Goal: Task Accomplishment & Management: Manage account settings

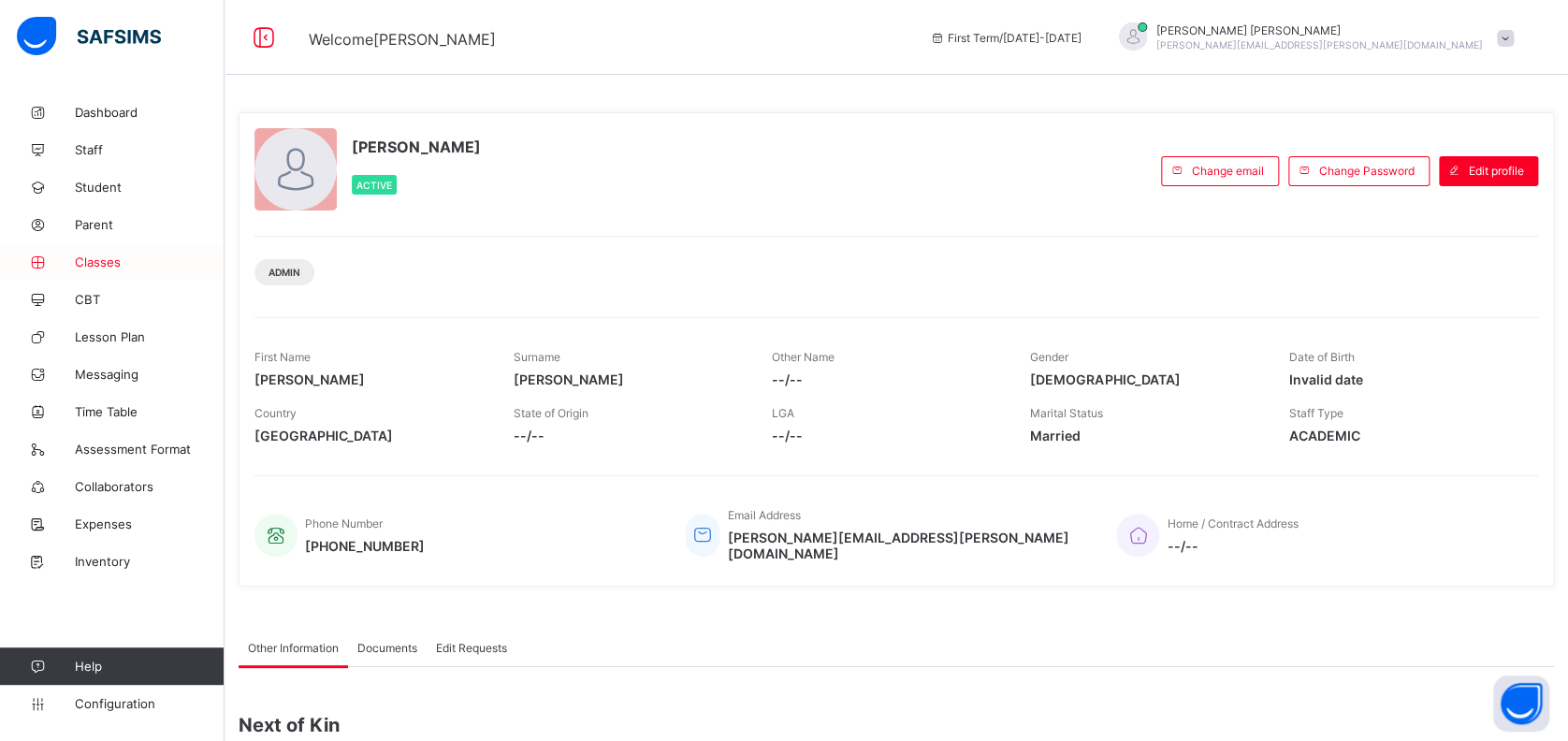
click at [97, 260] on span "Classes" at bounding box center [150, 261] width 150 height 15
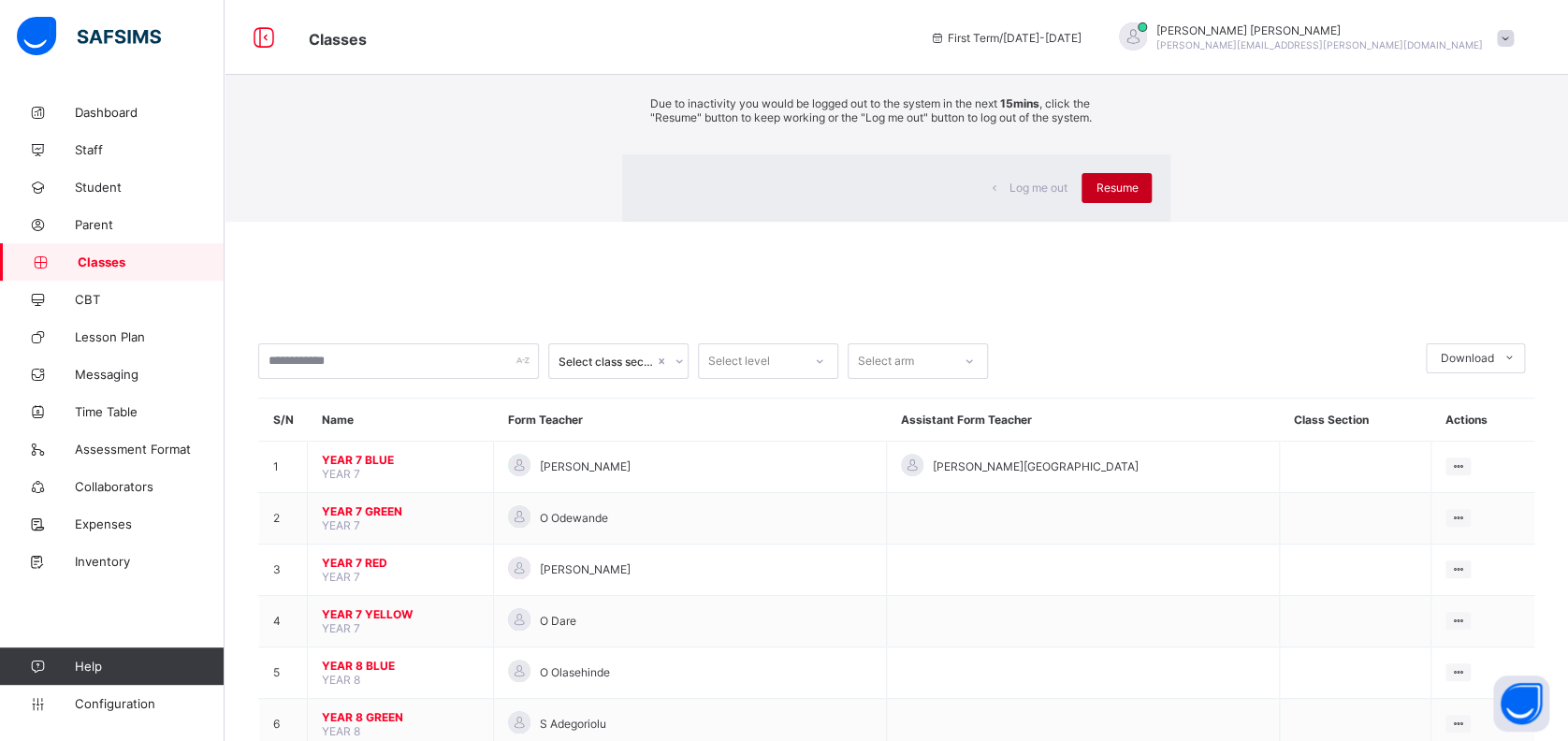
click at [1081, 203] on div "Resume" at bounding box center [1116, 188] width 70 height 30
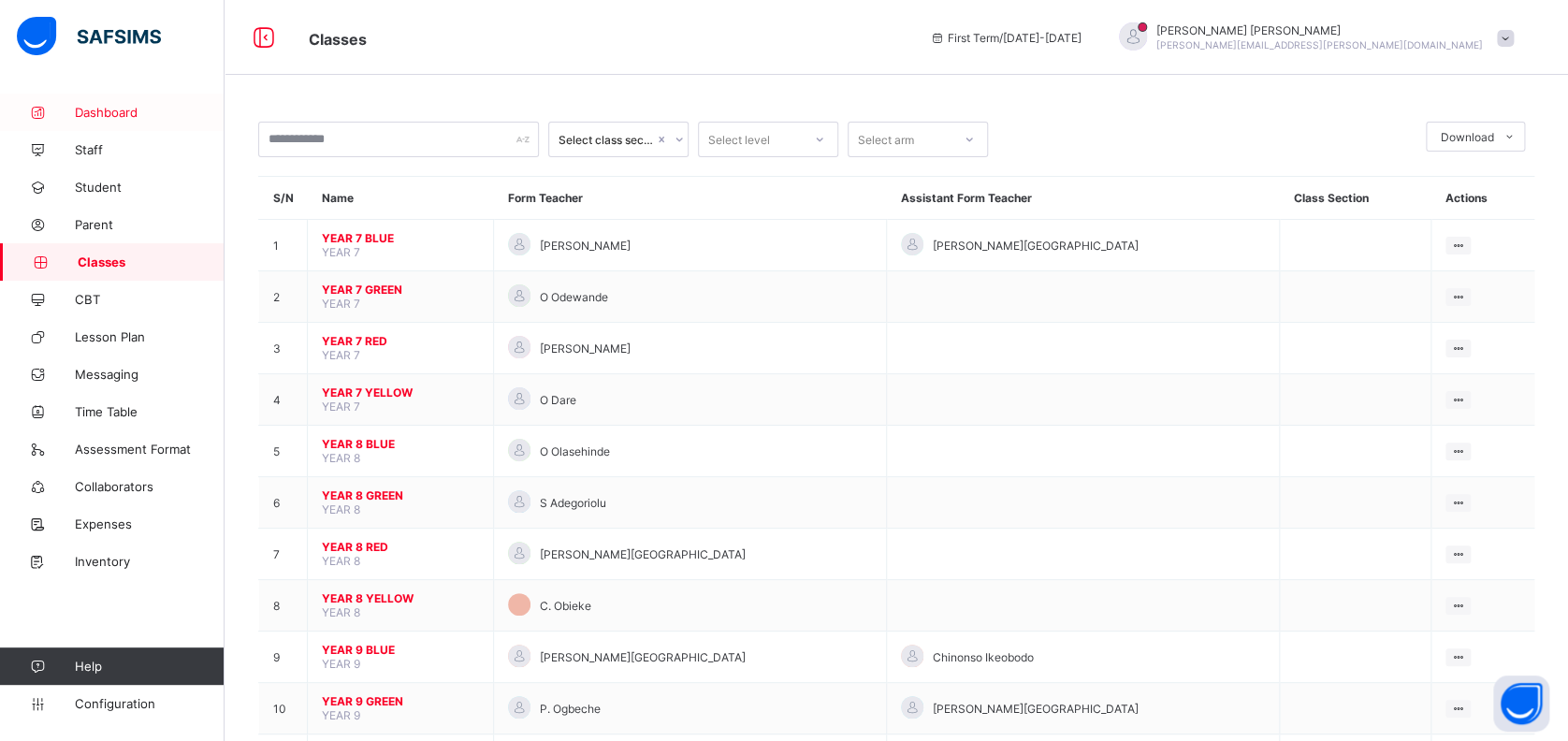
click at [117, 107] on span "Dashboard" at bounding box center [150, 111] width 150 height 15
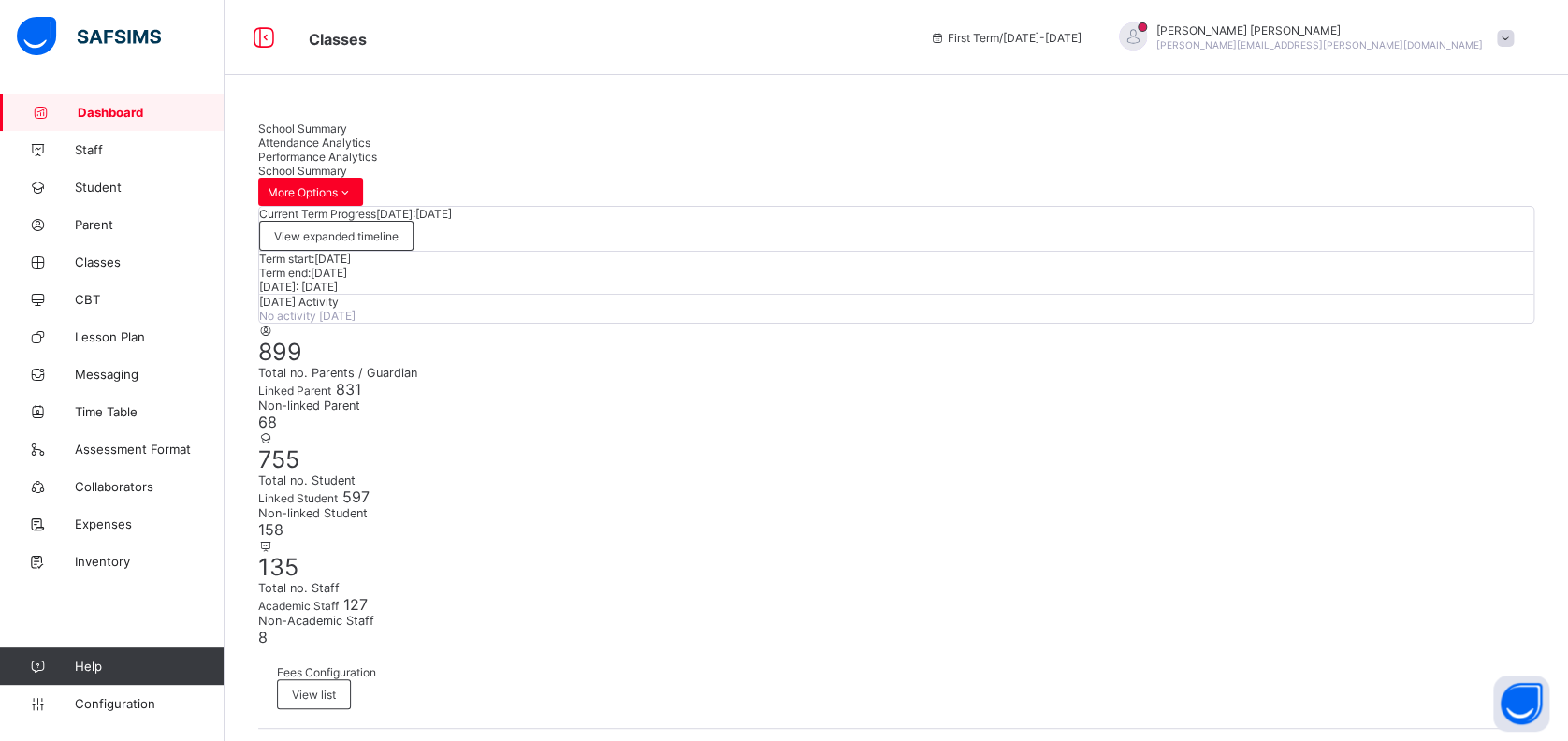
click at [371, 136] on span "Attendance Analytics" at bounding box center [314, 143] width 112 height 14
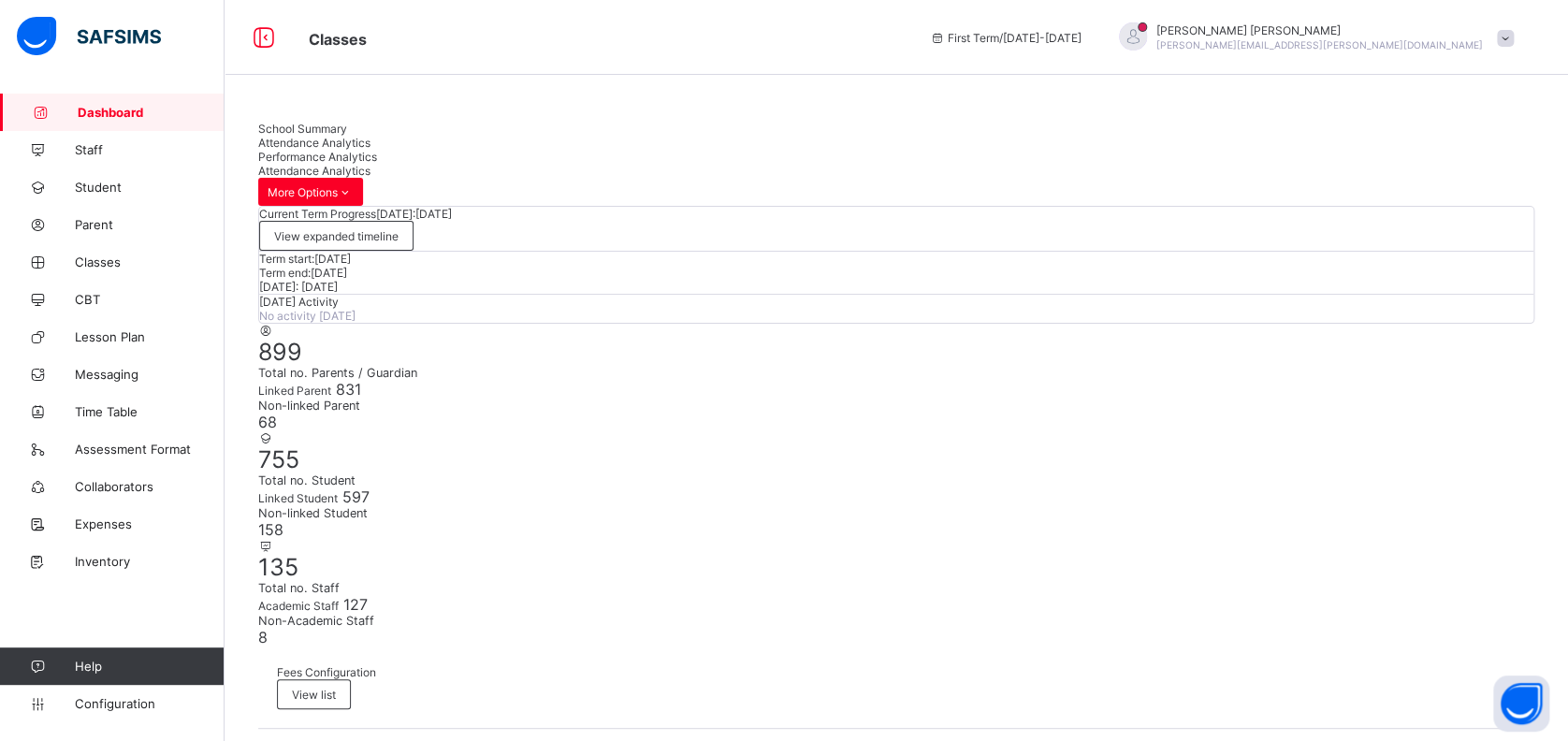
click at [111, 704] on span "Configuration" at bounding box center [149, 703] width 149 height 15
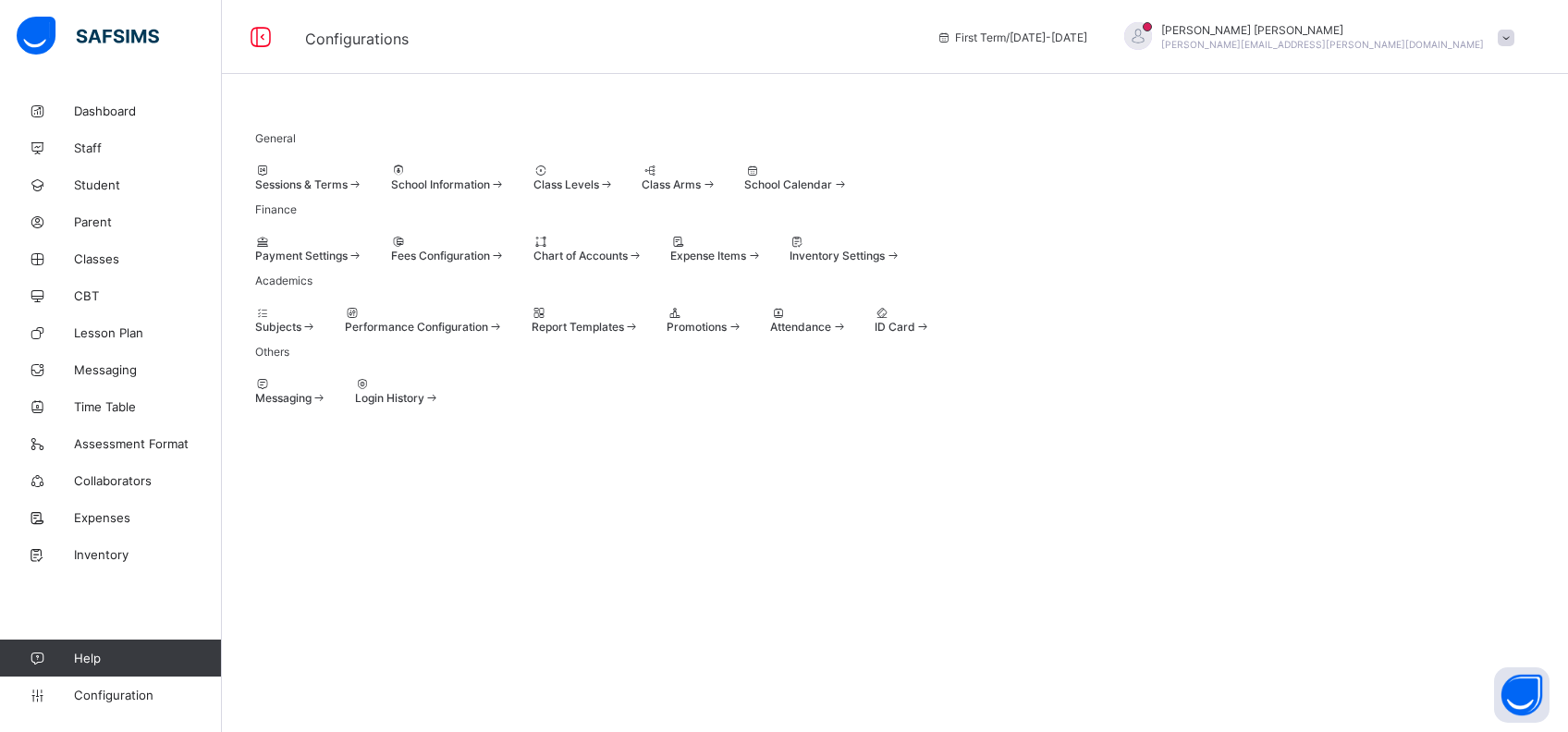
click at [350, 187] on div "Sessions & Terms" at bounding box center [309, 184] width 108 height 14
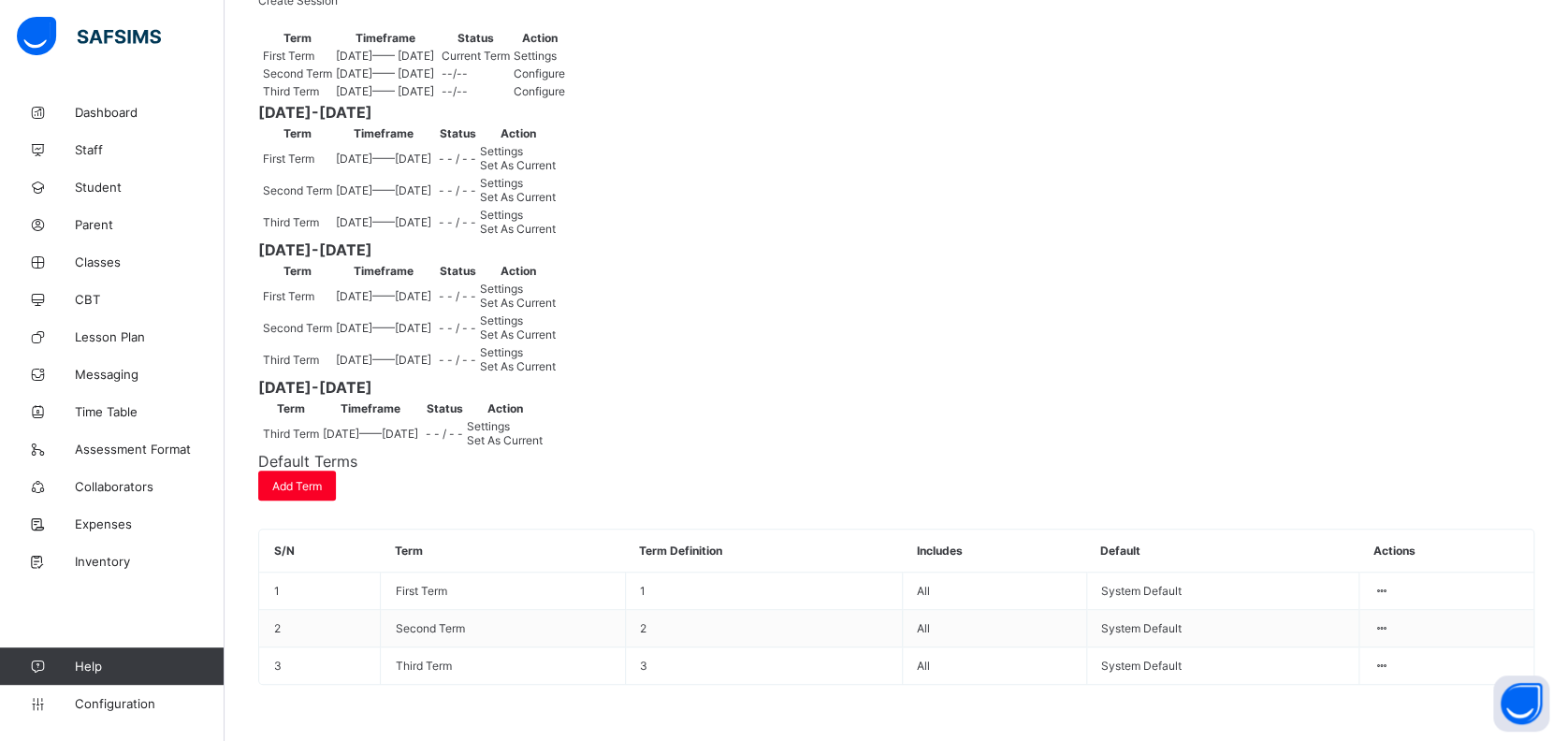
scroll to position [499, 0]
click at [556, 172] on span "Set As Current" at bounding box center [517, 165] width 76 height 14
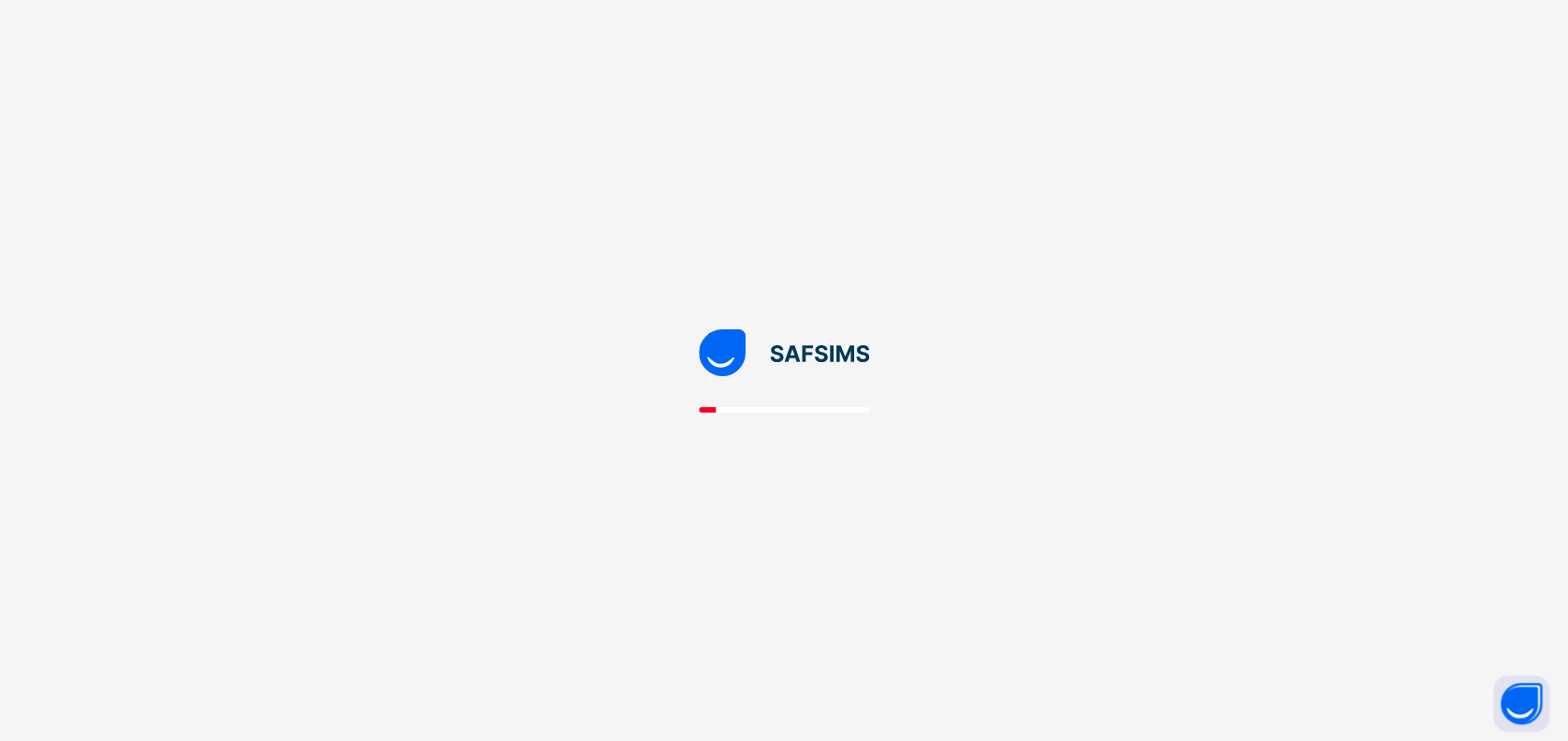
scroll to position [0, 0]
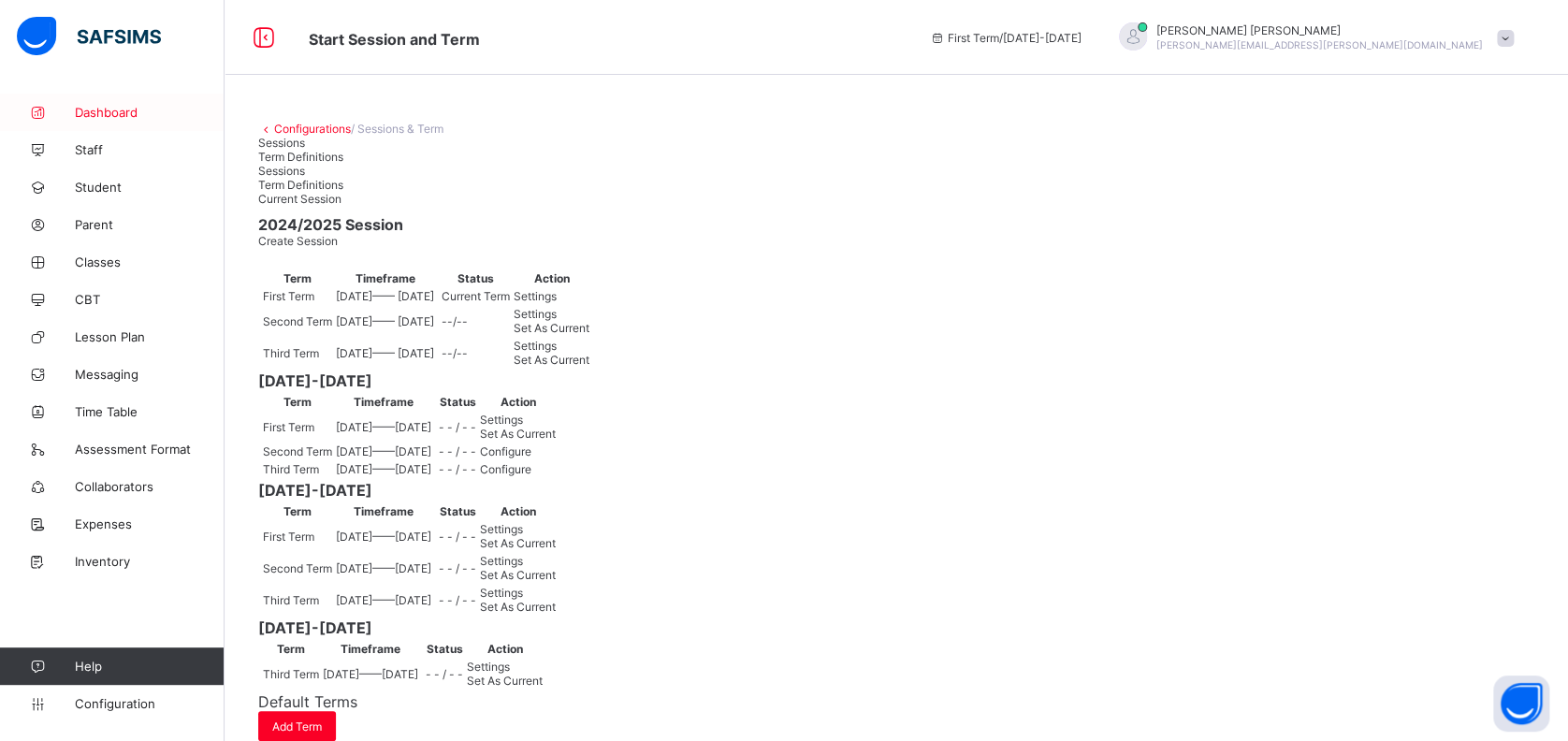
click at [108, 109] on span "Dashboard" at bounding box center [150, 111] width 150 height 15
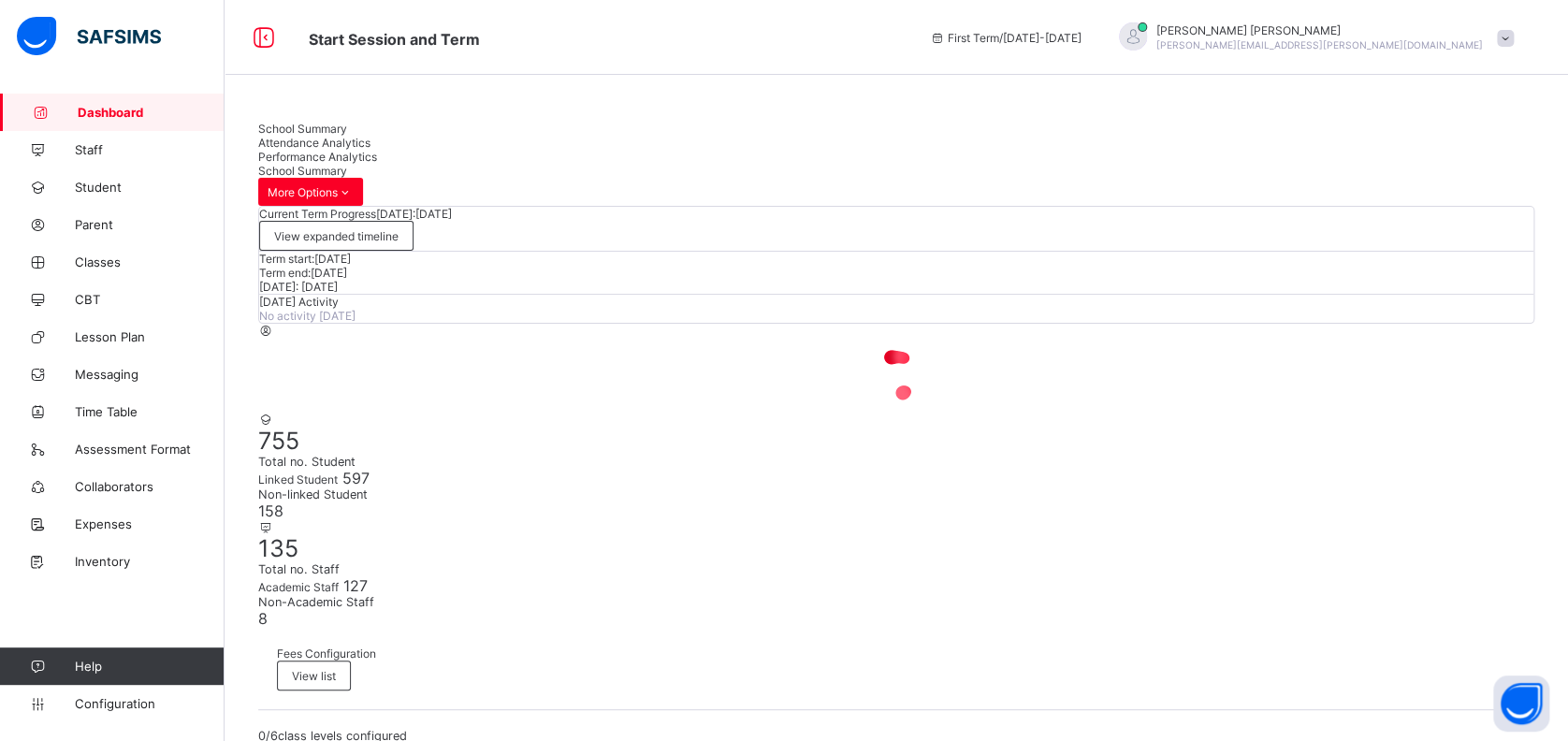
click at [371, 142] on span "Attendance Analytics" at bounding box center [314, 143] width 112 height 14
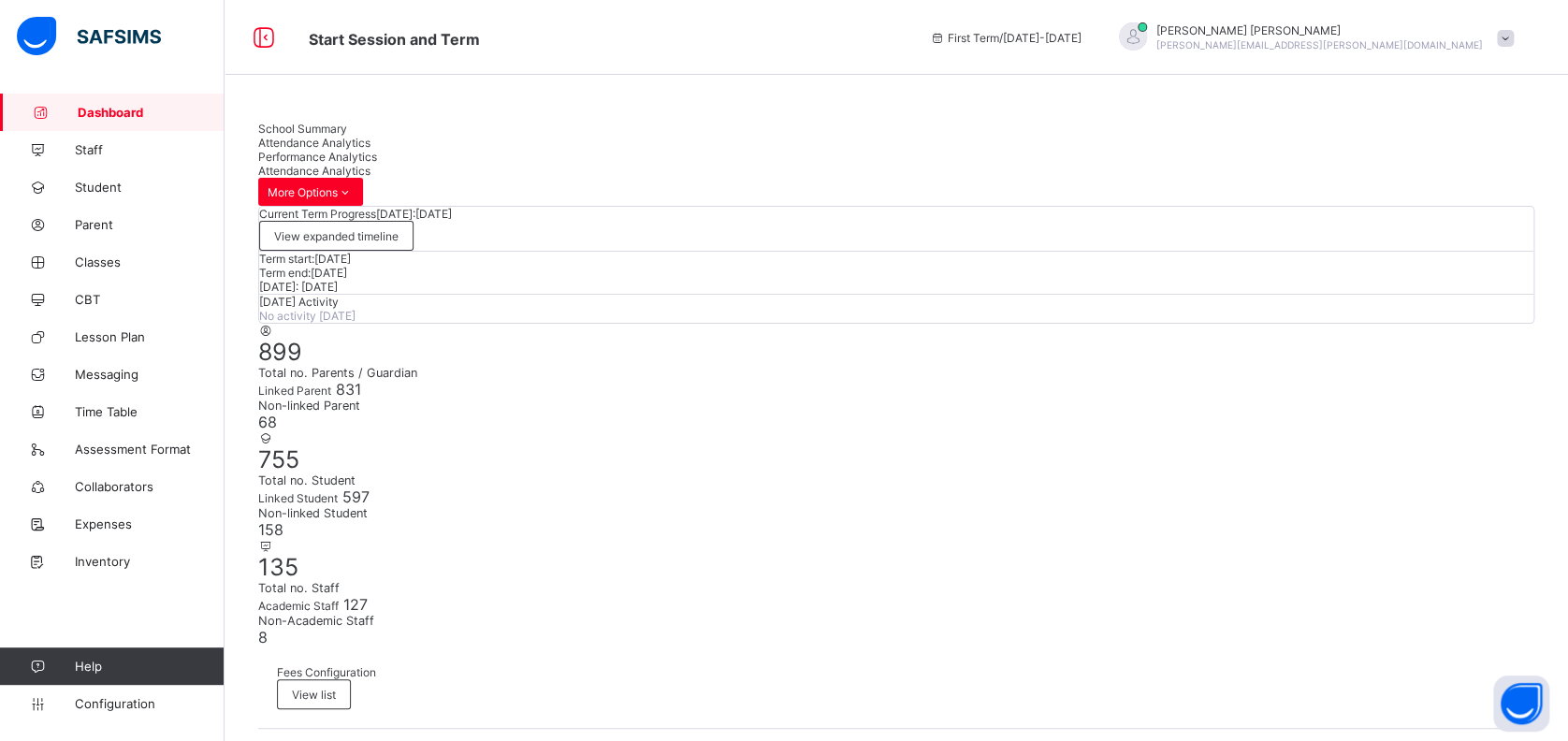
click at [74, 705] on icon at bounding box center [37, 704] width 75 height 14
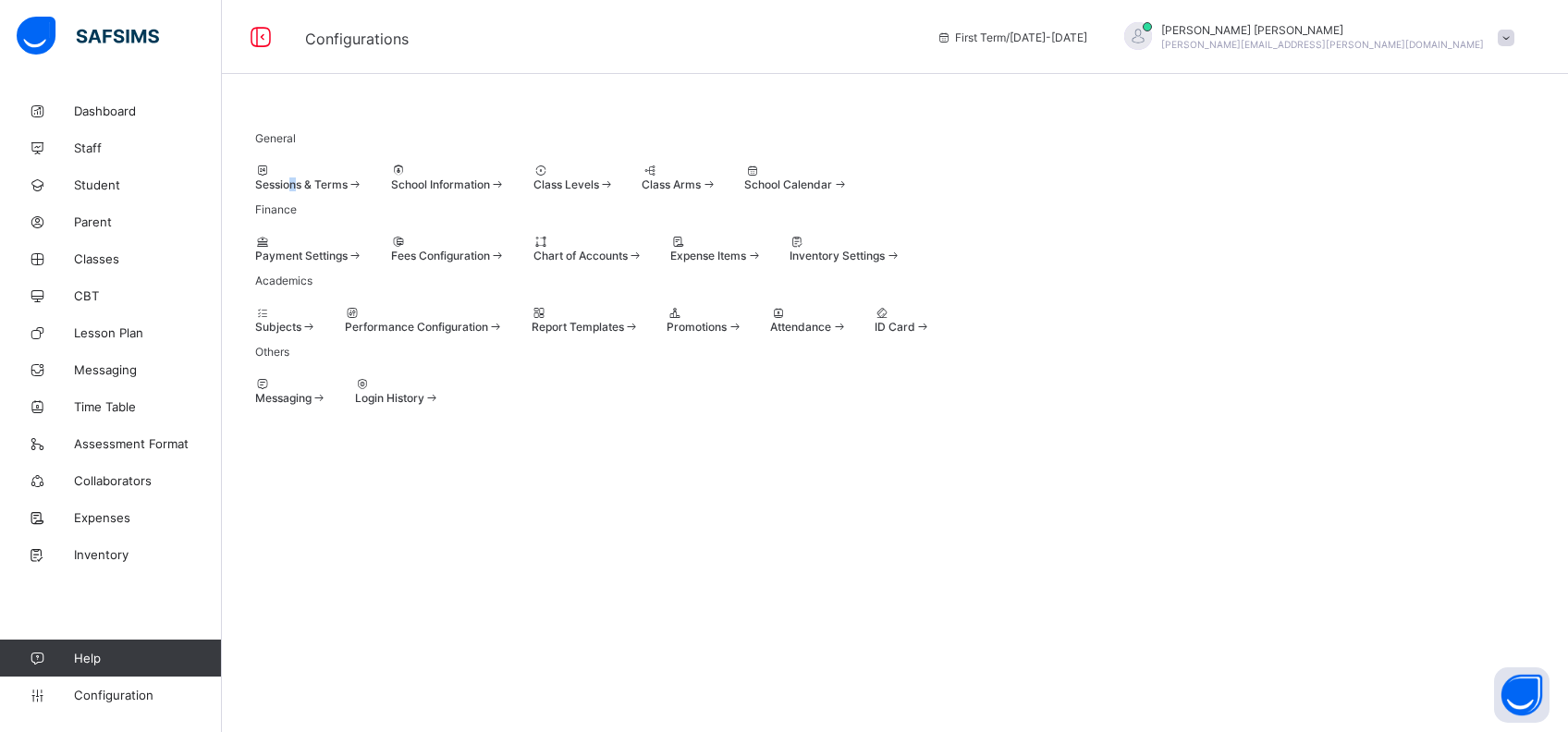
click at [303, 191] on span "Sessions & Terms" at bounding box center [301, 184] width 93 height 14
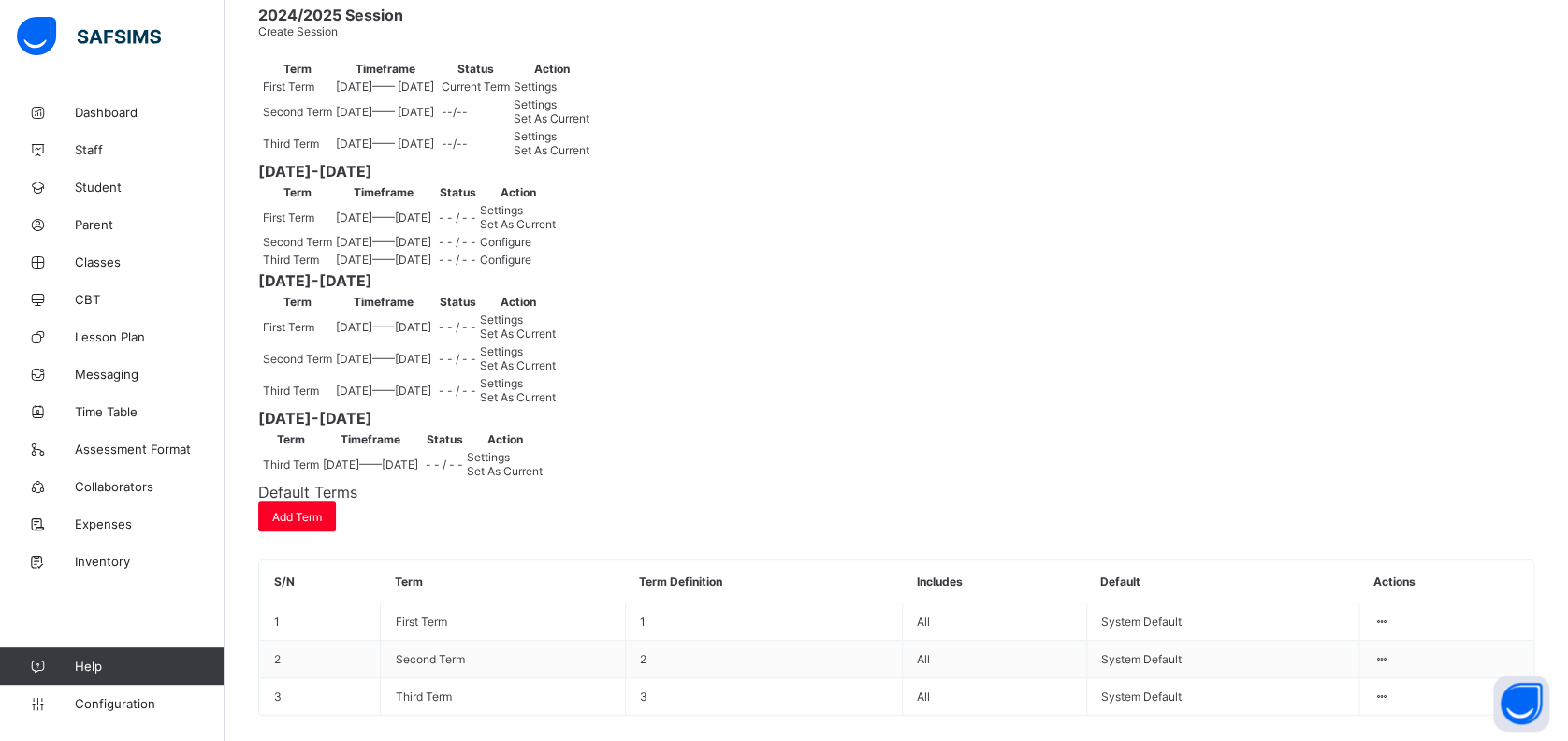
scroll to position [374, 0]
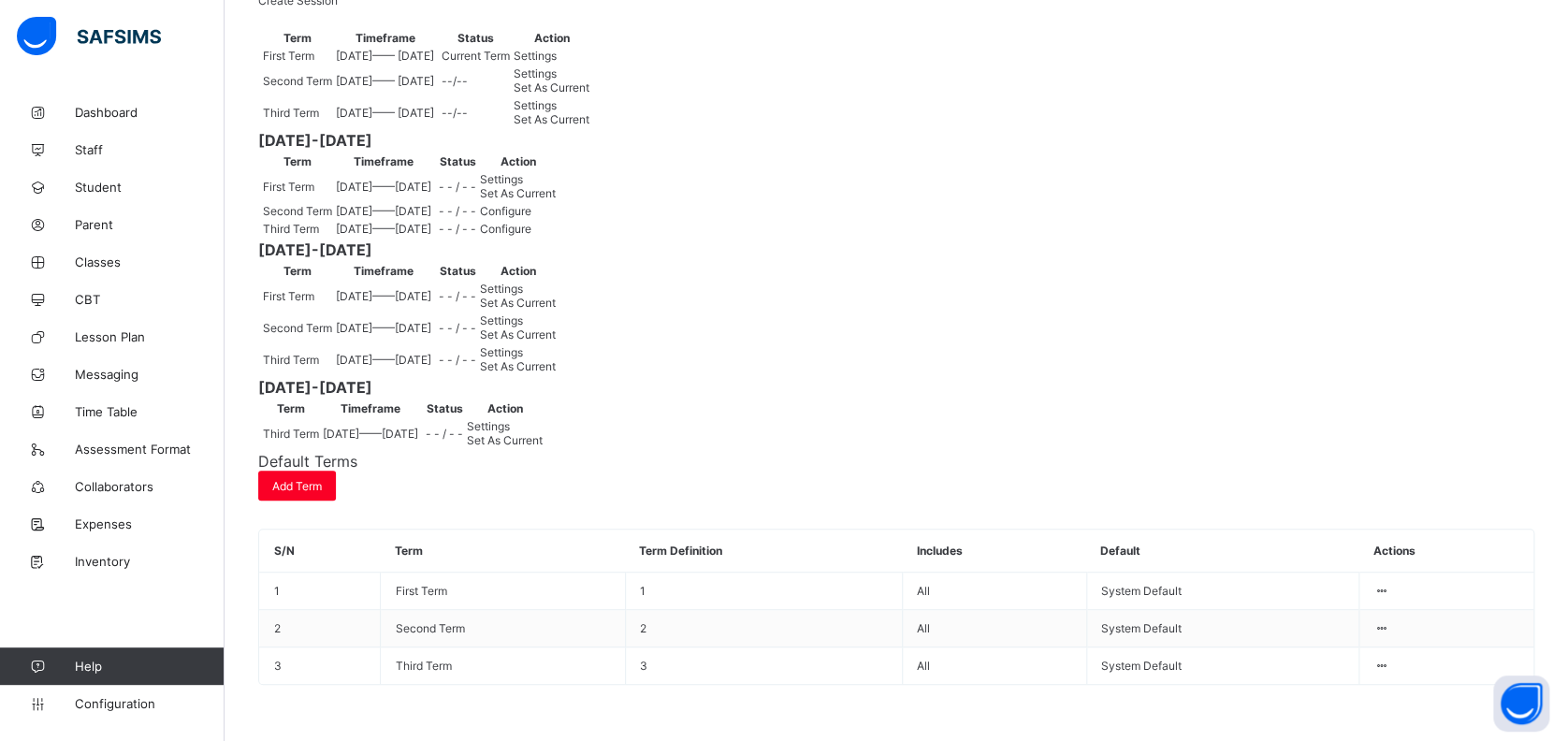
click at [556, 200] on span "Set As Current" at bounding box center [517, 193] width 76 height 14
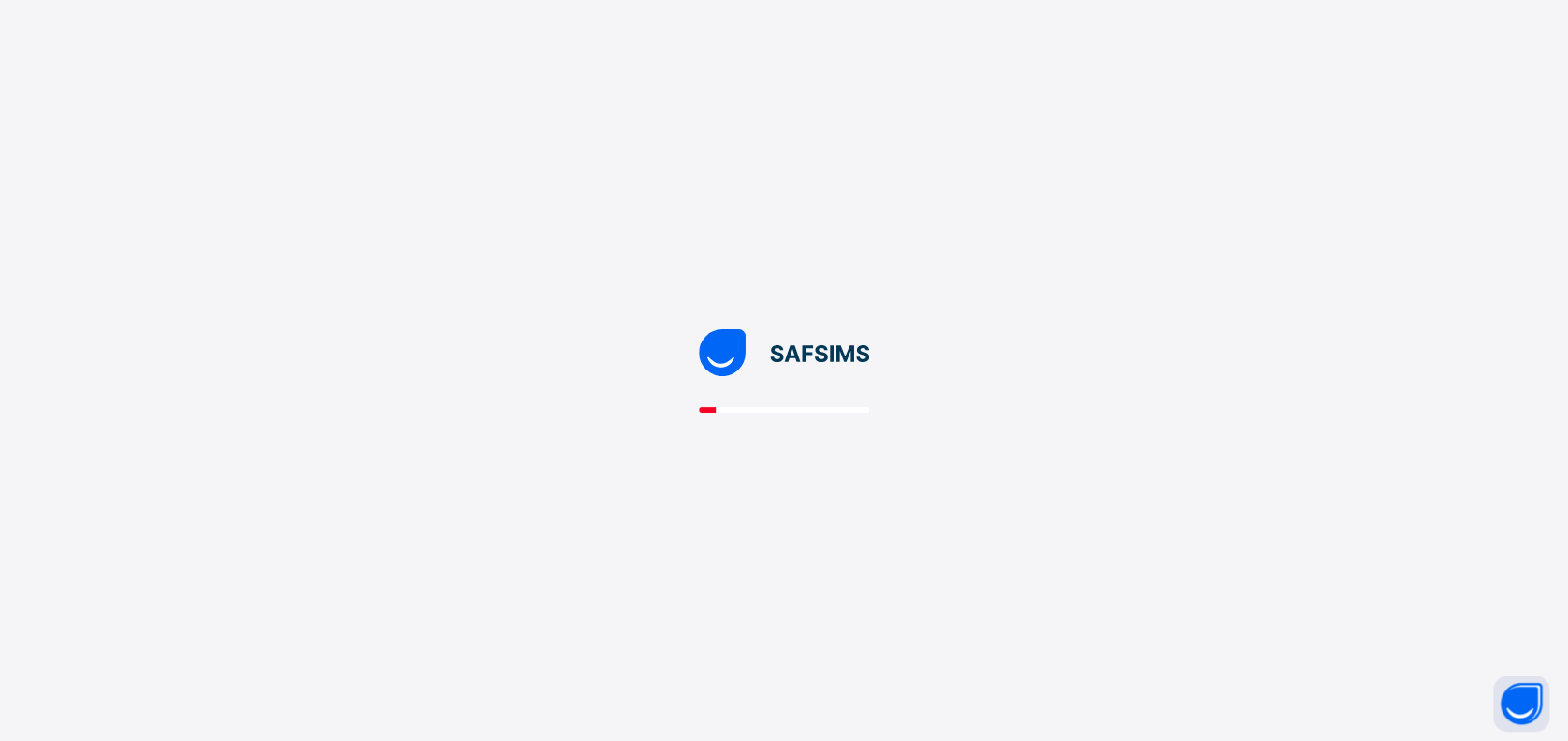
scroll to position [0, 0]
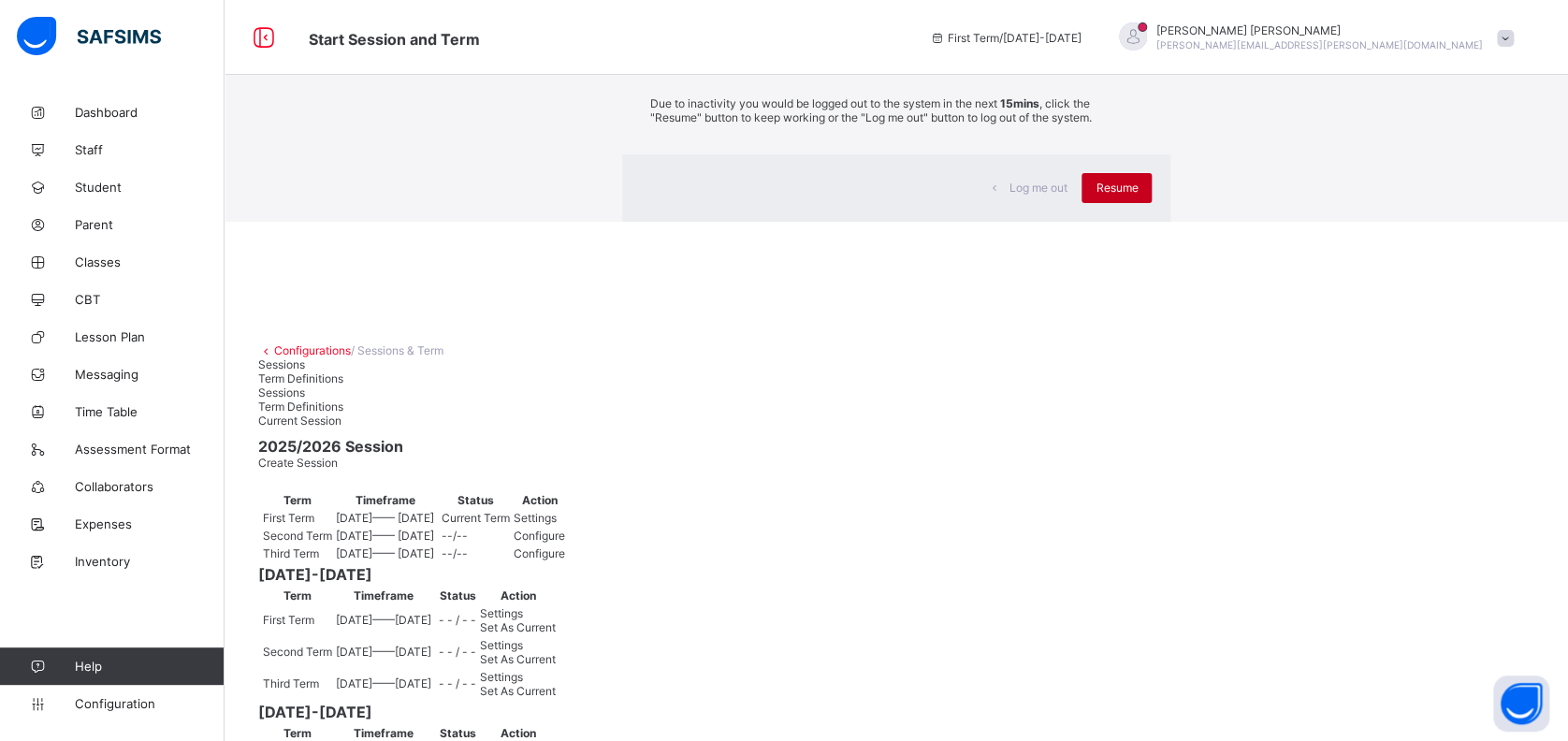
click at [1081, 203] on div "Resume" at bounding box center [1116, 188] width 70 height 30
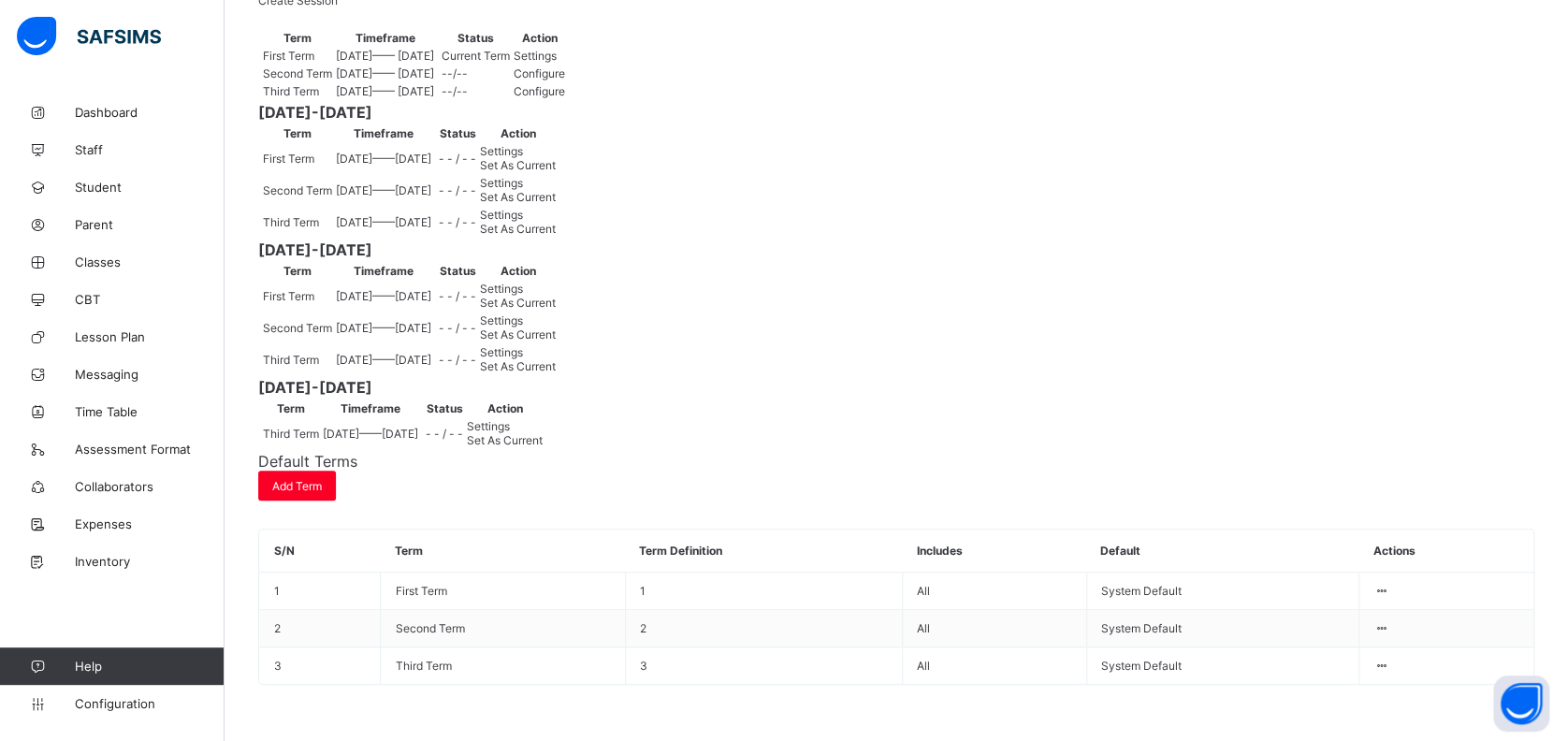
scroll to position [374, 0]
click at [112, 706] on span "Configuration" at bounding box center [149, 703] width 149 height 15
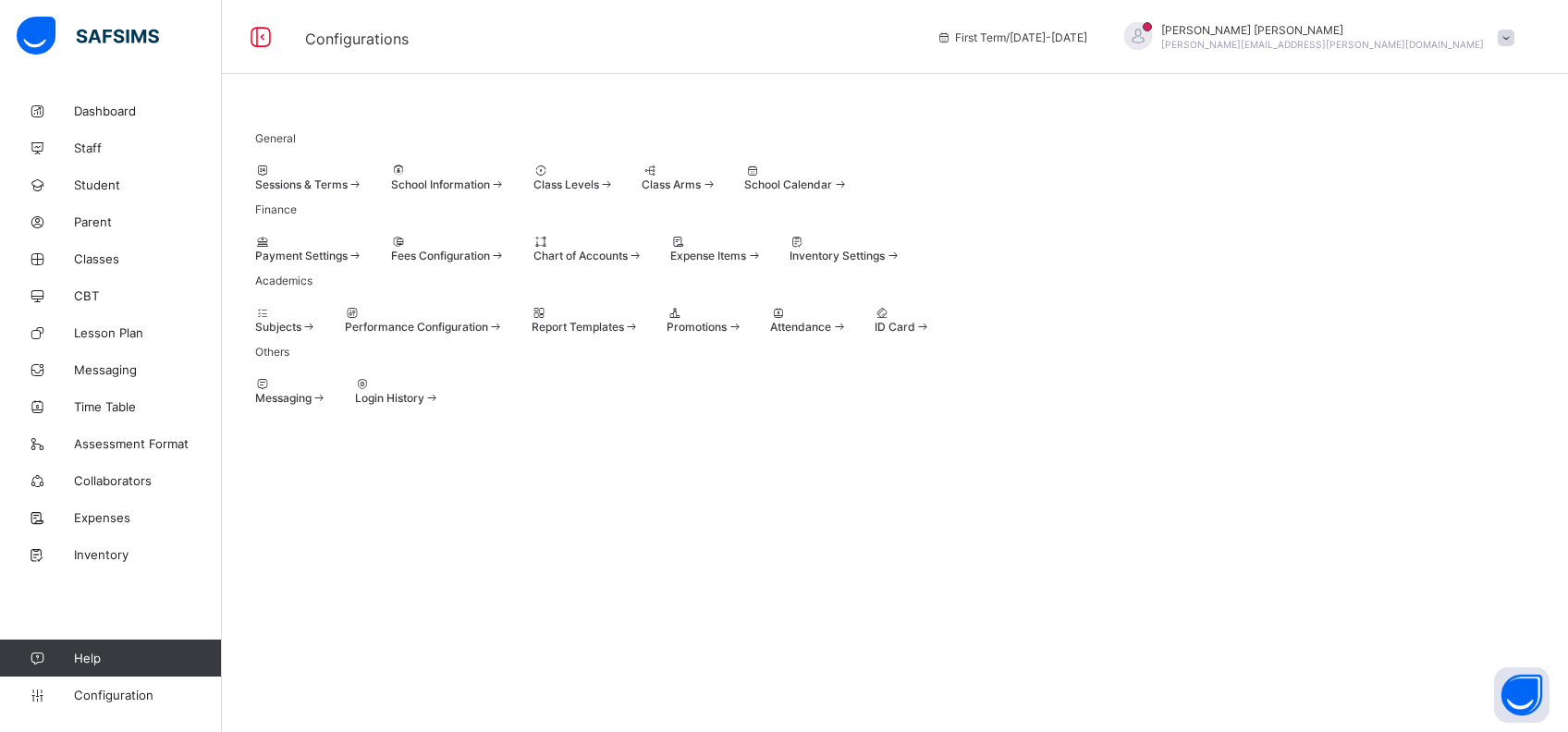
click at [255, 177] on span at bounding box center [255, 177] width 0 height 0
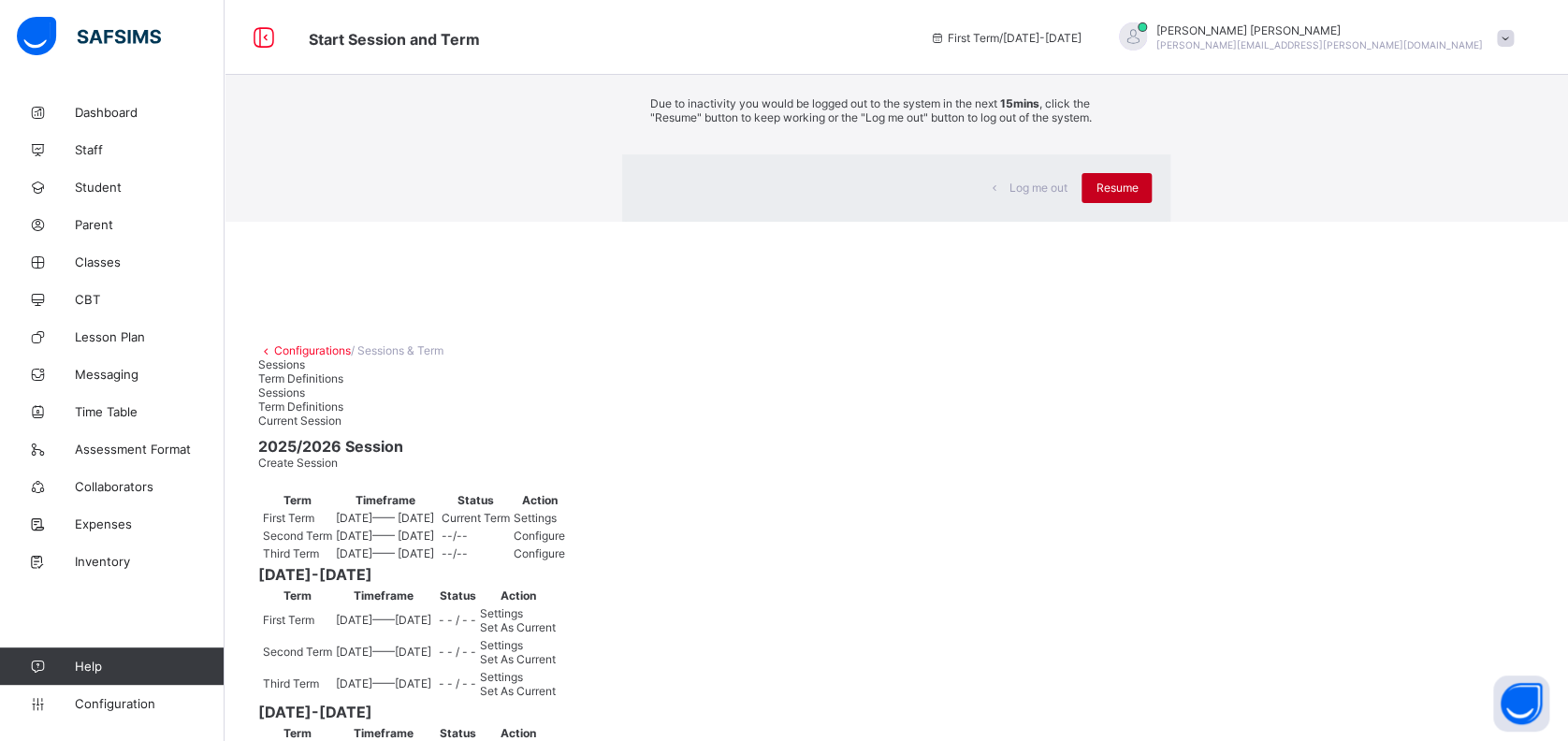
click at [1081, 203] on div "Resume" at bounding box center [1116, 188] width 70 height 30
click at [1095, 194] on span "Resume" at bounding box center [1116, 187] width 42 height 14
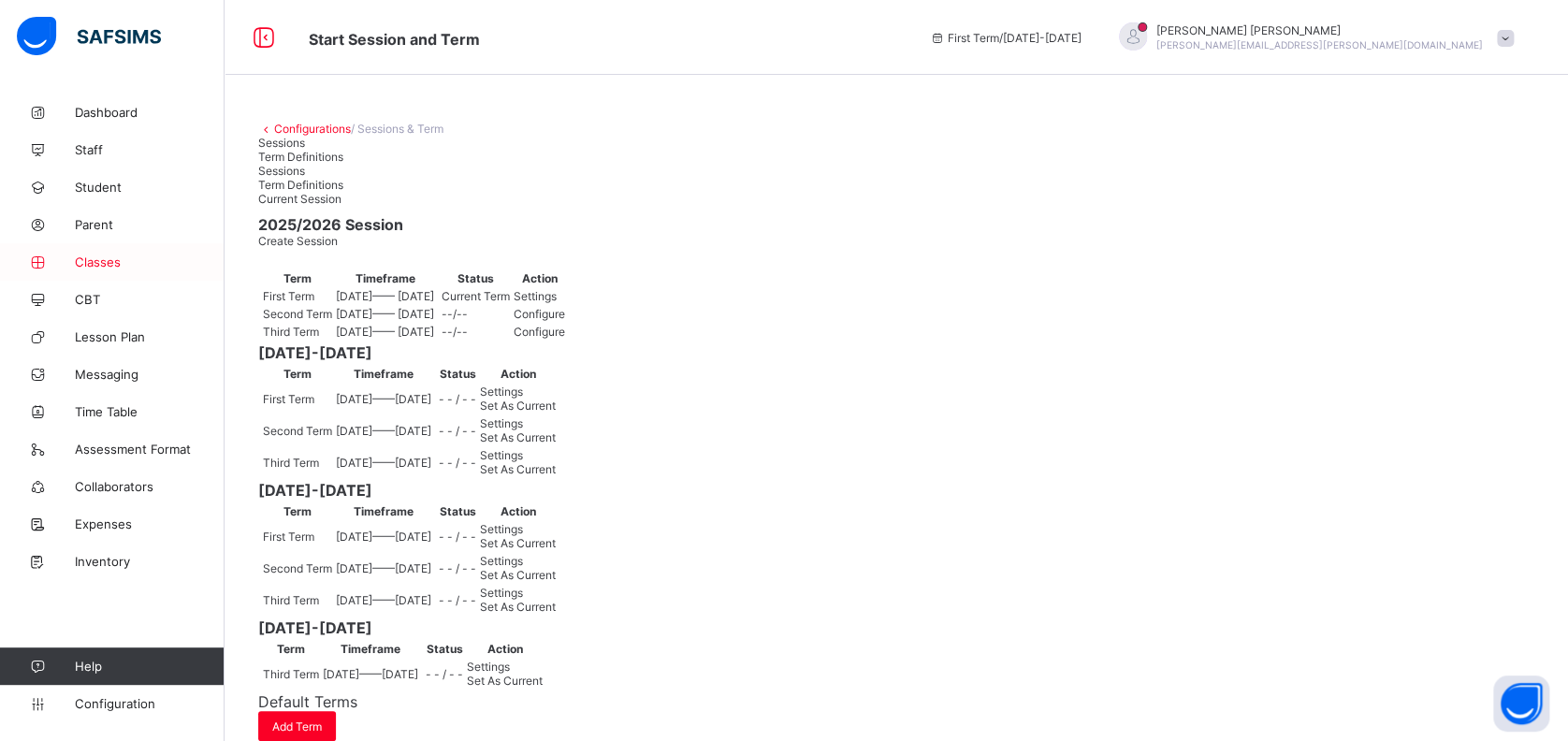
click at [105, 258] on span "Classes" at bounding box center [150, 261] width 150 height 15
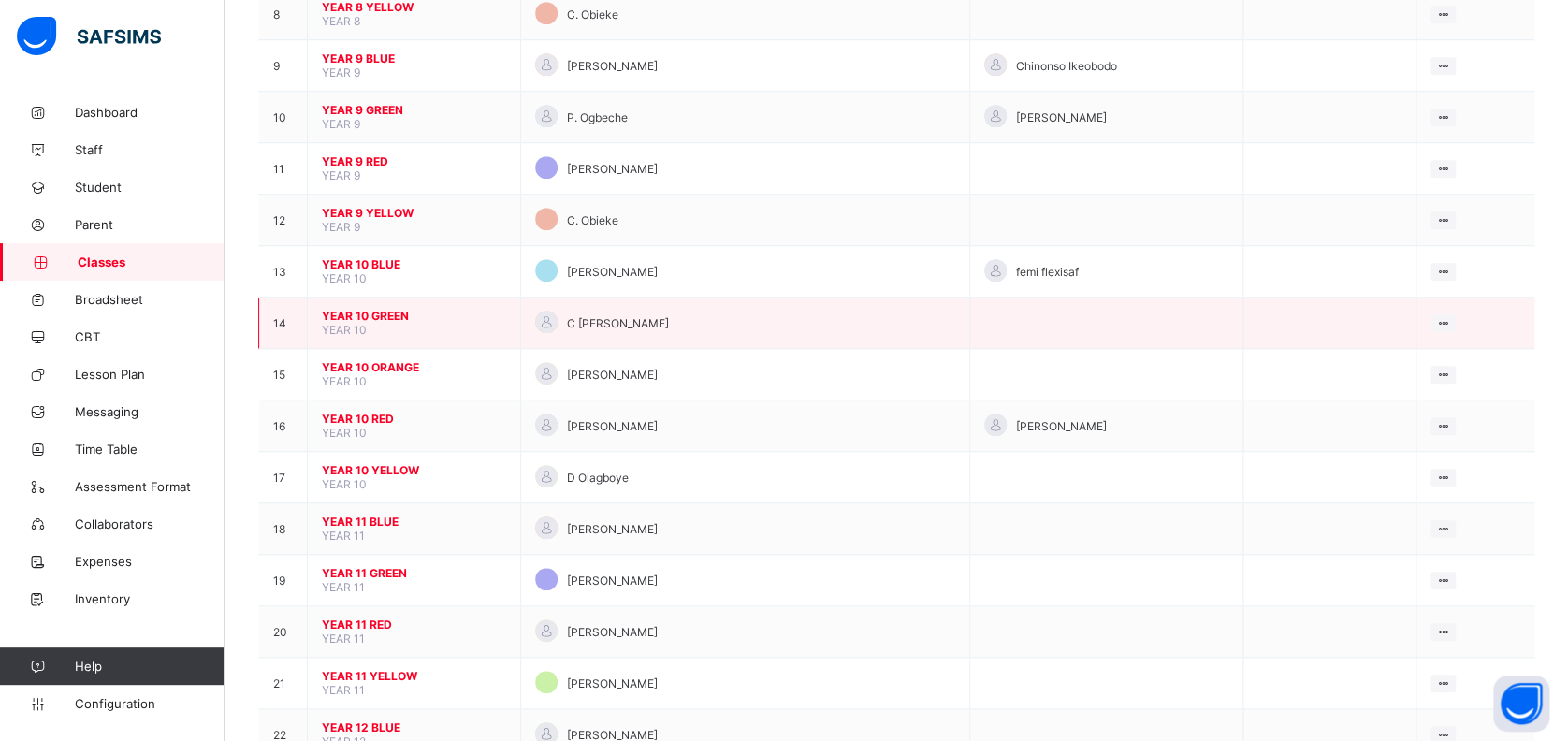
scroll to position [623, 0]
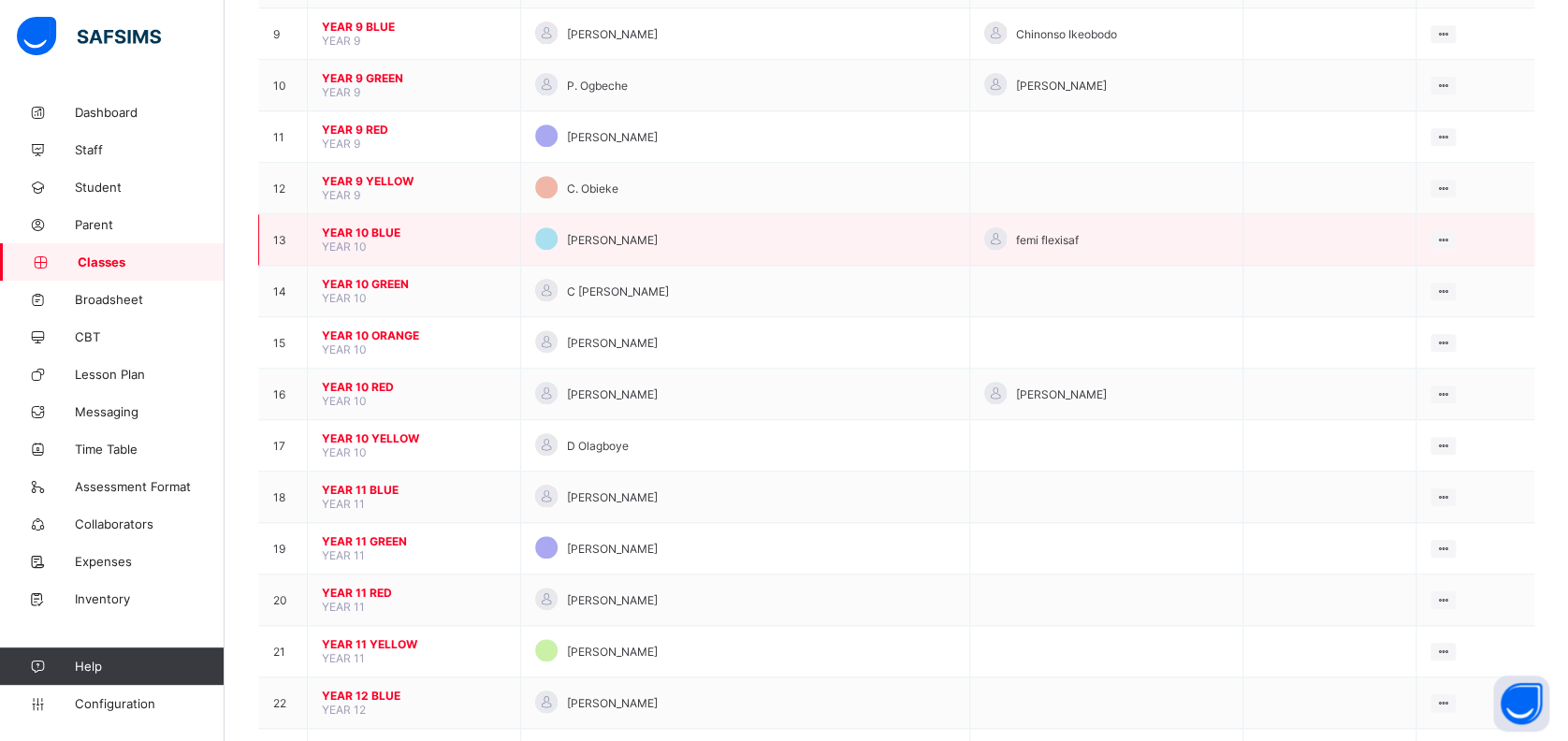
click at [383, 226] on span "YEAR 10 BLUE" at bounding box center [414, 233] width 184 height 14
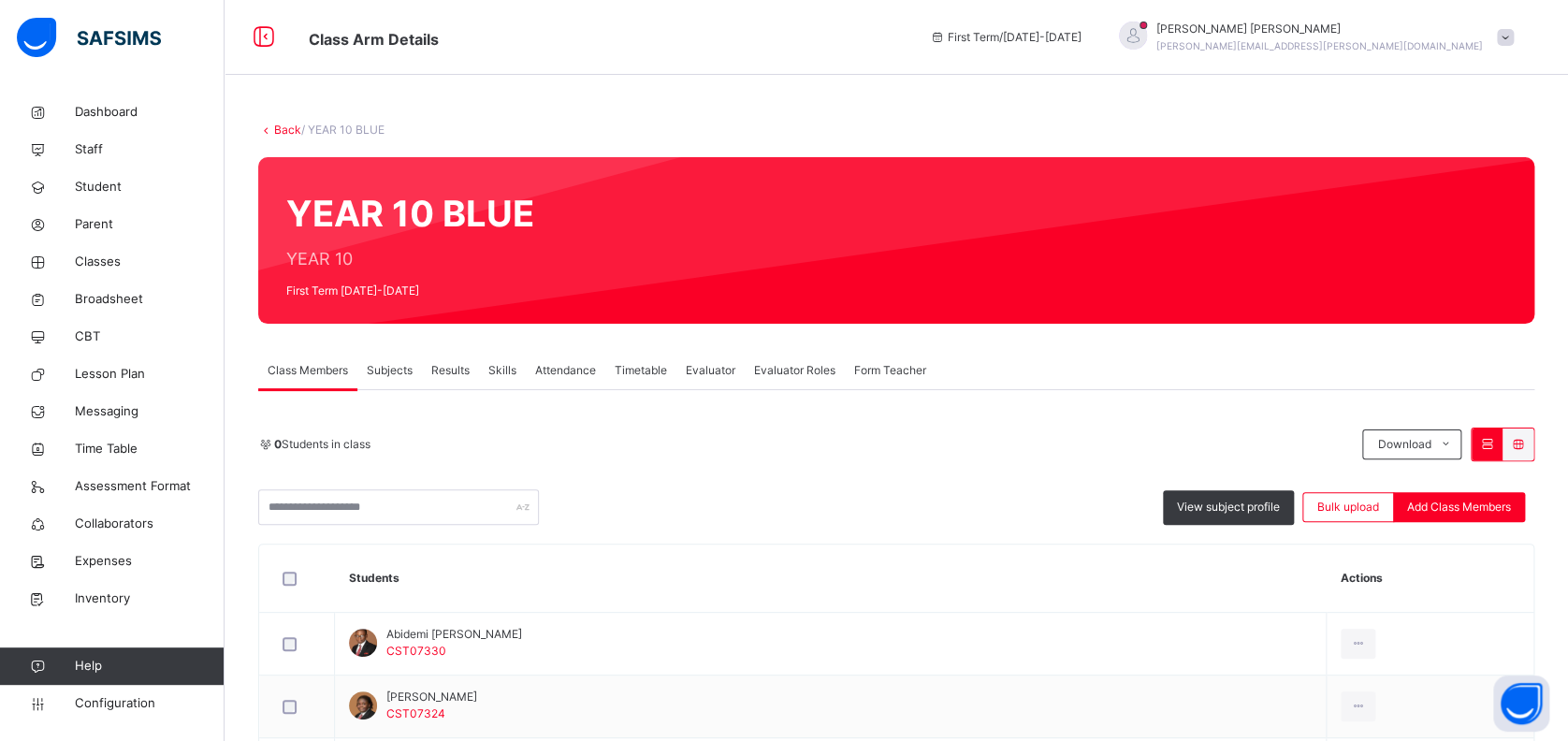
click at [386, 377] on span "Subjects" at bounding box center [389, 370] width 46 height 17
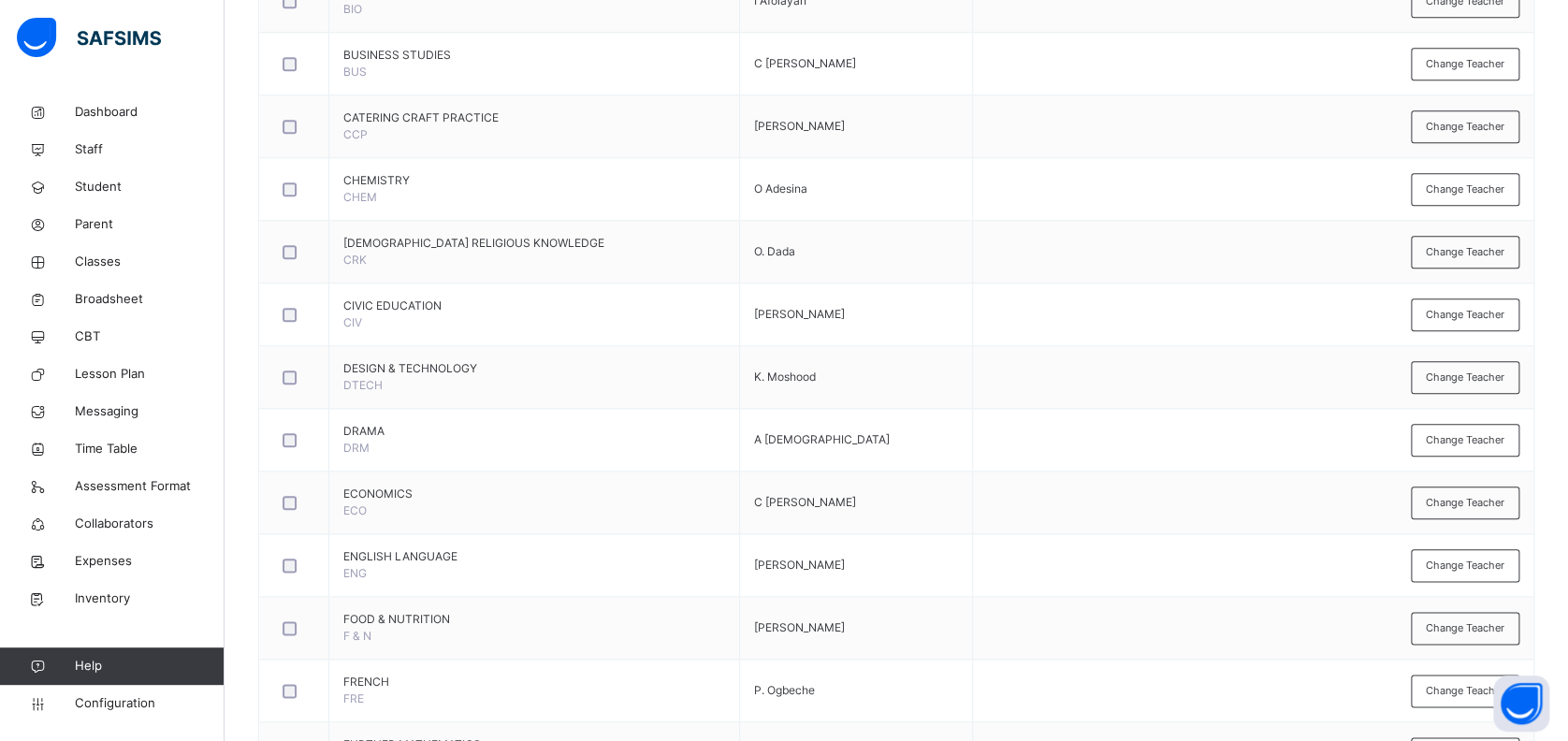
scroll to position [748, 0]
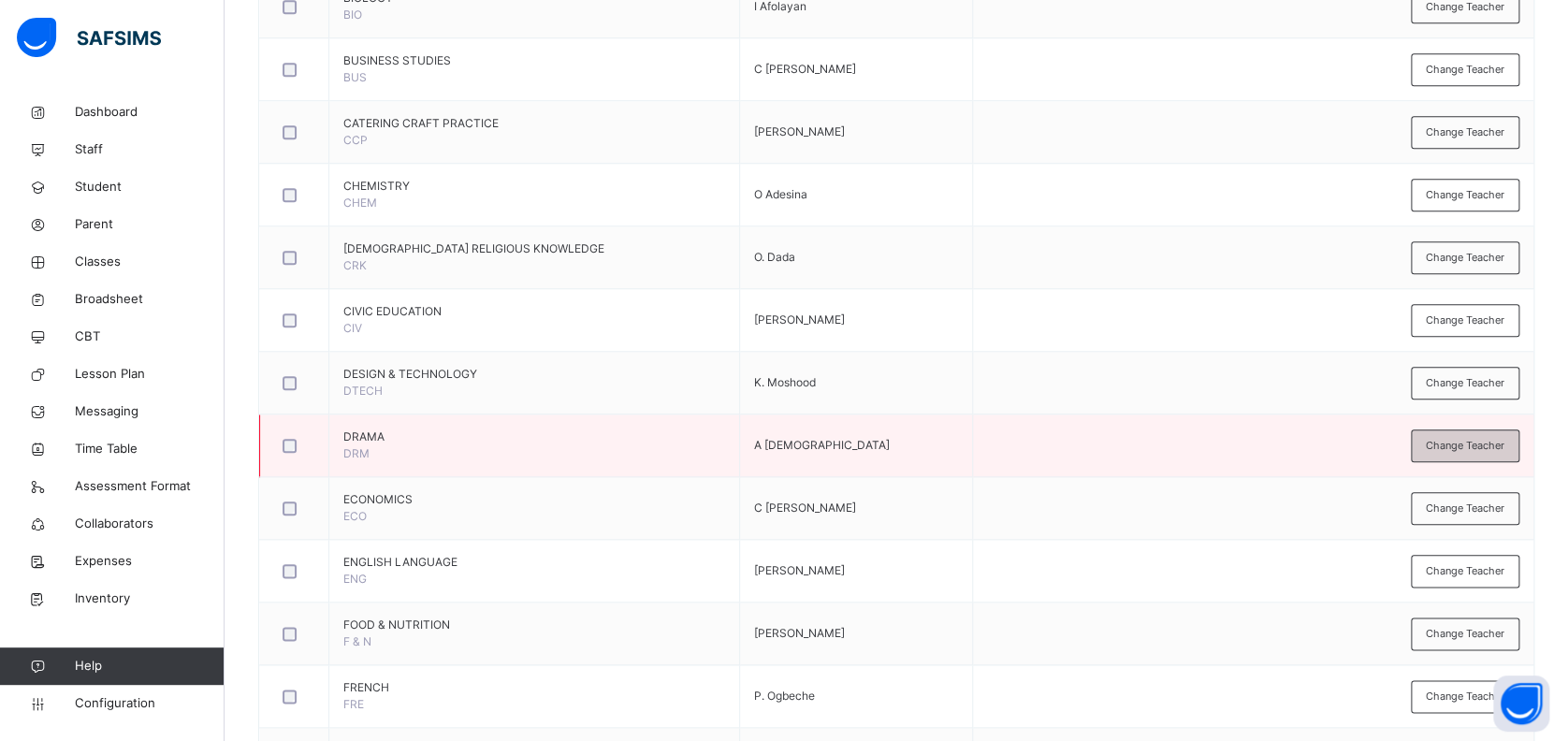
click at [1460, 440] on span "Change Teacher" at bounding box center [1465, 445] width 79 height 16
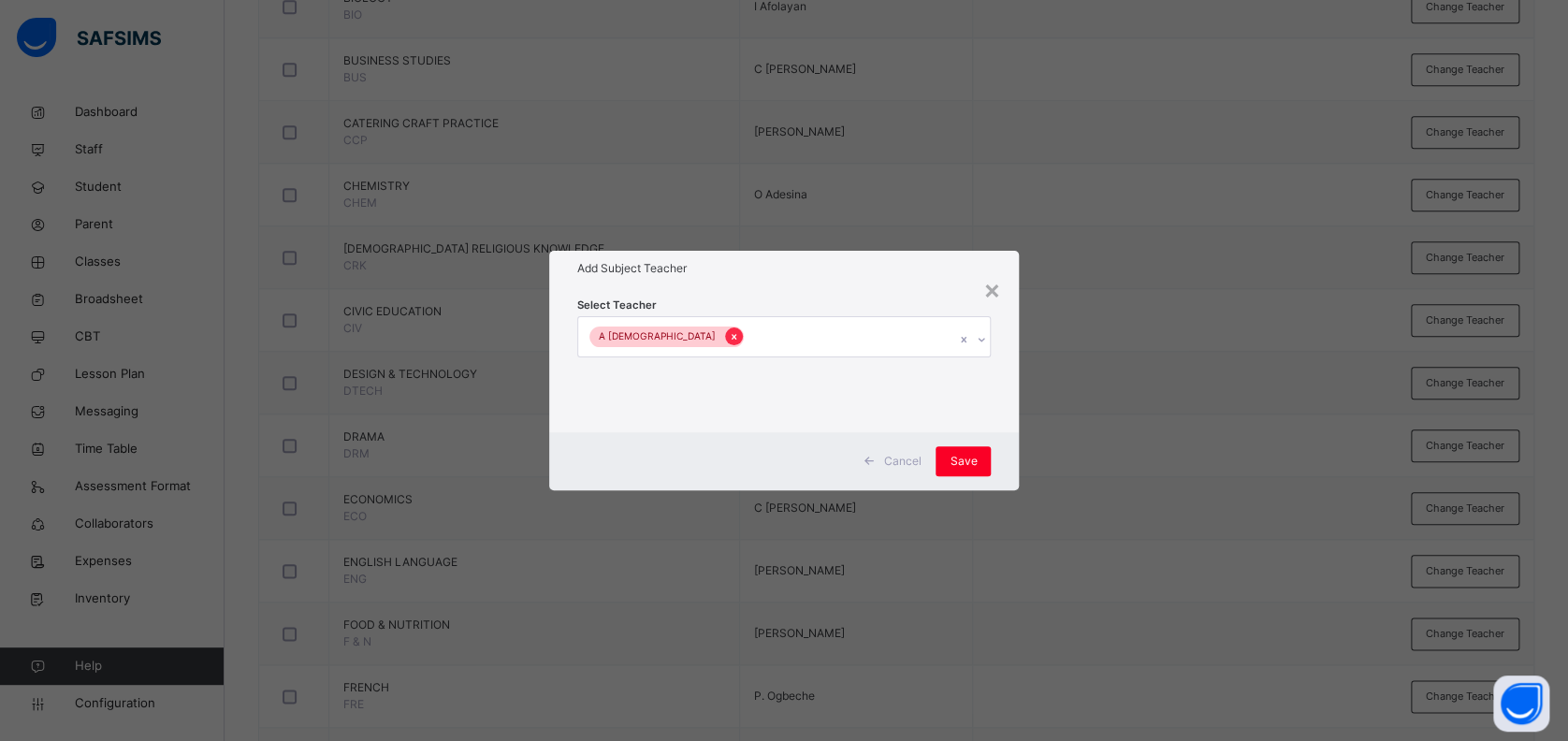
click at [728, 337] on icon at bounding box center [733, 336] width 10 height 13
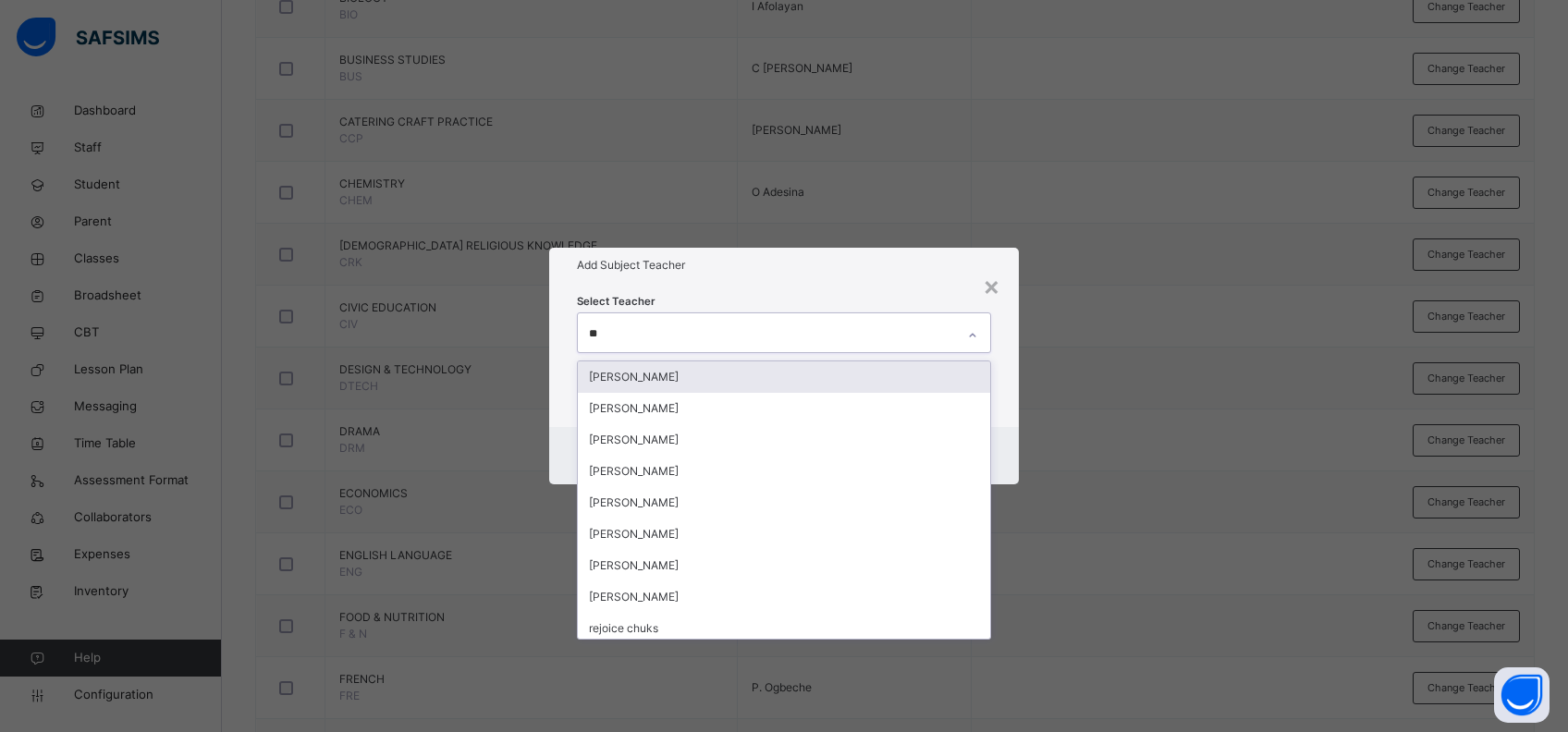
type input "***"
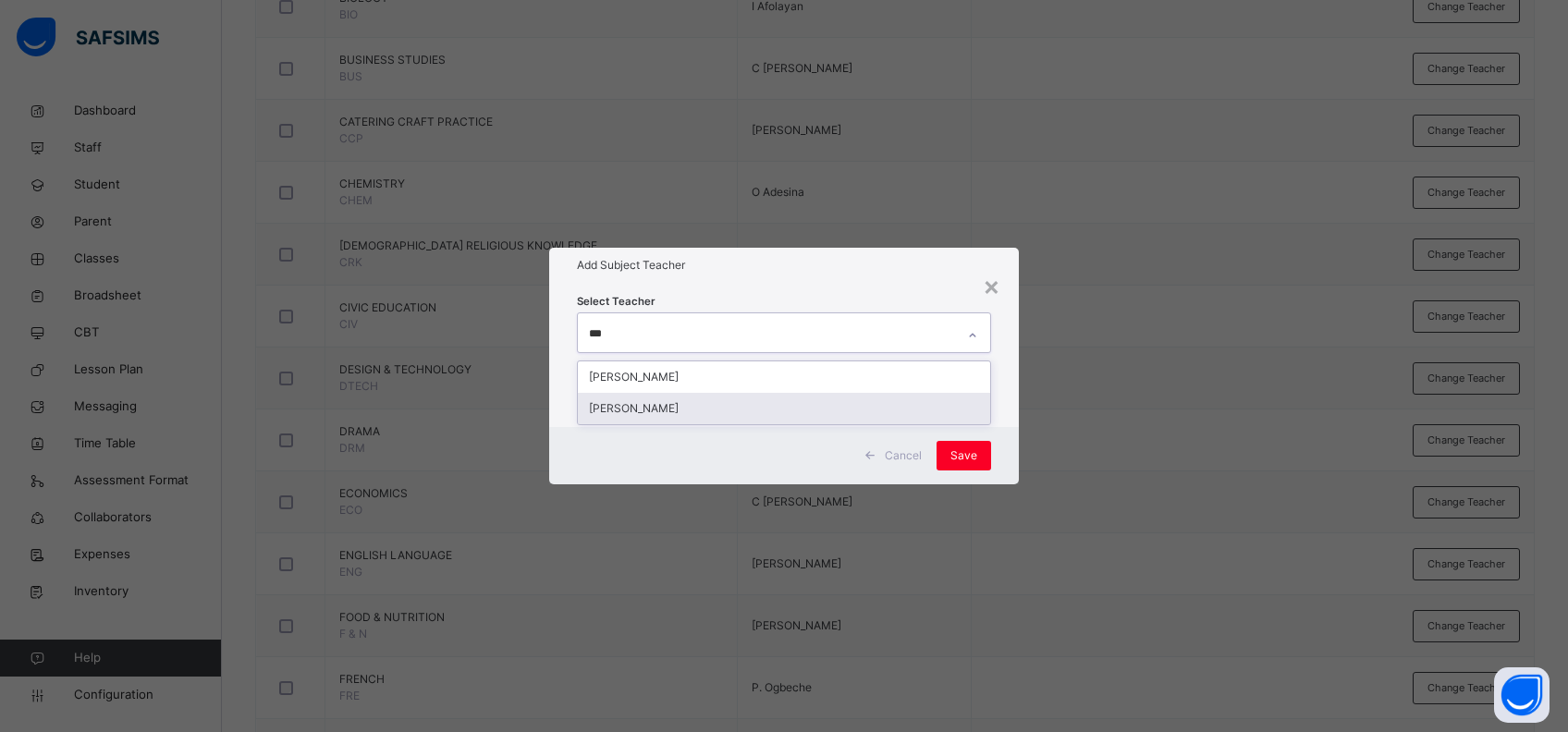
click at [669, 411] on div "[PERSON_NAME]" at bounding box center [784, 408] width 413 height 31
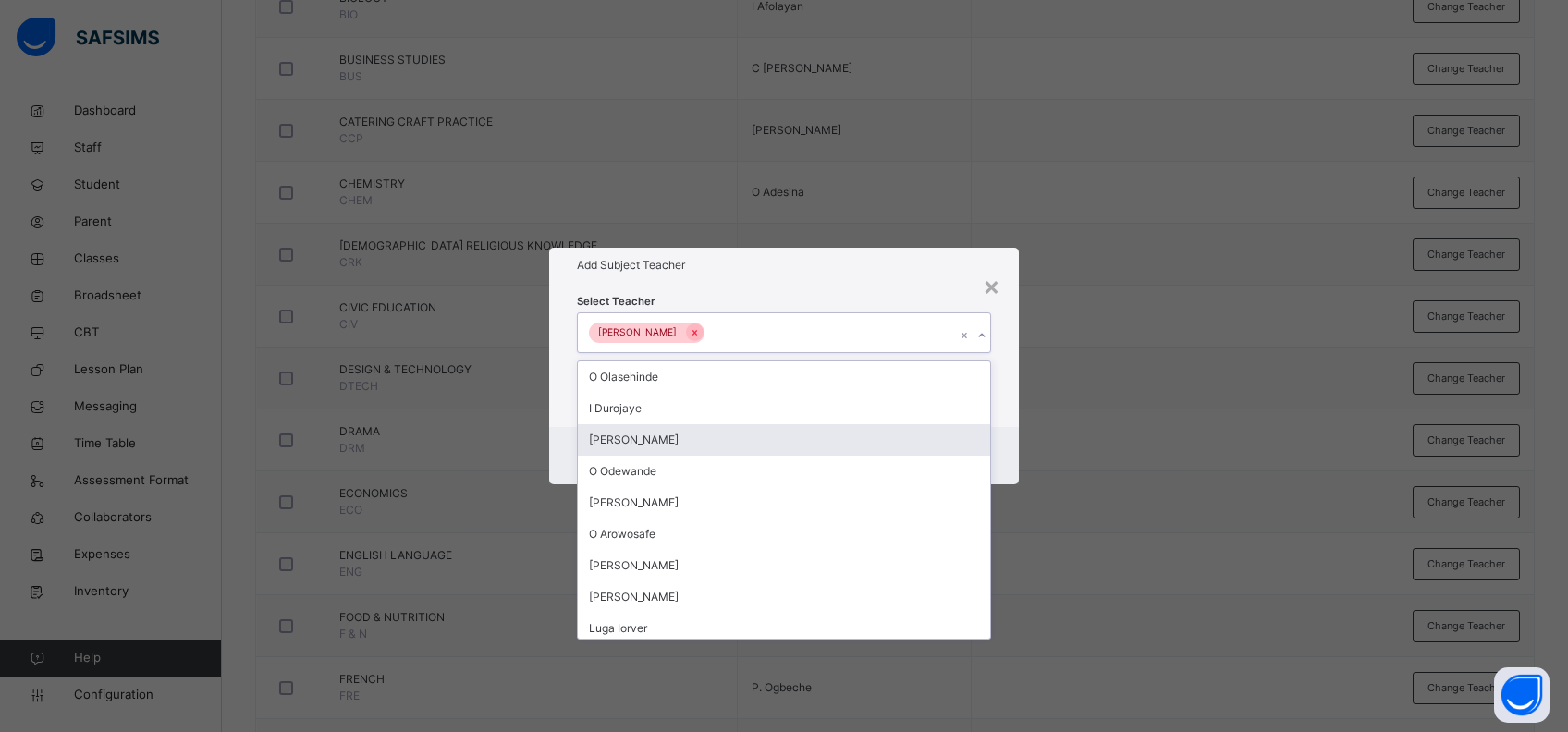
click at [1009, 436] on div "Cancel Save" at bounding box center [784, 456] width 470 height 57
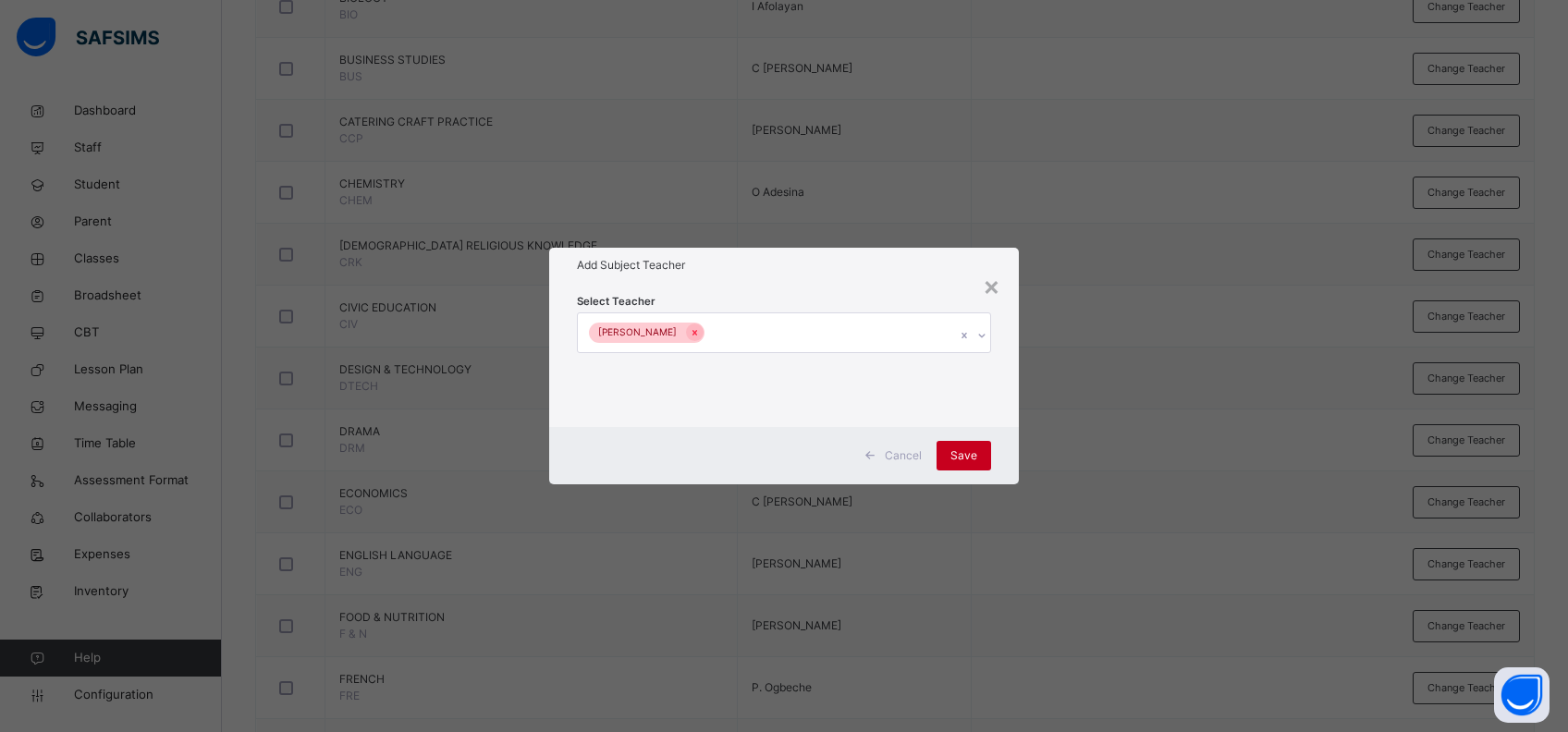
click at [981, 453] on div "Save" at bounding box center [963, 456] width 55 height 29
click at [952, 453] on span "Save" at bounding box center [952, 455] width 27 height 17
click at [954, 454] on span "Save" at bounding box center [952, 455] width 27 height 17
click at [954, 446] on div "Save" at bounding box center [952, 456] width 55 height 29
click at [954, 454] on span "Save" at bounding box center [952, 455] width 27 height 17
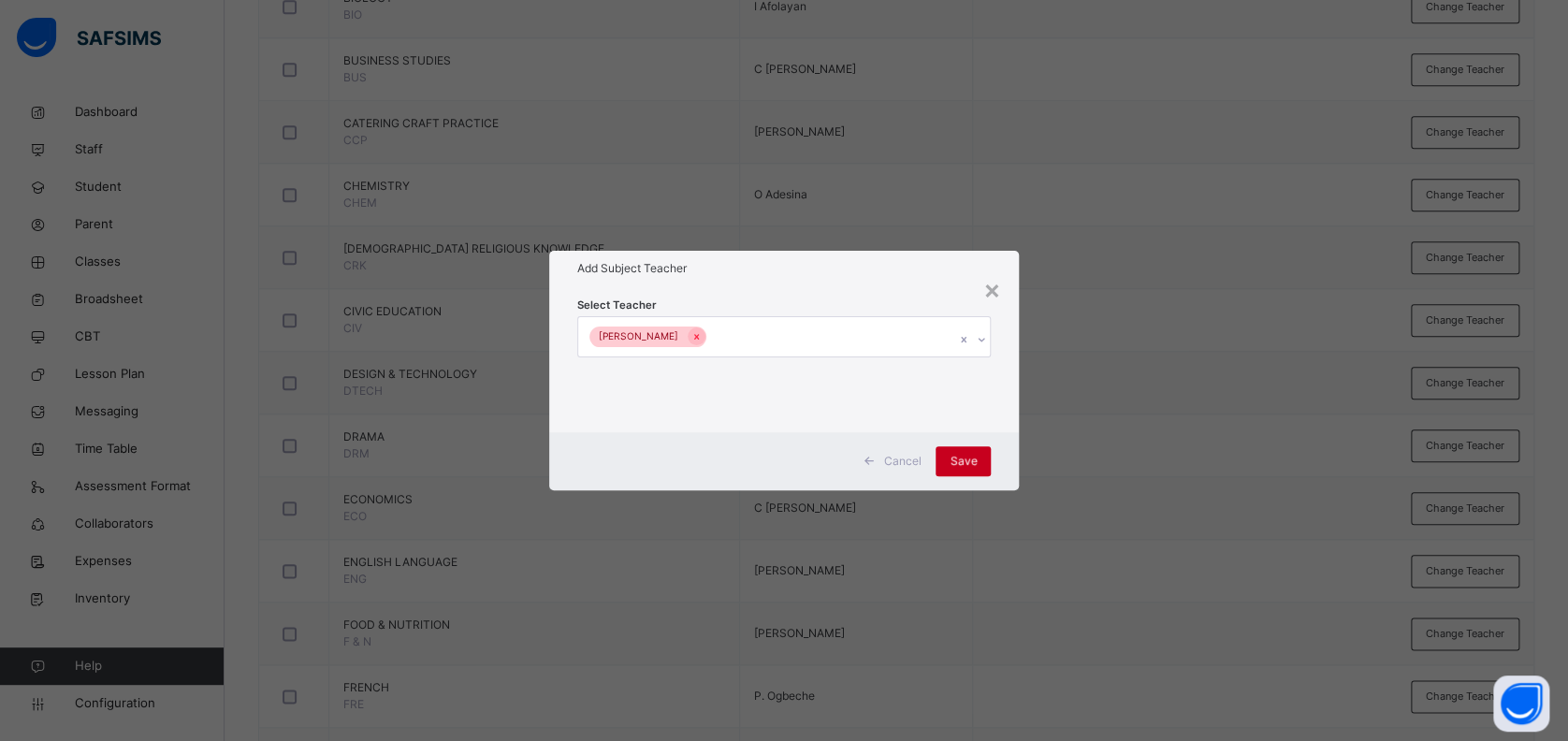
click at [966, 459] on span "Save" at bounding box center [963, 460] width 28 height 17
click at [965, 459] on div "Save" at bounding box center [963, 461] width 55 height 30
click at [964, 458] on div "Save" at bounding box center [963, 461] width 55 height 30
click at [964, 458] on span "Save" at bounding box center [963, 460] width 28 height 17
drag, startPoint x: 964, startPoint y: 458, endPoint x: 917, endPoint y: 286, distance: 178.3
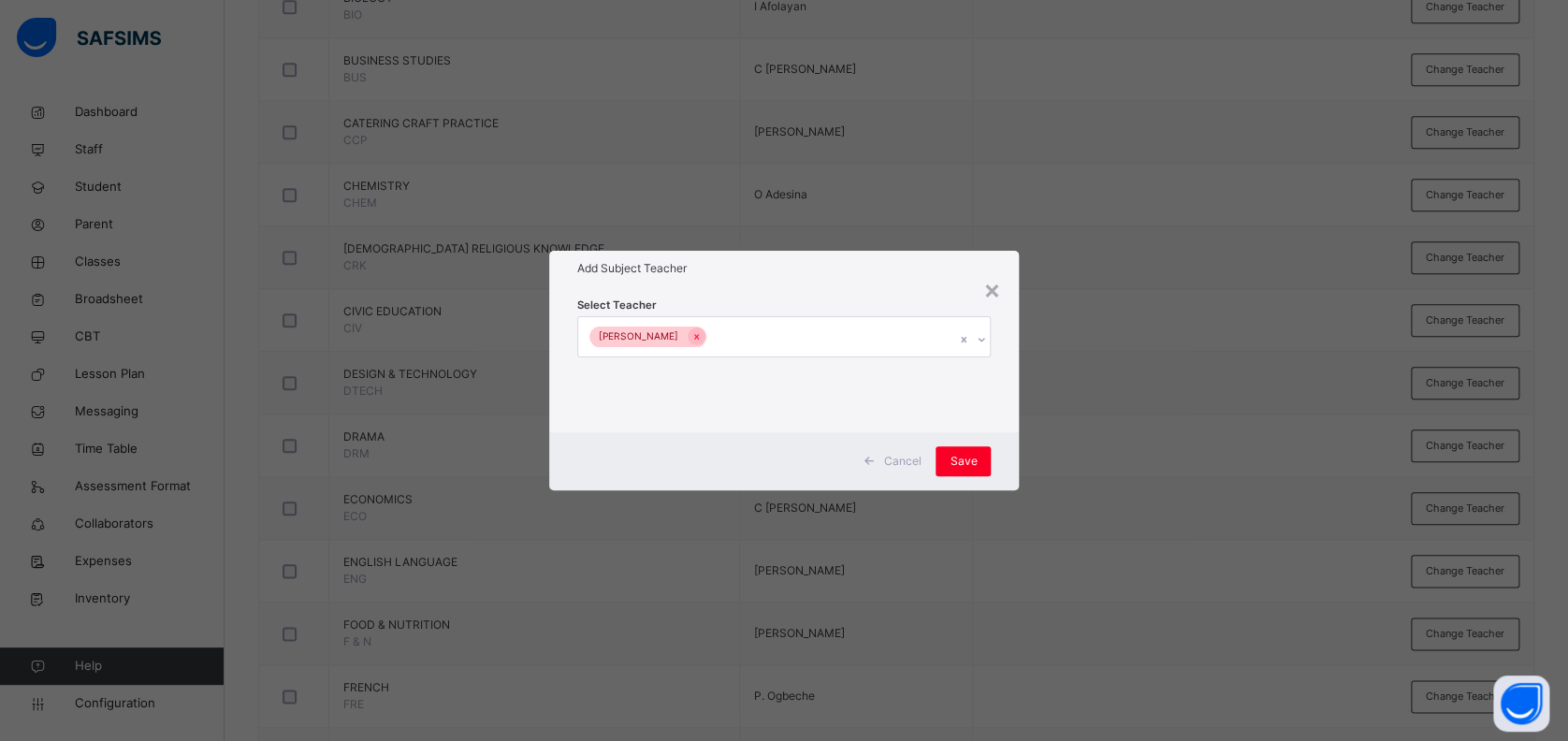
click at [907, 287] on div "Select Teacher [PERSON_NAME]" at bounding box center [784, 359] width 470 height 146
click at [997, 291] on div "×" at bounding box center [991, 289] width 18 height 39
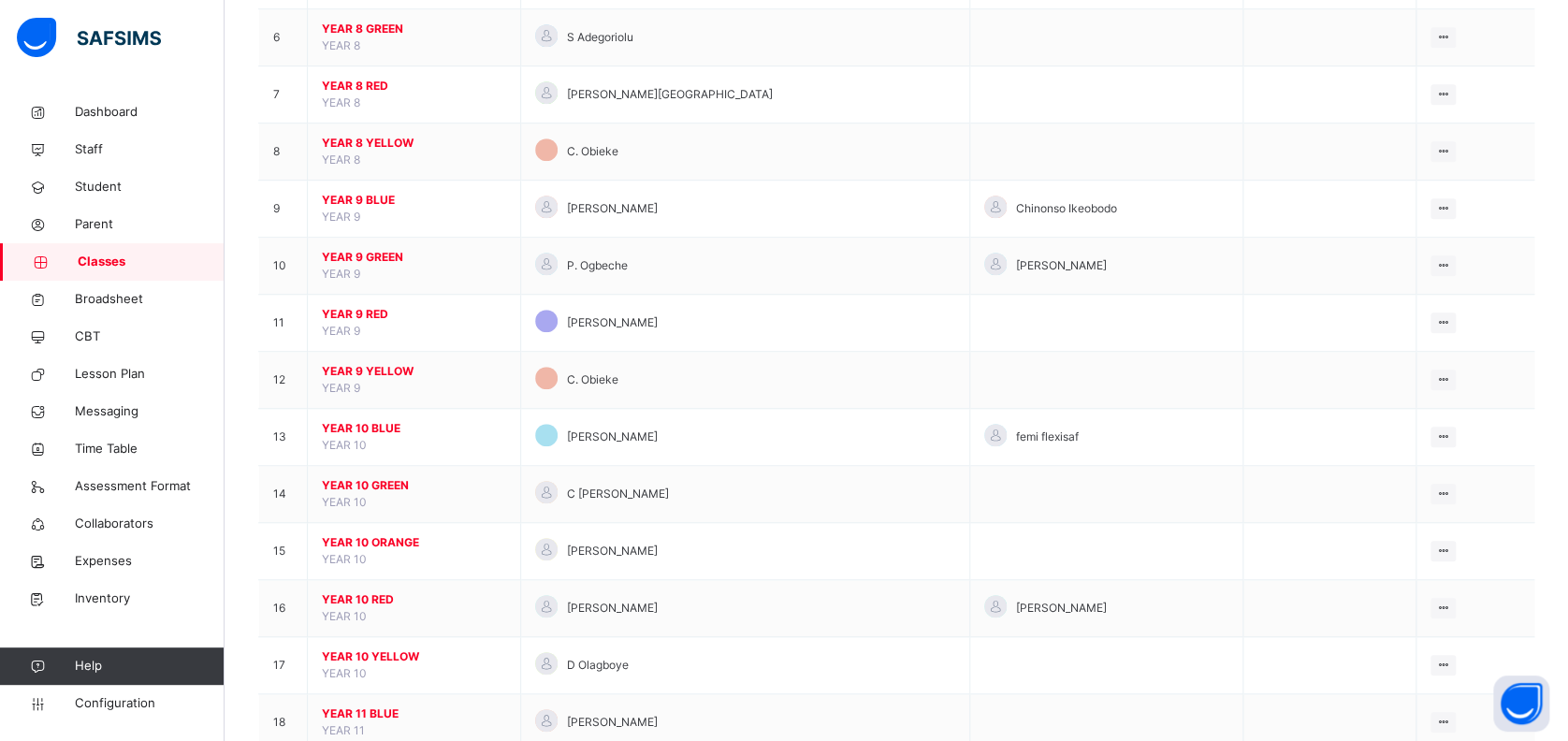
scroll to position [748, 0]
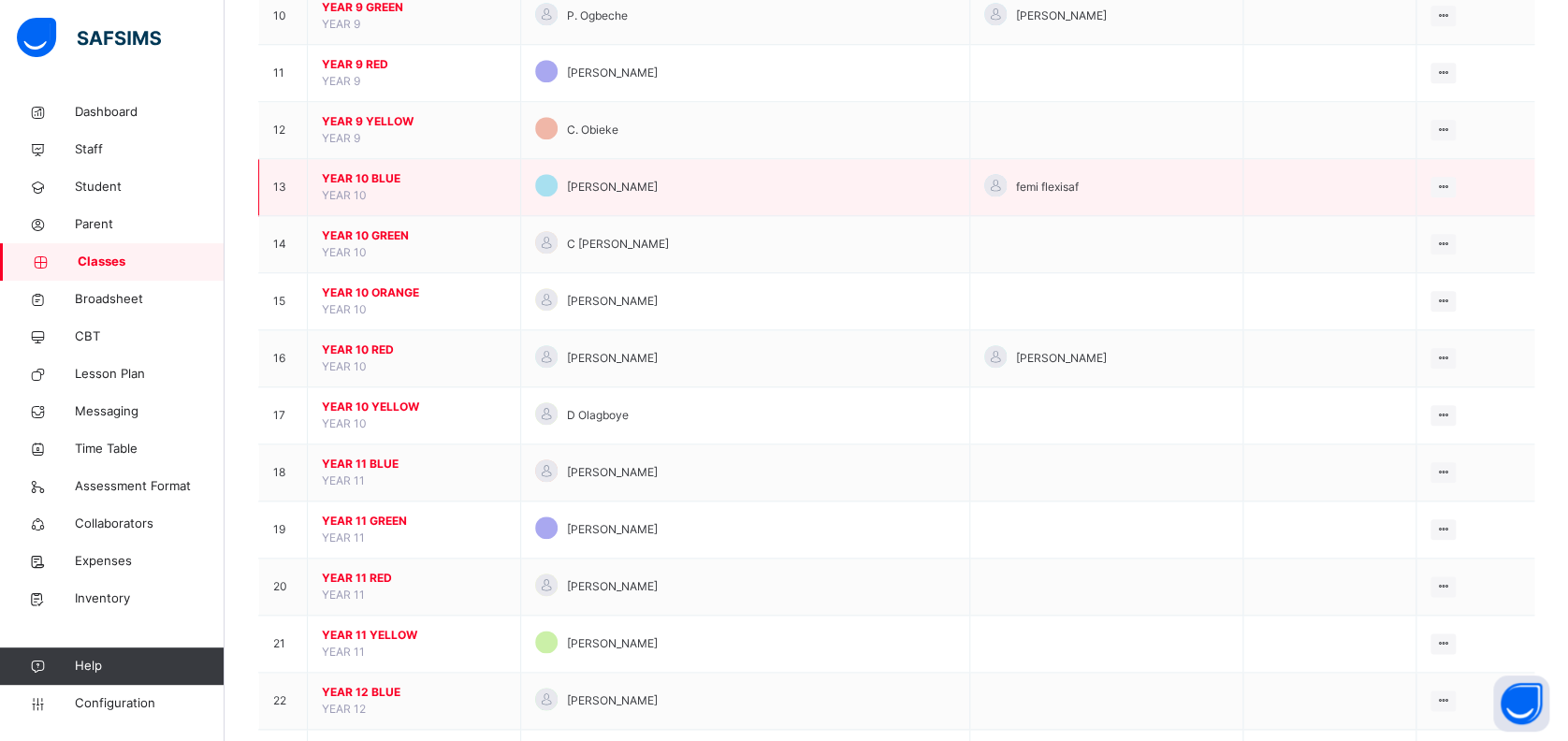
click at [359, 172] on span "YEAR 10 BLUE" at bounding box center [414, 178] width 184 height 17
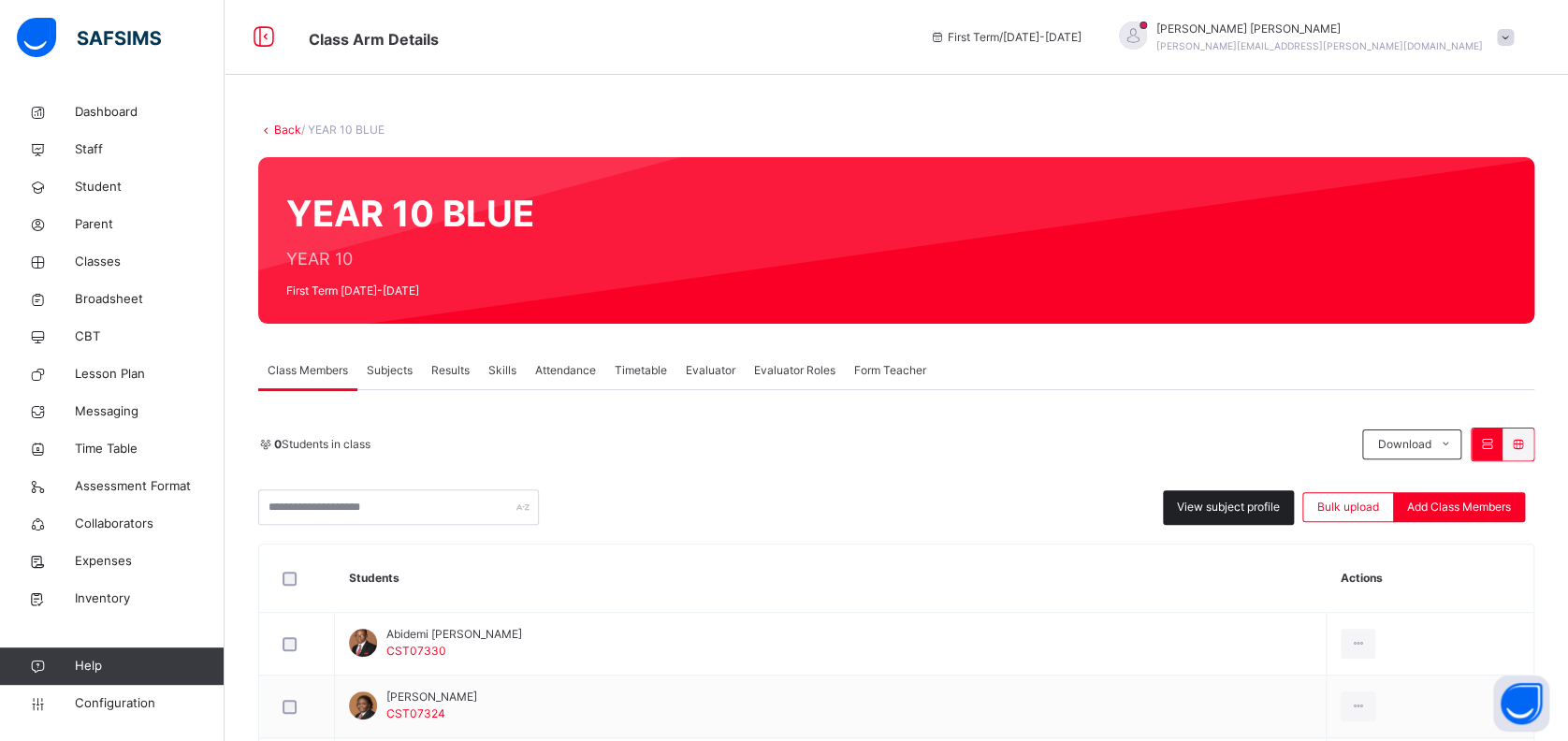
click at [1250, 502] on span "View subject profile" at bounding box center [1228, 506] width 102 height 17
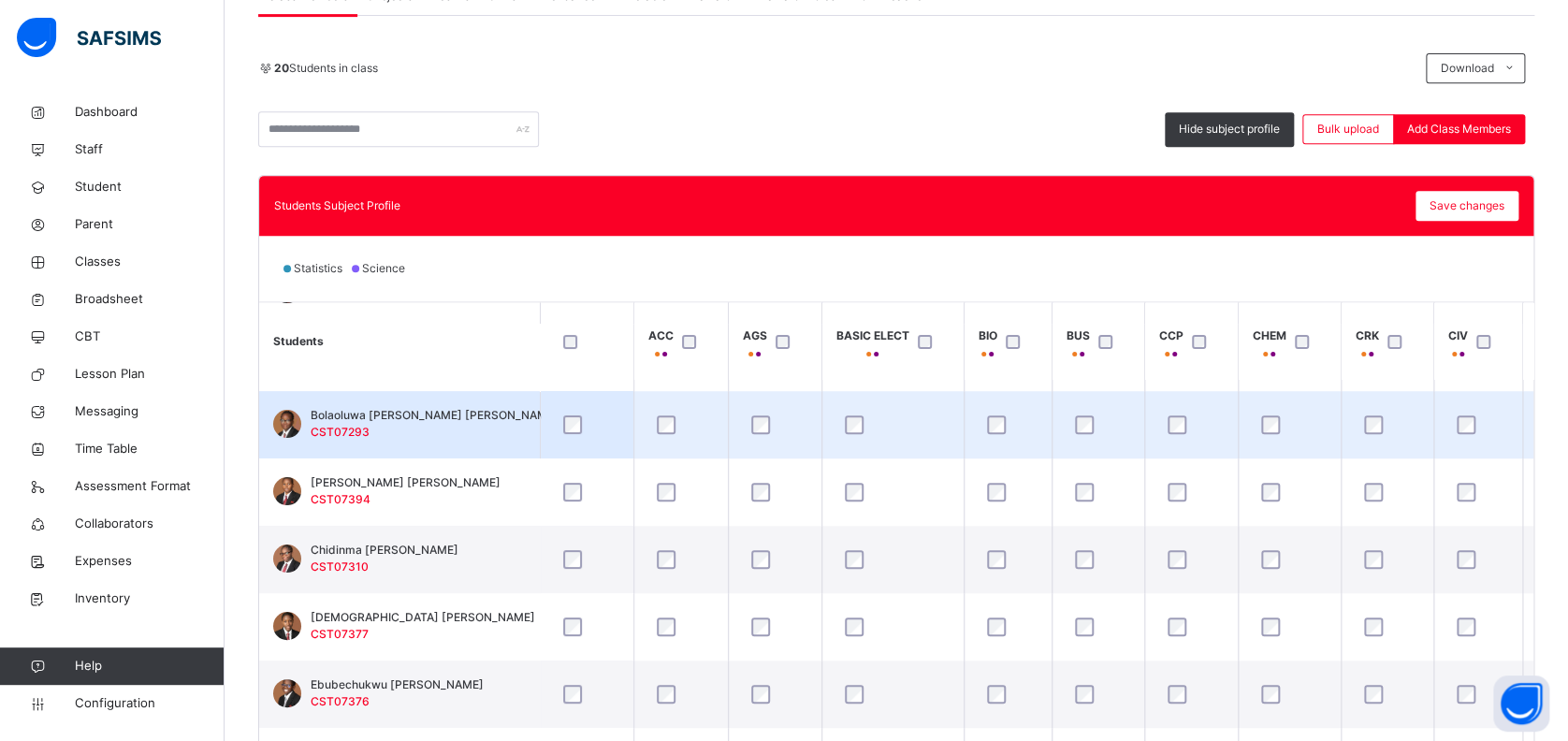
scroll to position [248, 0]
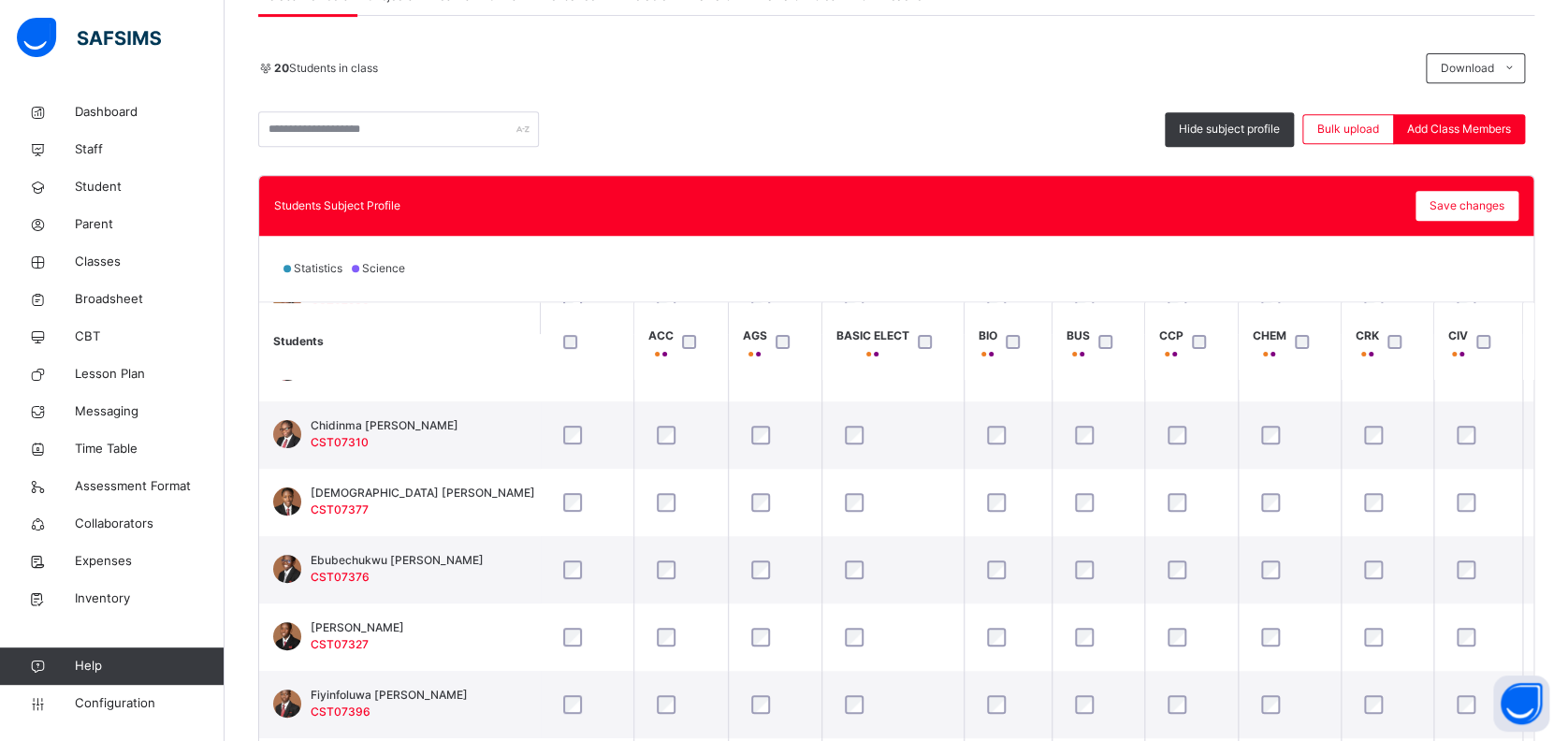
click at [622, 313] on th at bounding box center [586, 341] width 94 height 78
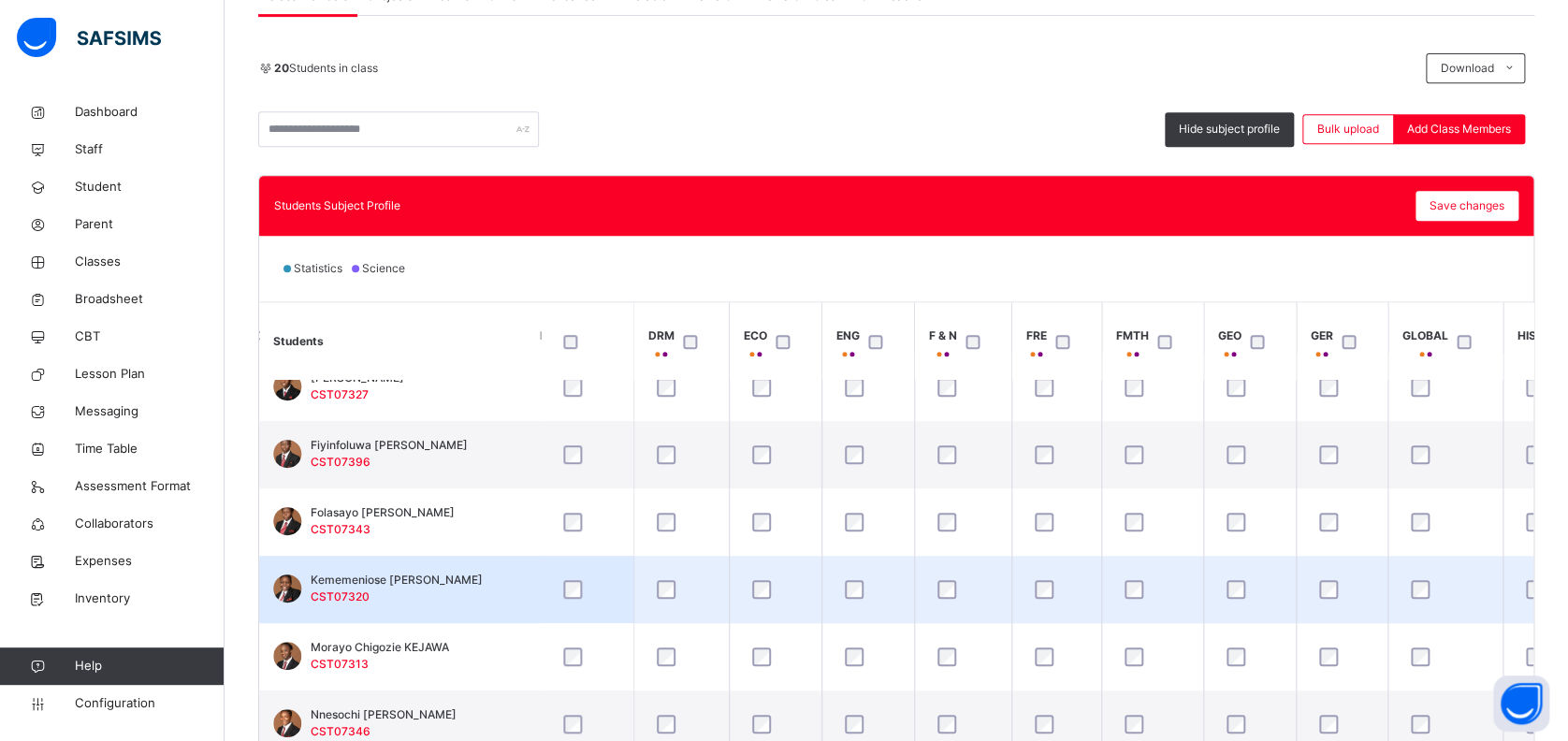
scroll to position [623, 997]
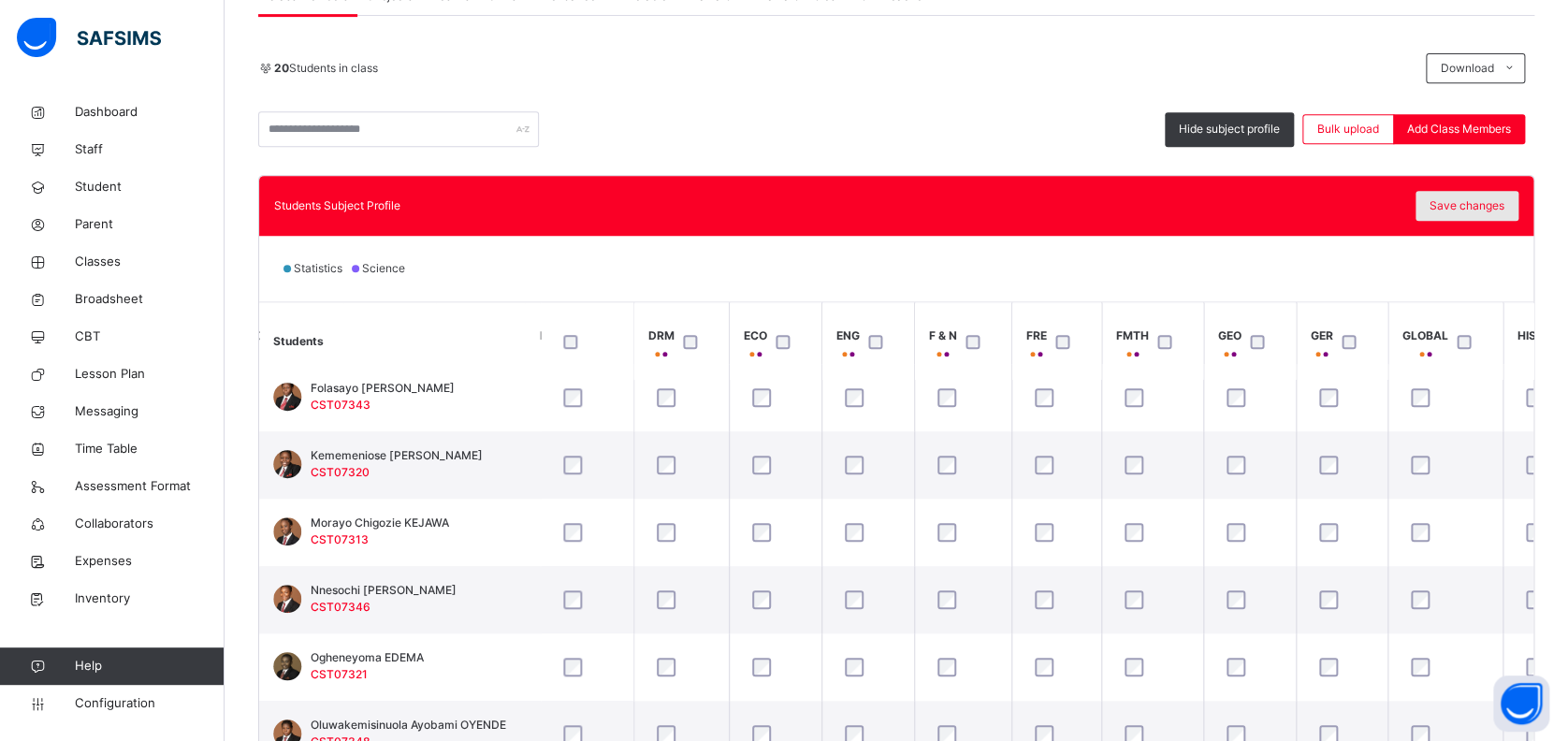
click at [1485, 203] on span "Save changes" at bounding box center [1466, 205] width 75 height 17
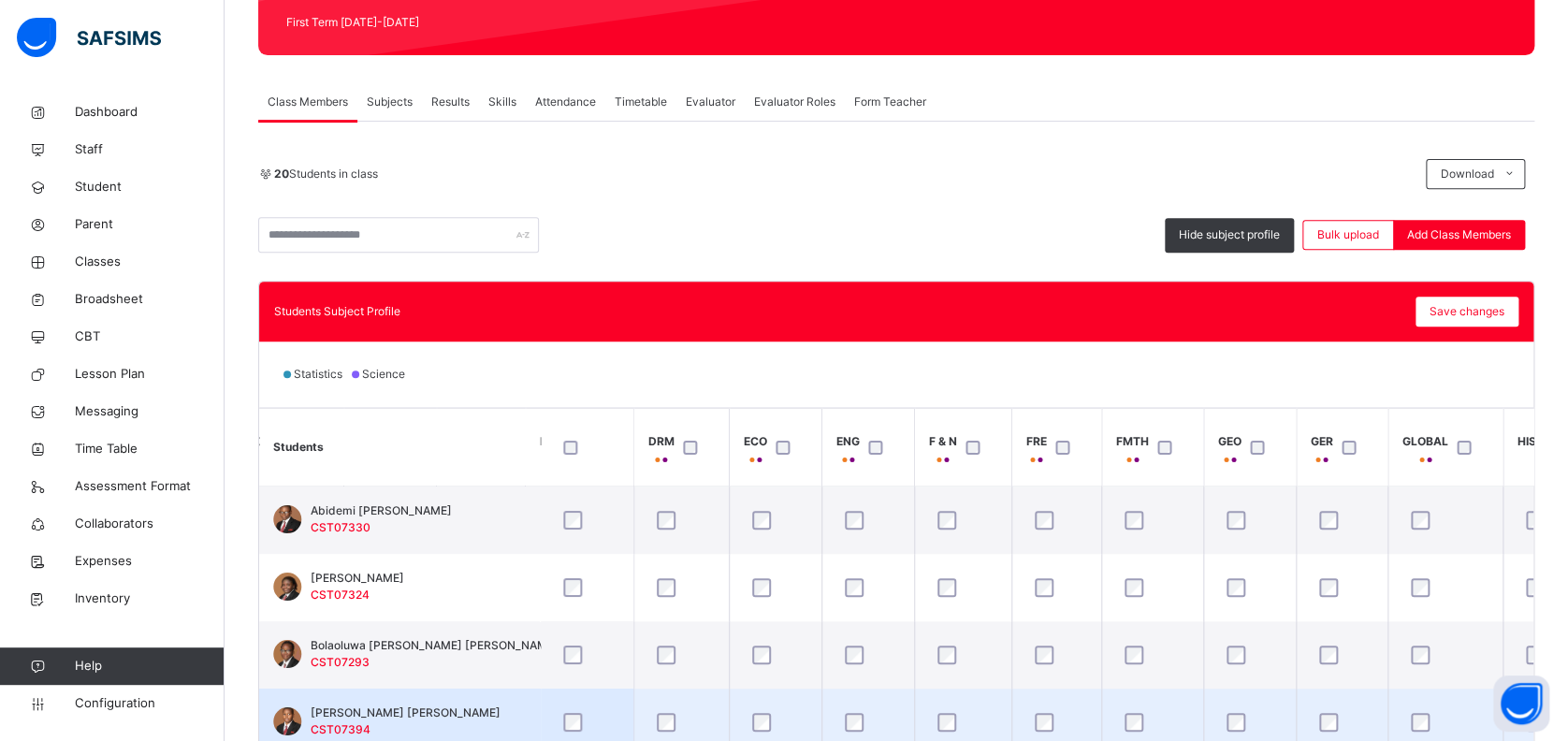
scroll to position [210, 0]
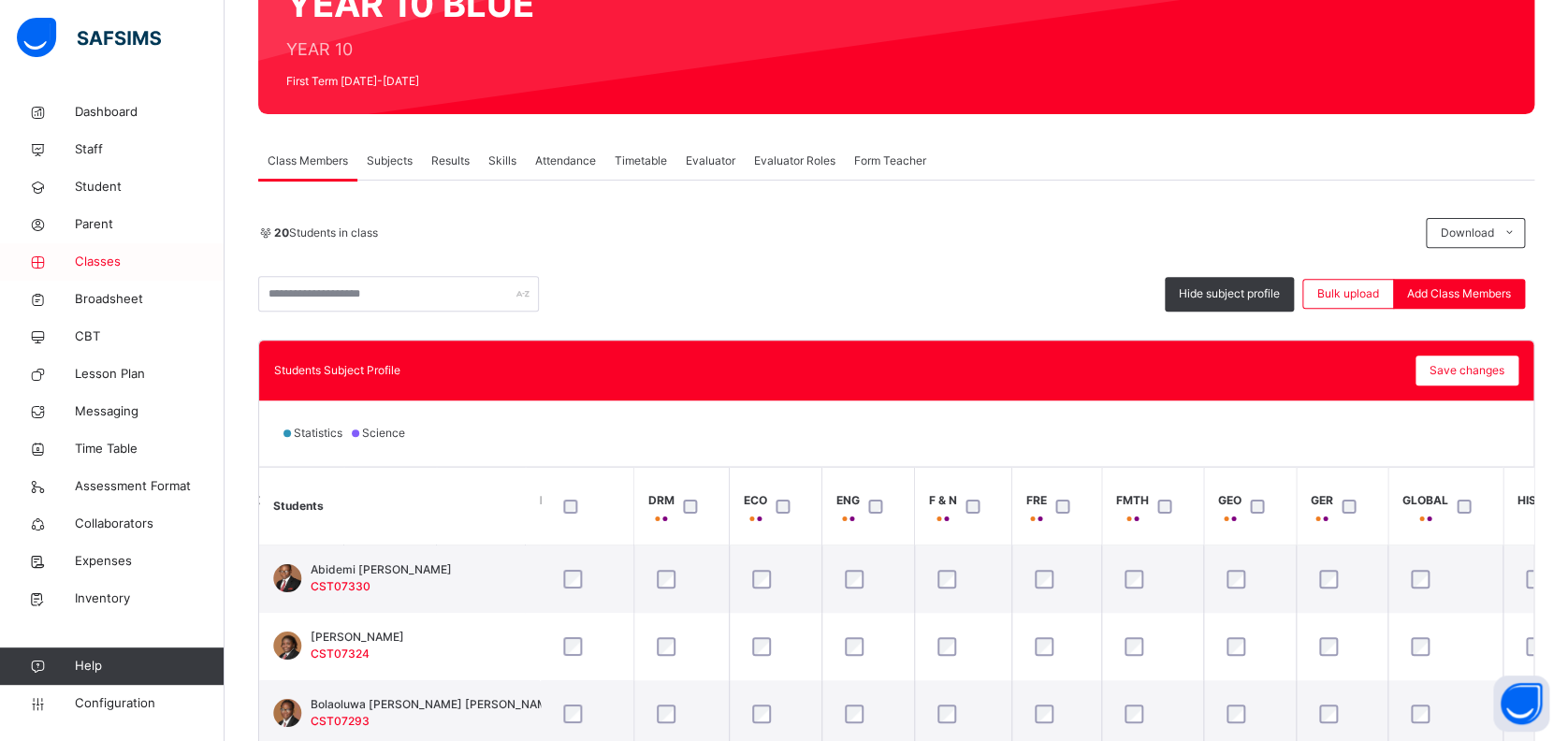
click at [89, 259] on span "Classes" at bounding box center [150, 261] width 150 height 19
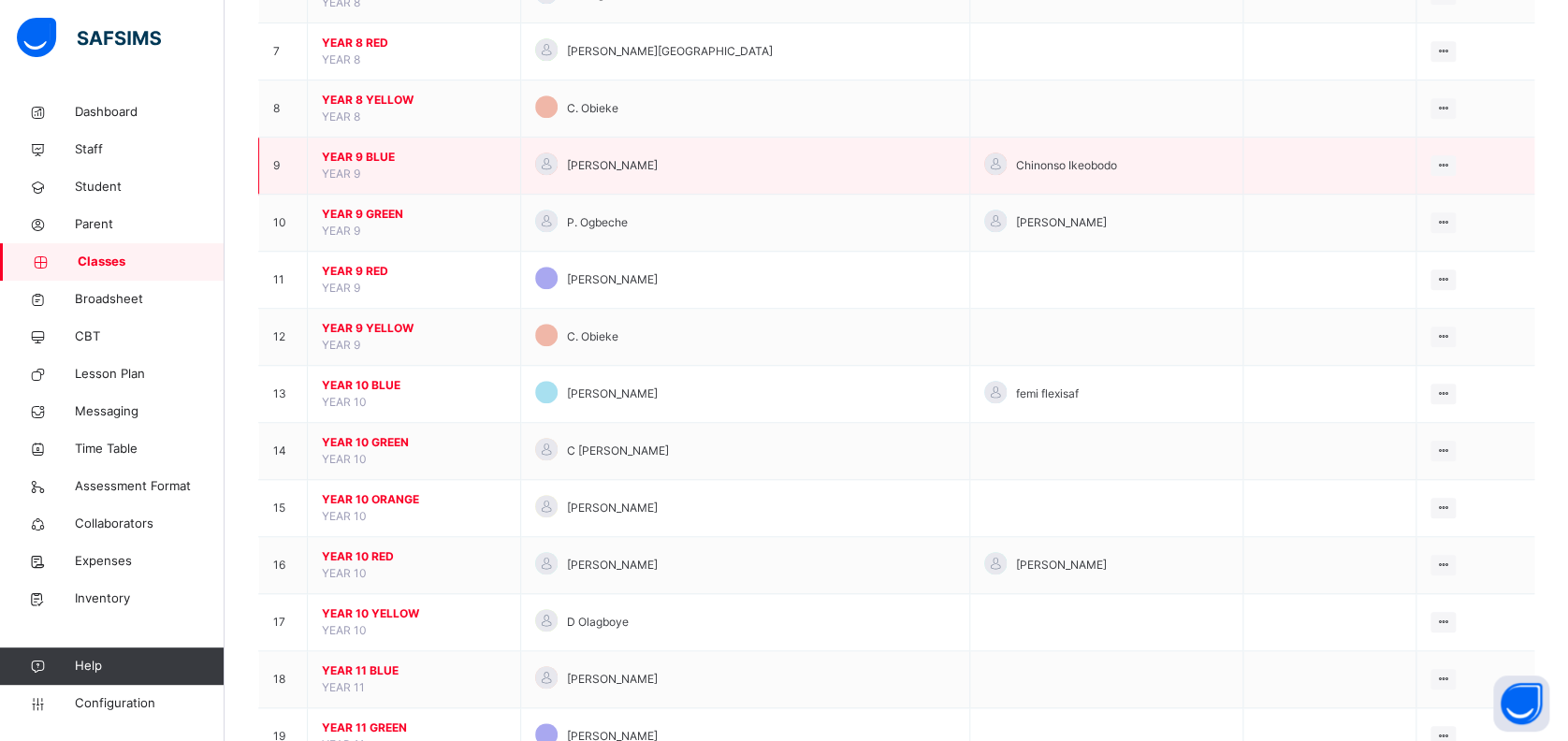
scroll to position [623, 0]
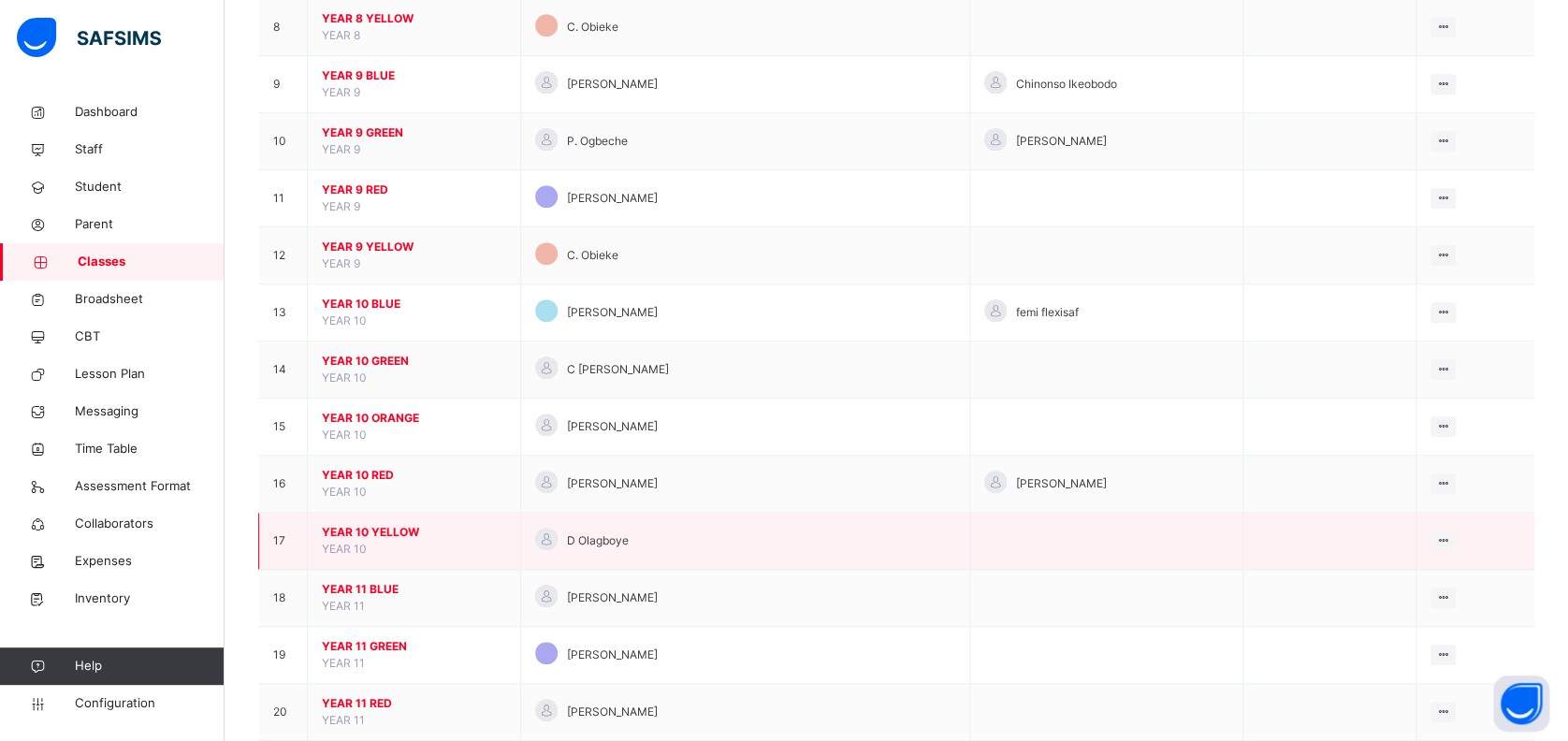
click at [338, 530] on span "YEAR 10 YELLOW" at bounding box center [414, 532] width 184 height 17
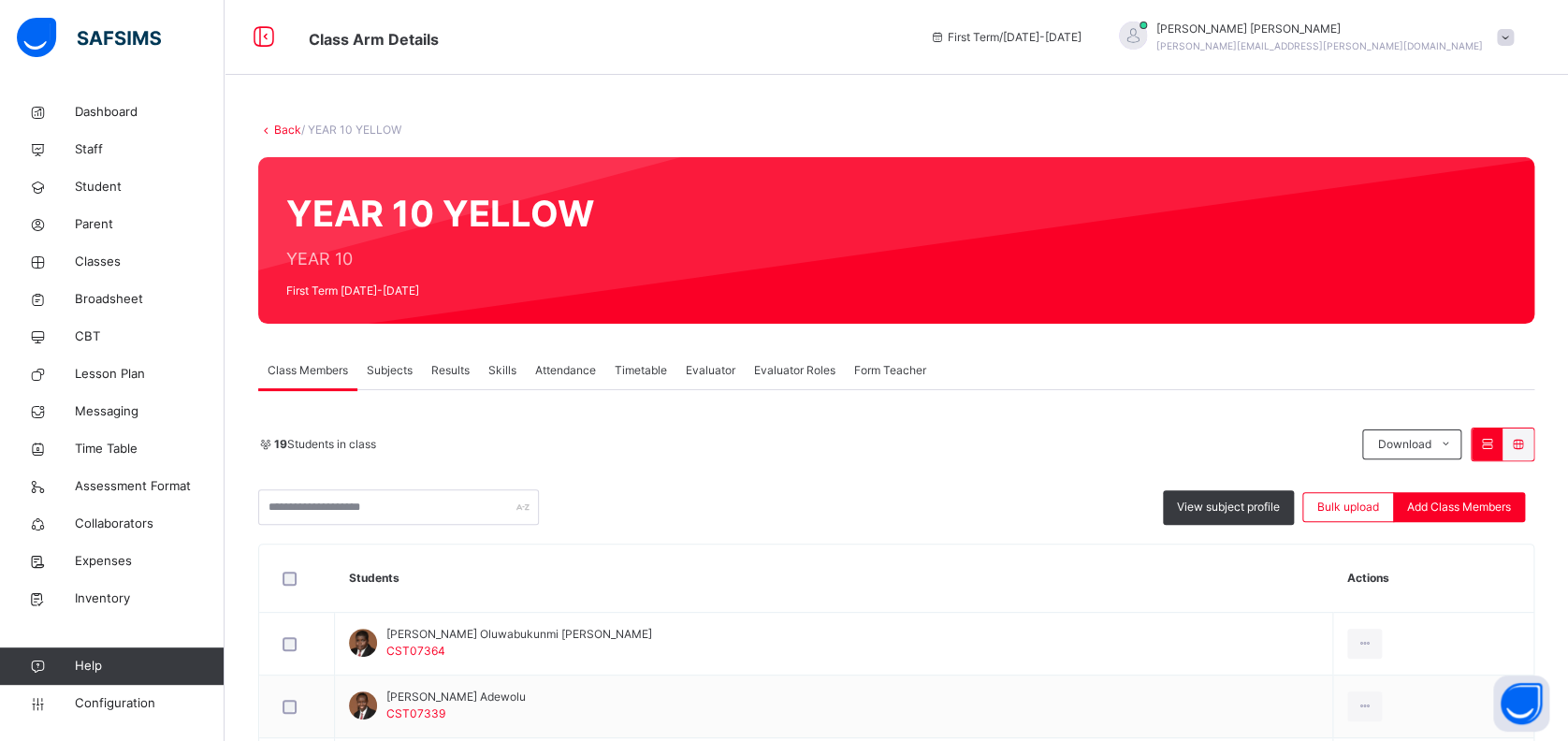
click at [389, 367] on span "Subjects" at bounding box center [389, 370] width 46 height 17
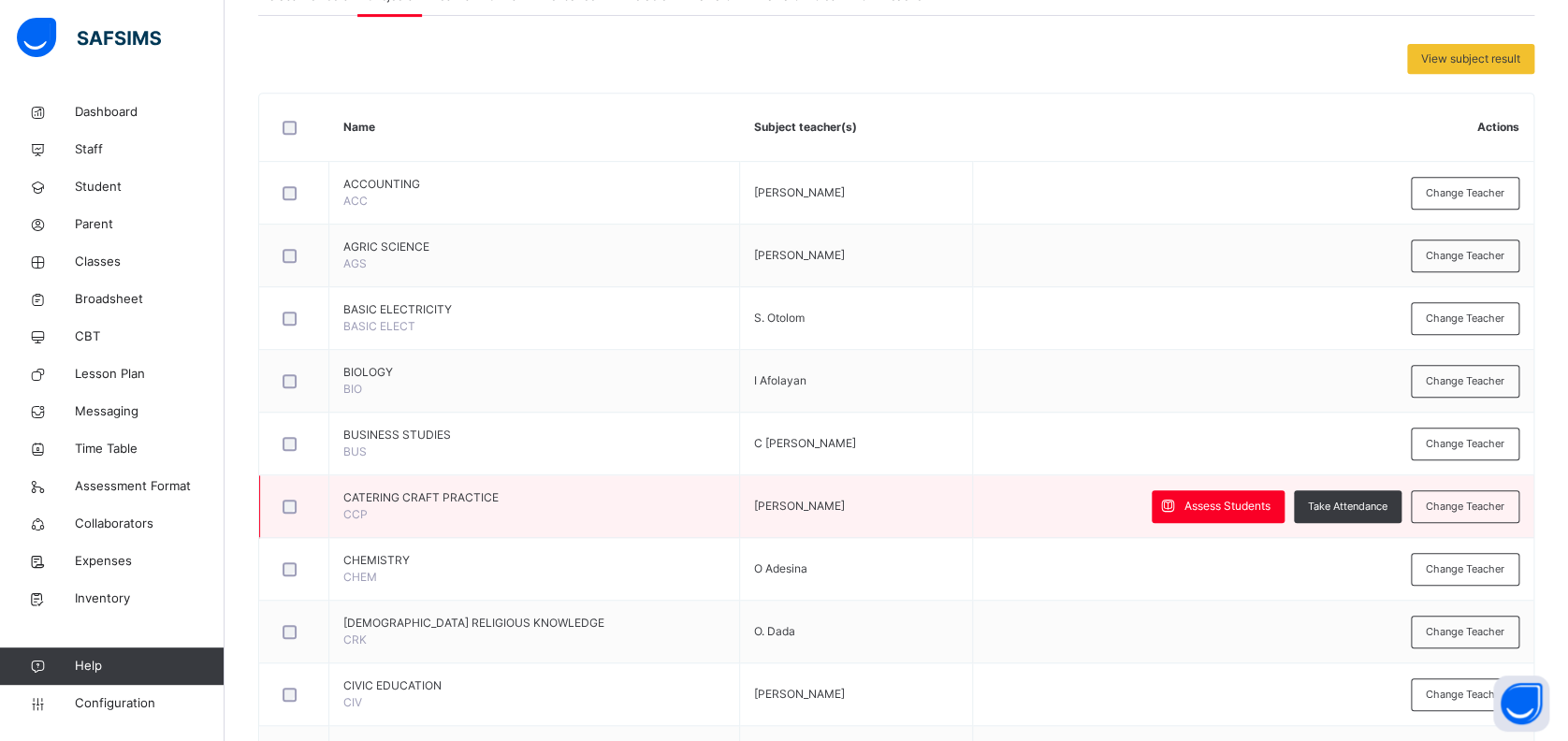
scroll to position [623, 0]
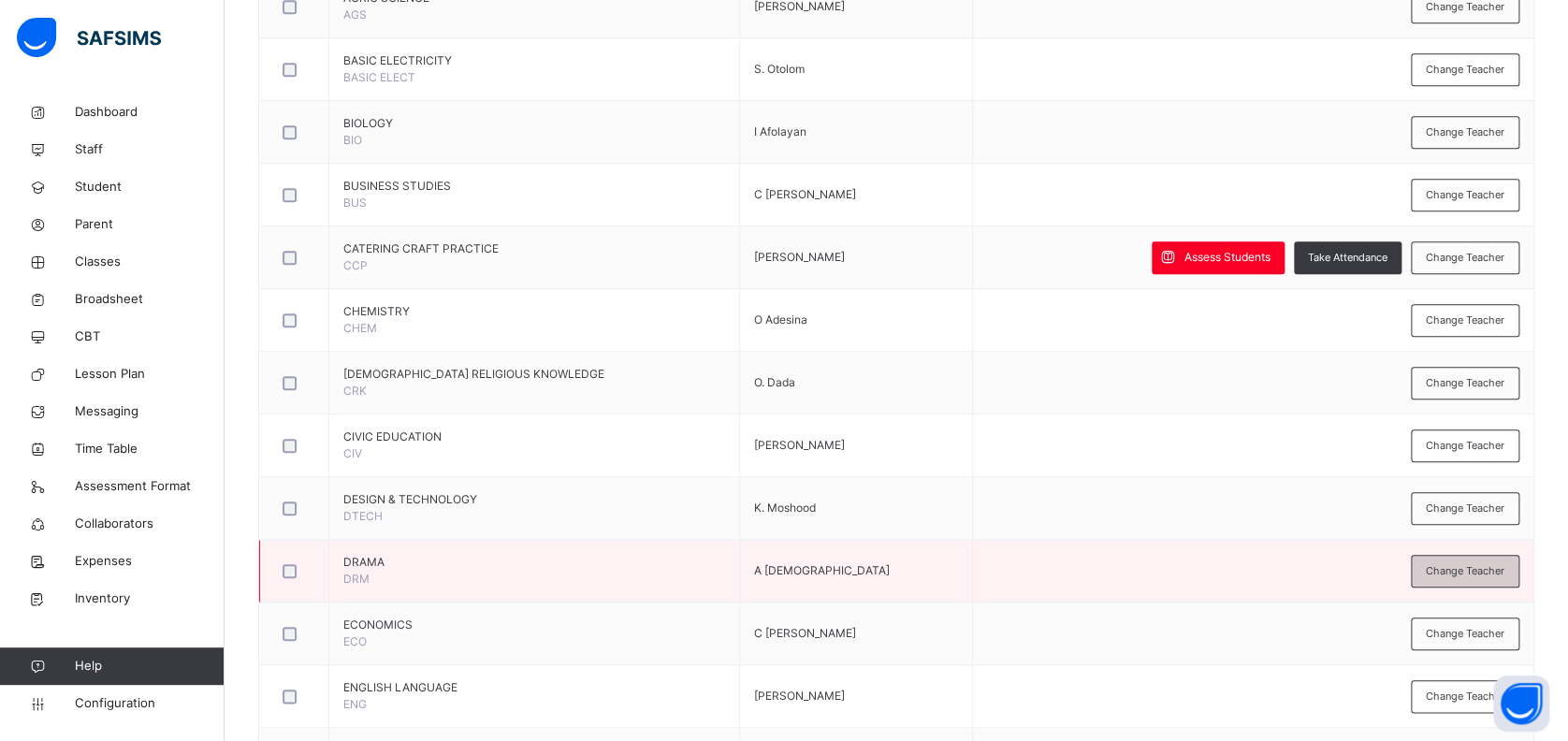
click at [1464, 563] on span "Change Teacher" at bounding box center [1465, 571] width 79 height 16
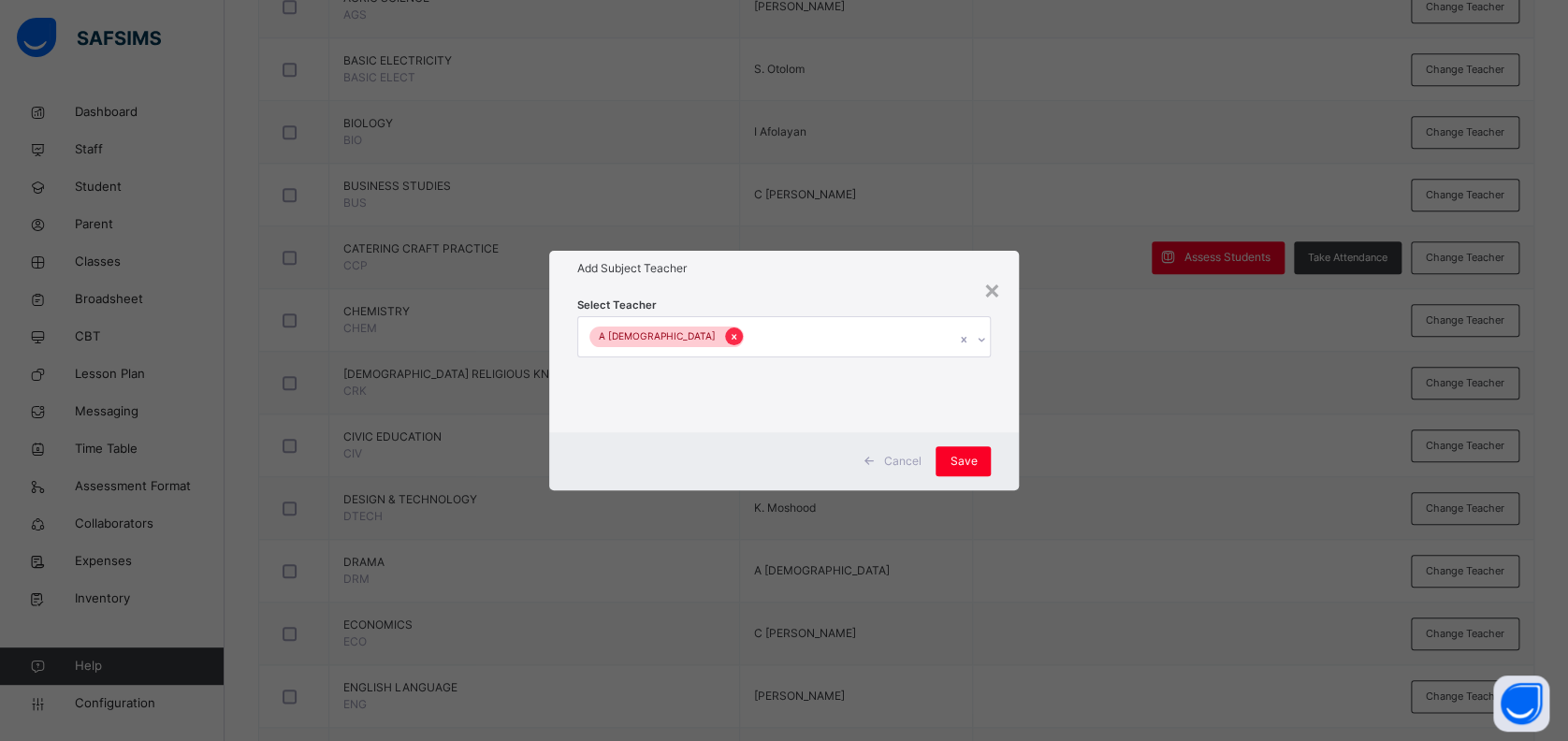
click at [728, 336] on icon at bounding box center [733, 336] width 10 height 13
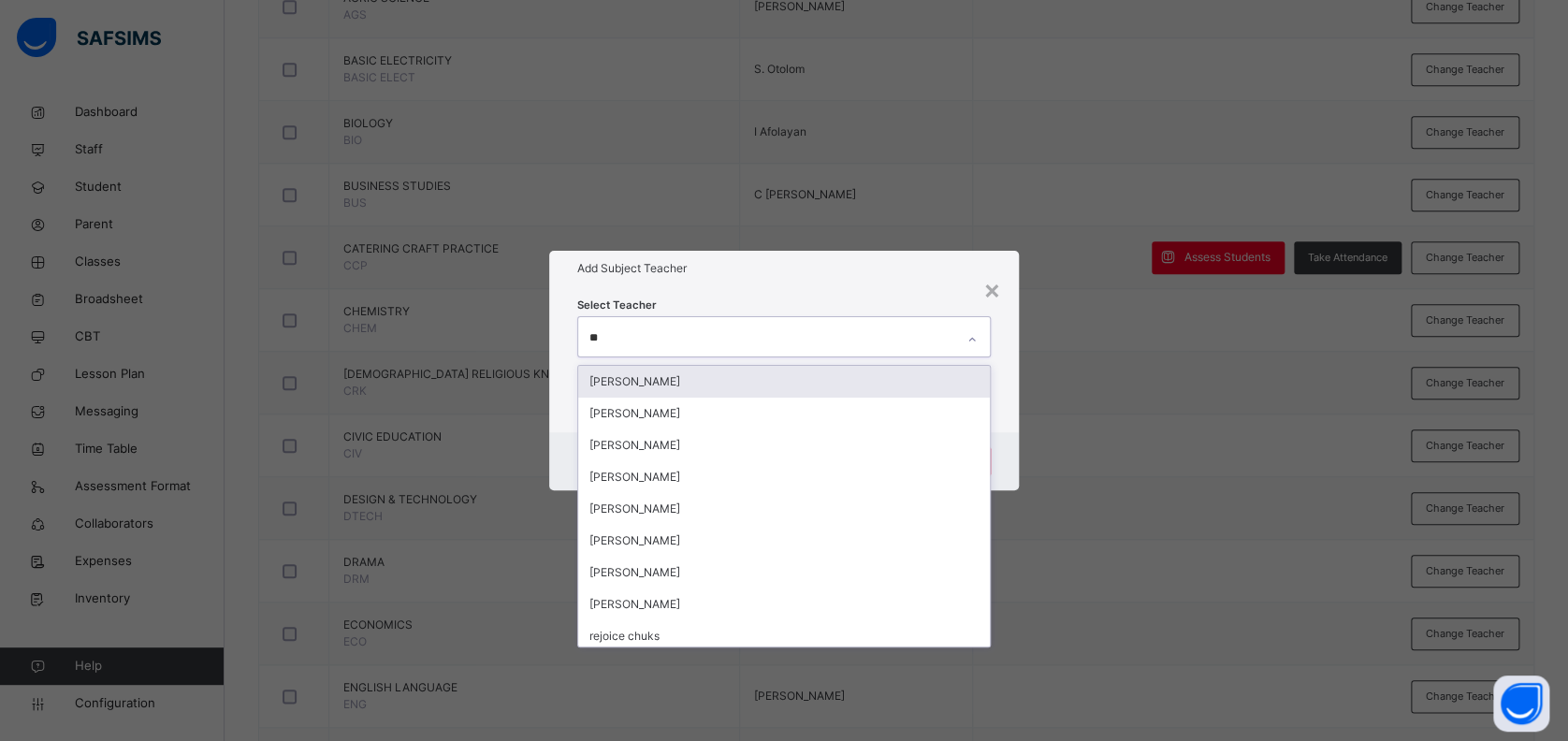
type input "***"
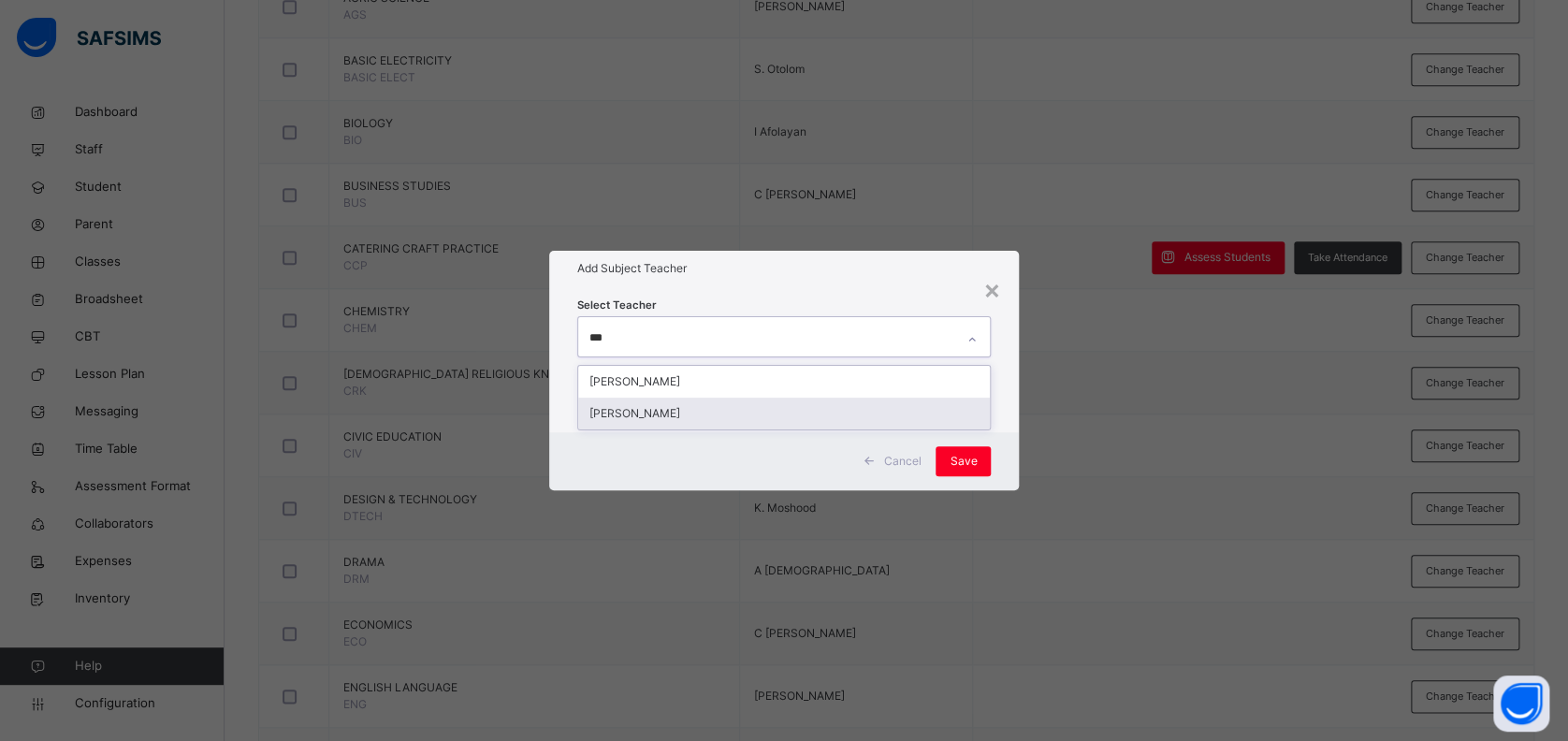
click at [722, 414] on div "[PERSON_NAME]" at bounding box center [784, 413] width 413 height 32
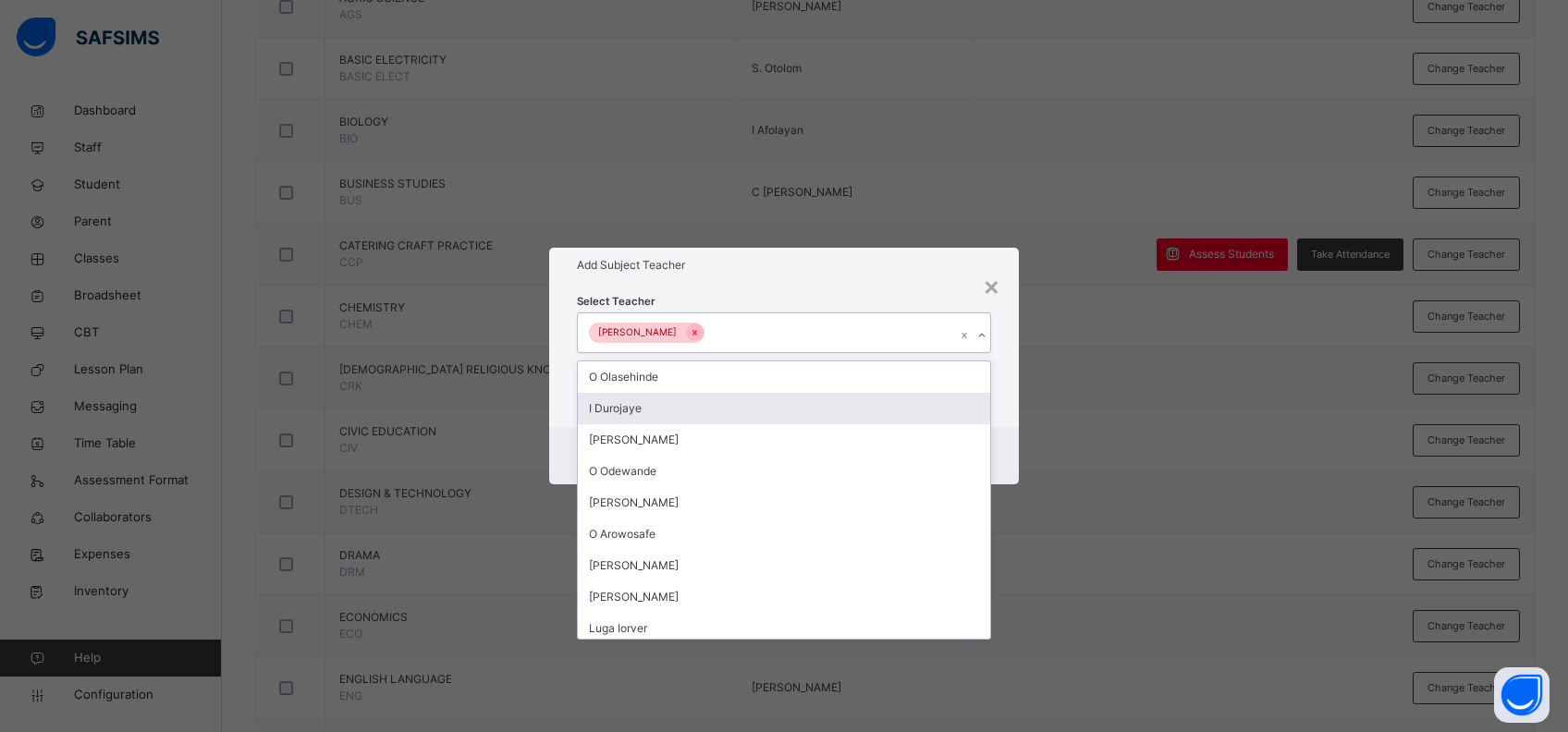
click at [1009, 403] on div "Select Teacher option joseph Elefin, selected. option I Durojaye focused, 2 of …" at bounding box center [784, 354] width 470 height 144
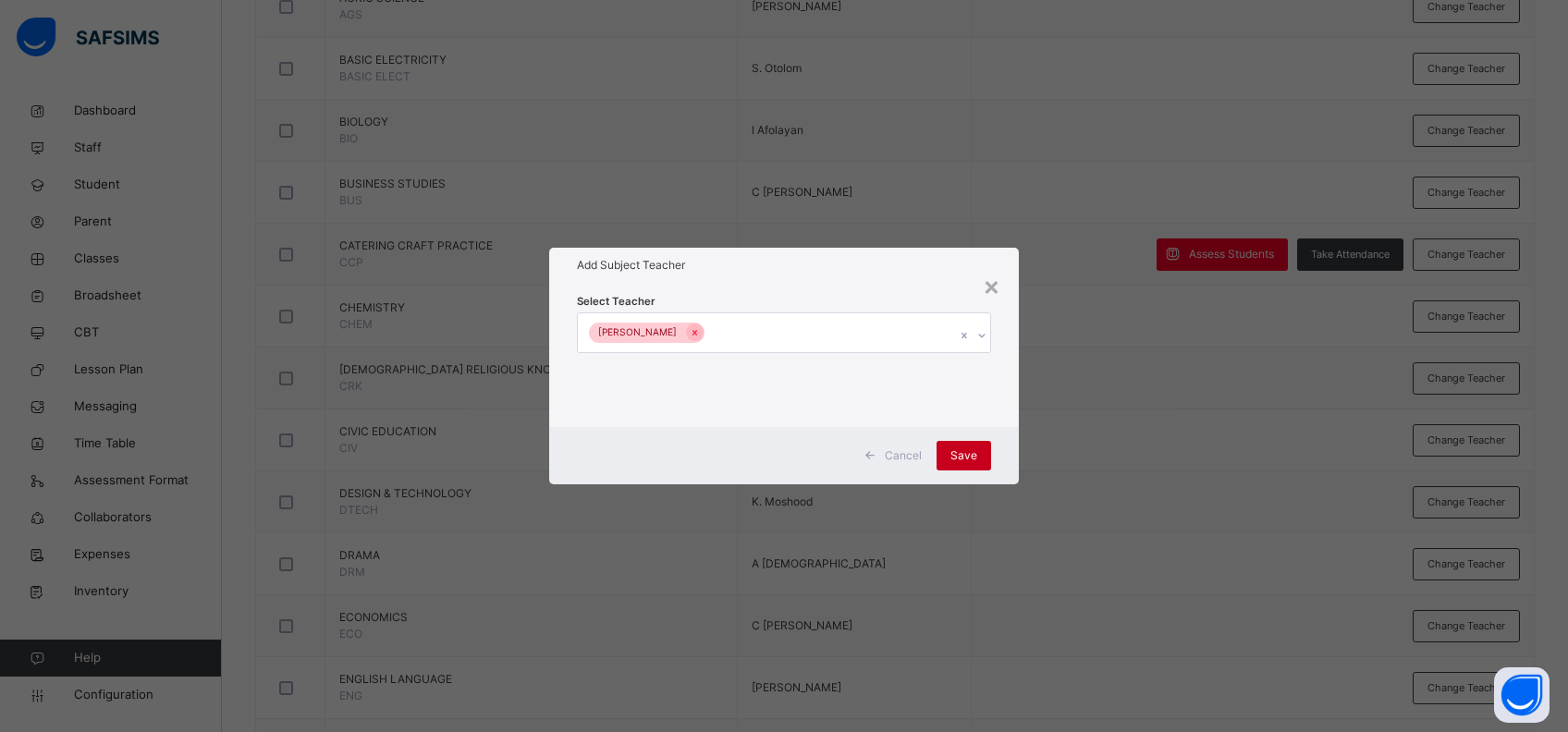
click at [971, 458] on span "Save" at bounding box center [964, 455] width 27 height 17
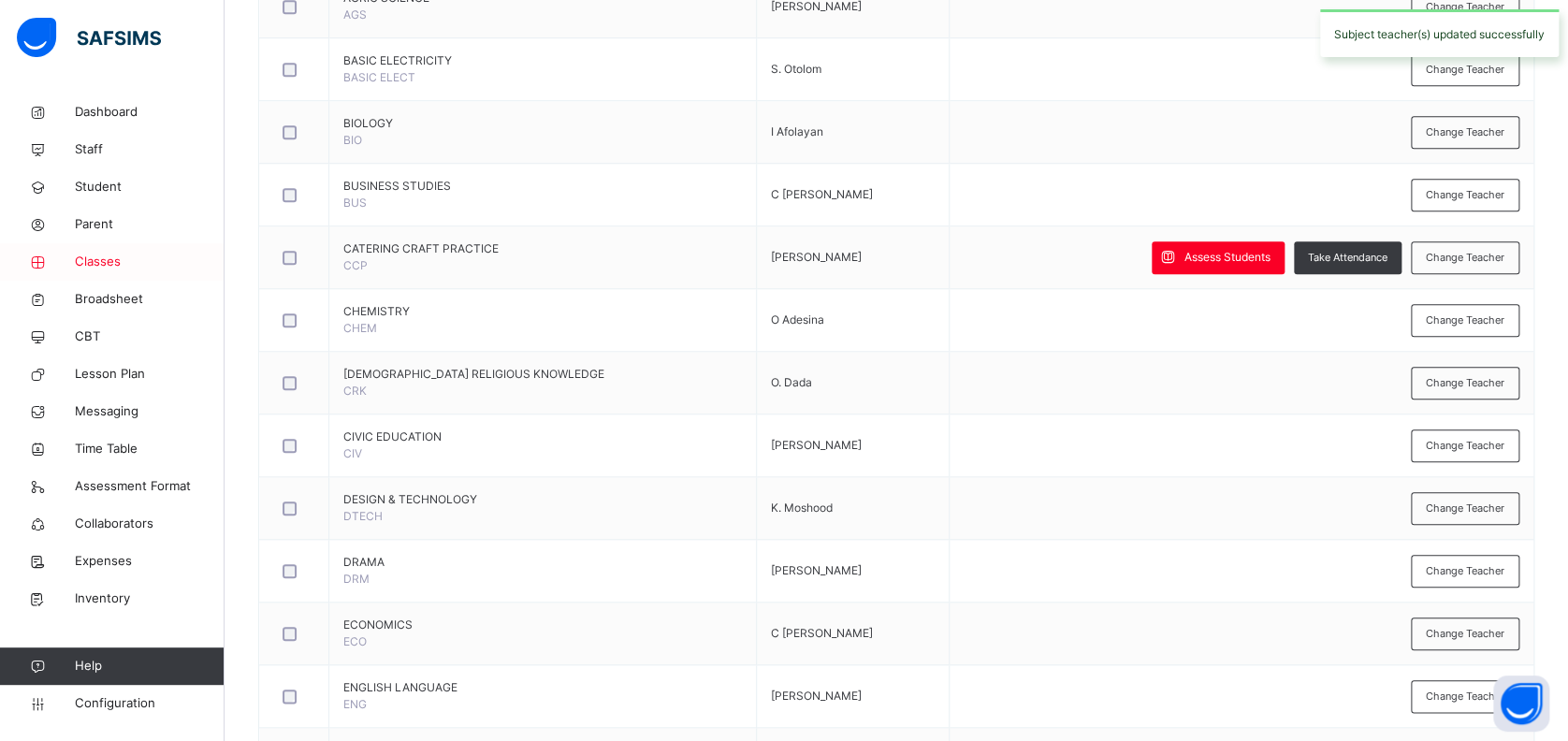
click at [92, 265] on span "Classes" at bounding box center [150, 261] width 150 height 19
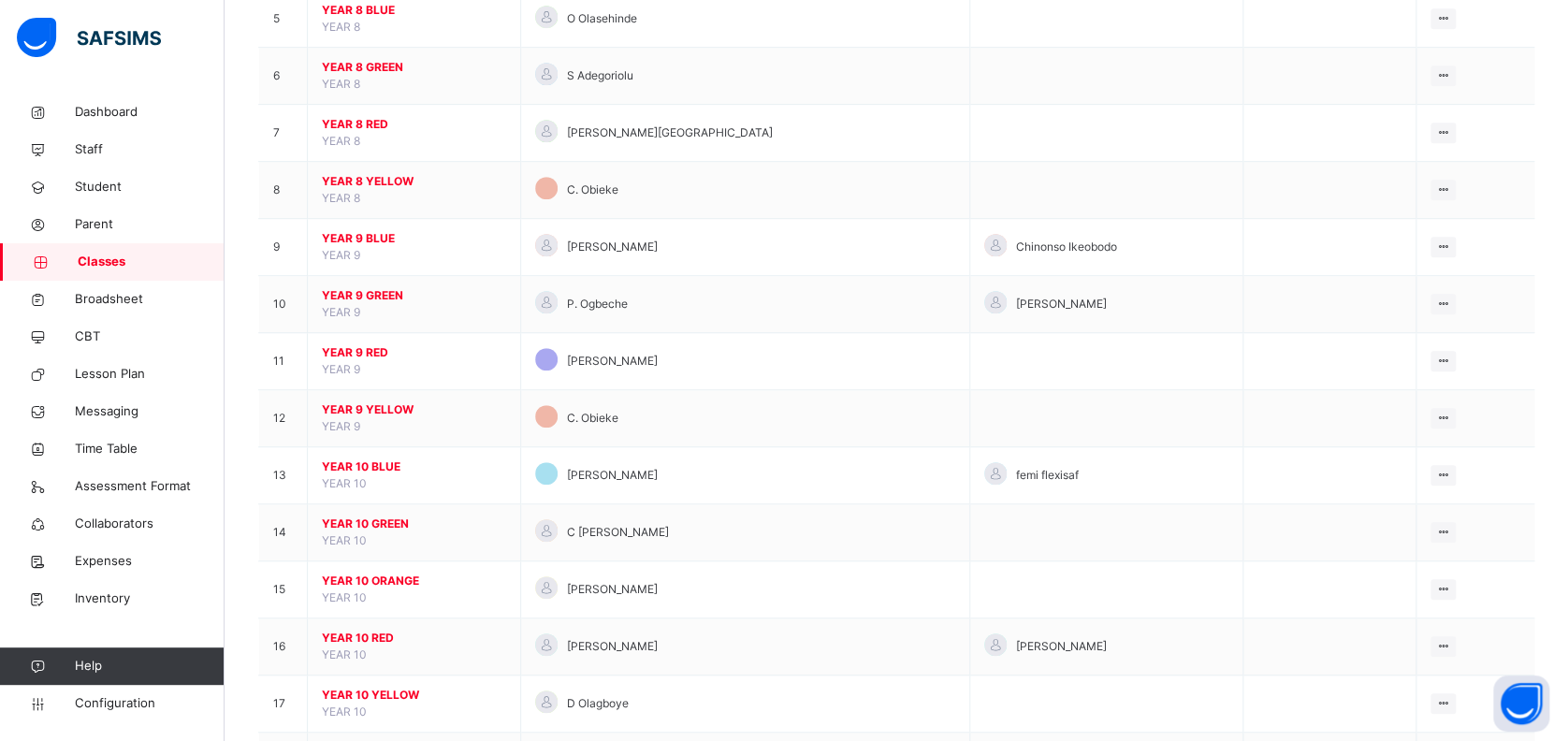
scroll to position [499, 0]
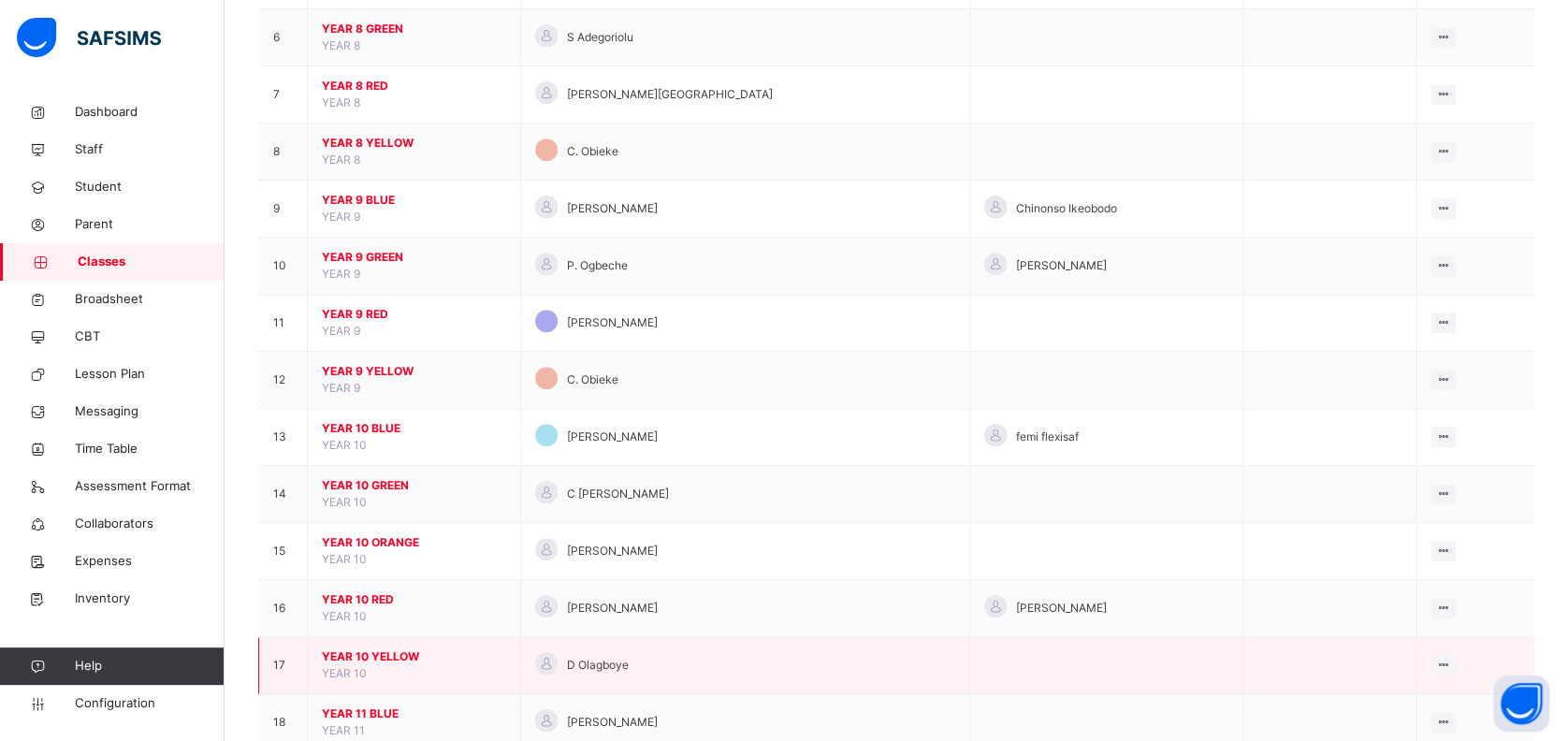
click at [404, 651] on span "YEAR 10 YELLOW" at bounding box center [414, 656] width 184 height 17
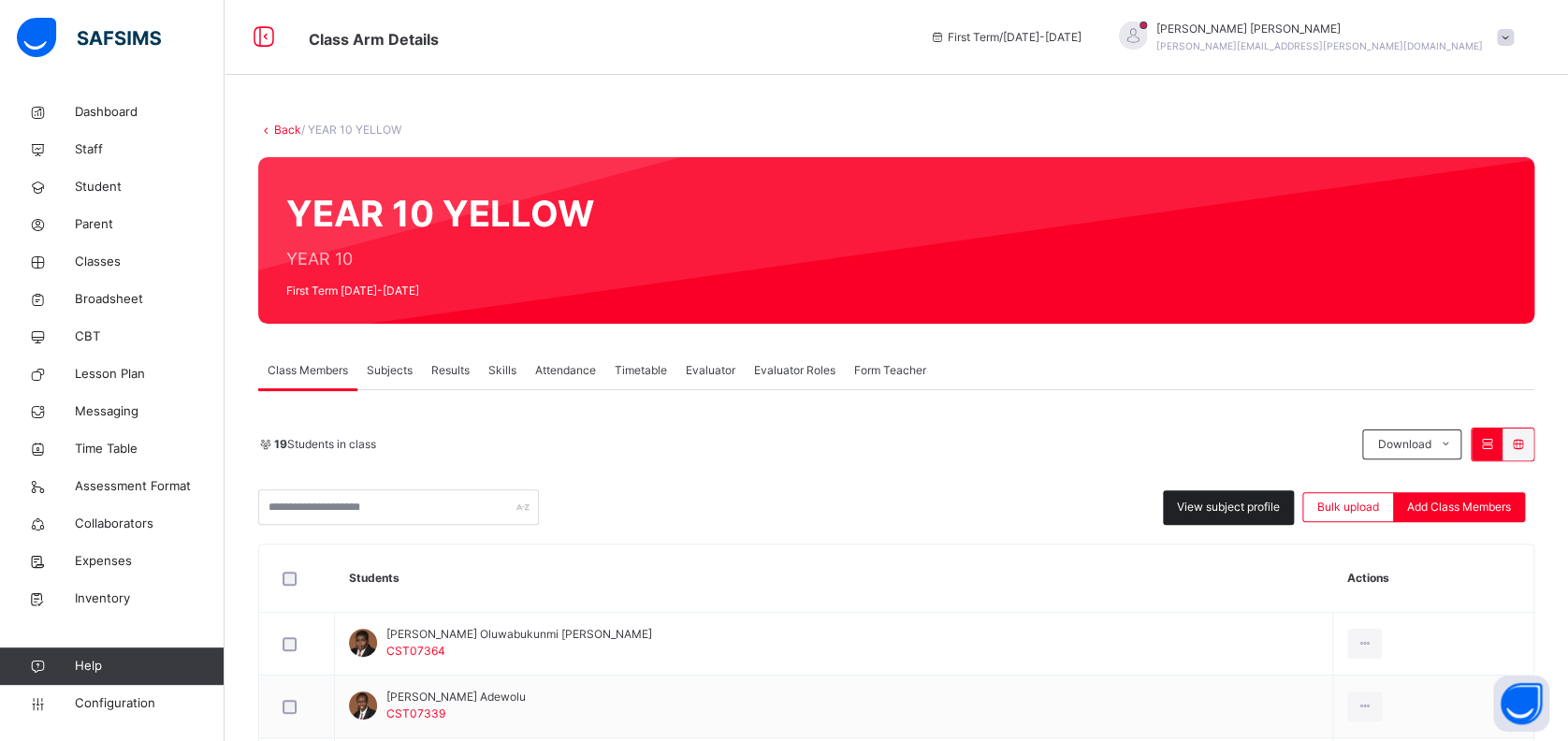
click at [1212, 506] on span "View subject profile" at bounding box center [1228, 506] width 102 height 17
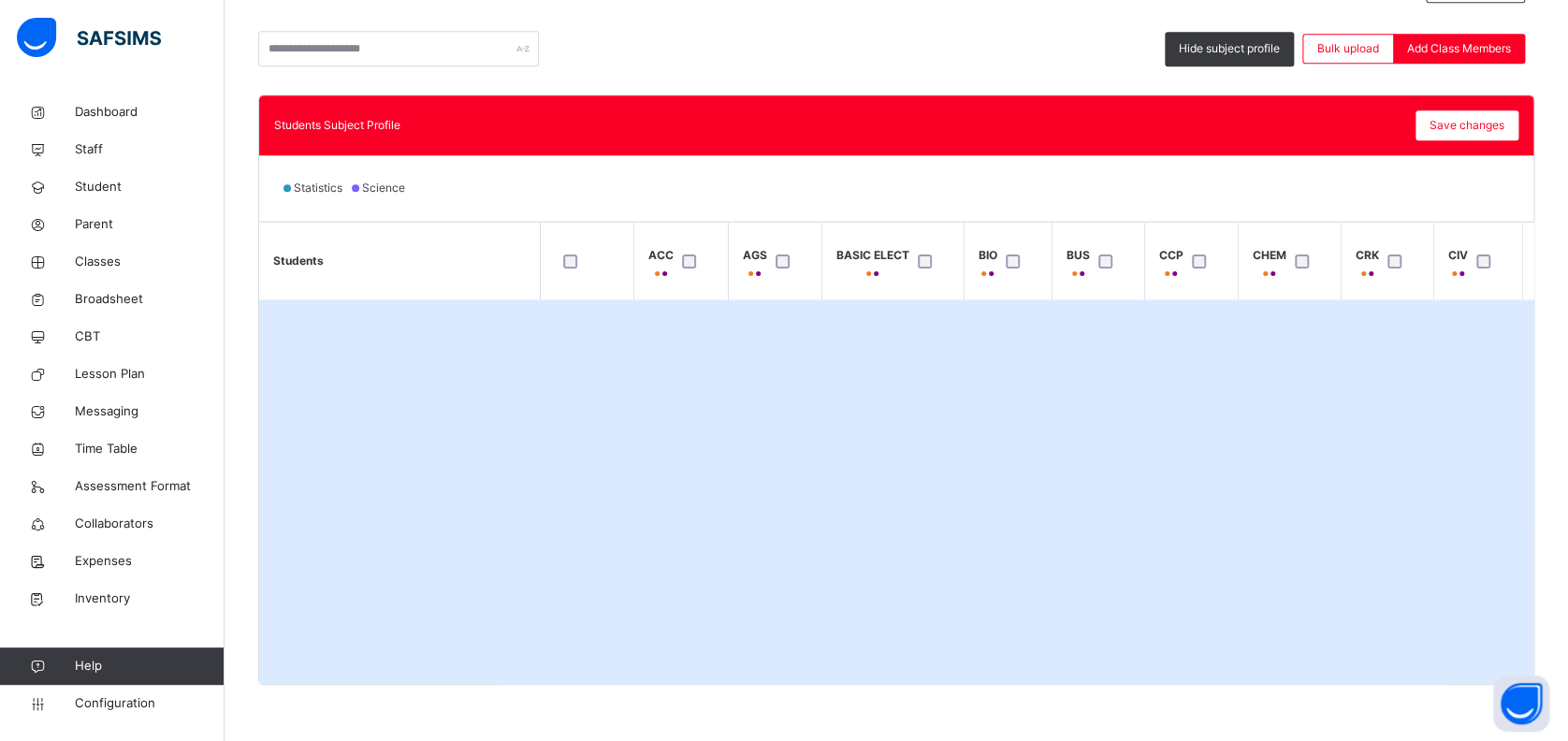
scroll to position [458, 0]
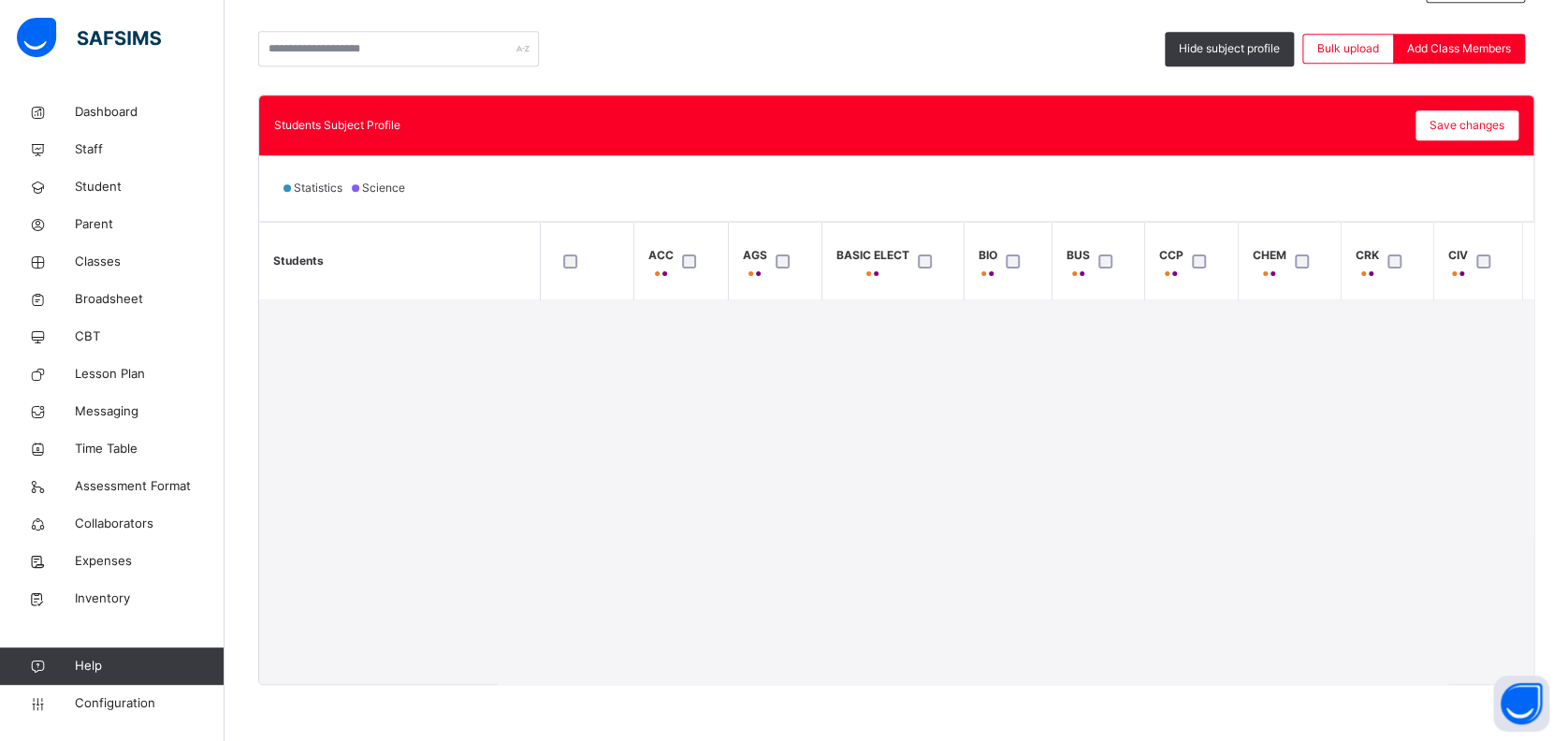
click at [758, 226] on th "AGS" at bounding box center [774, 261] width 94 height 78
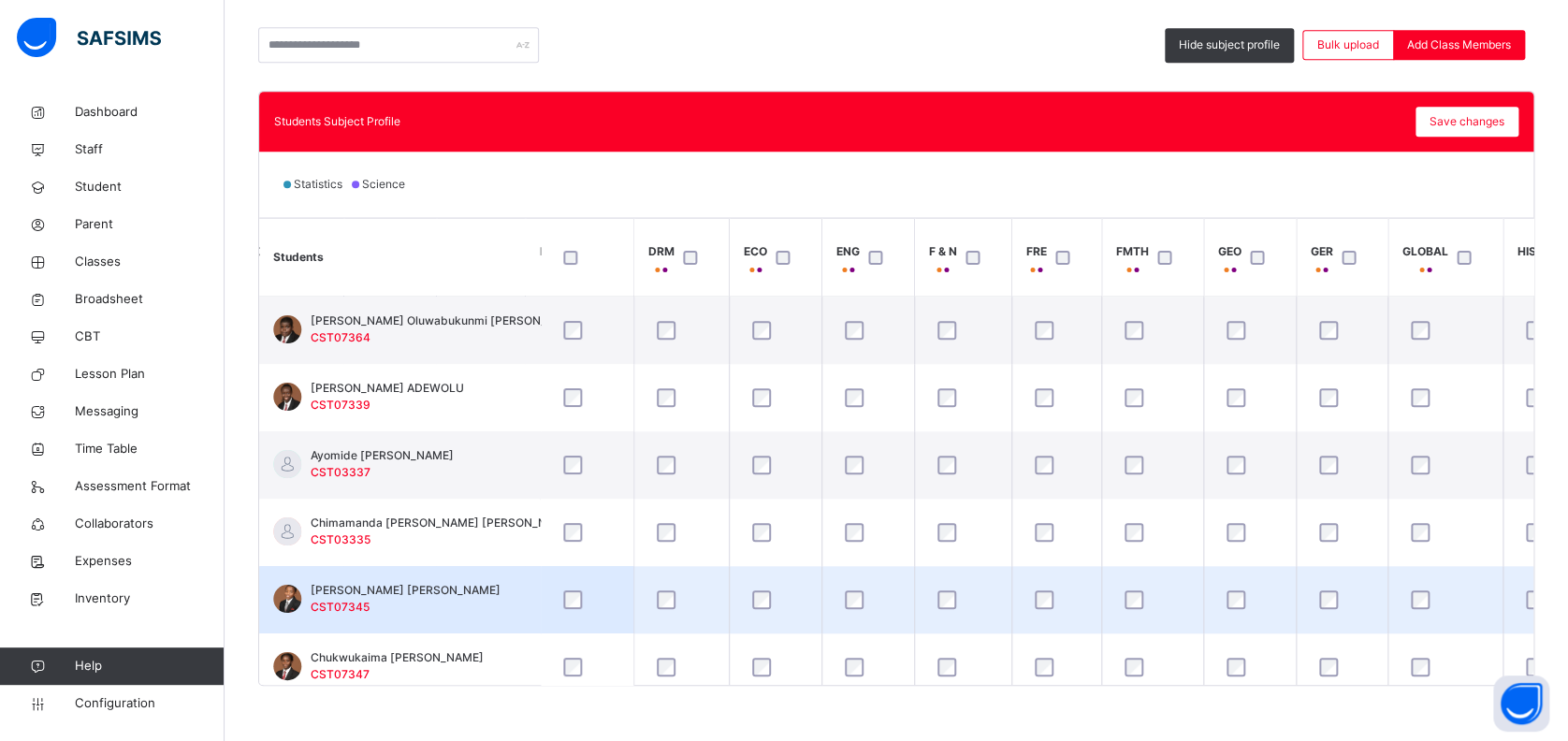
scroll to position [334, 0]
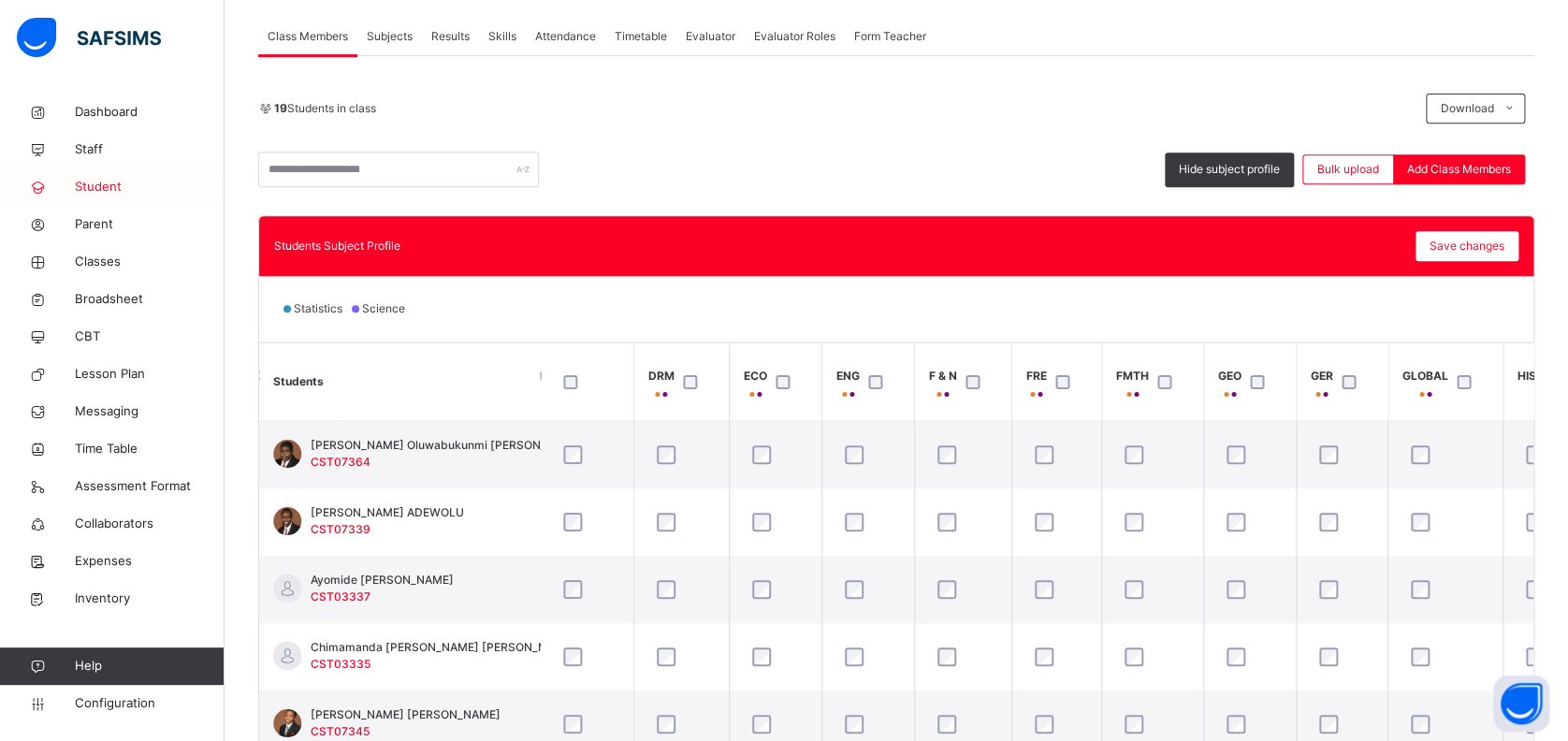
click at [102, 185] on span "Student" at bounding box center [150, 186] width 150 height 19
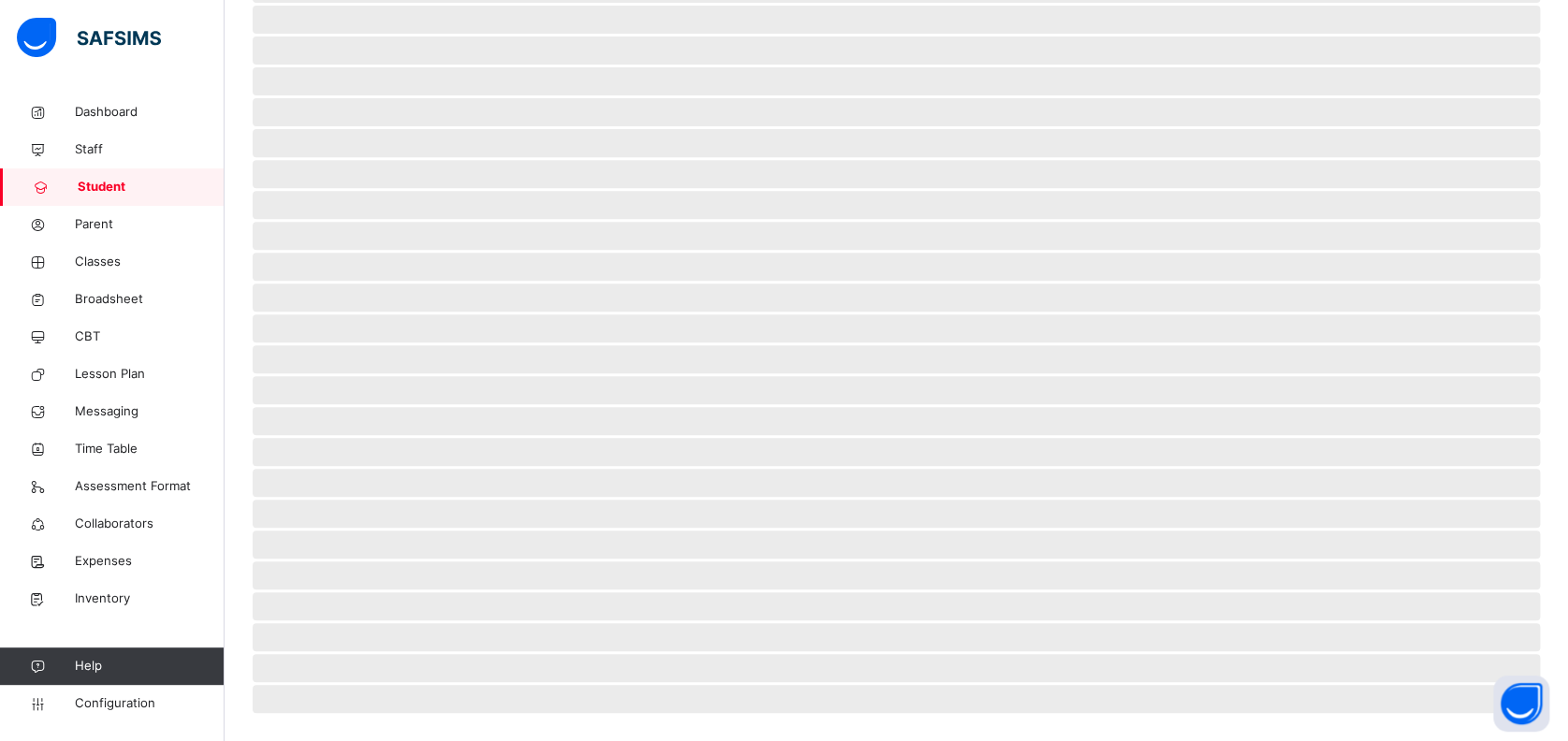
scroll to position [91, 0]
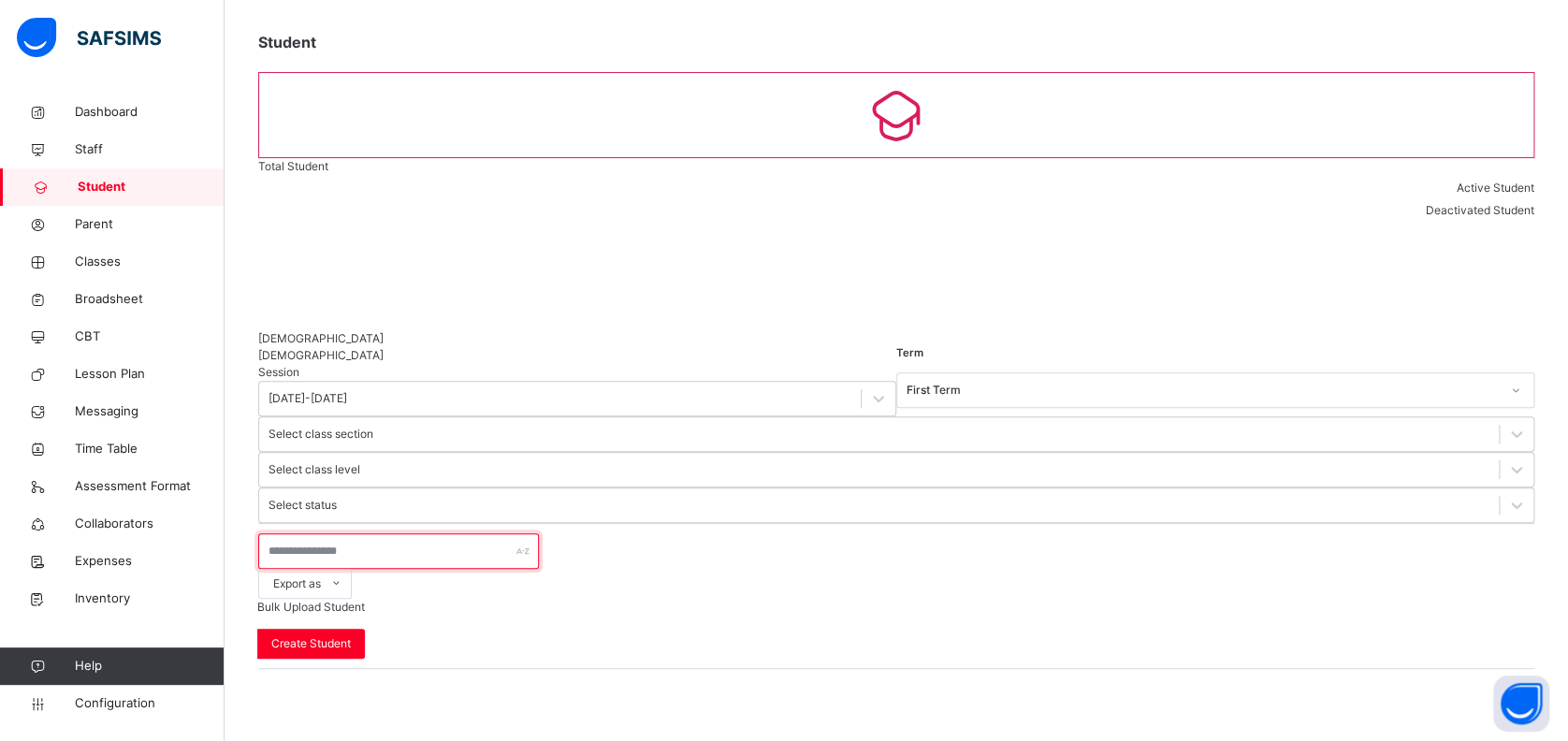
click at [436, 533] on input "text" at bounding box center [398, 551] width 281 height 35
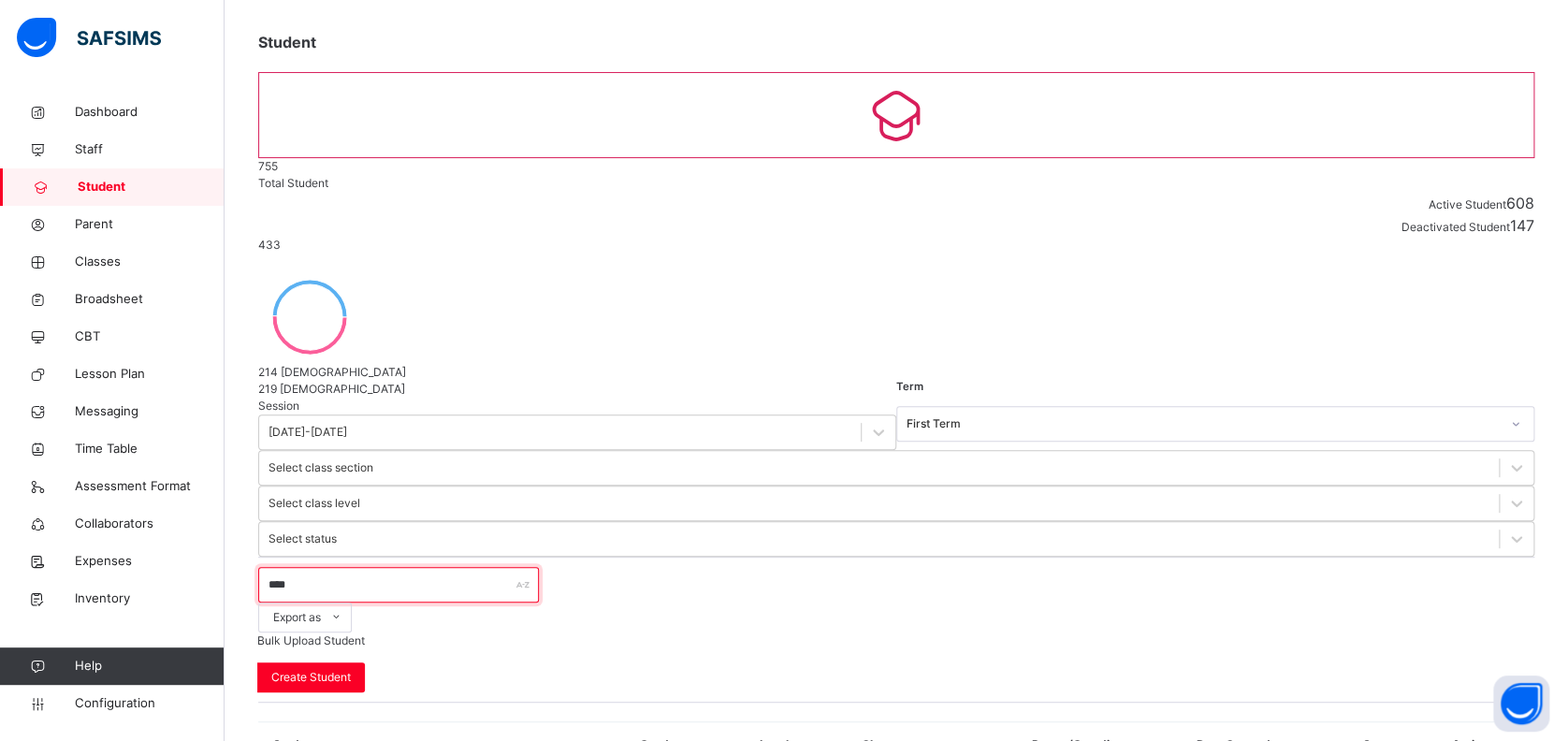
scroll to position [0, 0]
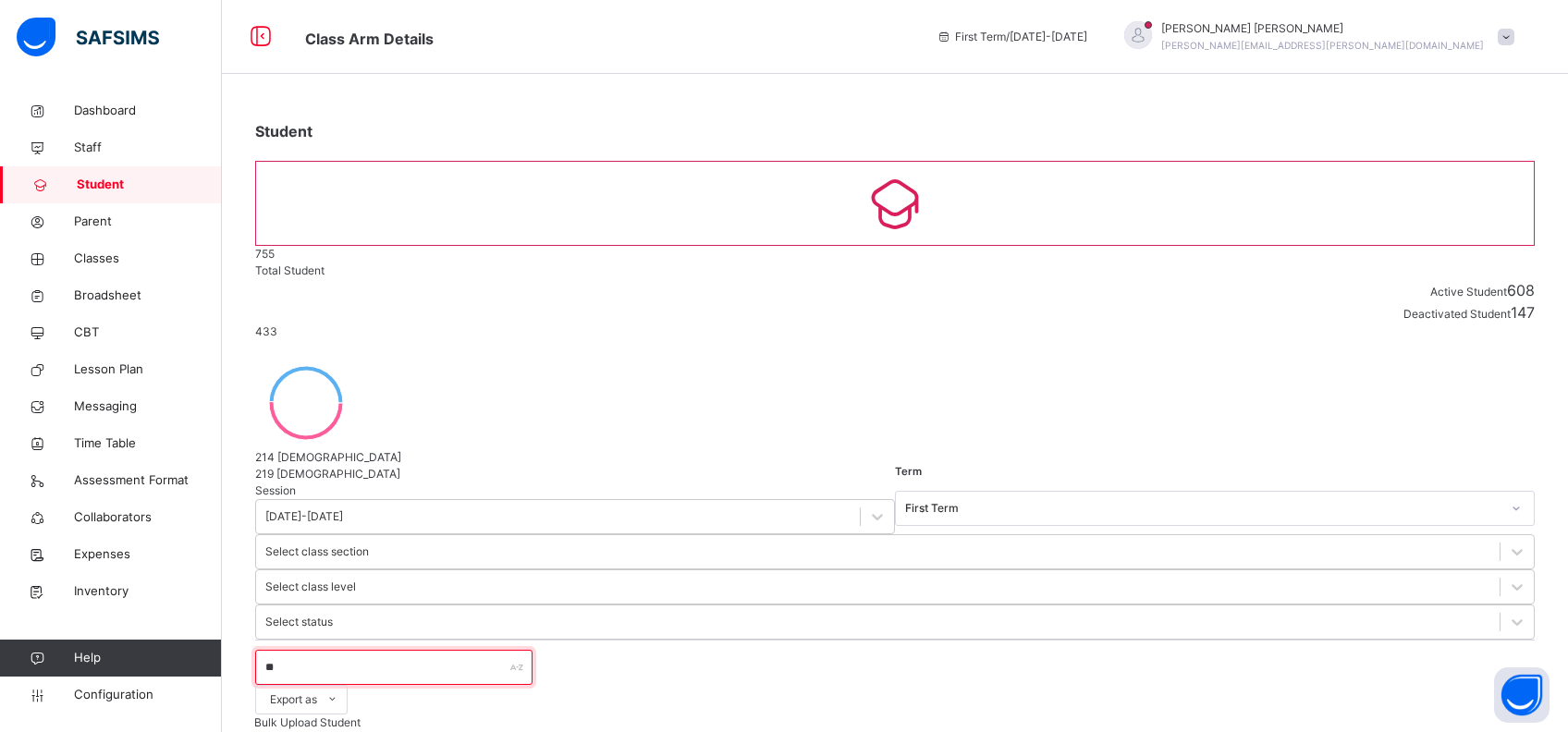
type input "*"
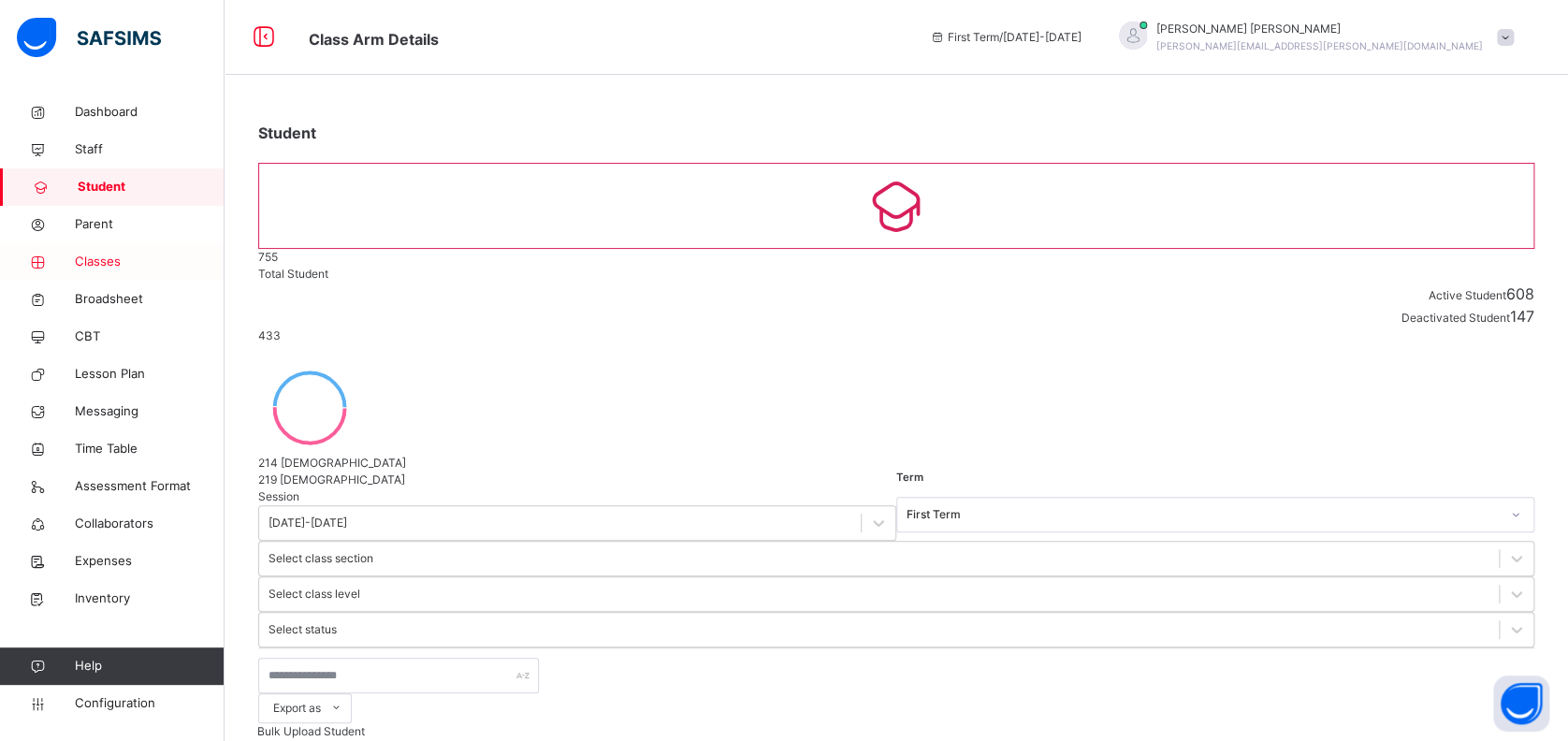
click at [104, 264] on span "Classes" at bounding box center [150, 261] width 150 height 19
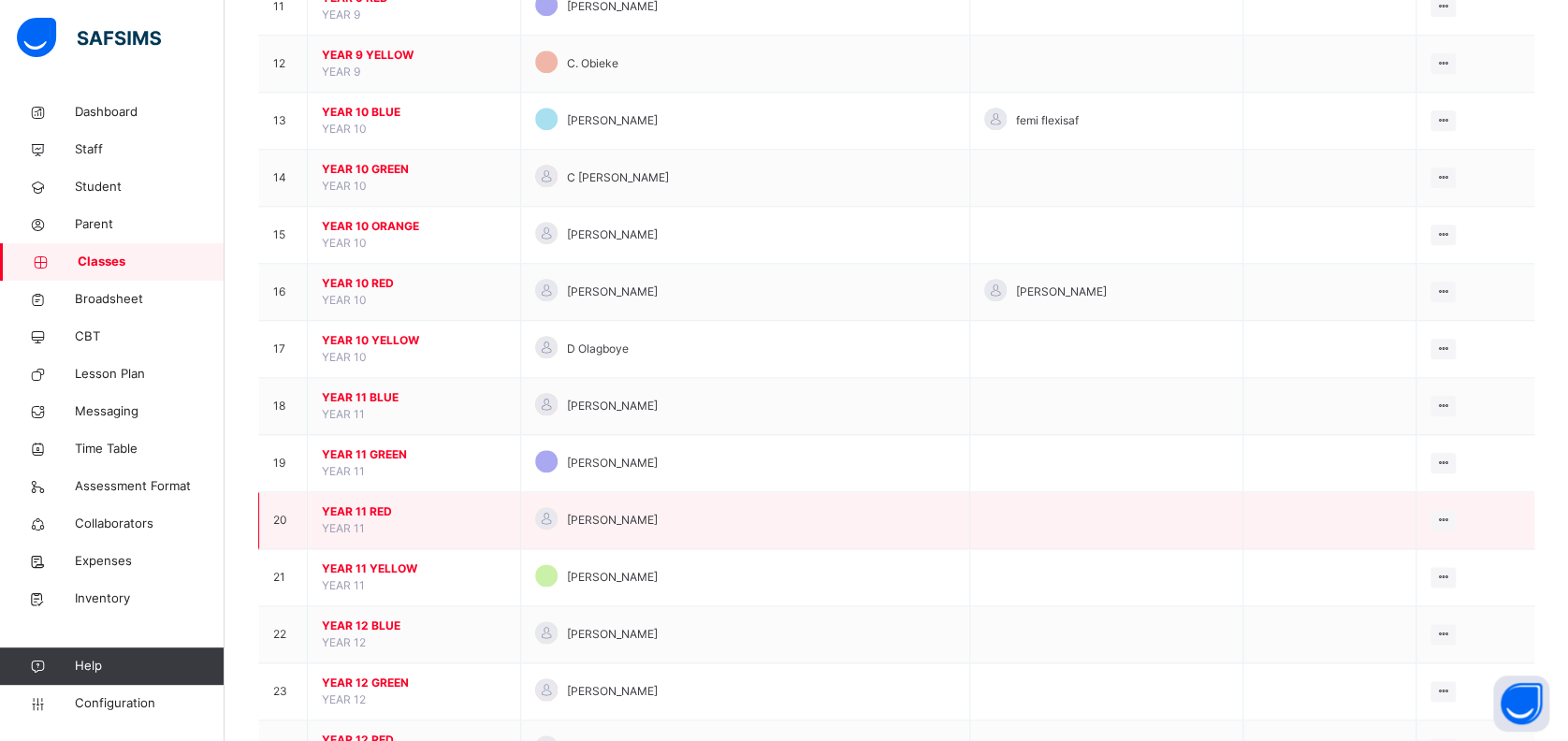
scroll to position [873, 0]
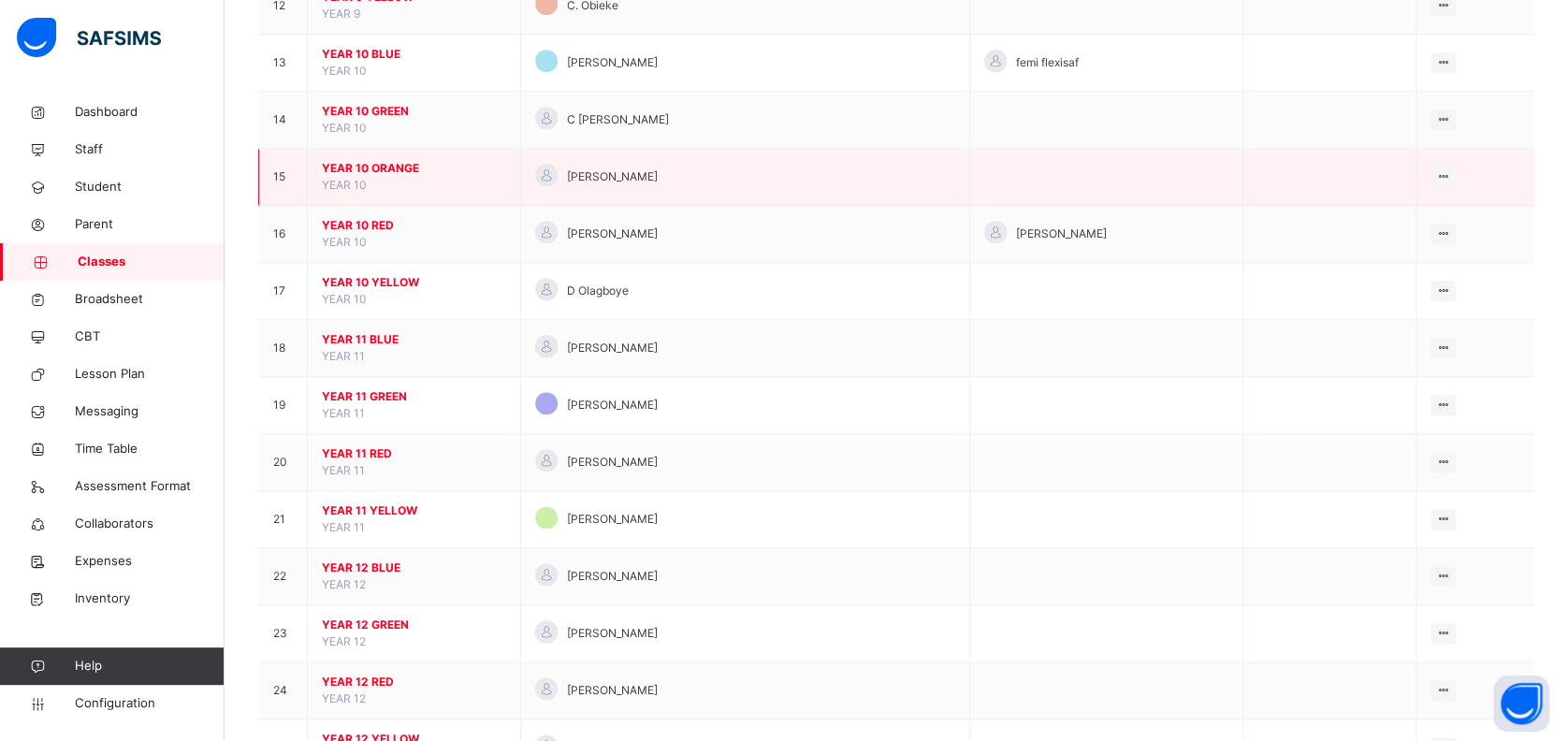
click at [370, 163] on span "YEAR 10 ORANGE" at bounding box center [414, 168] width 184 height 17
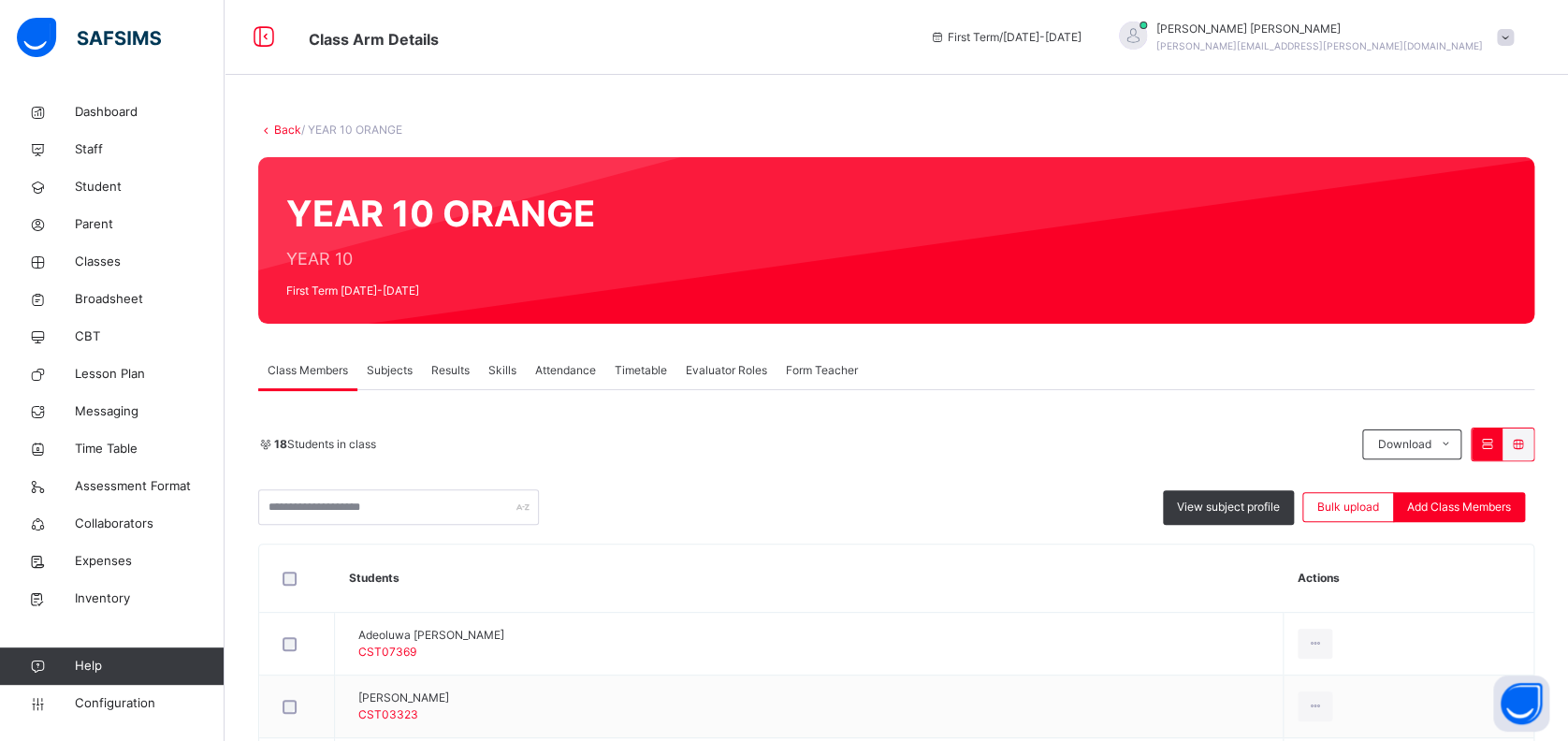
click at [400, 368] on span "Subjects" at bounding box center [389, 370] width 46 height 17
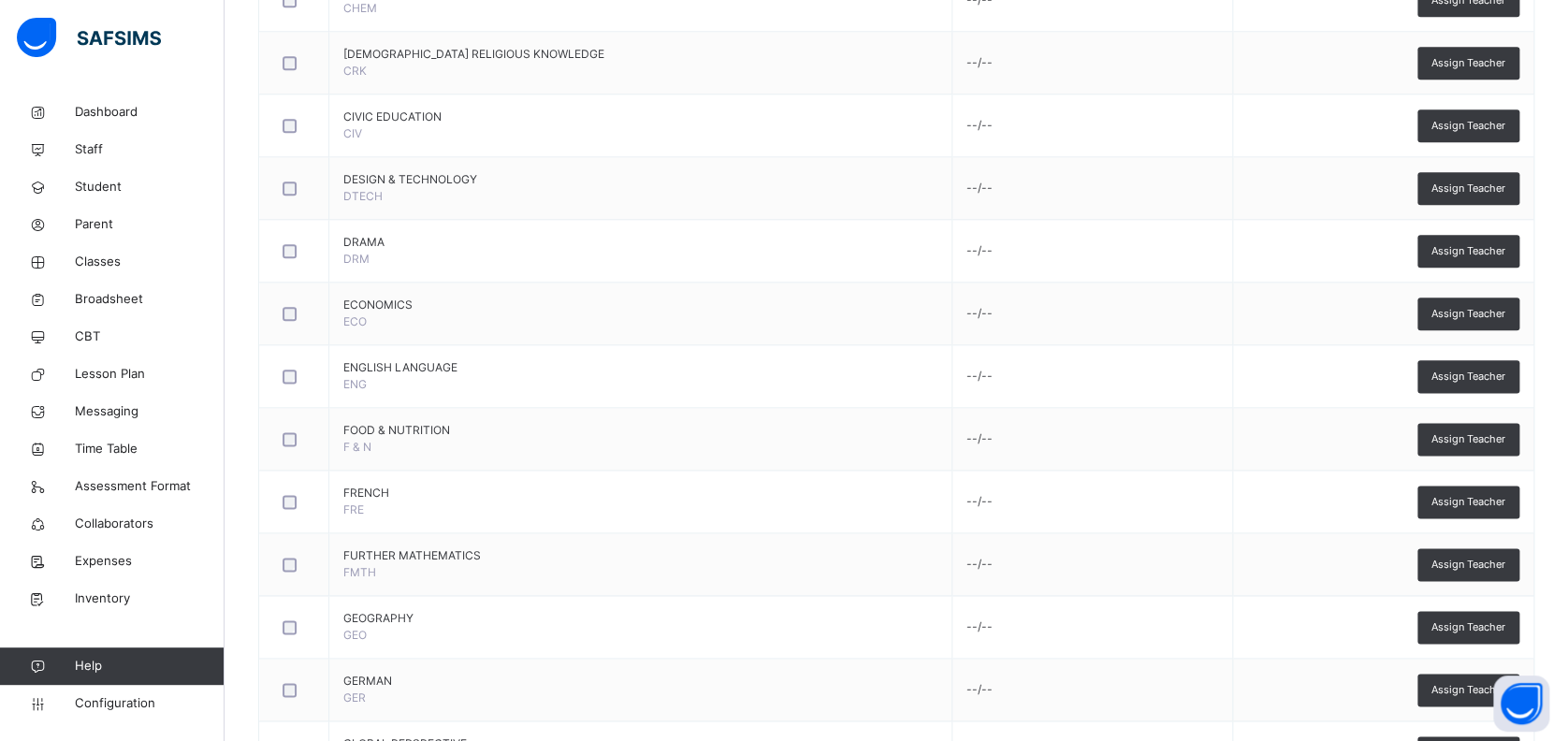
scroll to position [997, 0]
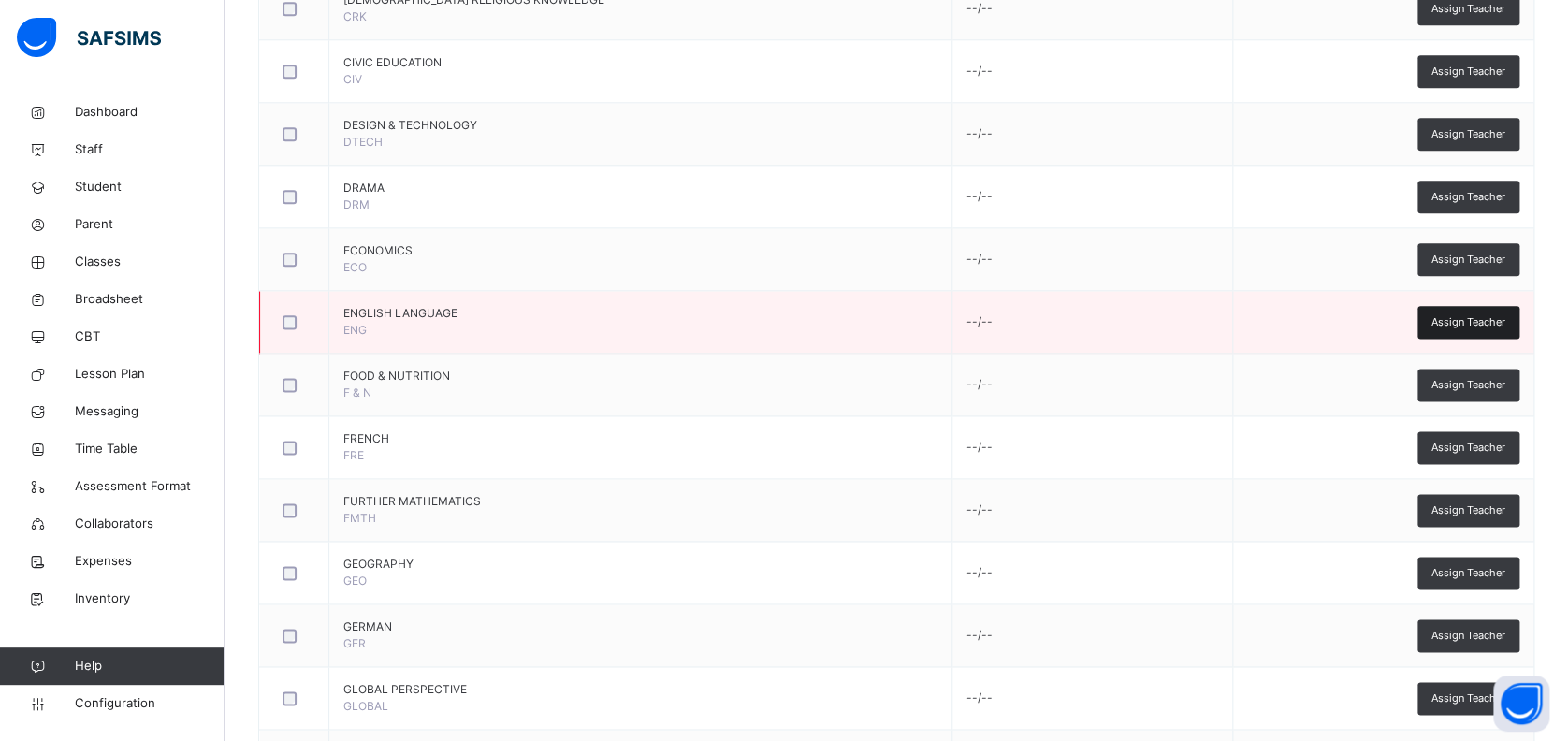
click at [1467, 316] on span "Assign Teacher" at bounding box center [1467, 322] width 74 height 16
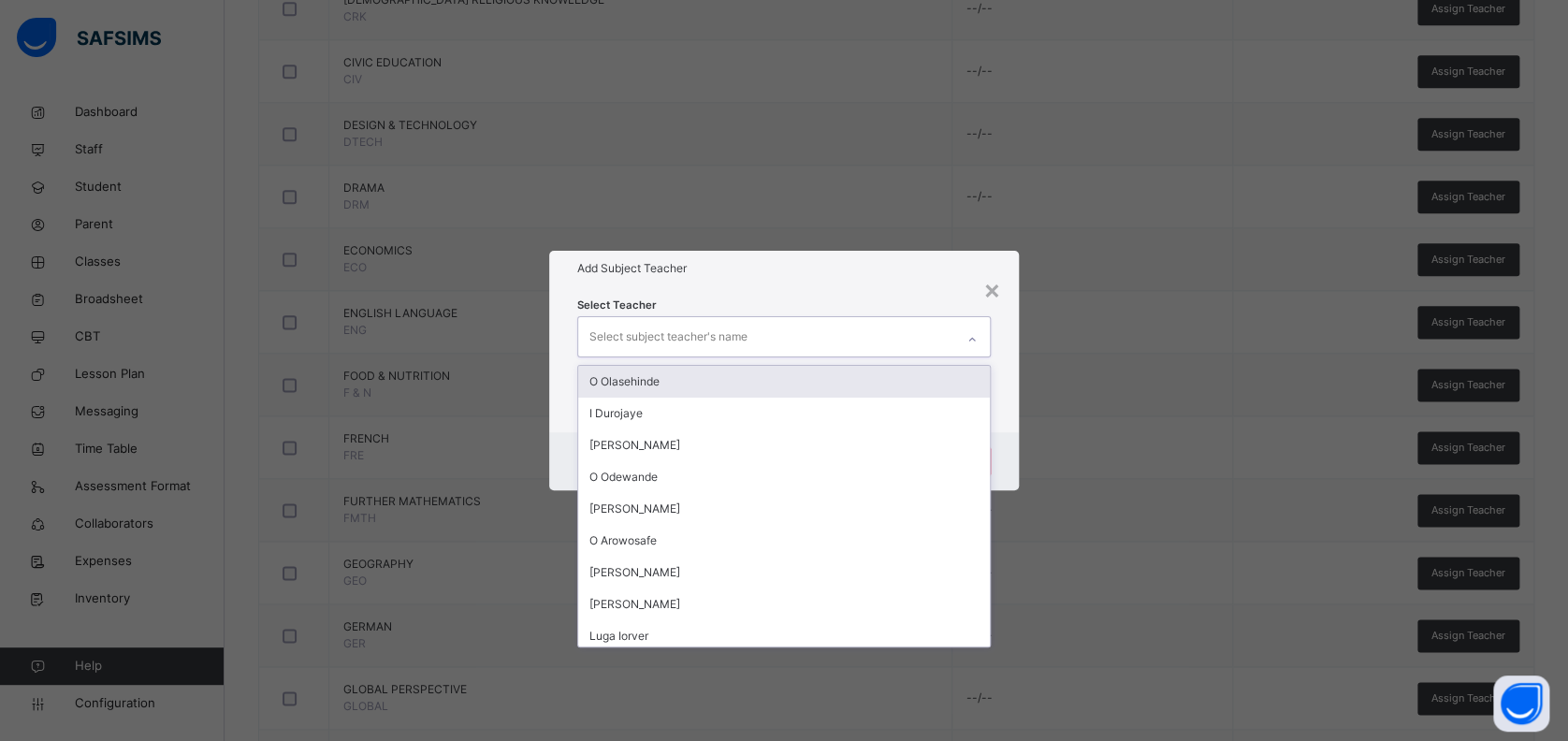
click at [775, 323] on div "Select subject teacher's name" at bounding box center [767, 337] width 377 height 39
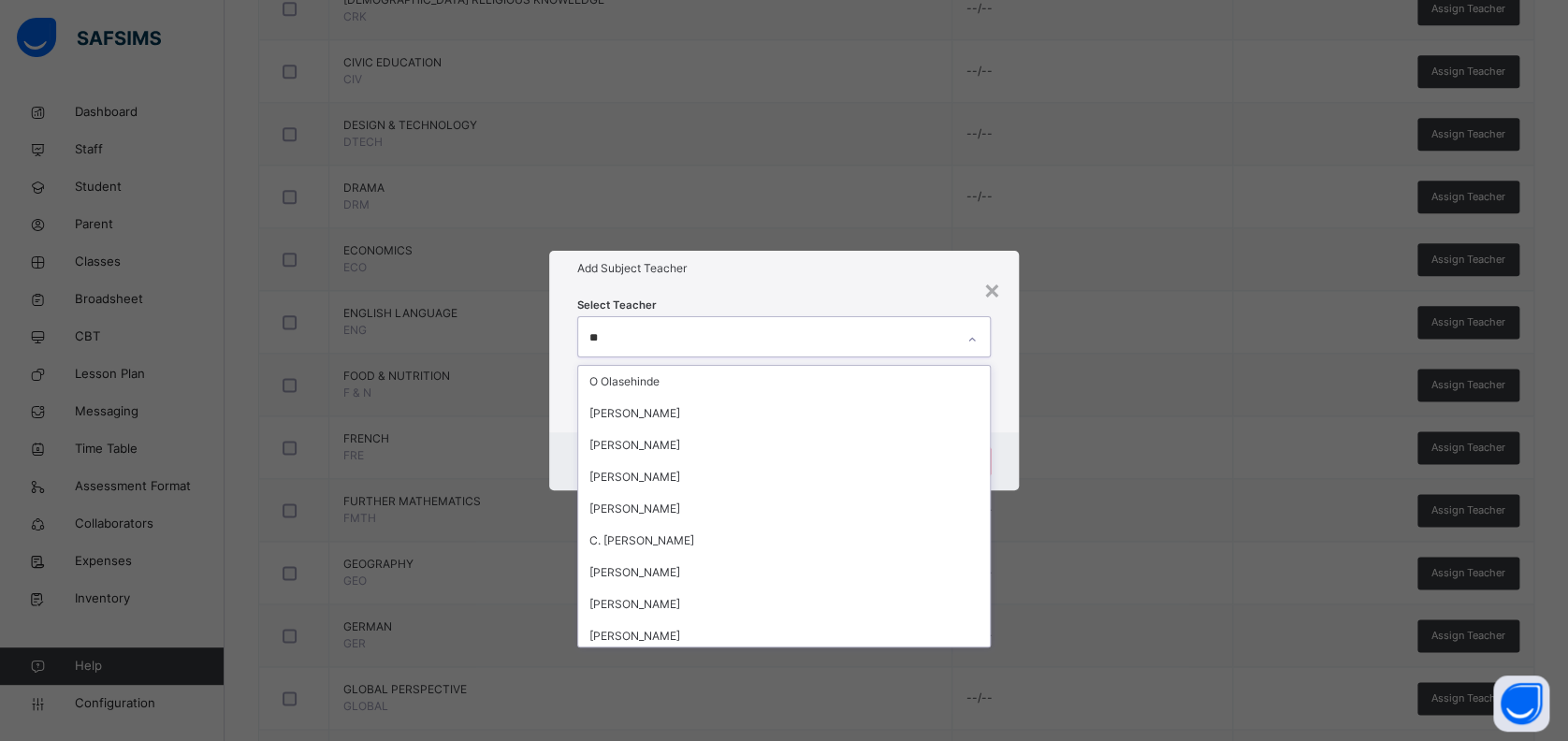
type input "*"
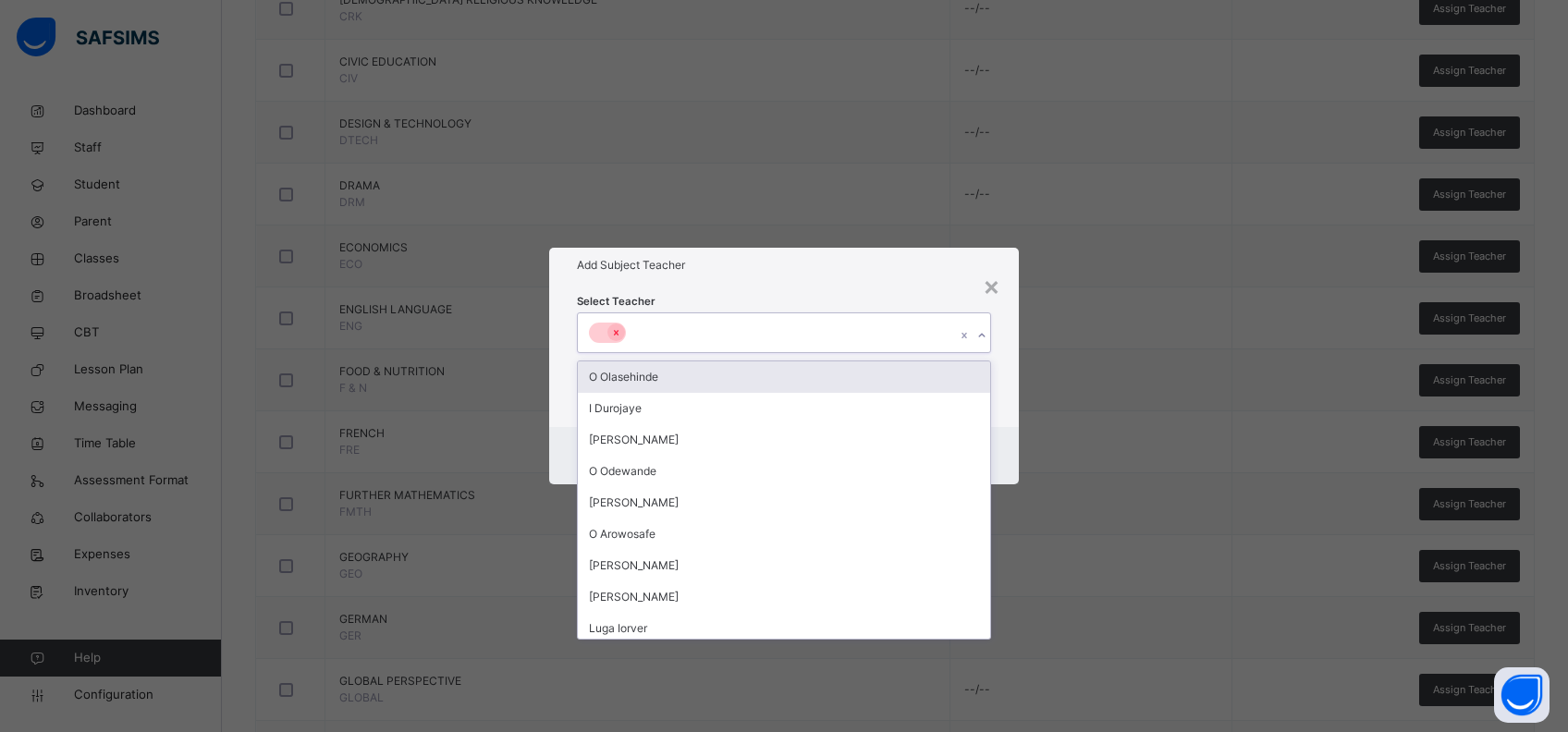
type input "*"
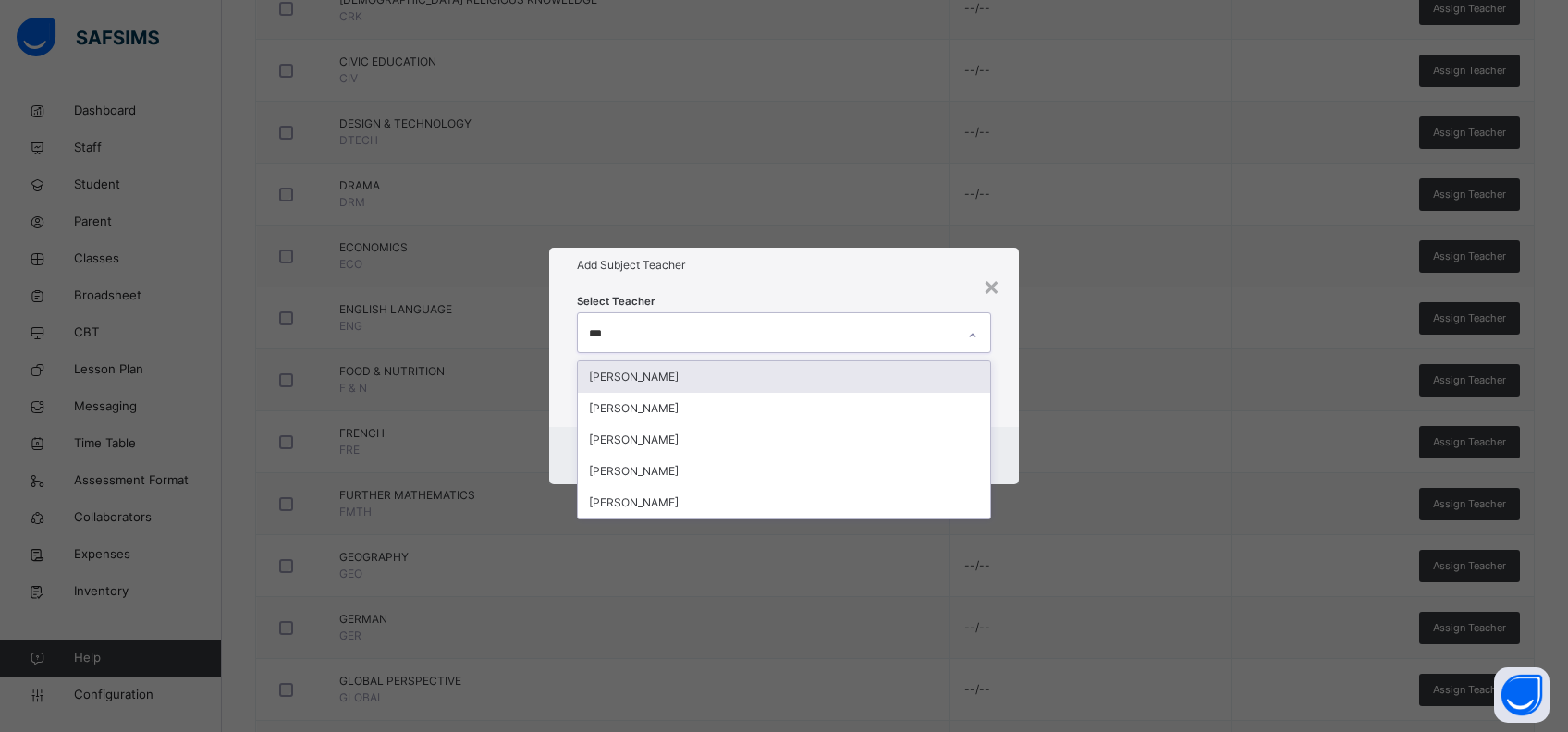
type input "****"
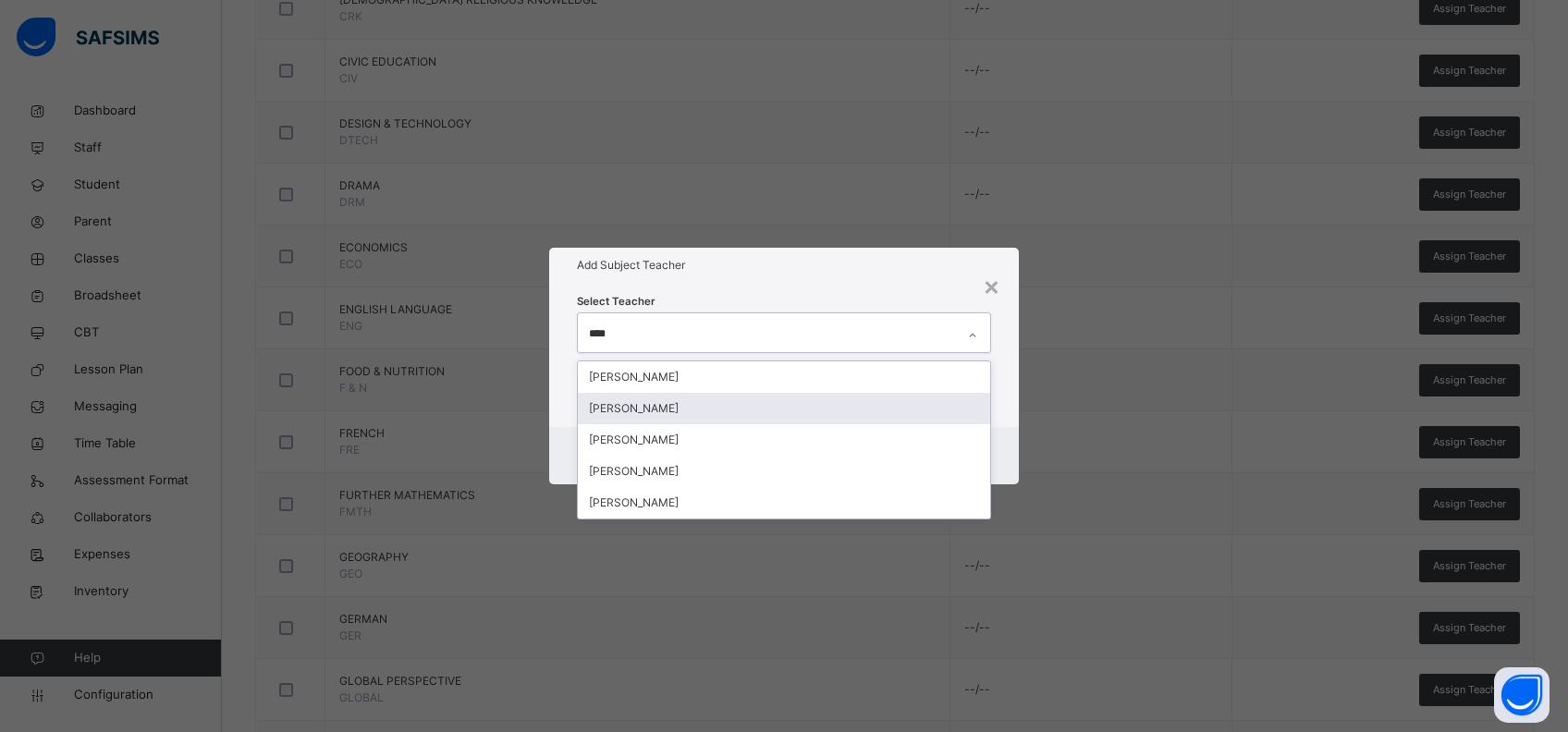
click at [690, 414] on div "[PERSON_NAME]" at bounding box center [784, 408] width 413 height 31
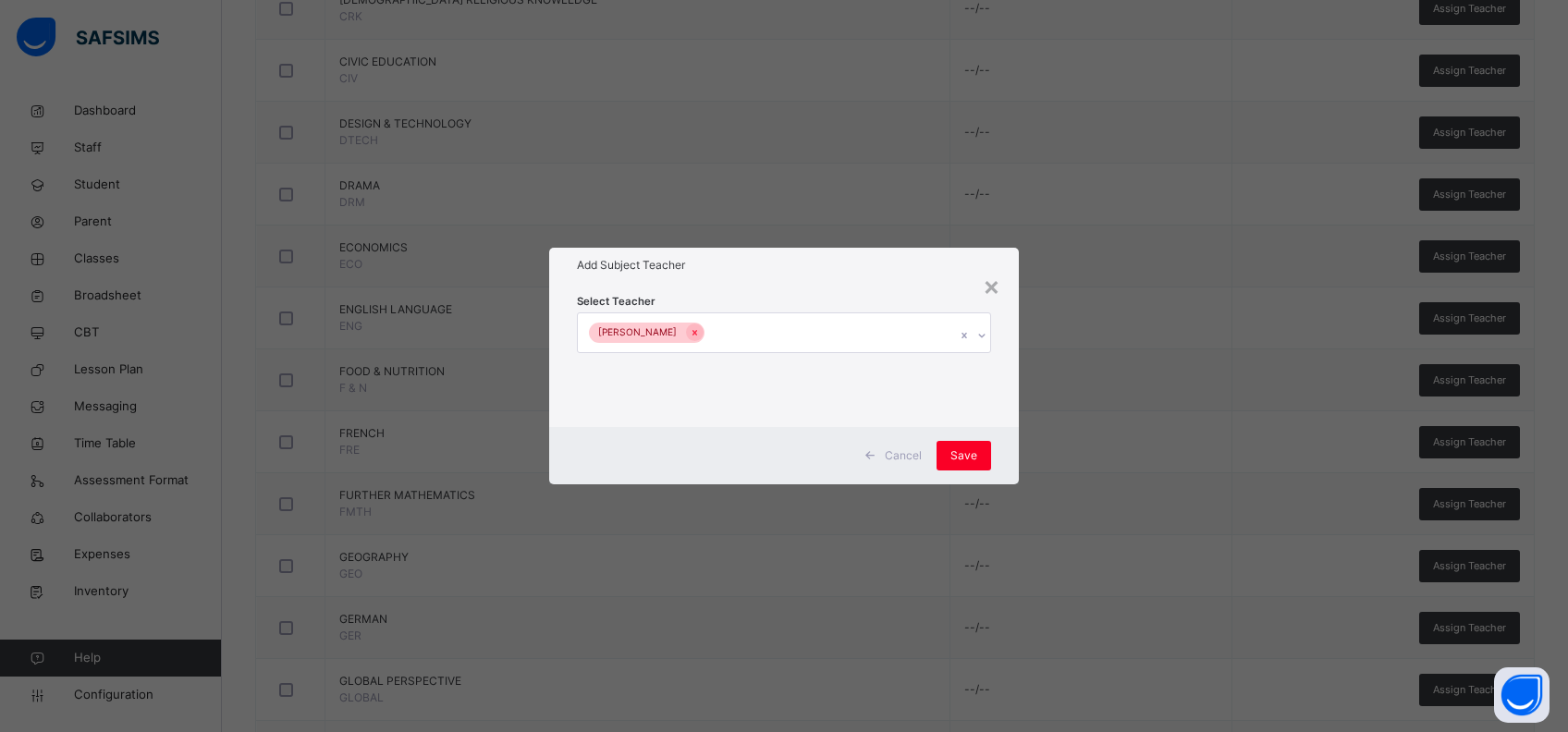
click at [1009, 421] on div "Select Teacher John Olayioye" at bounding box center [784, 354] width 470 height 144
drag, startPoint x: 976, startPoint y: 448, endPoint x: 1161, endPoint y: 466, distance: 185.9
click at [975, 449] on span "Save" at bounding box center [964, 455] width 27 height 17
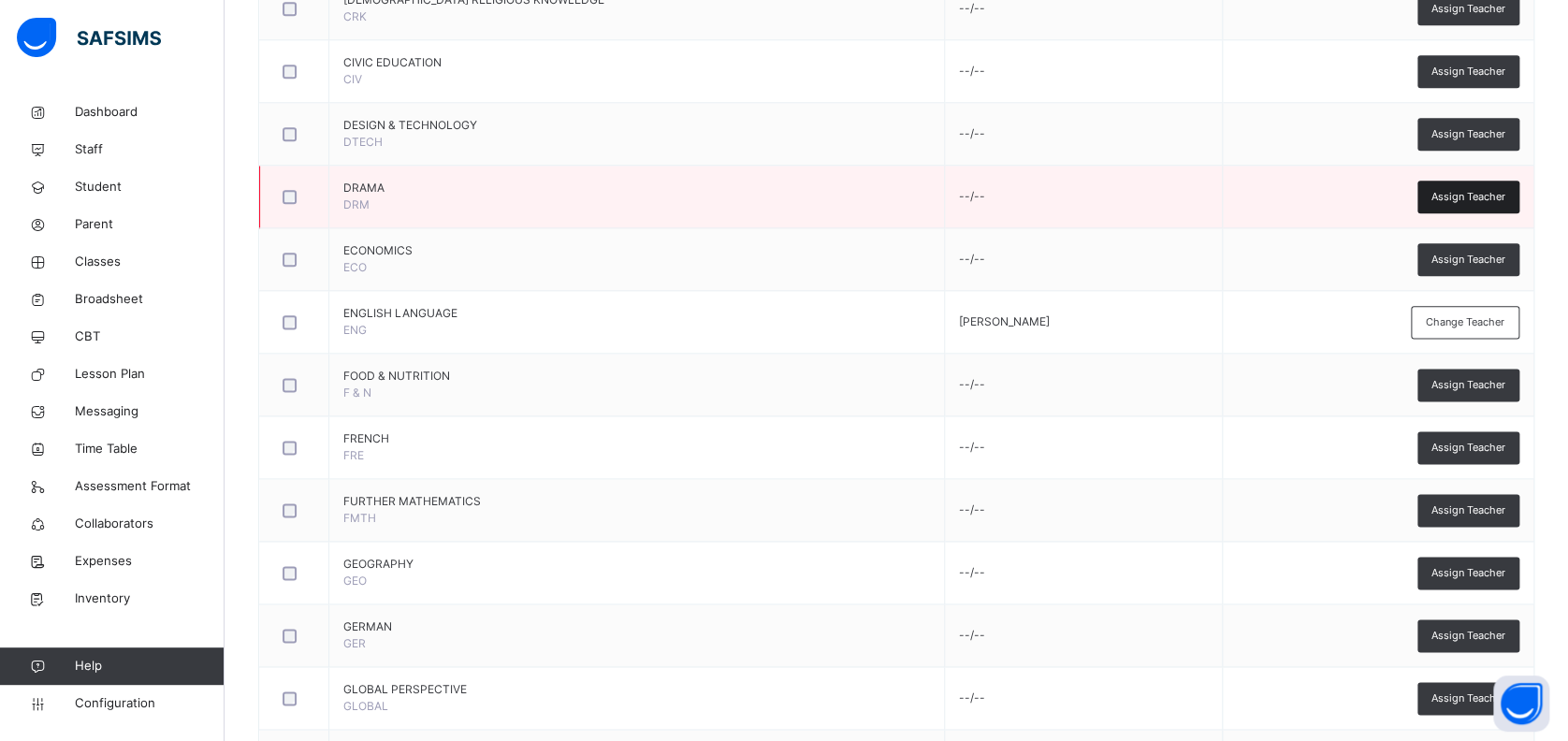
click at [1459, 189] on span "Assign Teacher" at bounding box center [1467, 197] width 74 height 16
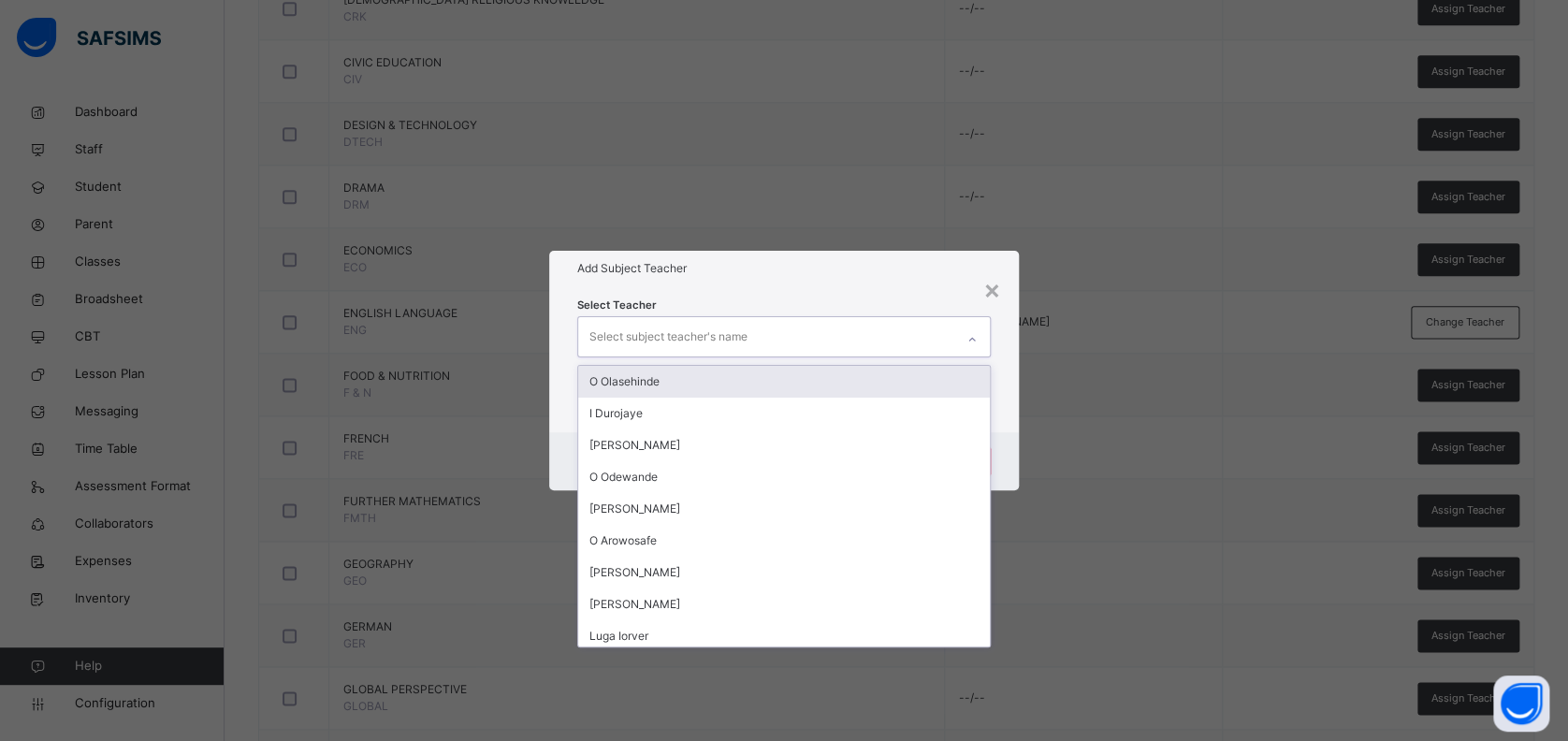
click at [748, 345] on div "Select subject teacher's name" at bounding box center [767, 337] width 377 height 39
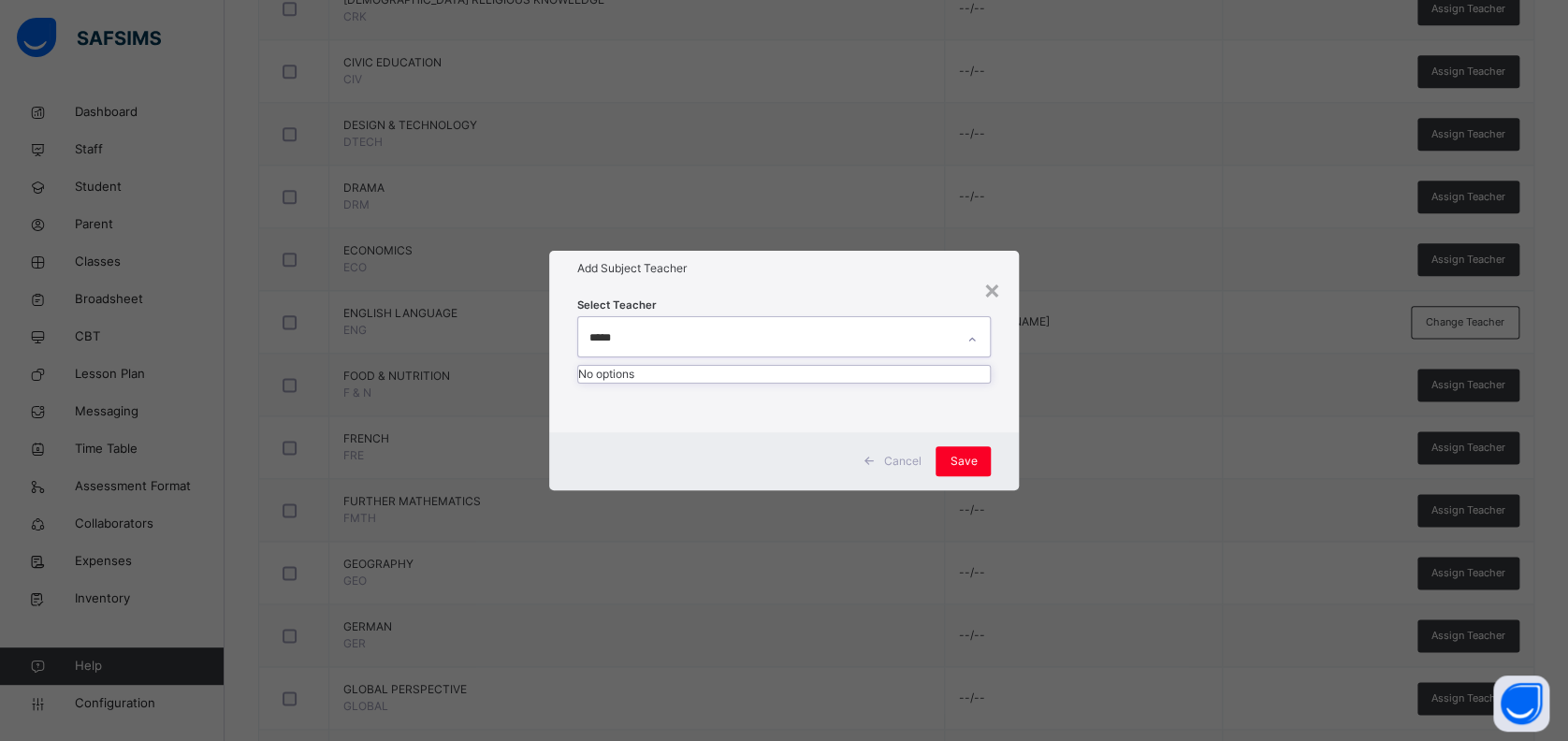
type input "****"
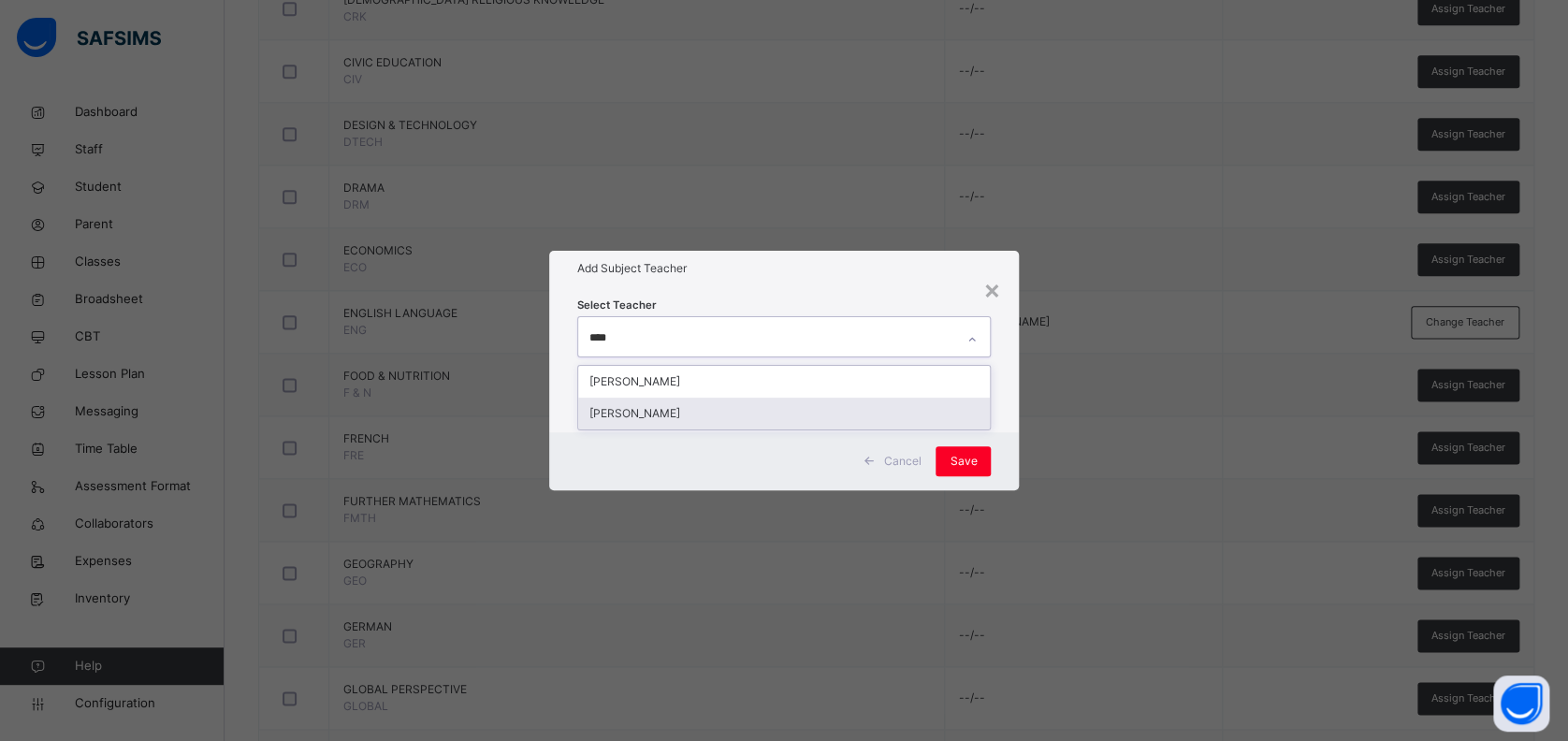
click at [730, 411] on div "[PERSON_NAME]" at bounding box center [784, 413] width 413 height 32
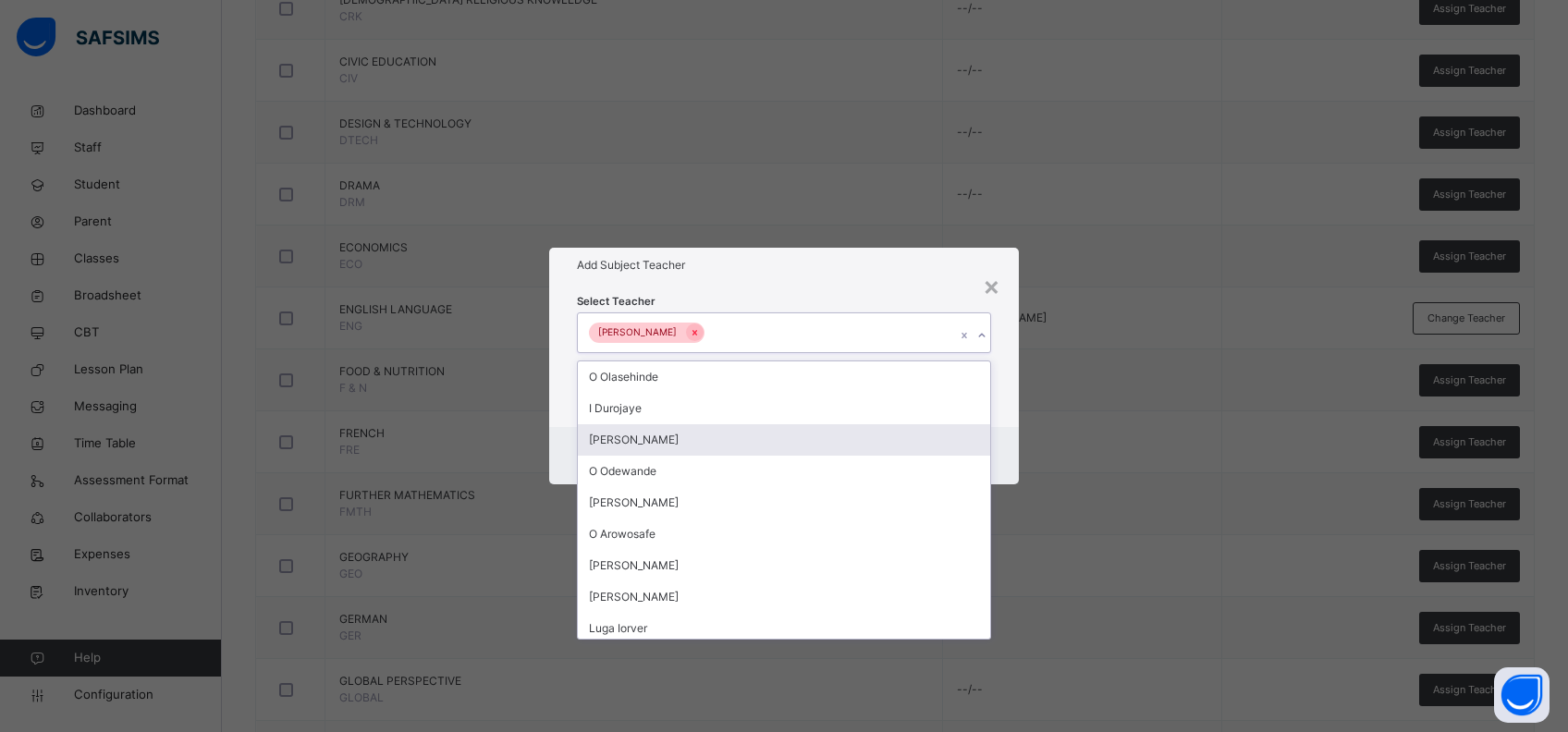
click at [1003, 434] on div "Cancel Save" at bounding box center [784, 456] width 470 height 57
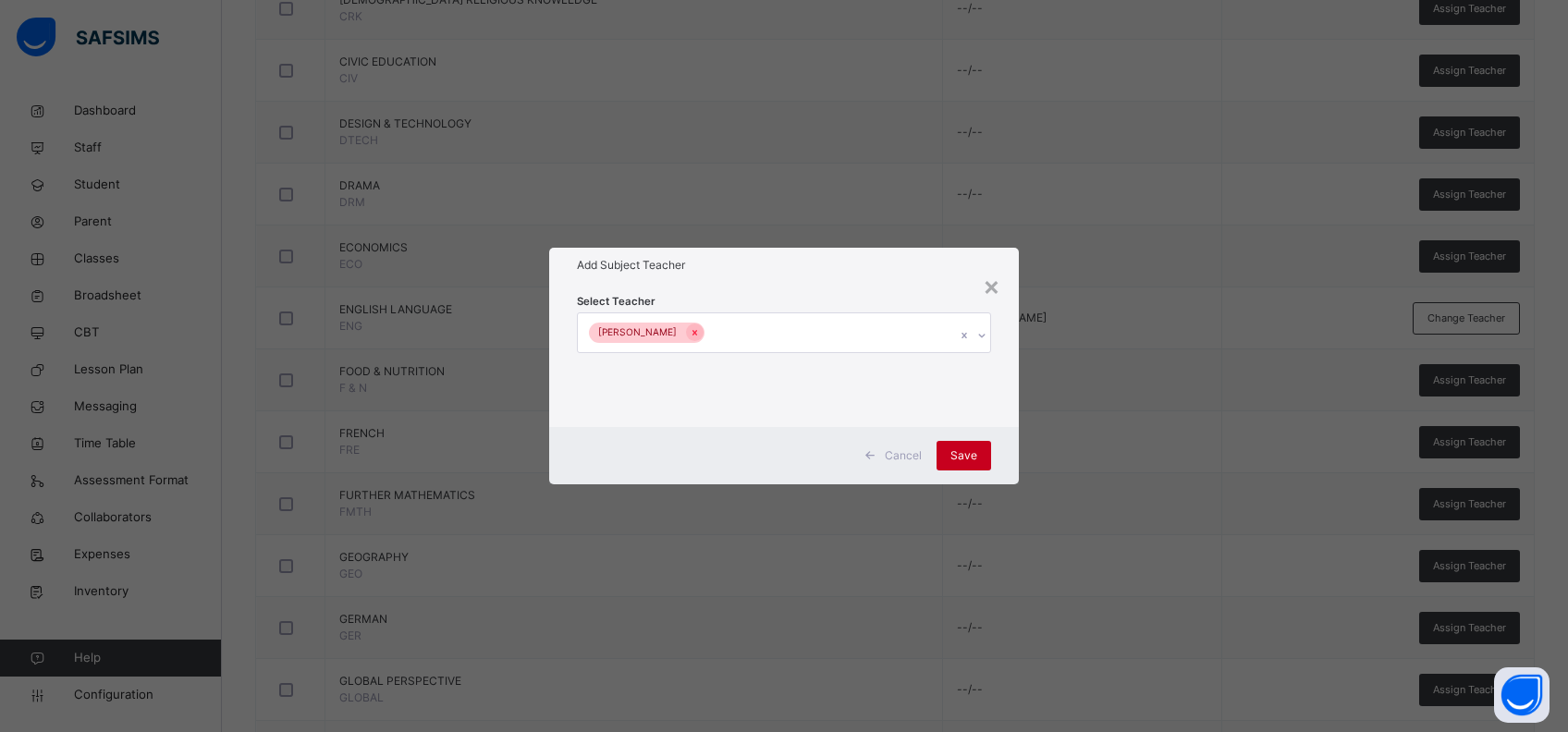
click at [969, 447] on span "Save" at bounding box center [964, 455] width 27 height 17
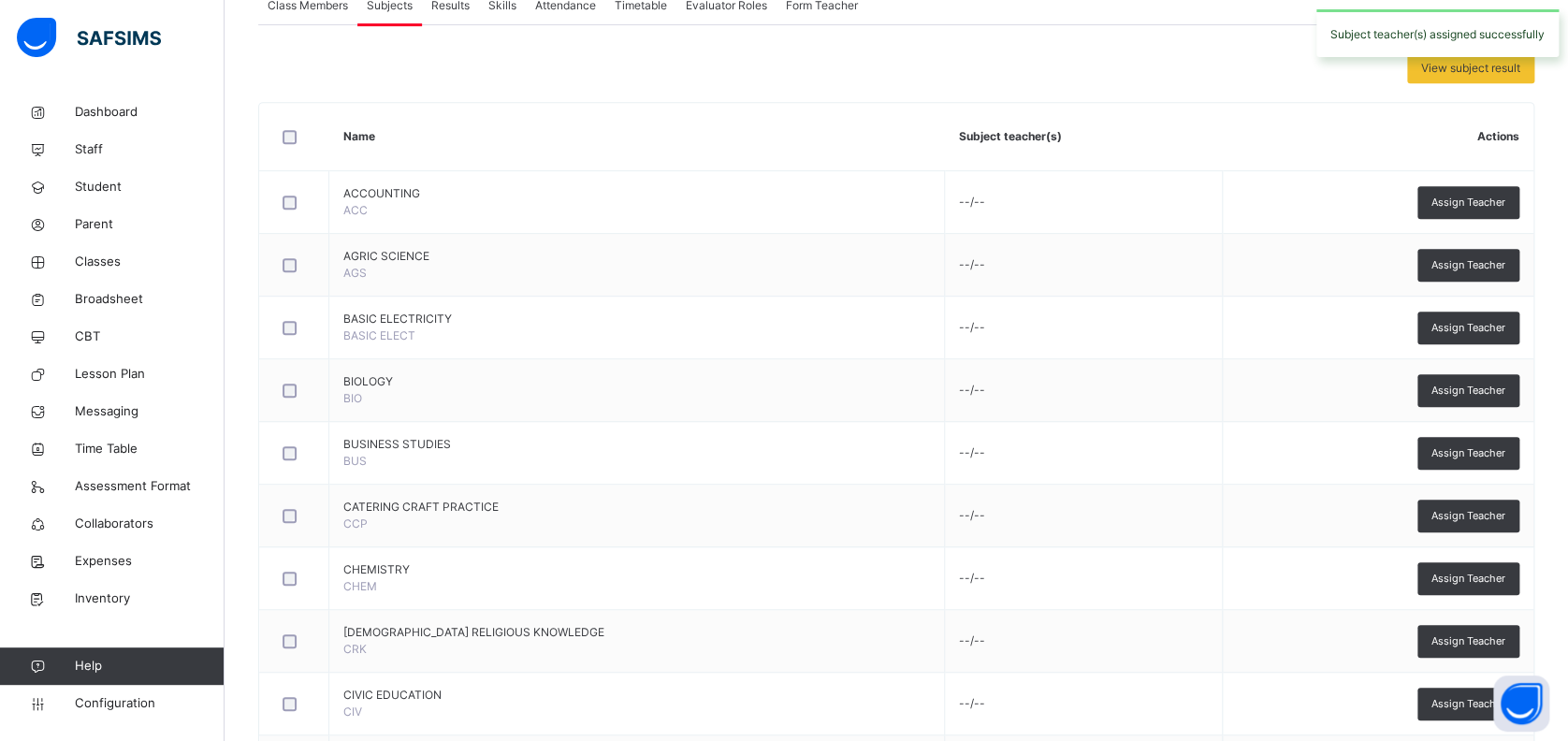
scroll to position [0, 0]
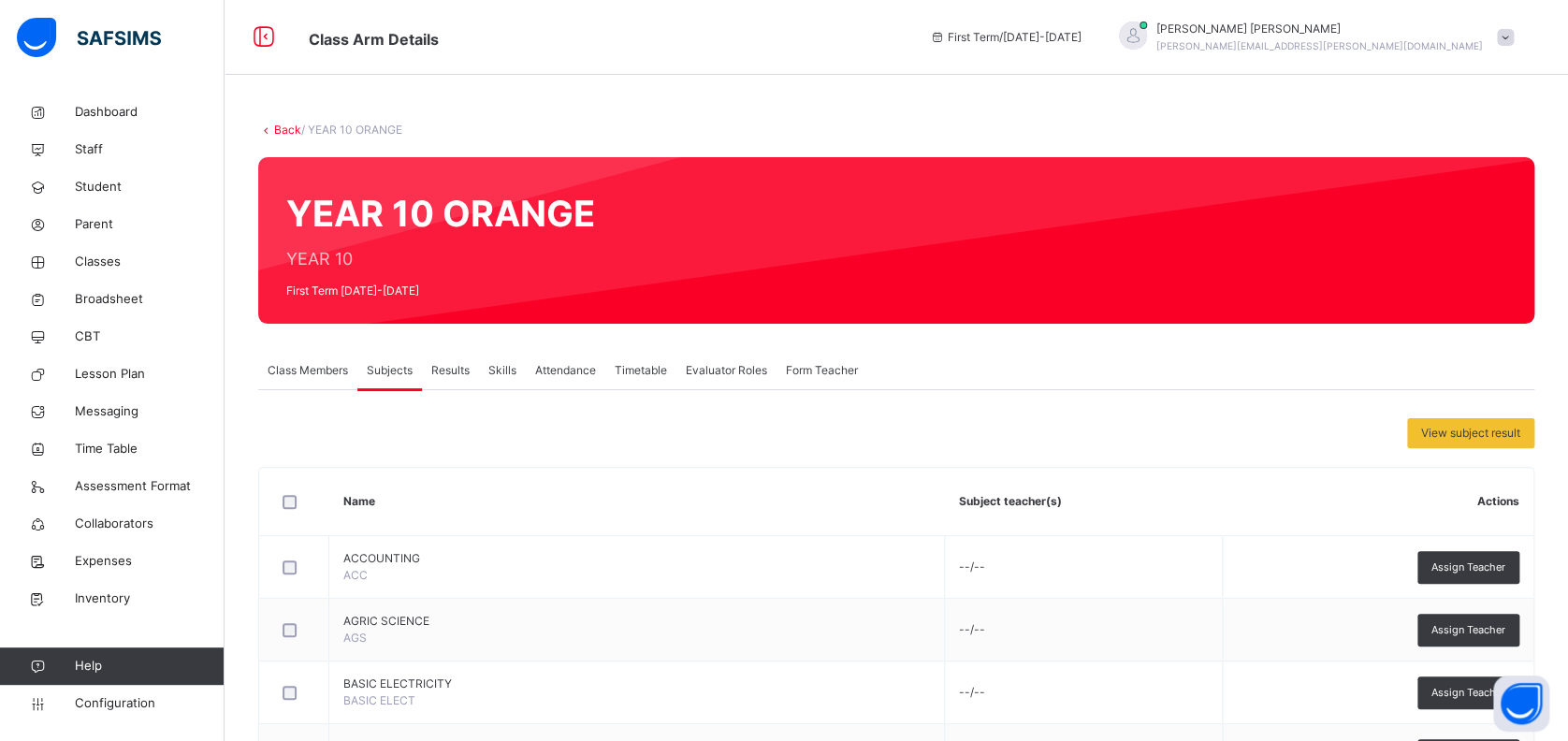
click at [314, 369] on span "Class Members" at bounding box center [307, 370] width 81 height 17
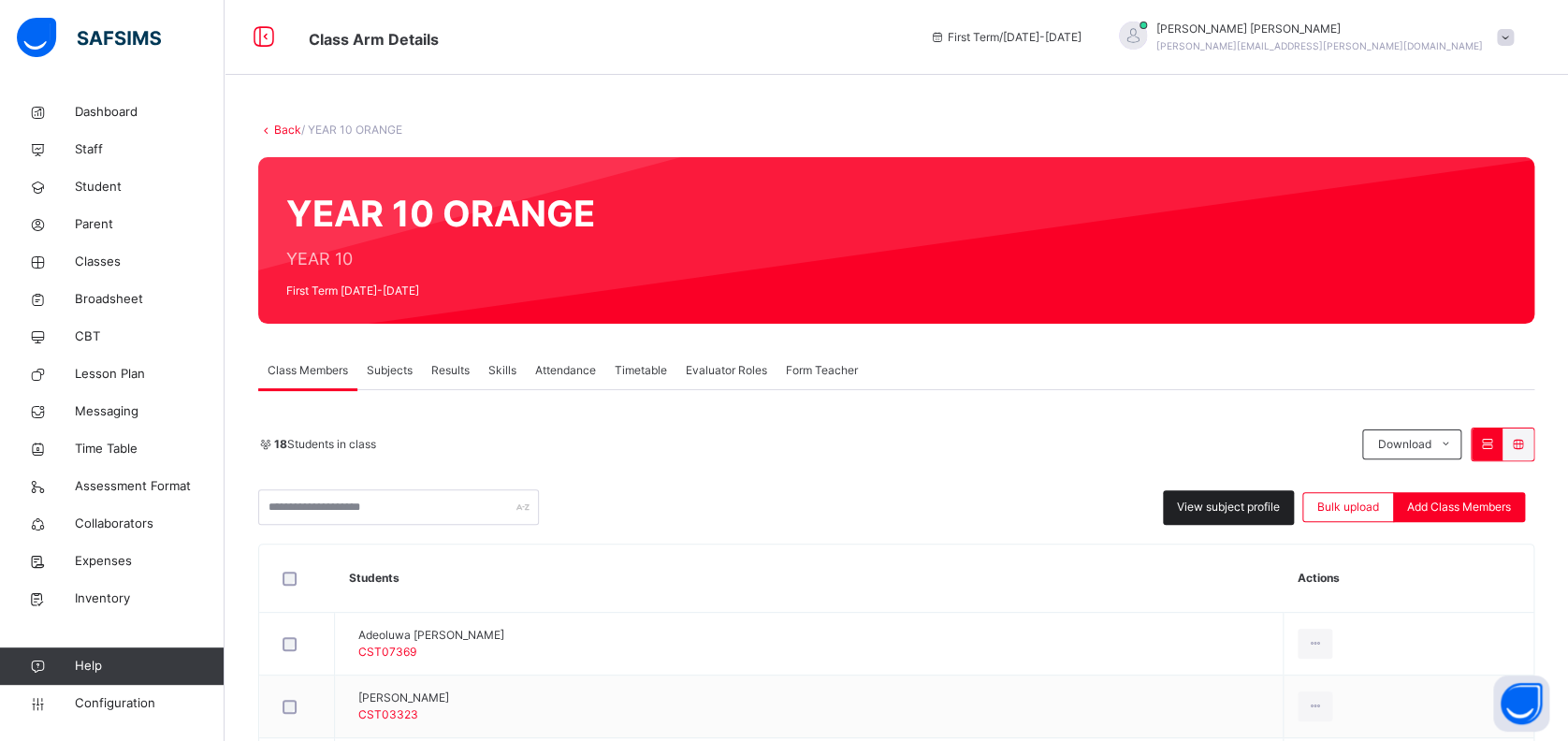
click at [1218, 499] on span "View subject profile" at bounding box center [1228, 506] width 102 height 17
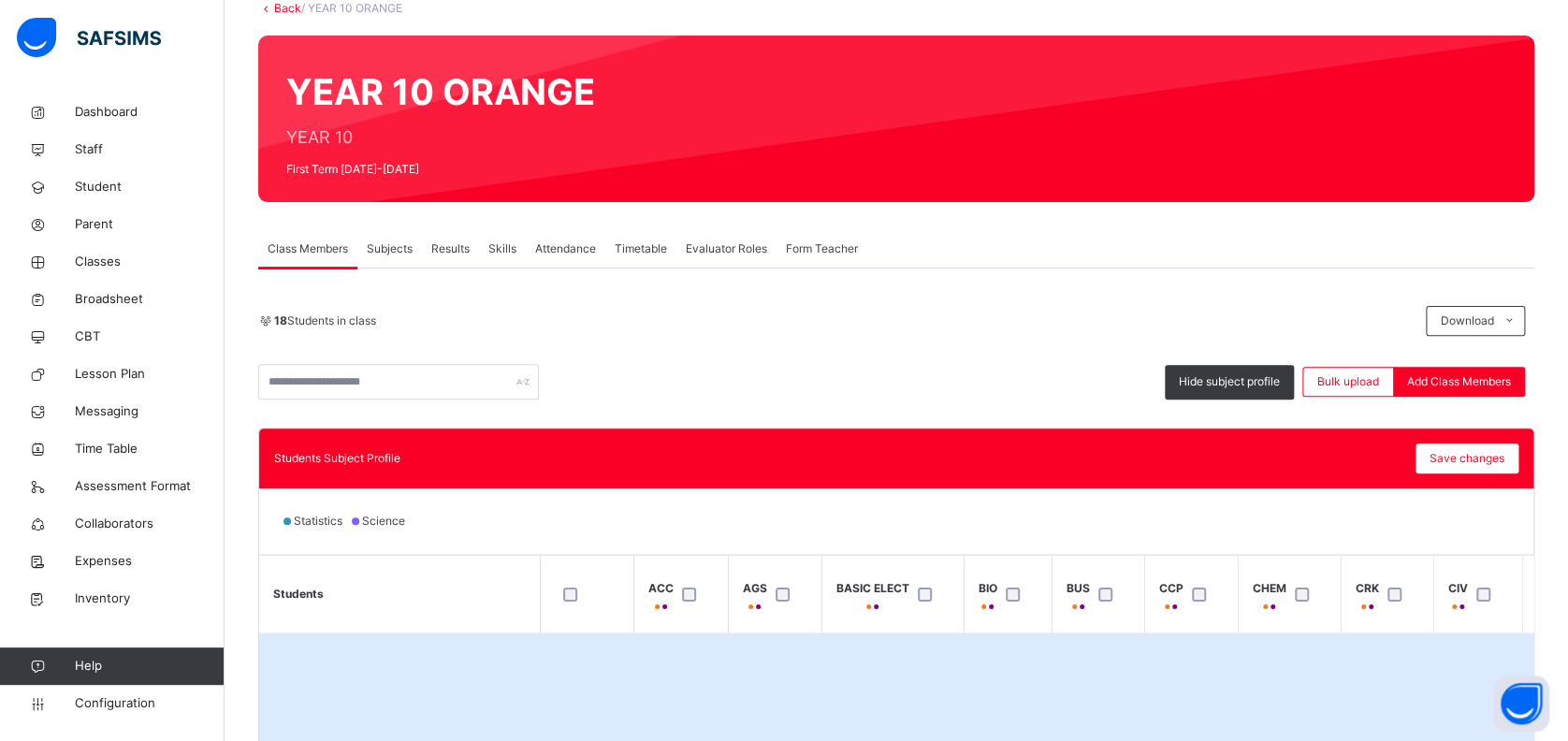
scroll to position [374, 0]
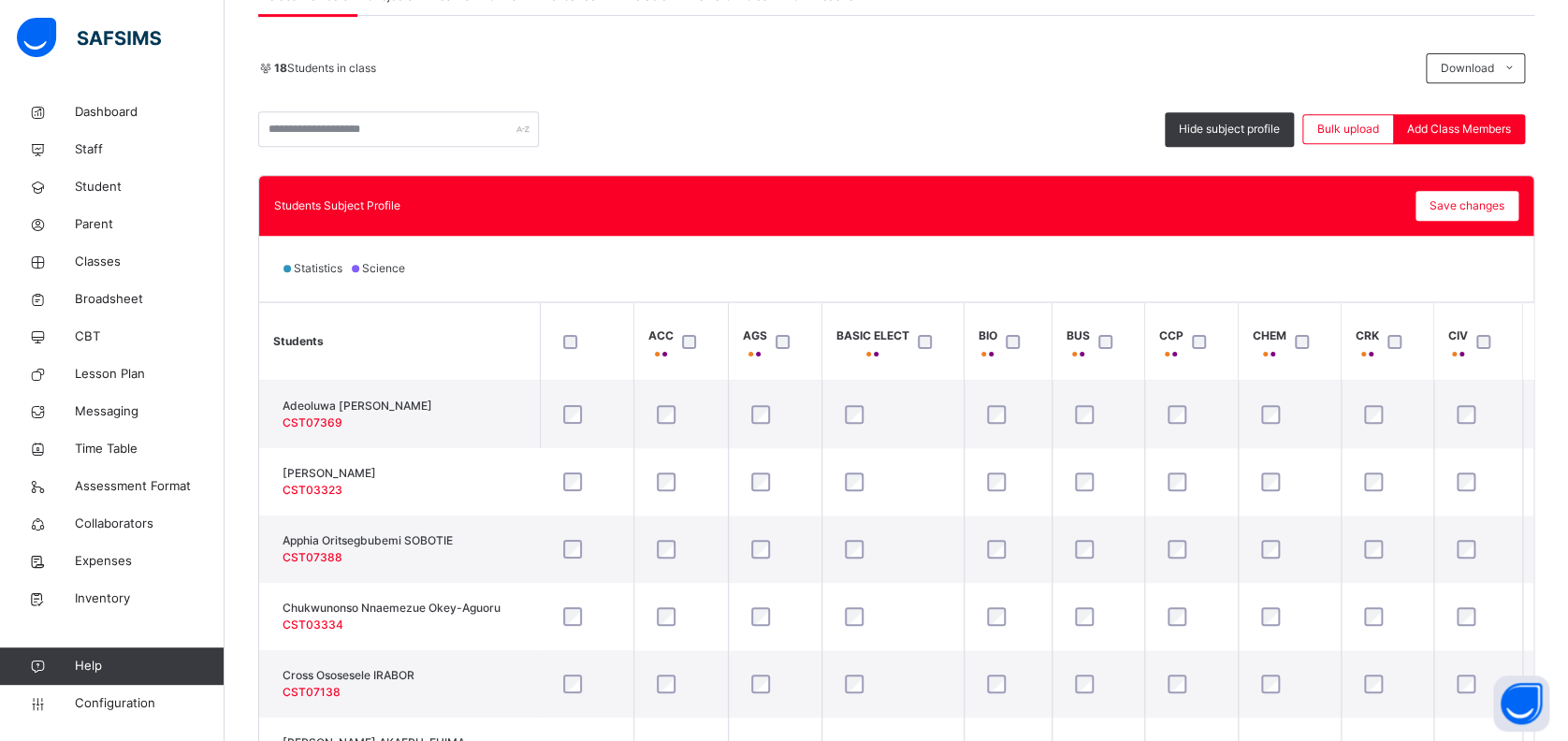
click at [771, 309] on th "AGS" at bounding box center [774, 342] width 94 height 78
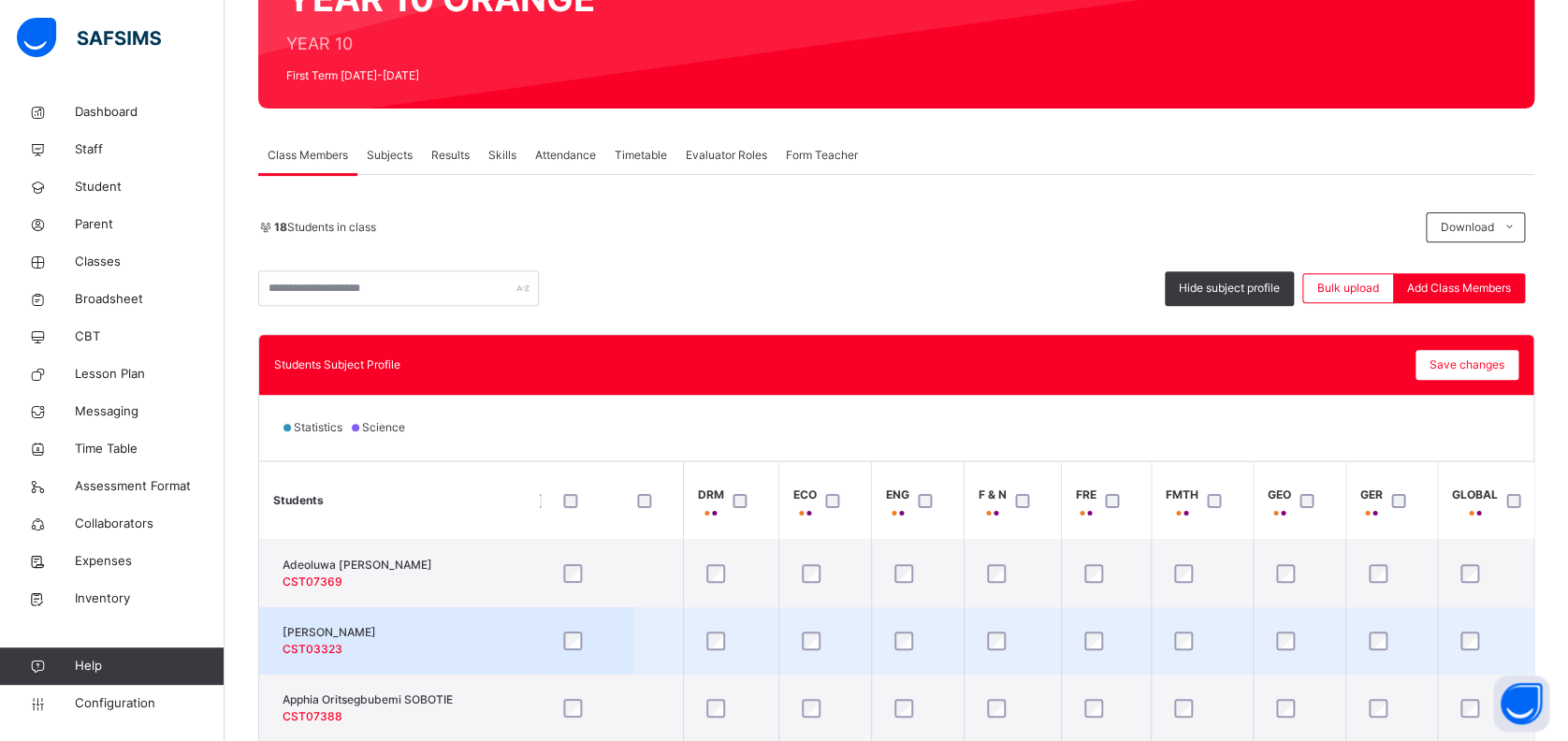
scroll to position [84, 0]
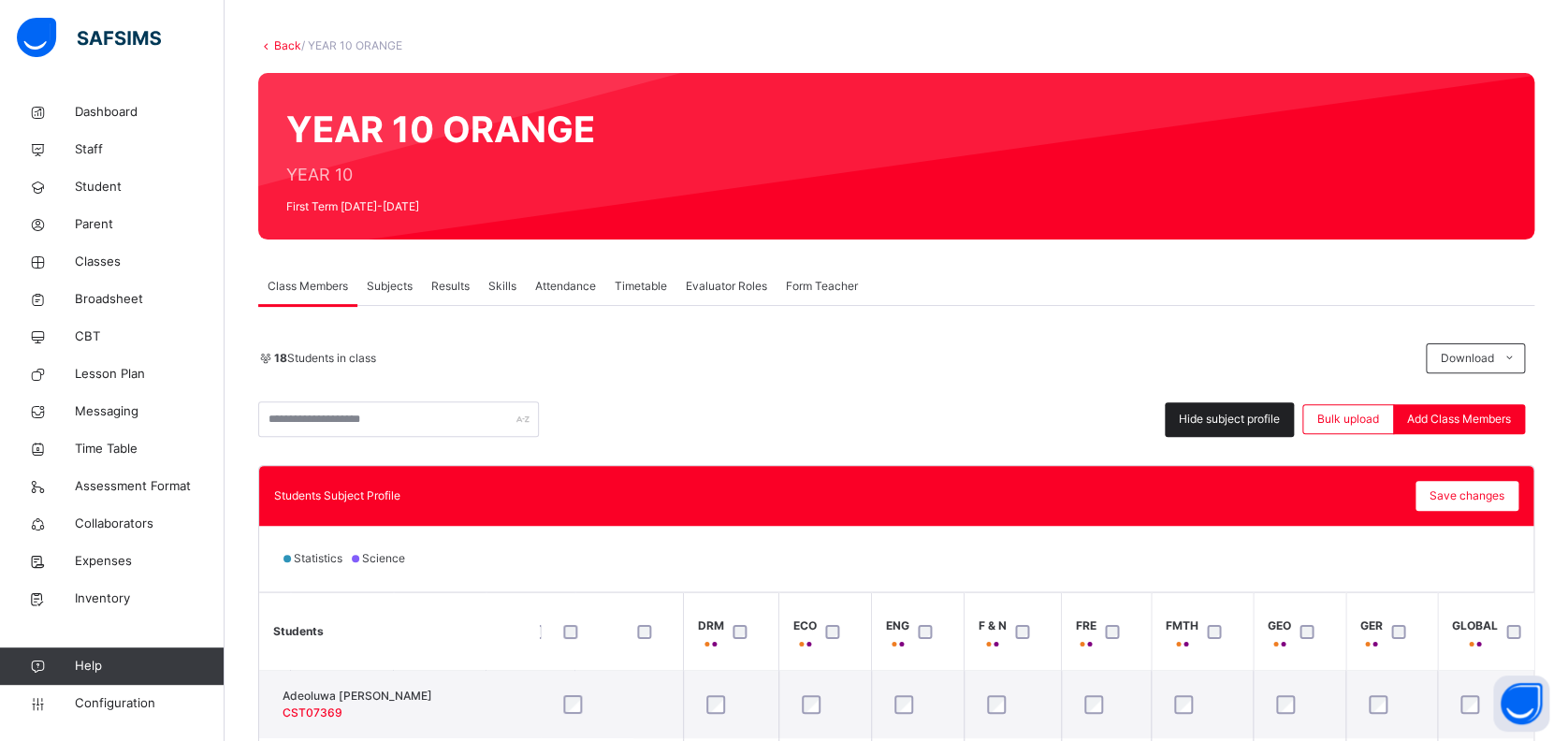
click at [1210, 422] on span "Hide subject profile" at bounding box center [1229, 419] width 102 height 17
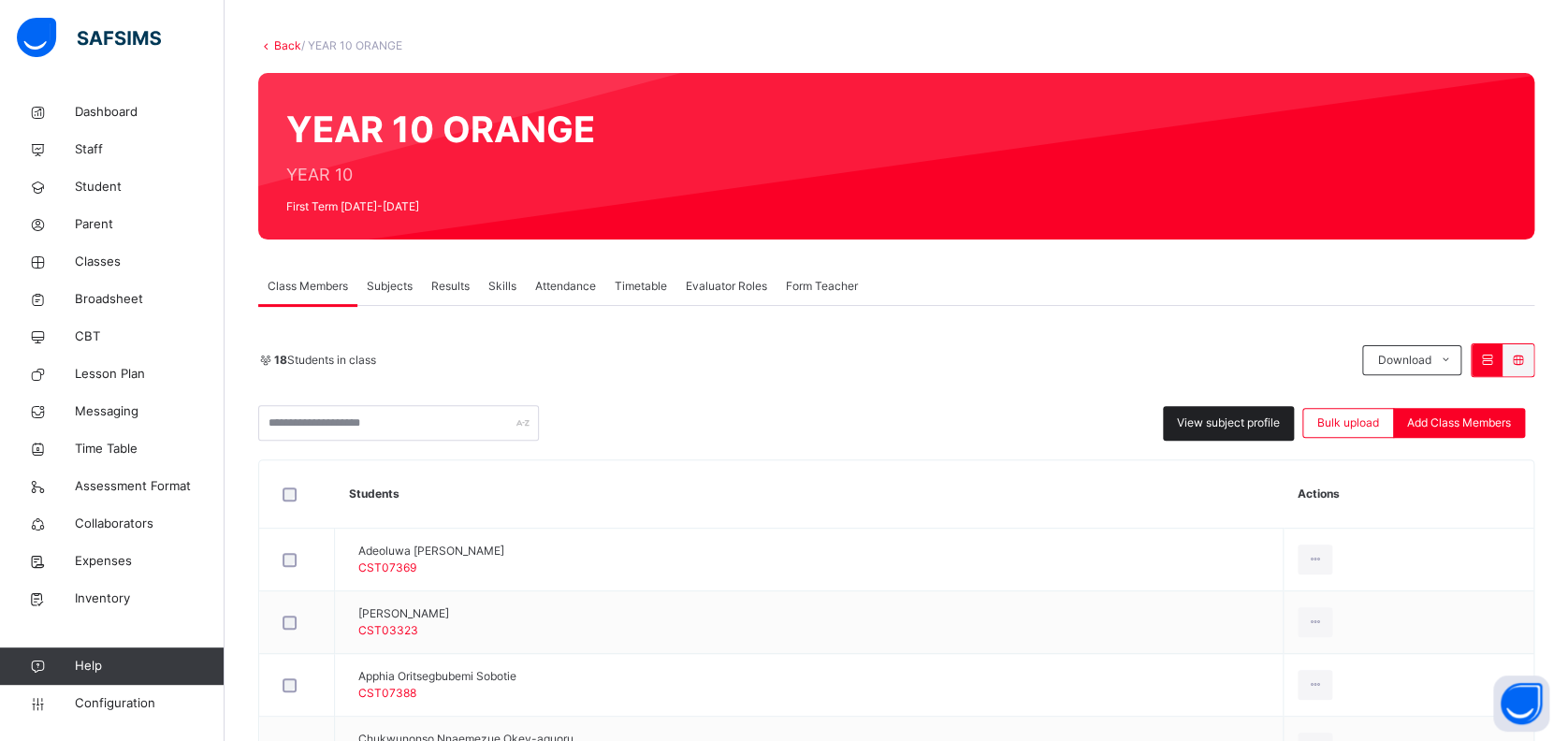
click at [1213, 426] on span "View subject profile" at bounding box center [1228, 422] width 102 height 17
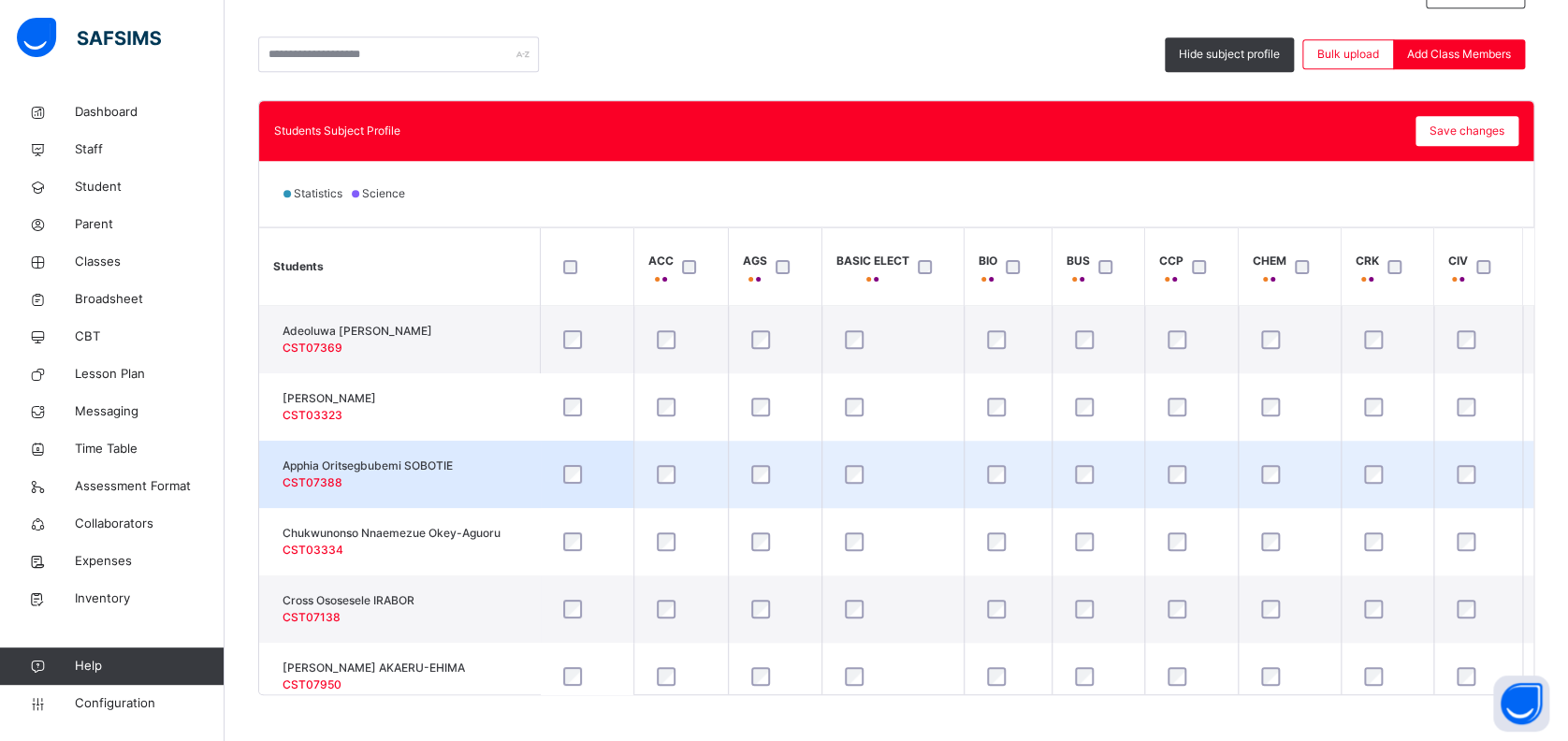
scroll to position [458, 0]
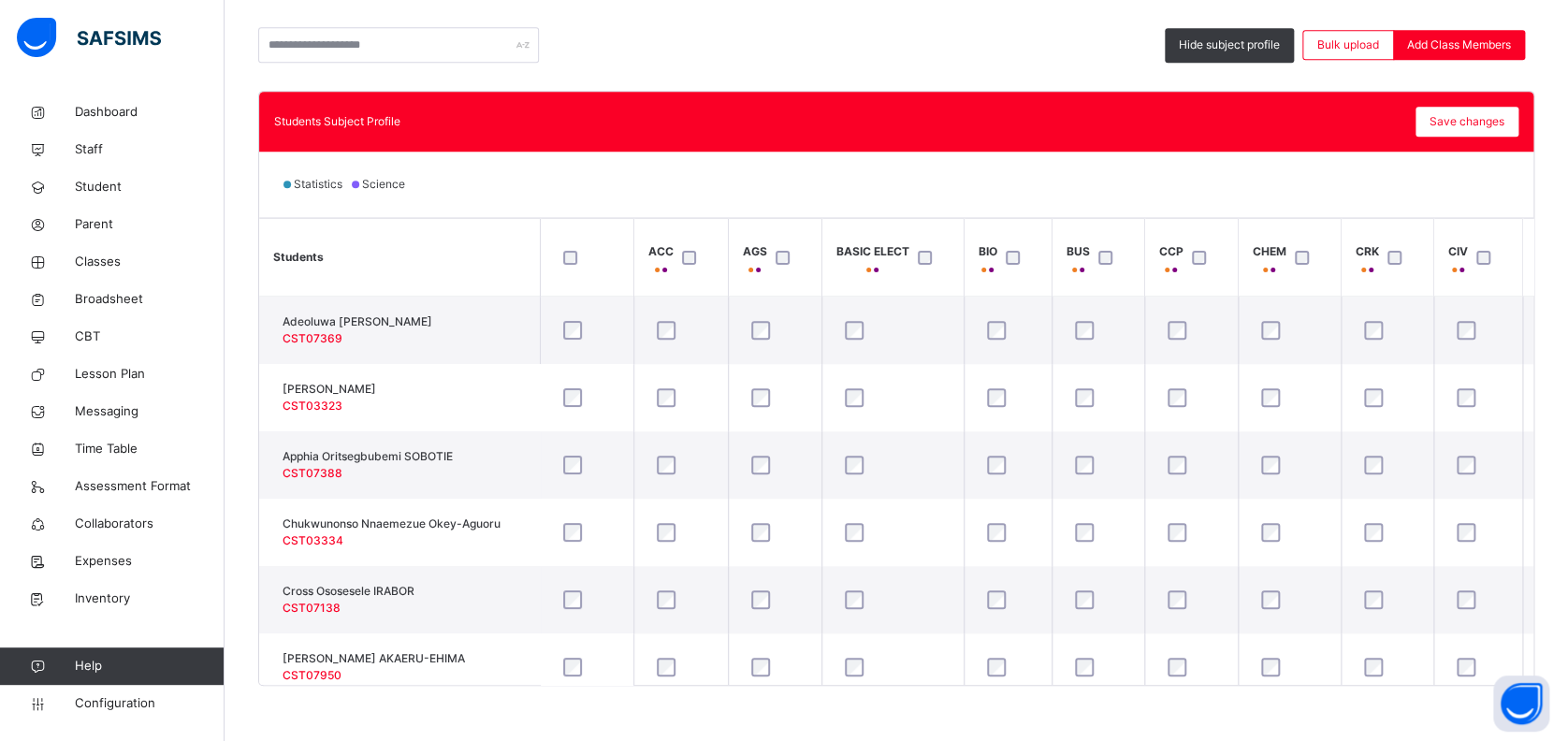
click at [743, 229] on th "AGS" at bounding box center [774, 257] width 94 height 78
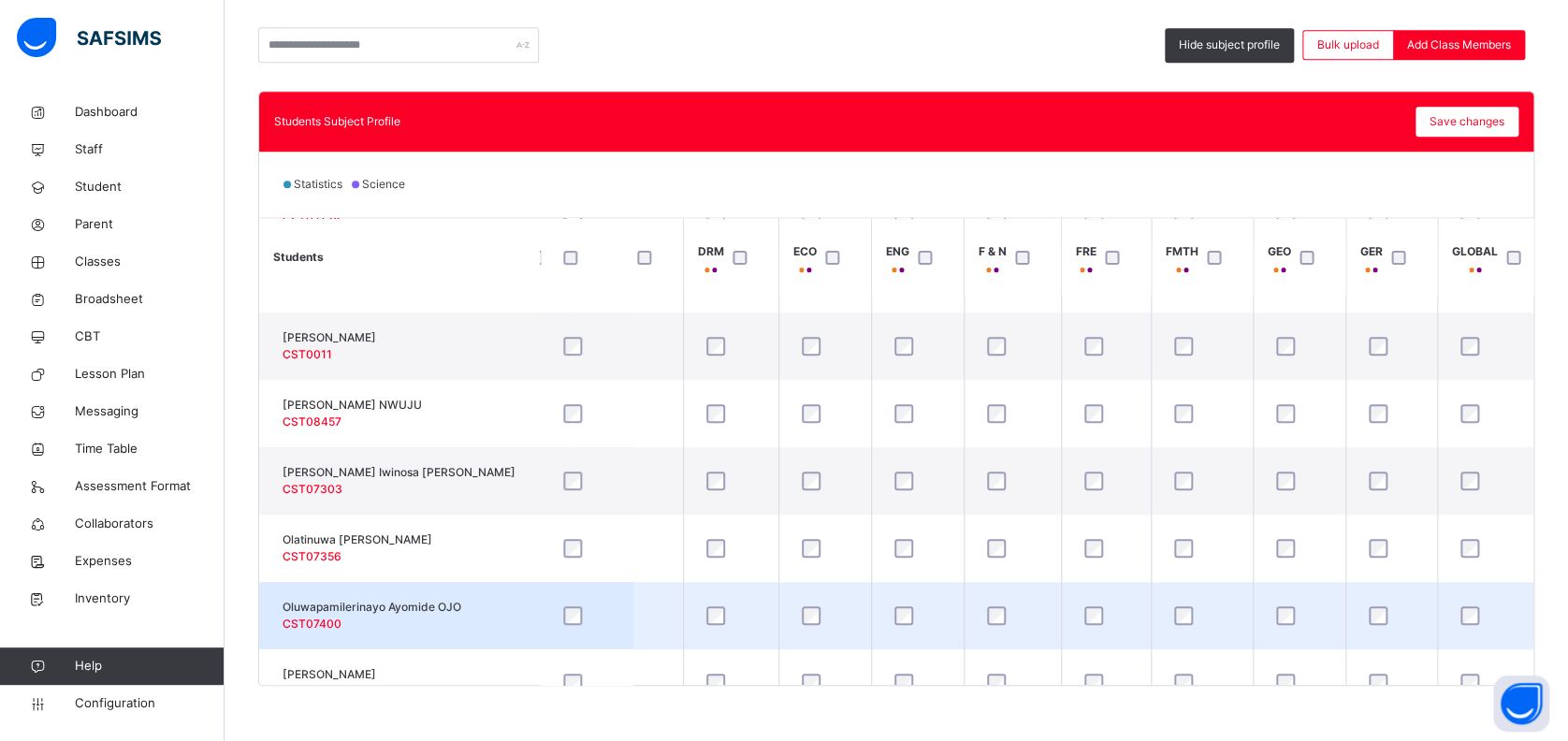
scroll to position [331, 947]
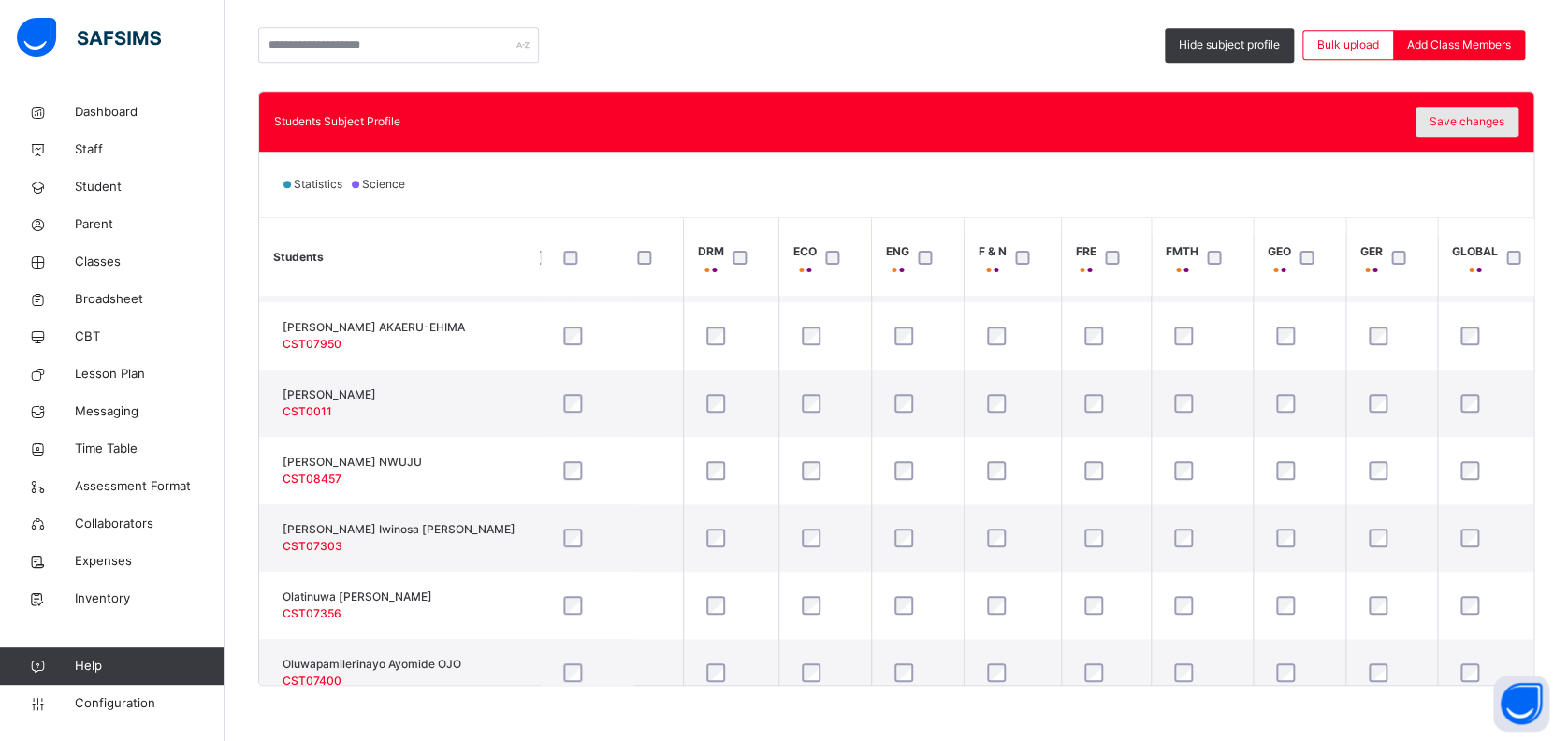
click at [1471, 119] on span "Save changes" at bounding box center [1466, 121] width 75 height 17
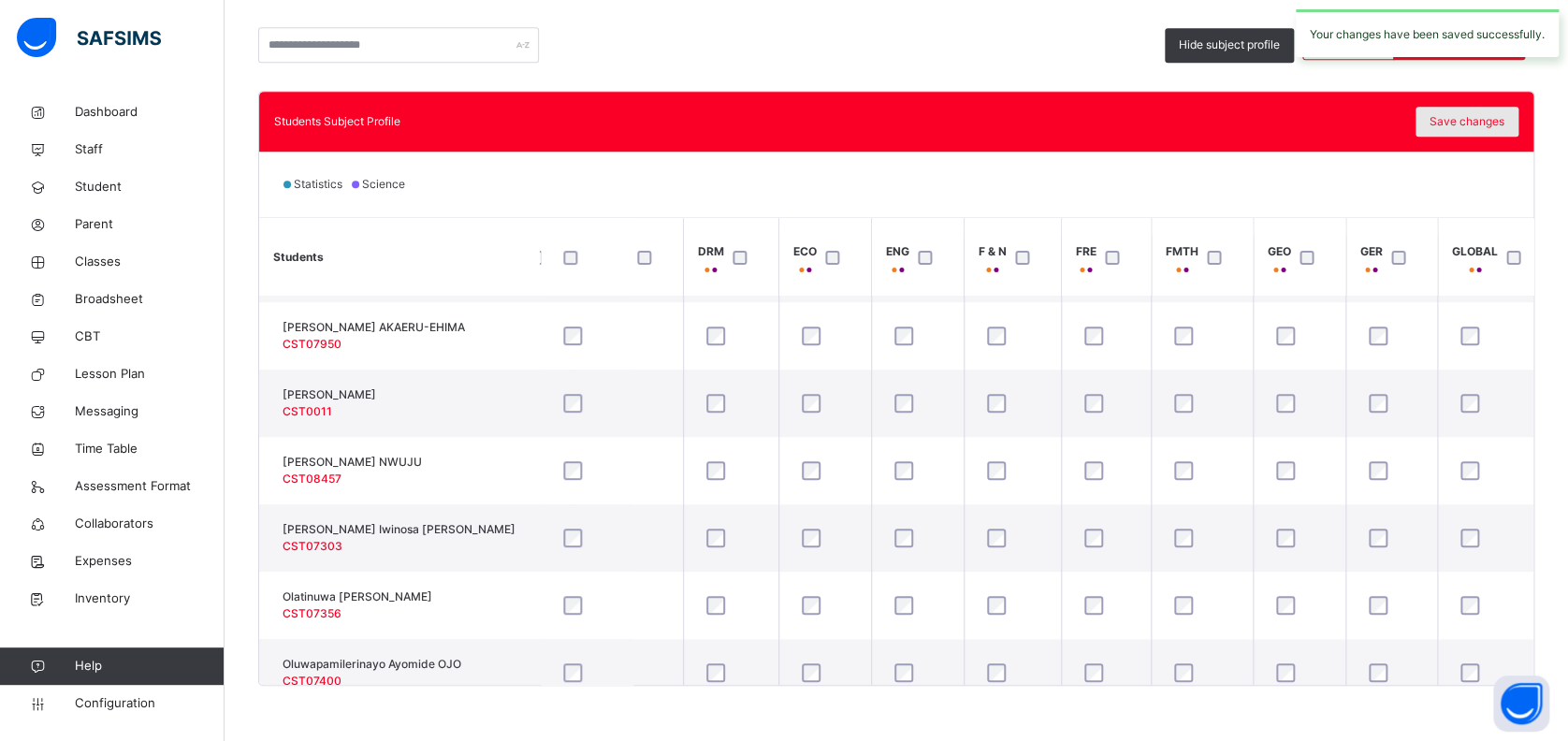
click at [1488, 119] on span "Save changes" at bounding box center [1466, 121] width 75 height 17
click at [108, 263] on span "Classes" at bounding box center [150, 261] width 150 height 19
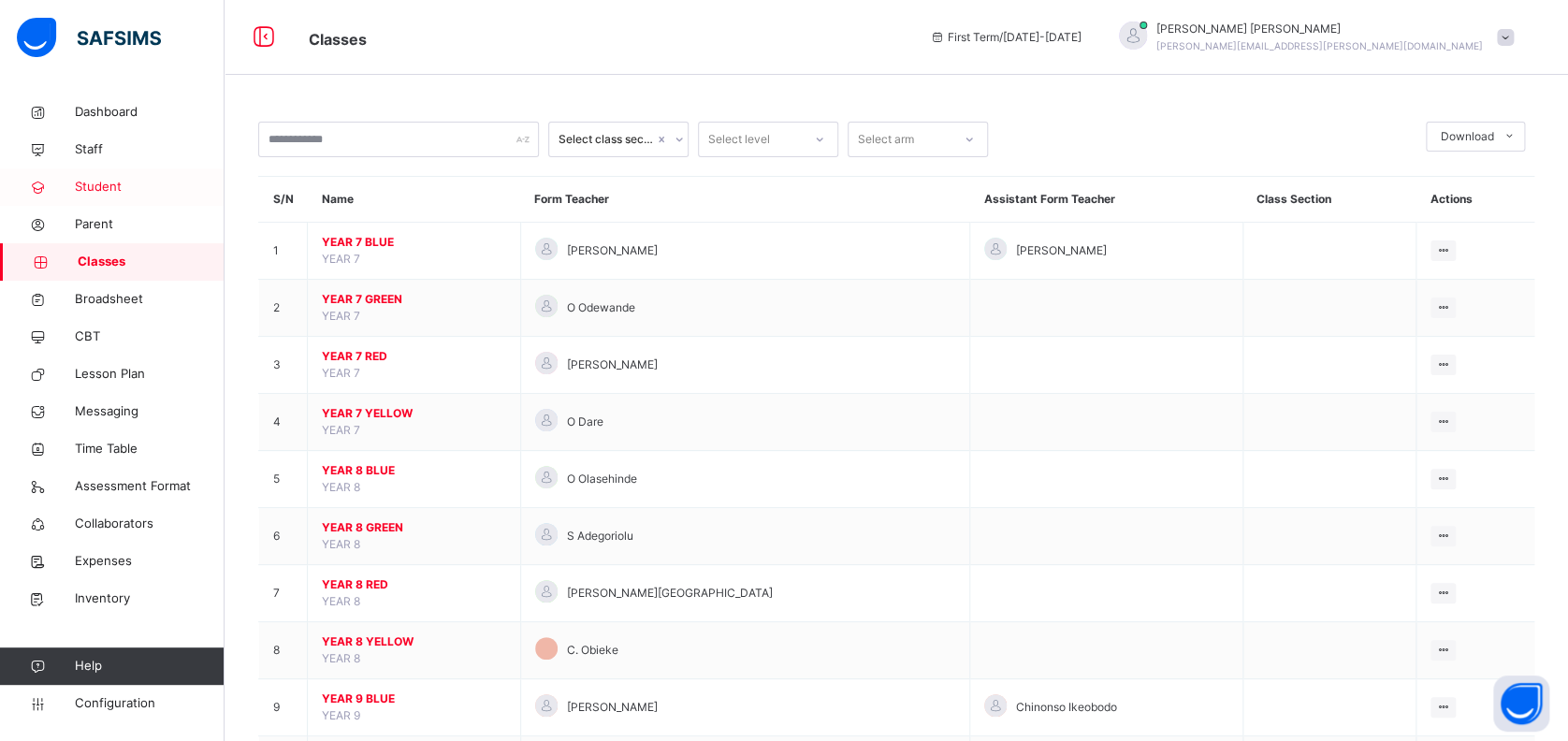
click at [107, 181] on span "Student" at bounding box center [150, 186] width 150 height 19
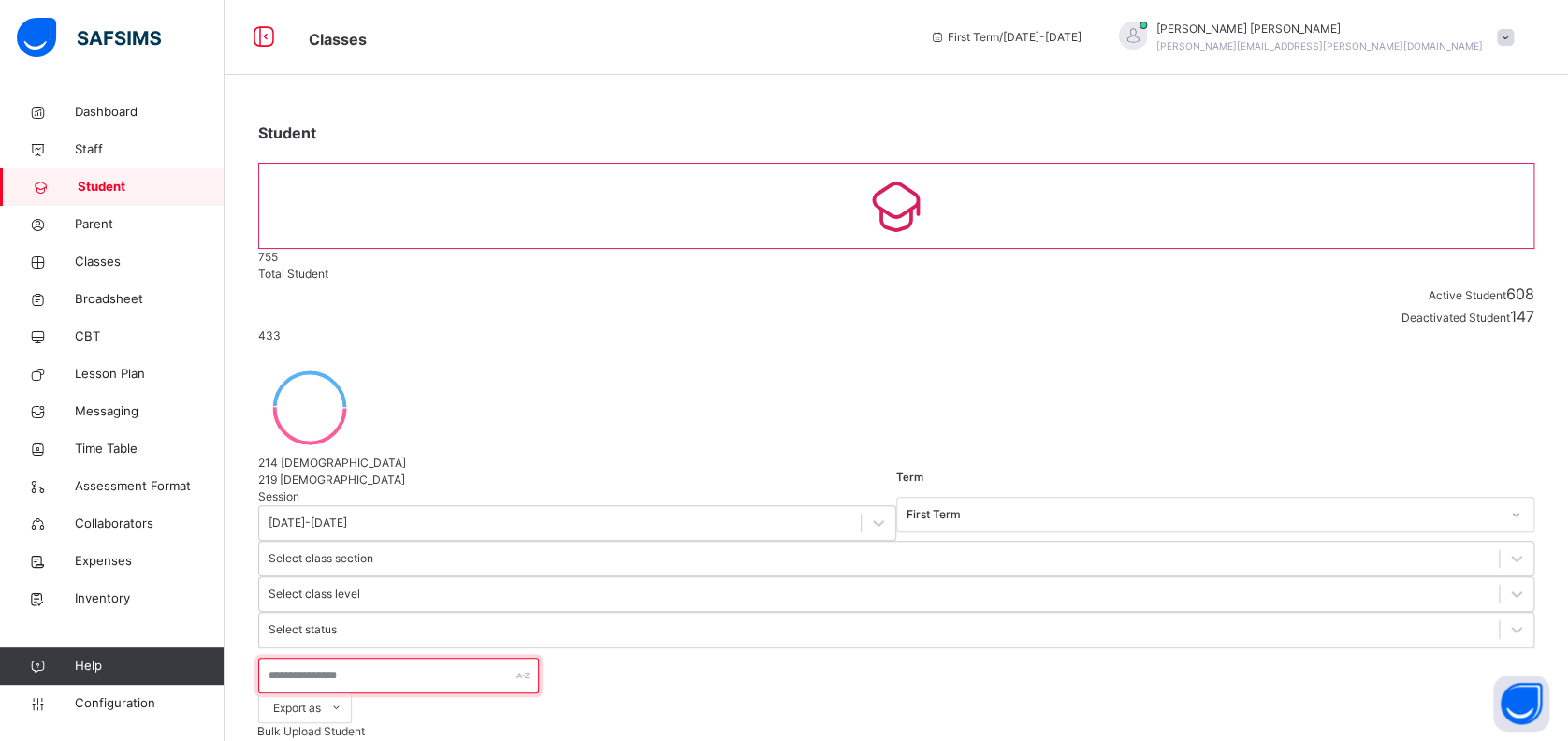
click at [367, 657] on input "text" at bounding box center [398, 675] width 281 height 35
click at [614, 693] on div "Student 755 Total Student Active Student 608 Deactivated Student 147 433 Total …" at bounding box center [906, 476] width 1362 height 953
click at [338, 657] on input "****" at bounding box center [398, 675] width 281 height 35
type input "*"
click at [400, 657] on input "****" at bounding box center [398, 675] width 281 height 35
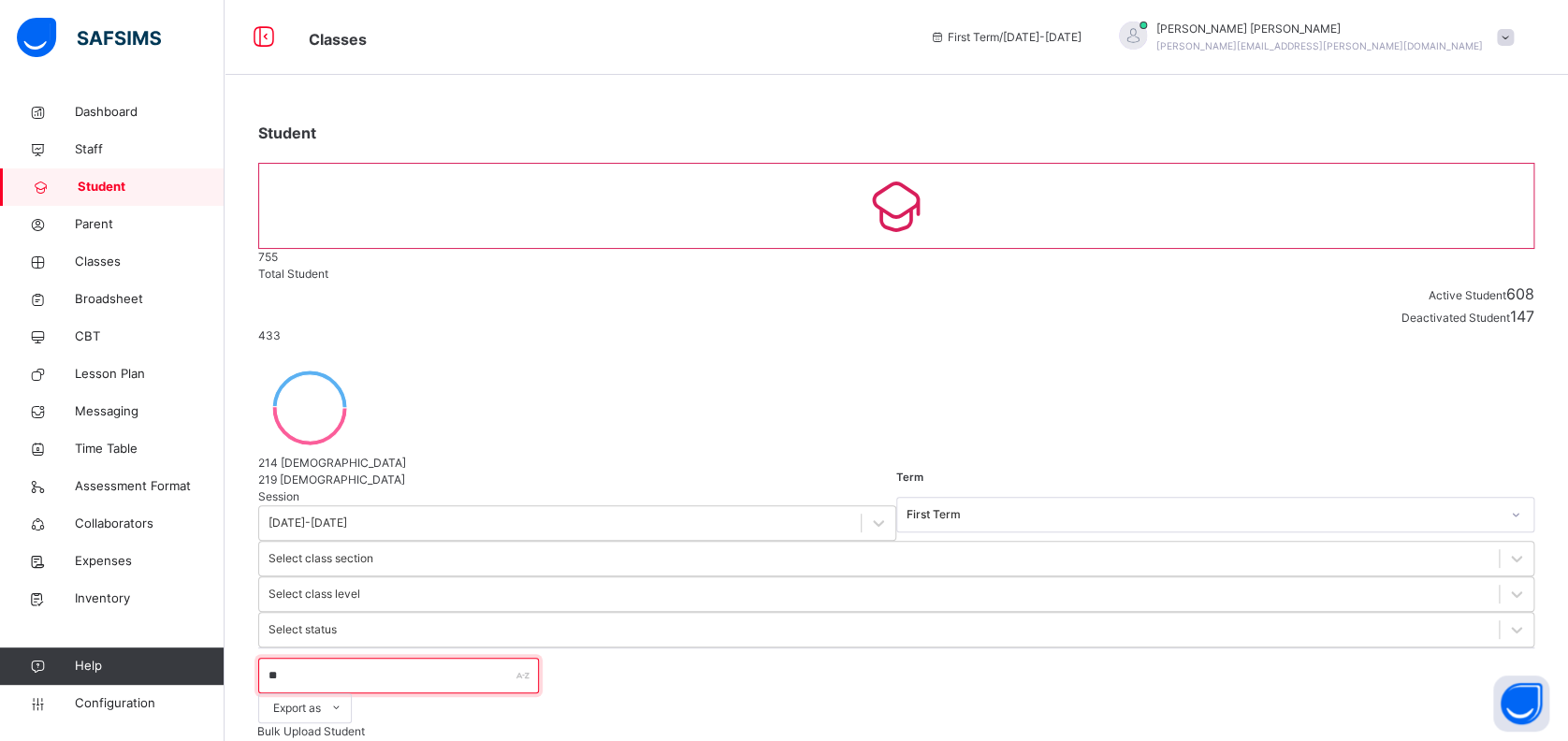
type input "*"
drag, startPoint x: 374, startPoint y: 419, endPoint x: 261, endPoint y: 418, distance: 113.0
click at [261, 657] on input "**********" at bounding box center [398, 675] width 281 height 35
type input "*"
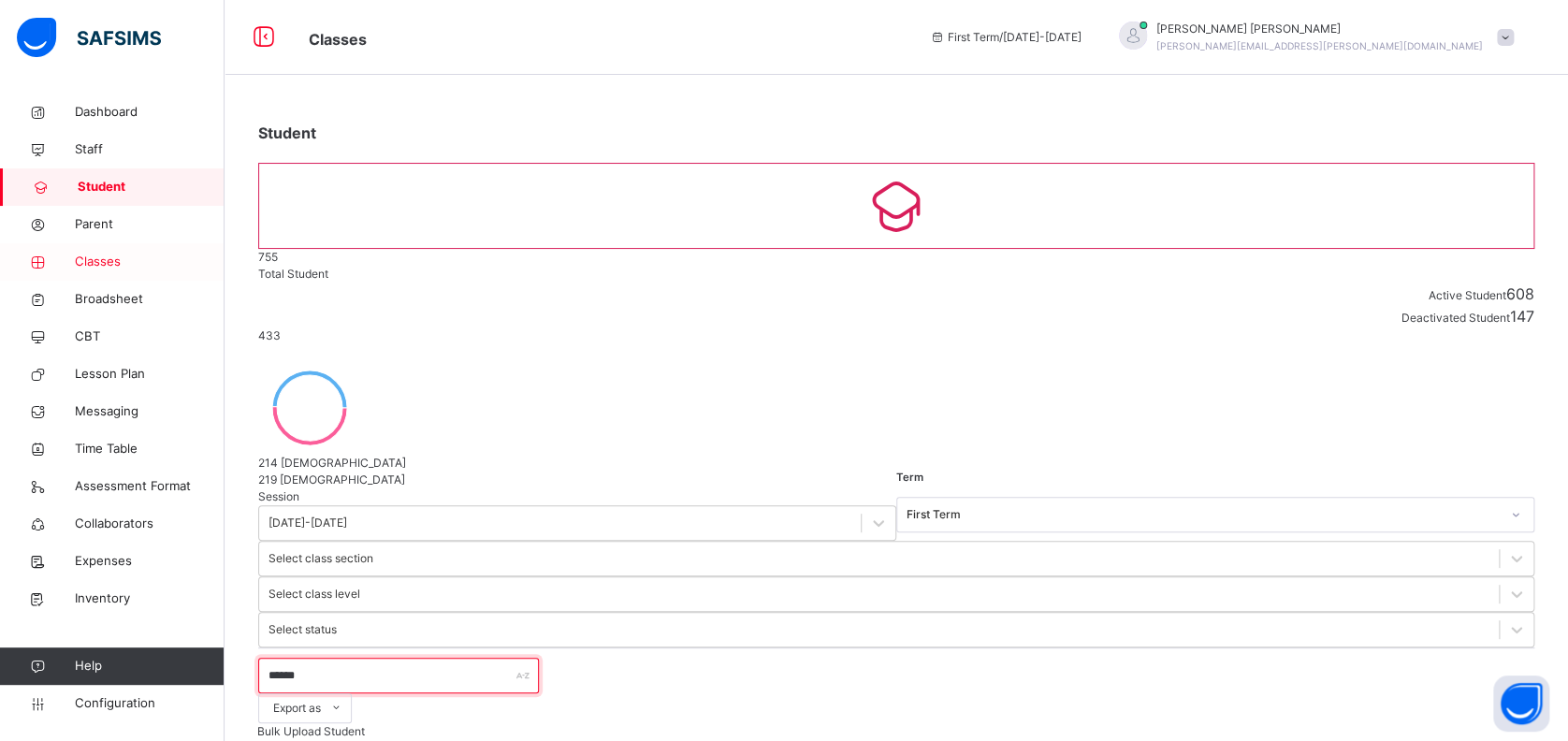
type input "******"
drag, startPoint x: 103, startPoint y: 264, endPoint x: 174, endPoint y: 272, distance: 71.4
click at [103, 264] on span "Classes" at bounding box center [150, 261] width 150 height 19
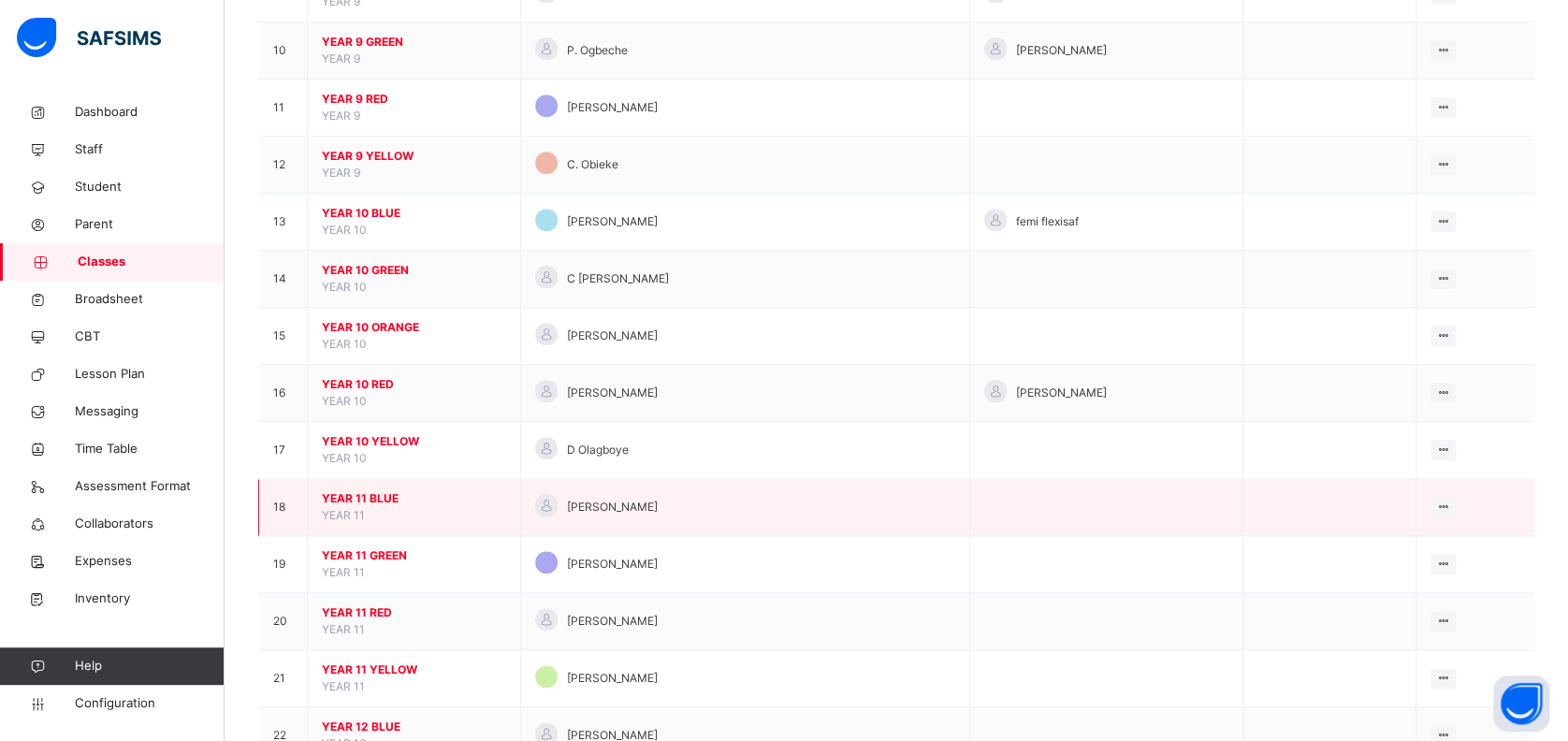
scroll to position [748, 0]
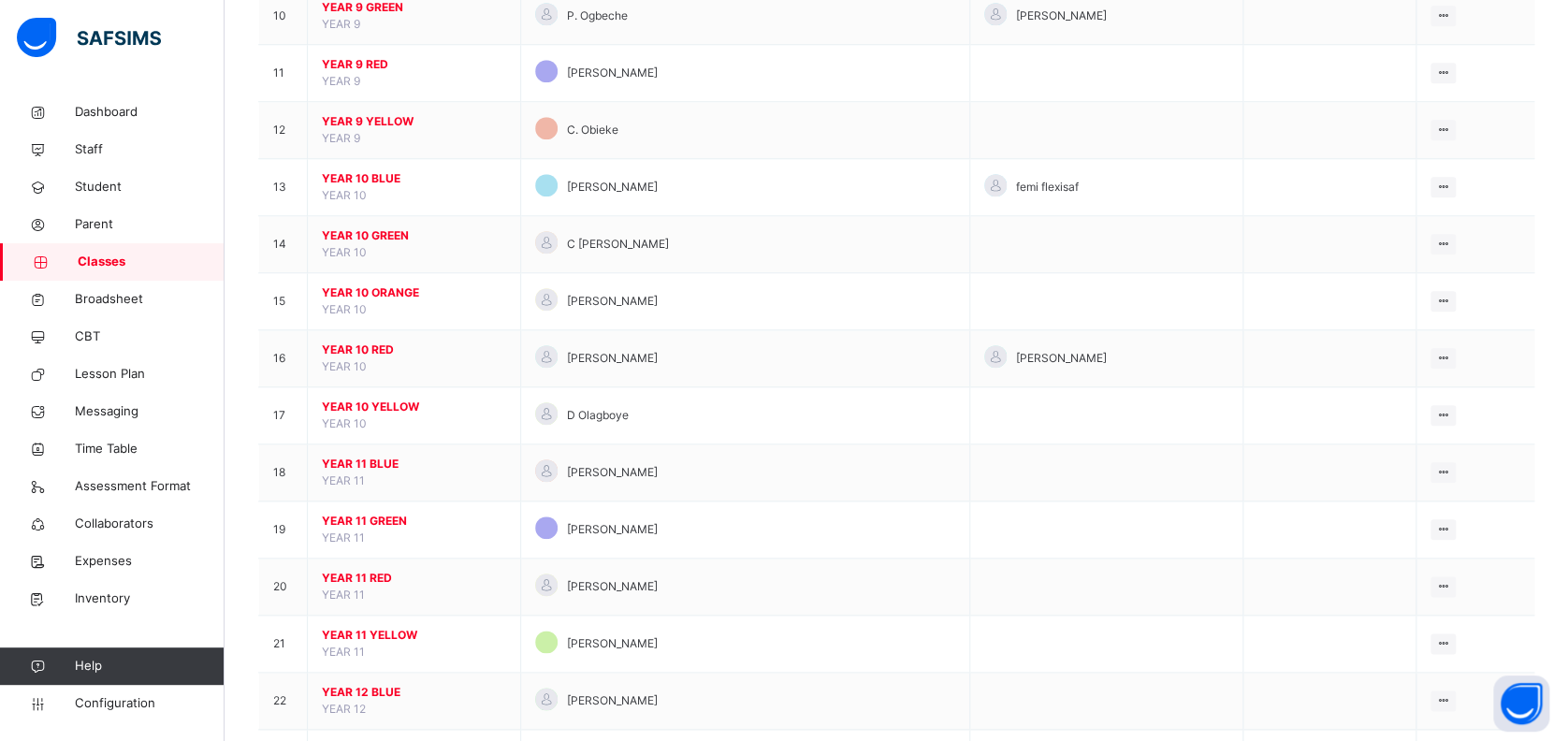
click at [376, 574] on span "YEAR 11 RED" at bounding box center [414, 577] width 184 height 17
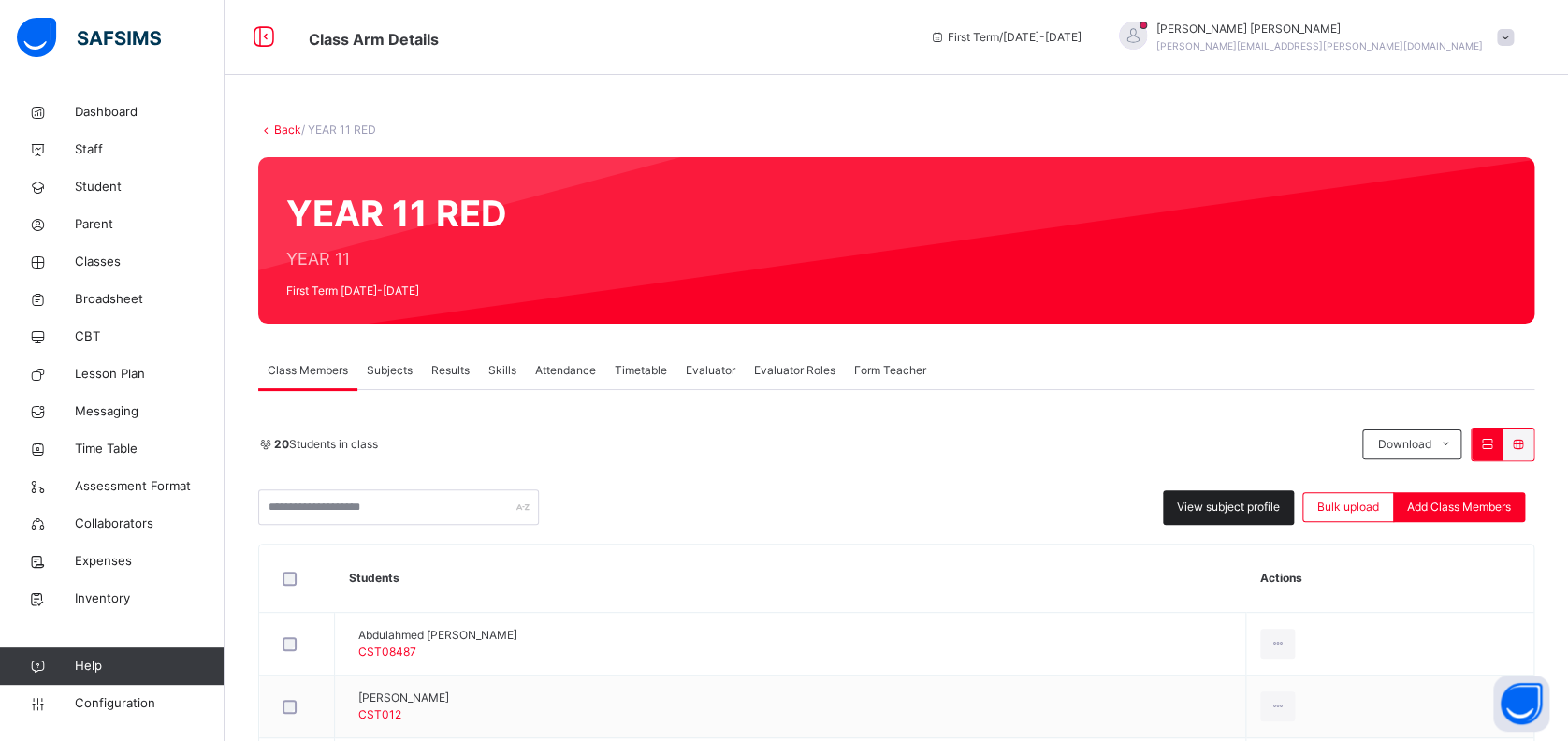
click at [1247, 508] on span "View subject profile" at bounding box center [1228, 506] width 102 height 17
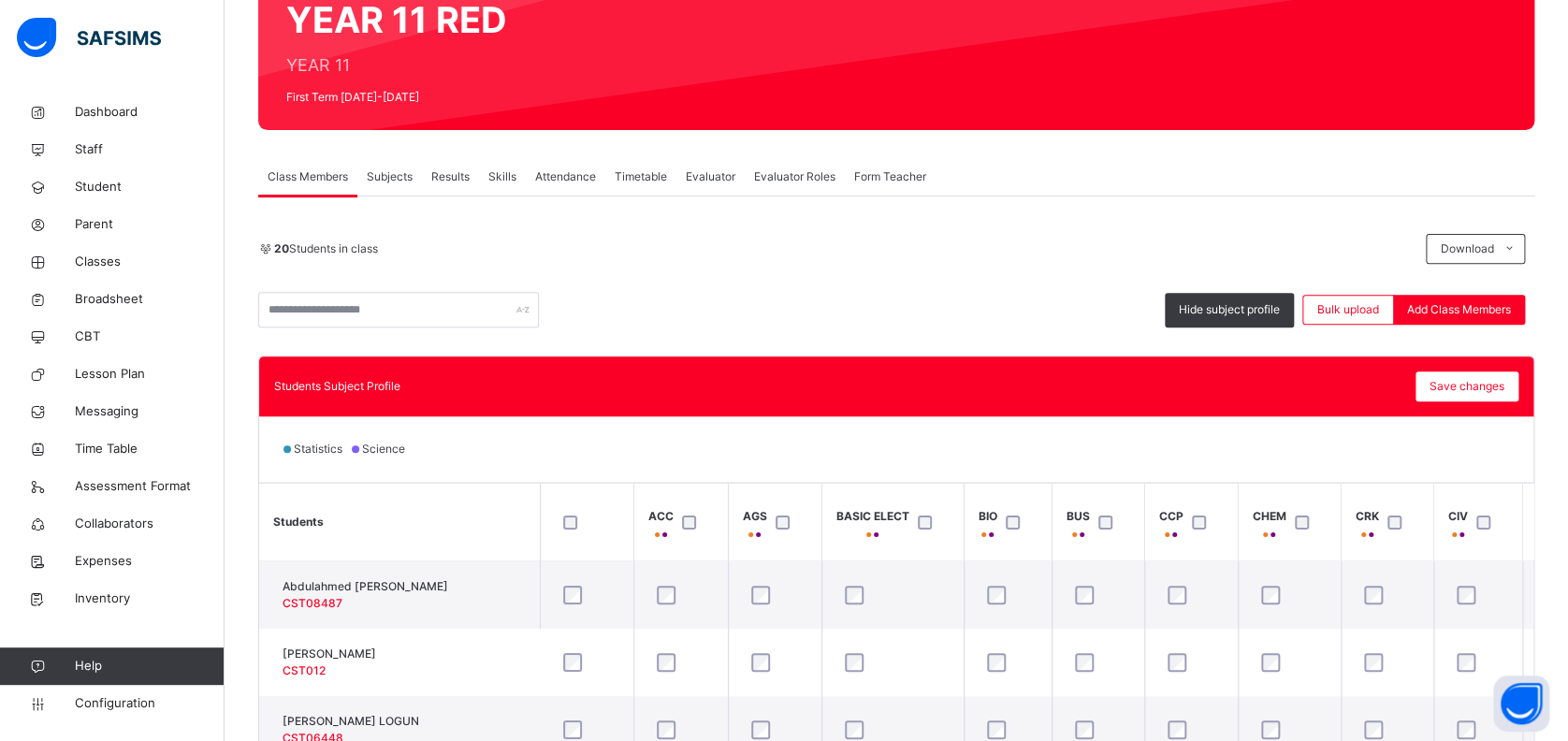
scroll to position [248, 0]
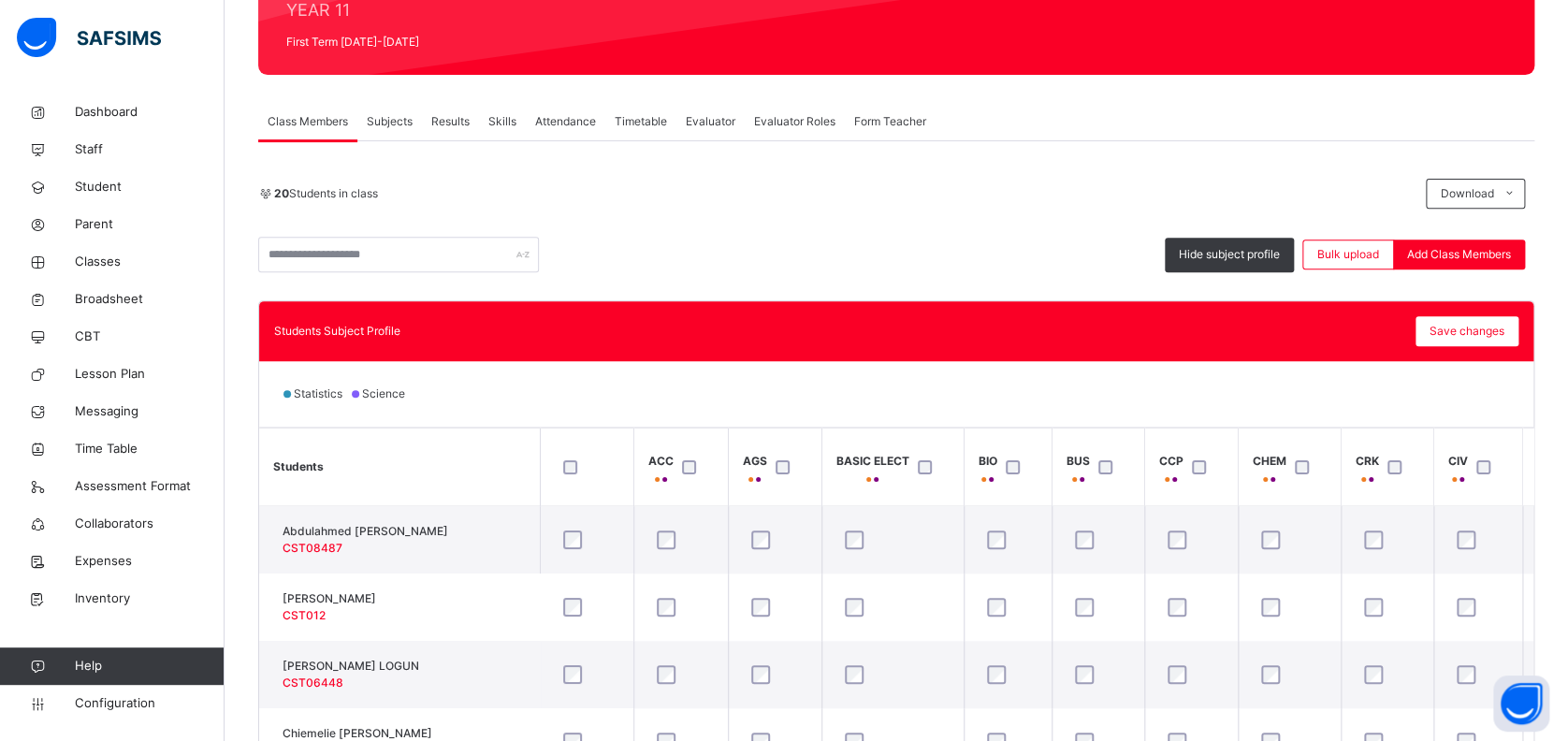
click at [748, 441] on th "AGS" at bounding box center [774, 467] width 94 height 78
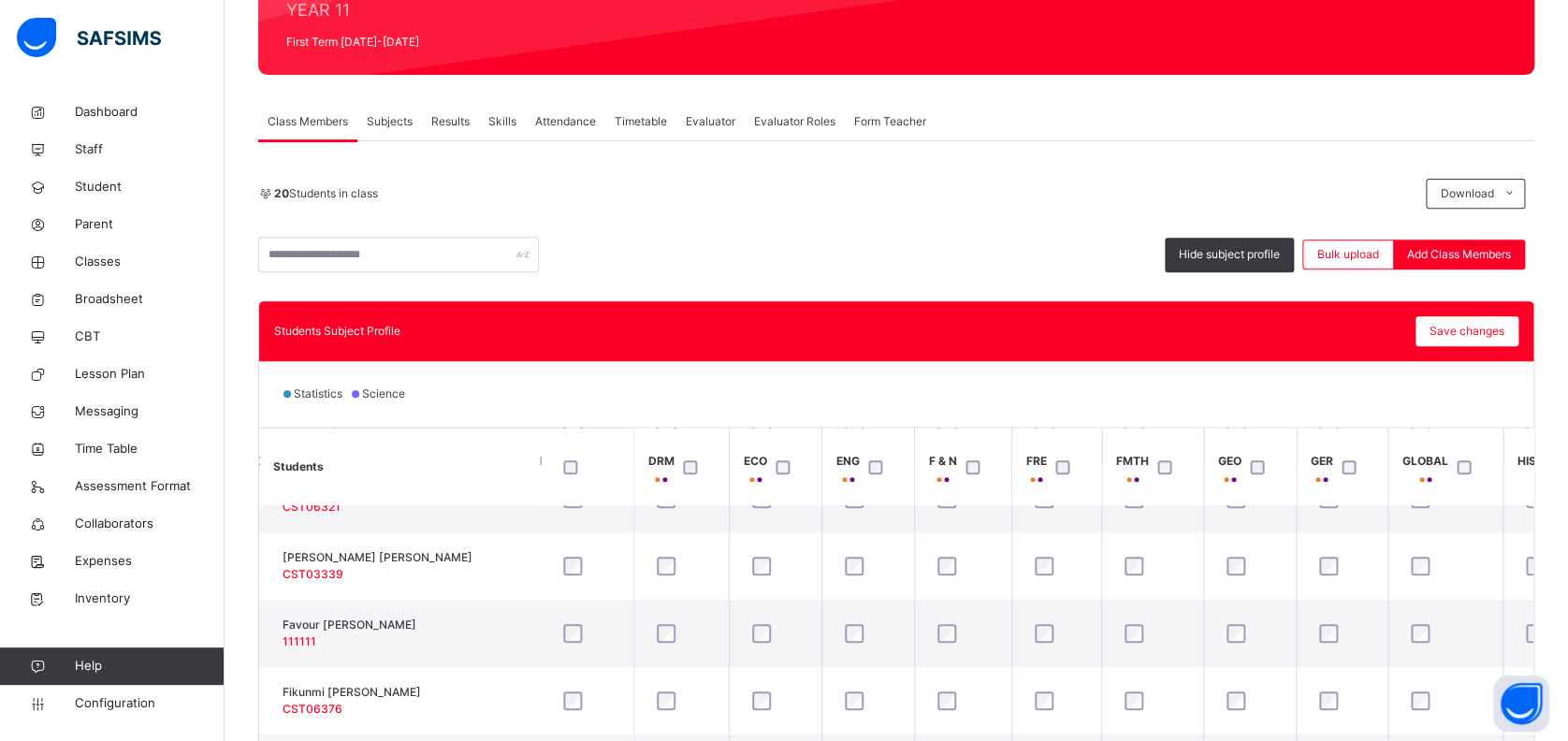
scroll to position [499, 997]
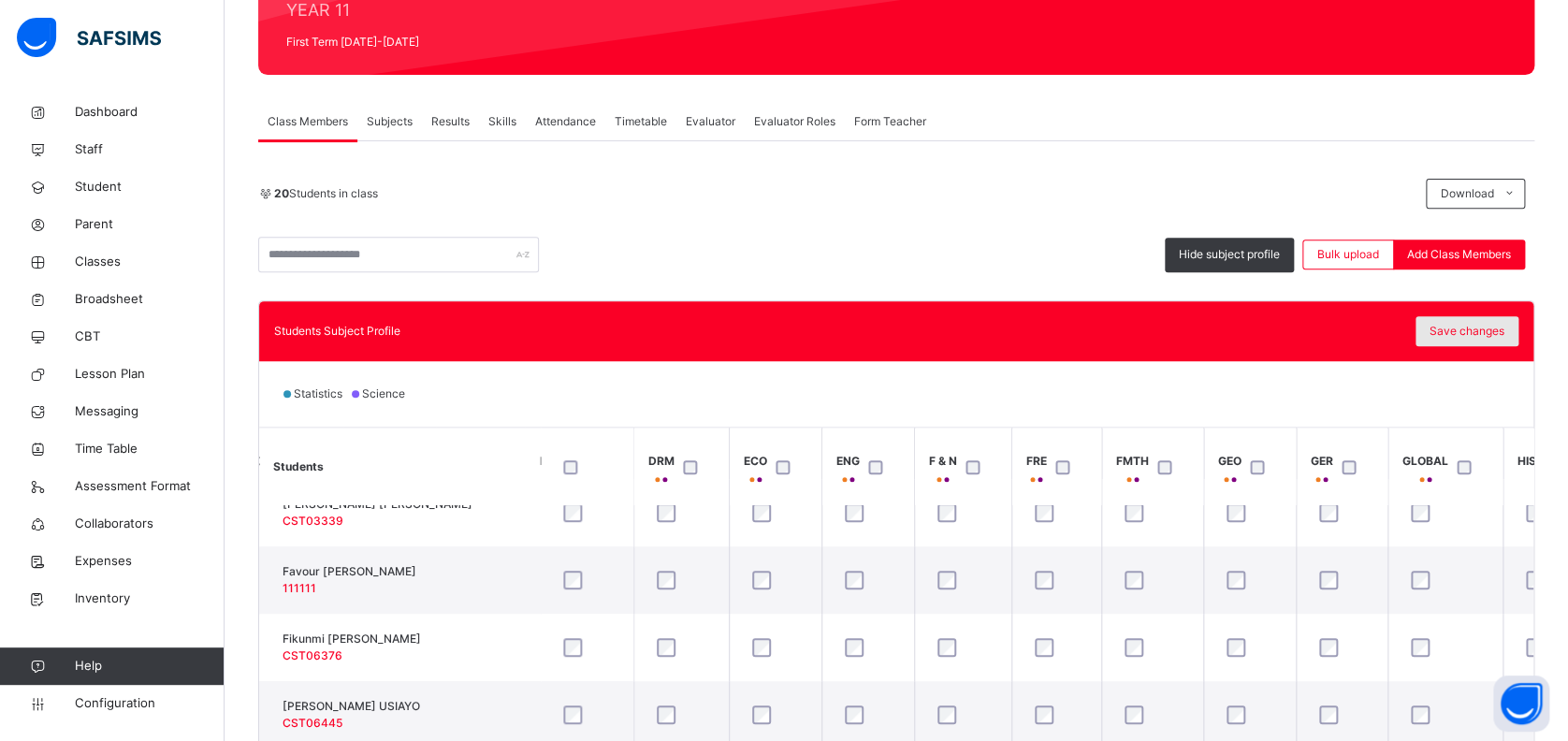
click at [1465, 327] on span "Save changes" at bounding box center [1466, 330] width 75 height 17
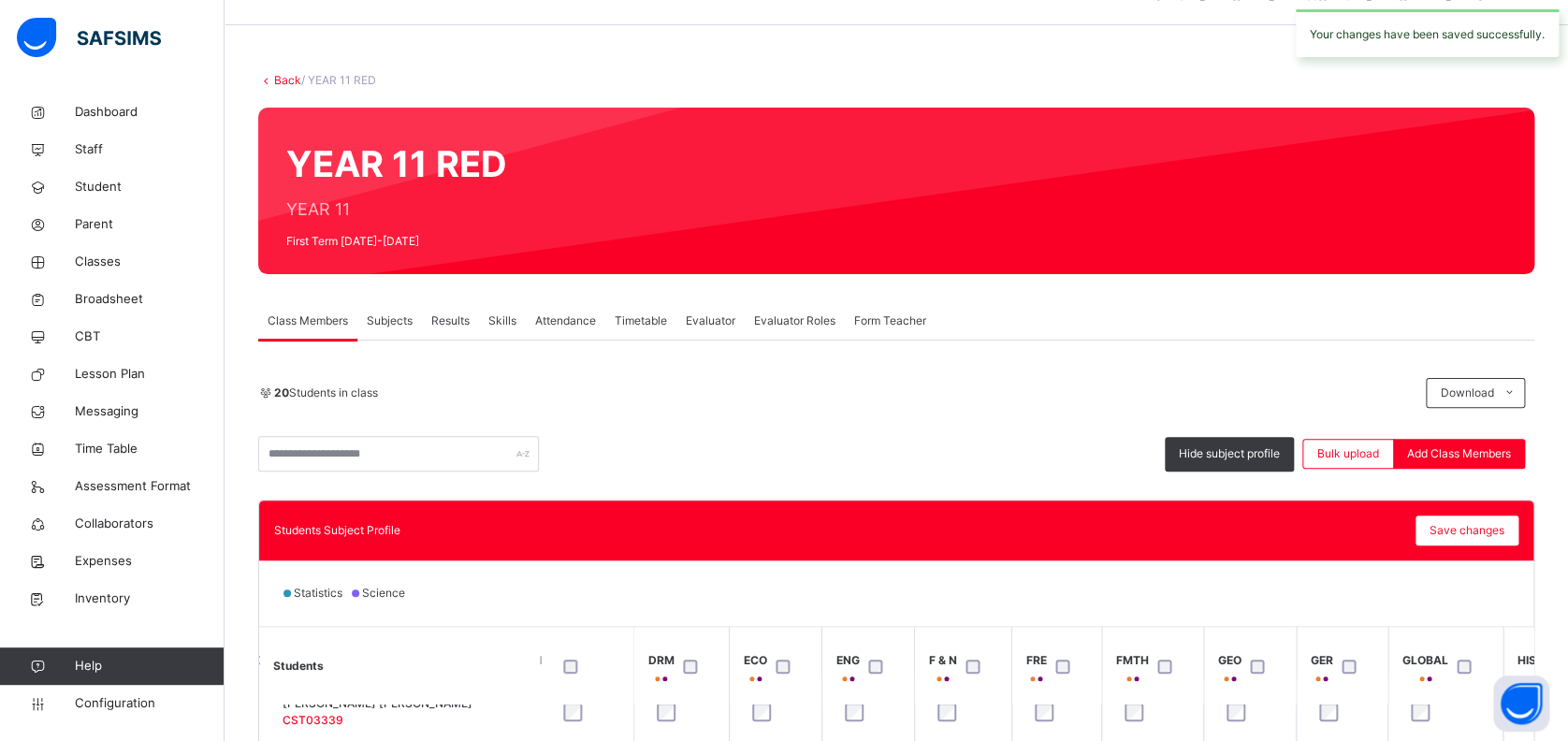
scroll to position [0, 0]
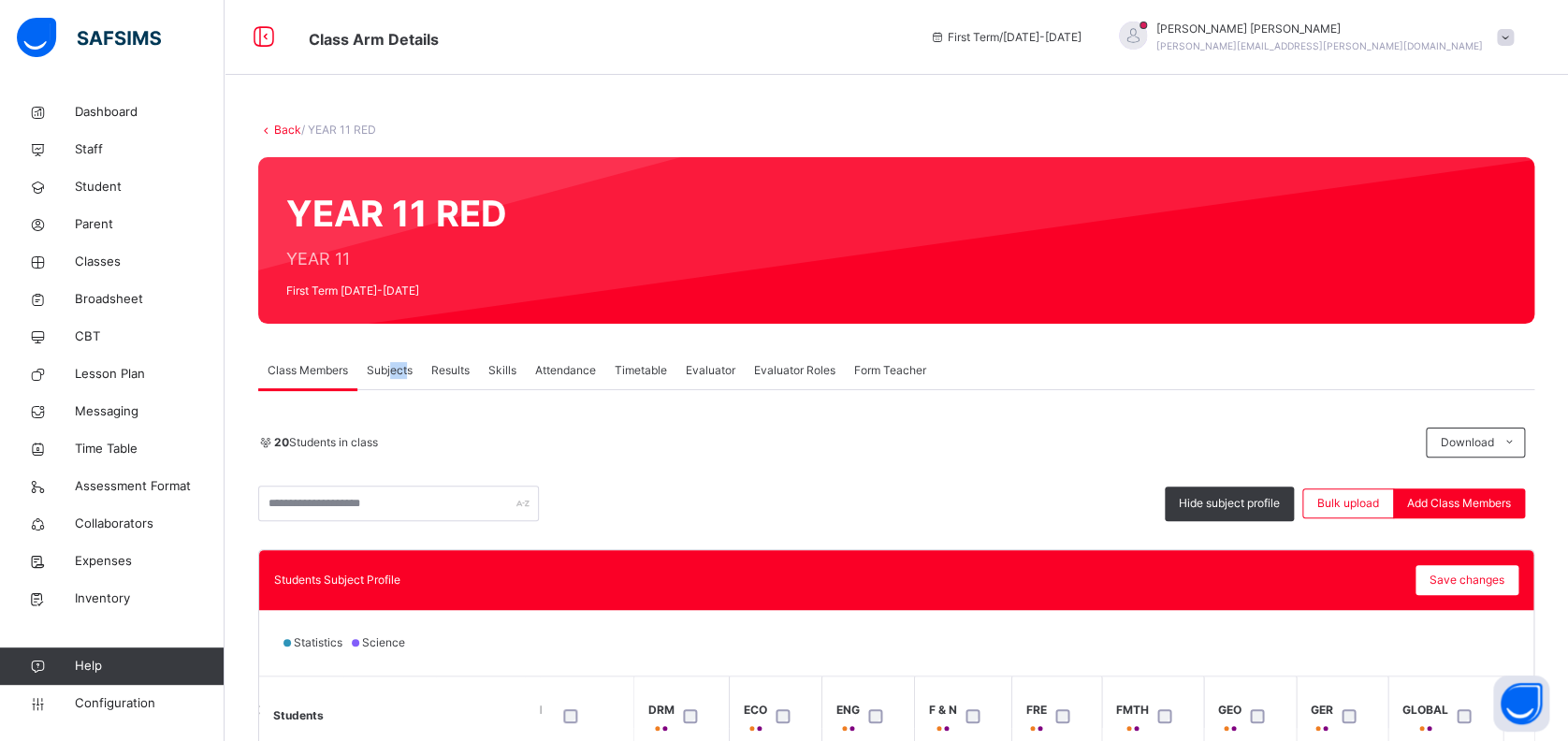
drag, startPoint x: 390, startPoint y: 367, endPoint x: 409, endPoint y: 380, distance: 23.0
click at [409, 380] on div "Subjects" at bounding box center [389, 370] width 64 height 37
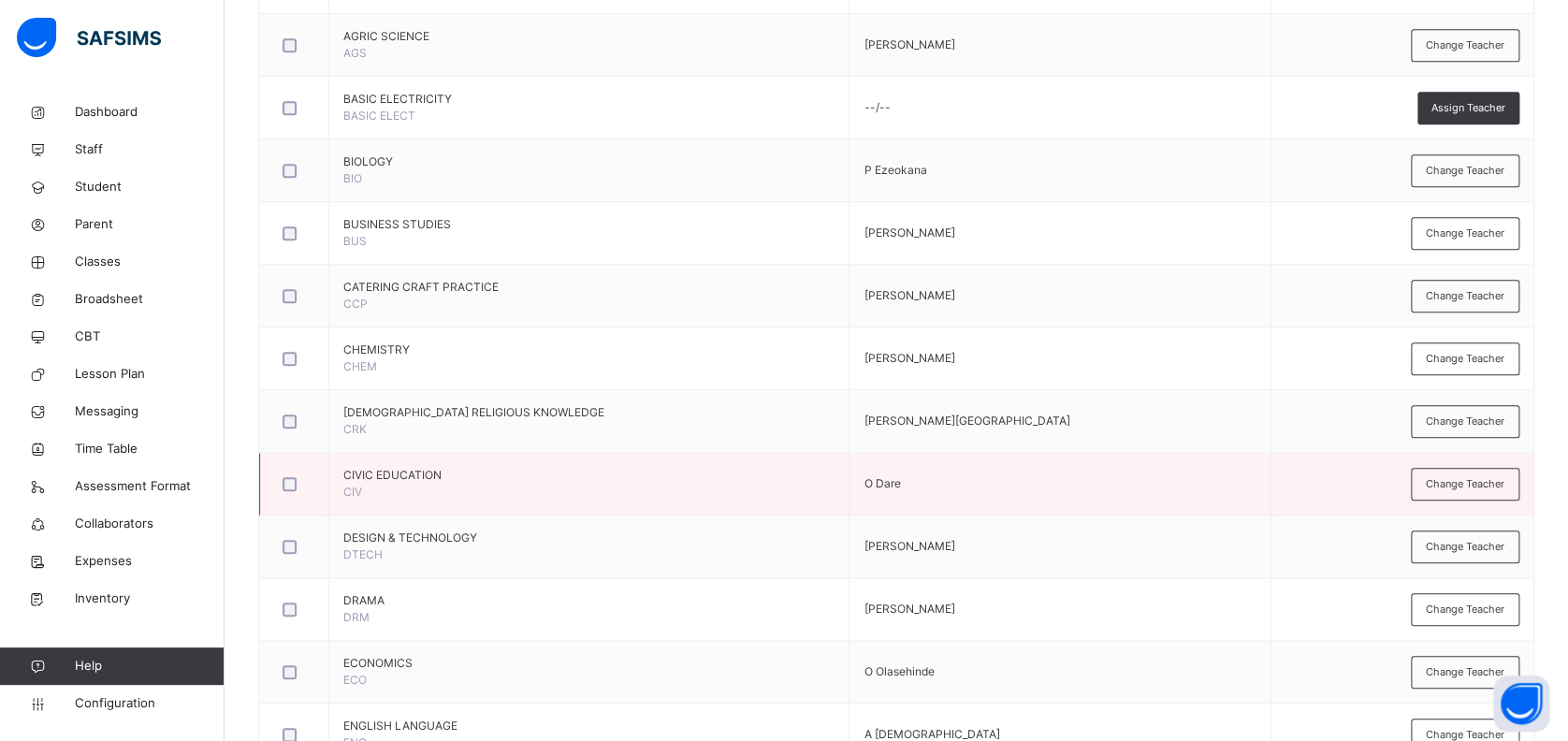
scroll to position [623, 0]
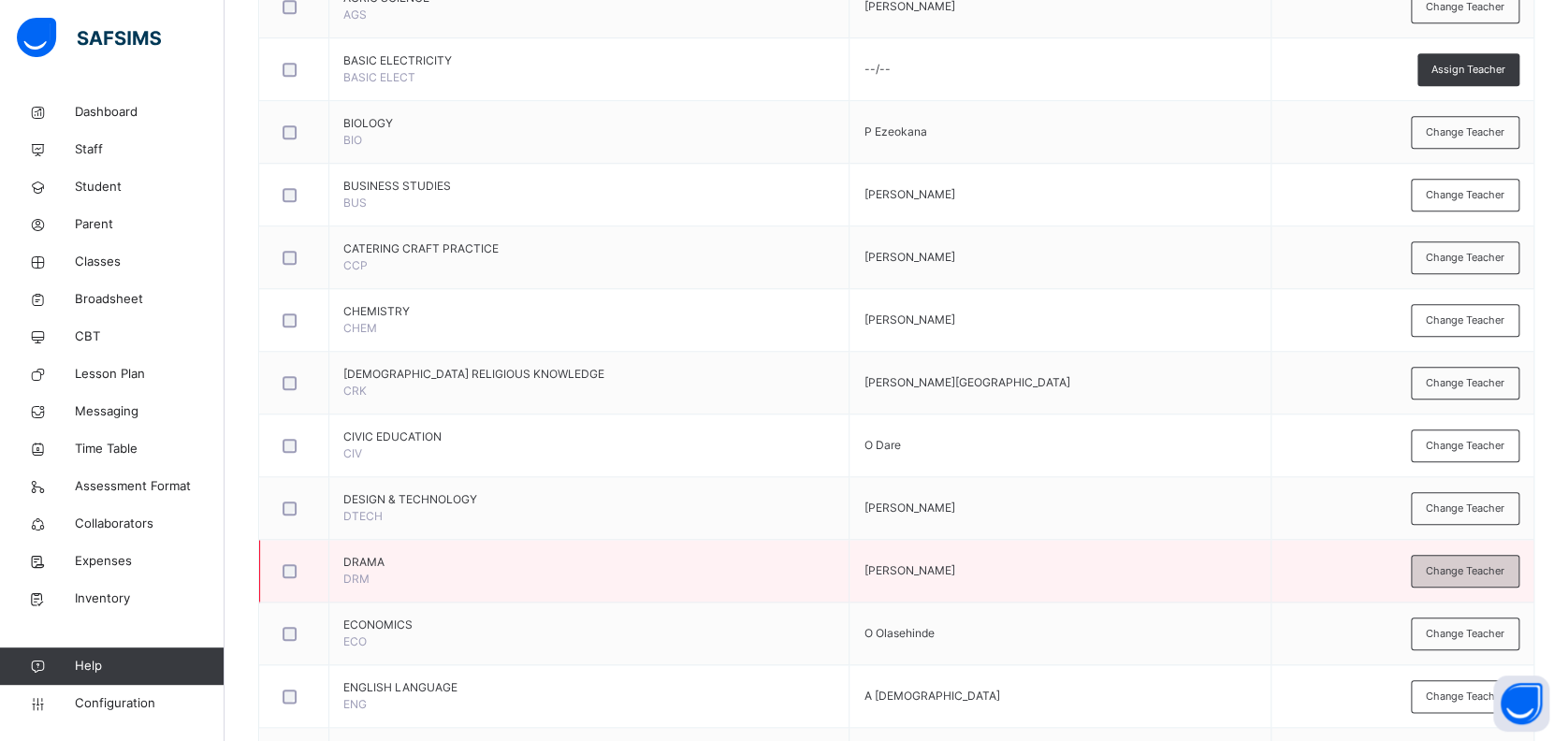
click at [1445, 555] on div "Change Teacher" at bounding box center [1465, 571] width 108 height 33
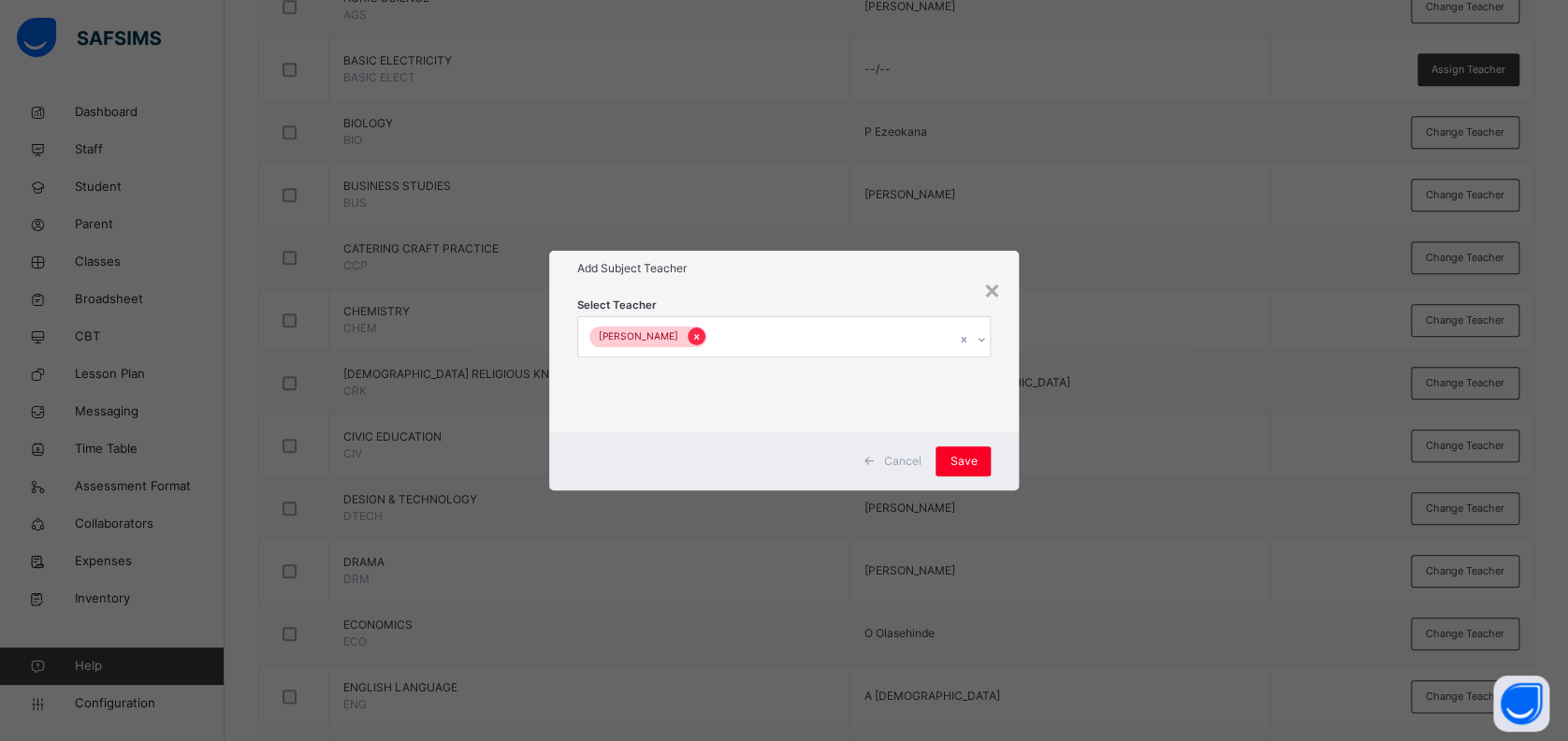
click at [694, 337] on icon at bounding box center [696, 337] width 5 height 6
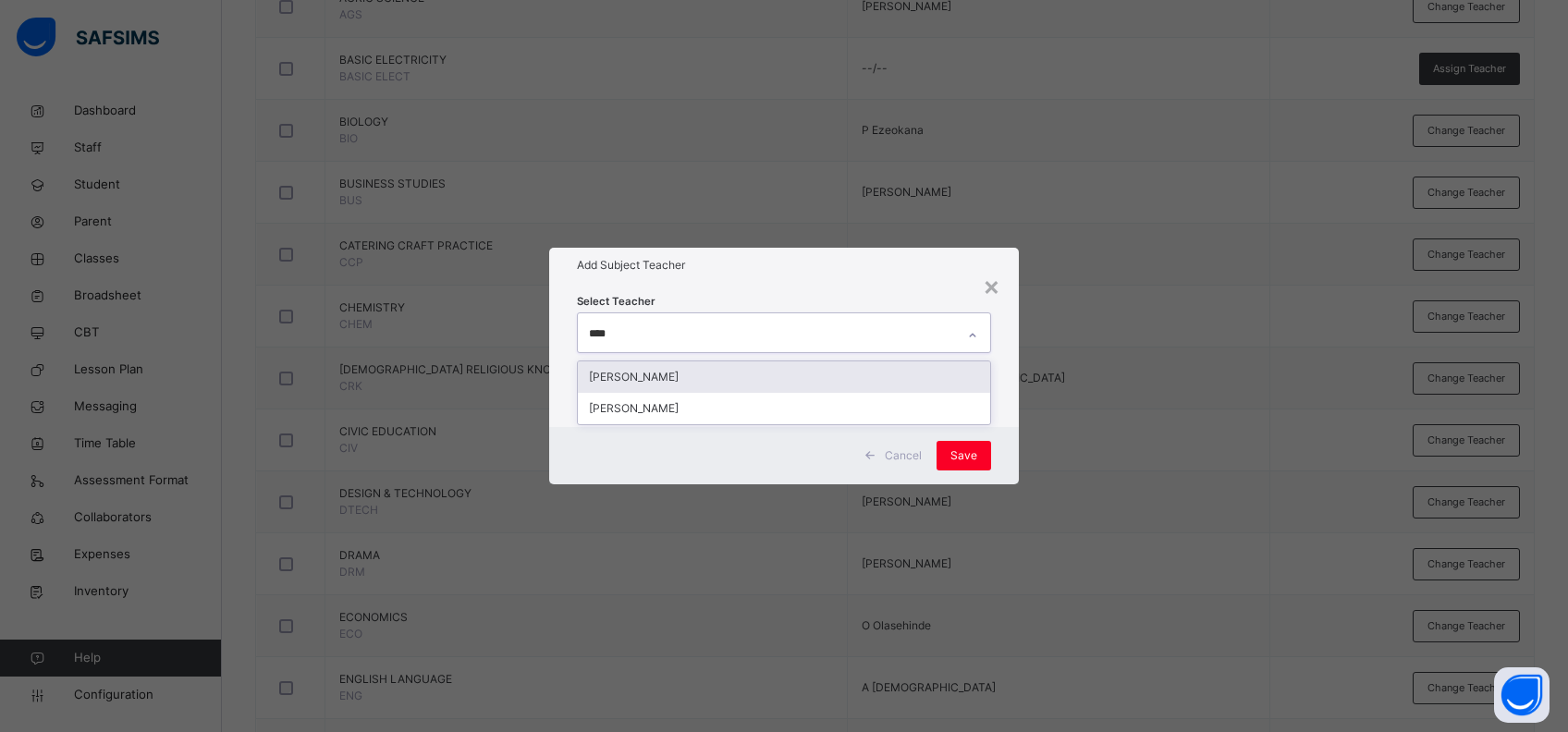
type input "*****"
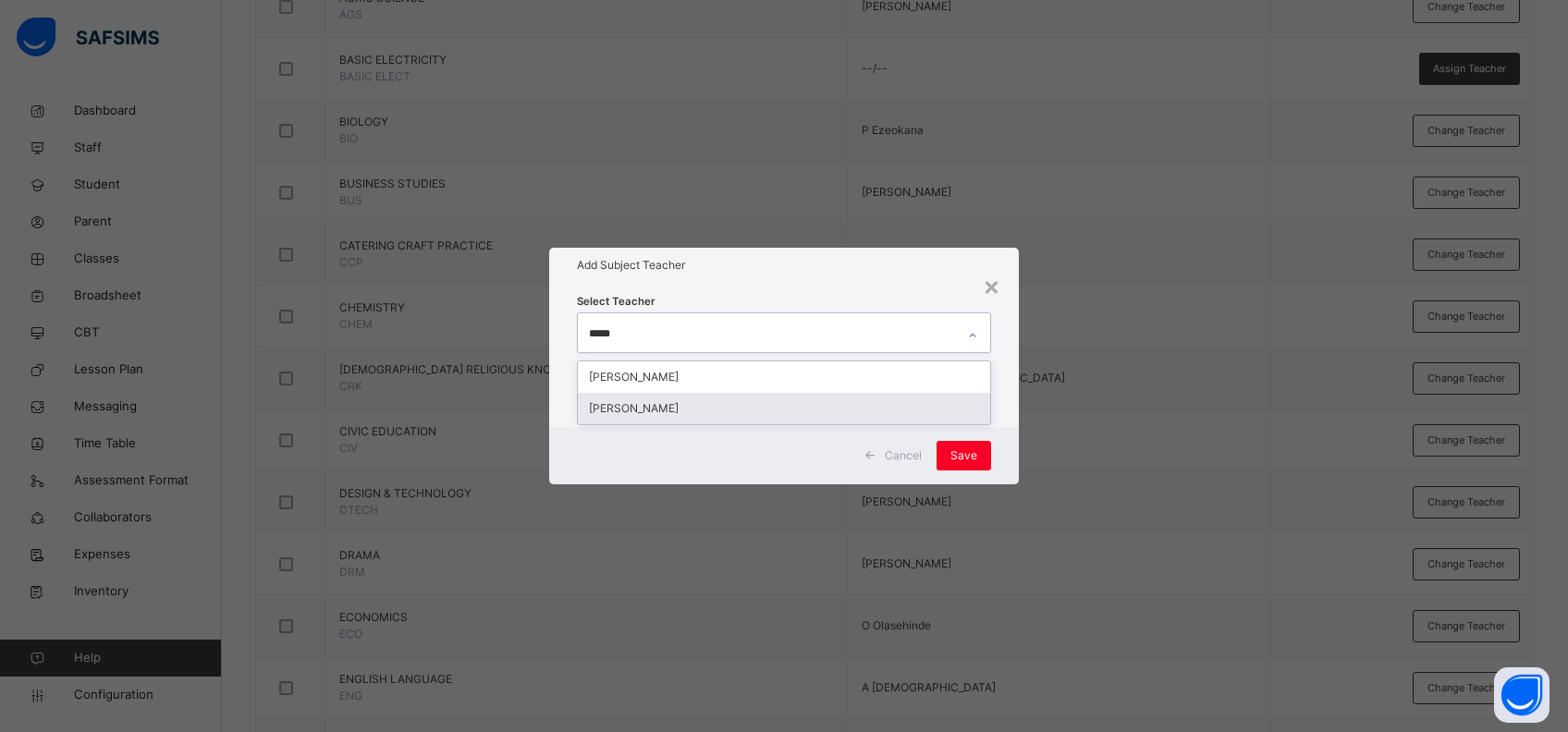
click at [684, 404] on div "[PERSON_NAME]" at bounding box center [784, 408] width 413 height 31
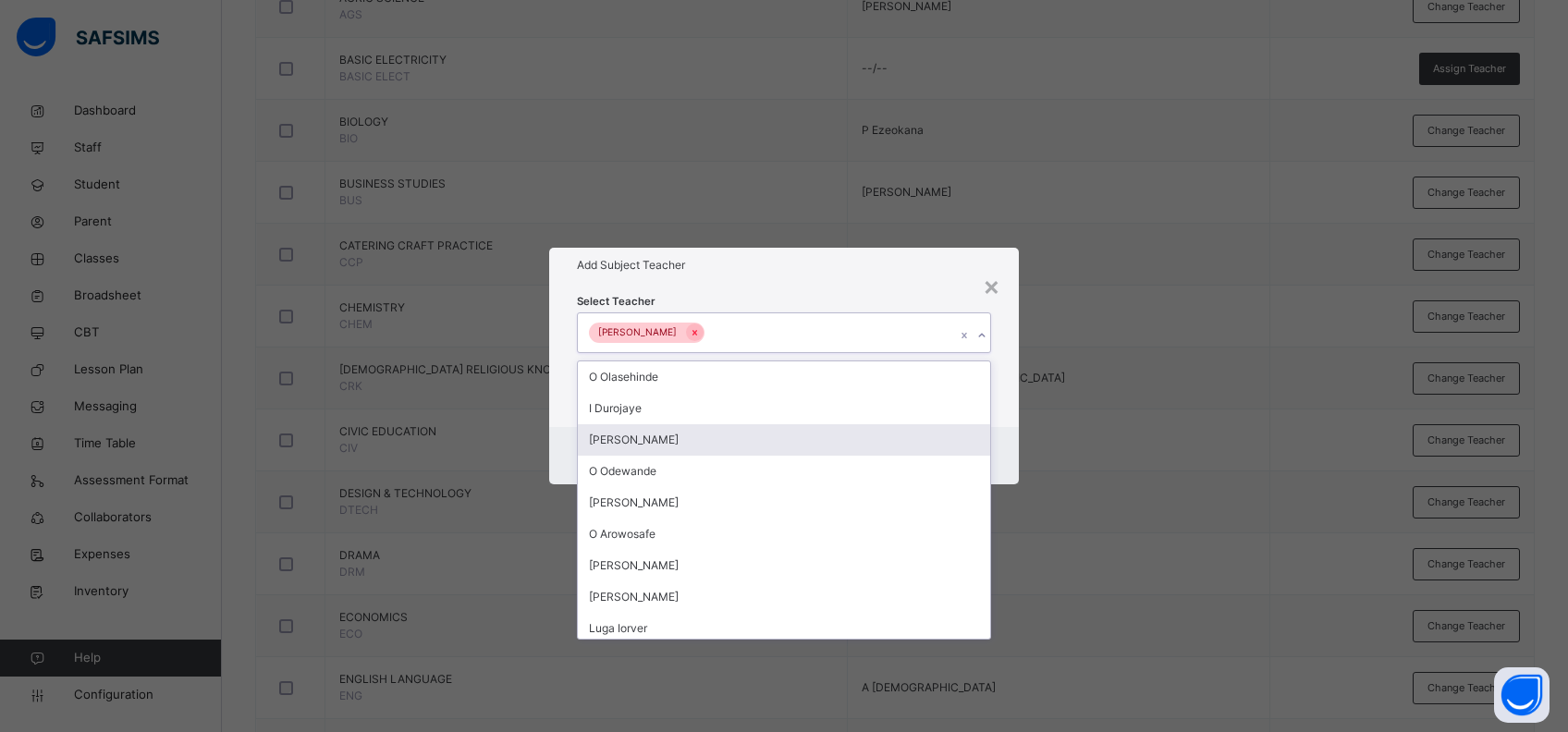
click at [999, 451] on div "Cancel Save" at bounding box center [784, 456] width 470 height 57
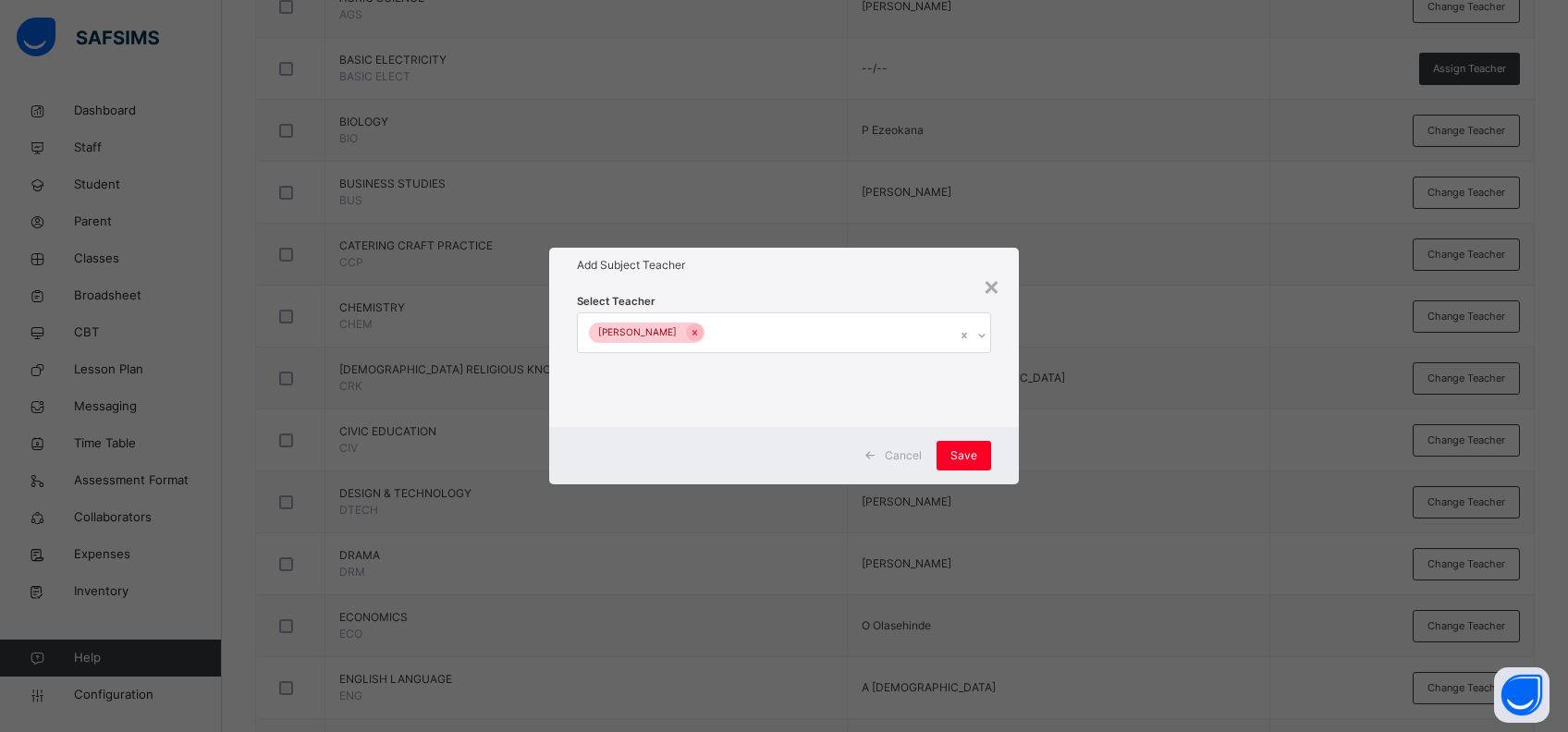
drag, startPoint x: 965, startPoint y: 450, endPoint x: 1102, endPoint y: 457, distance: 137.2
click at [967, 450] on span "Save" at bounding box center [964, 455] width 27 height 17
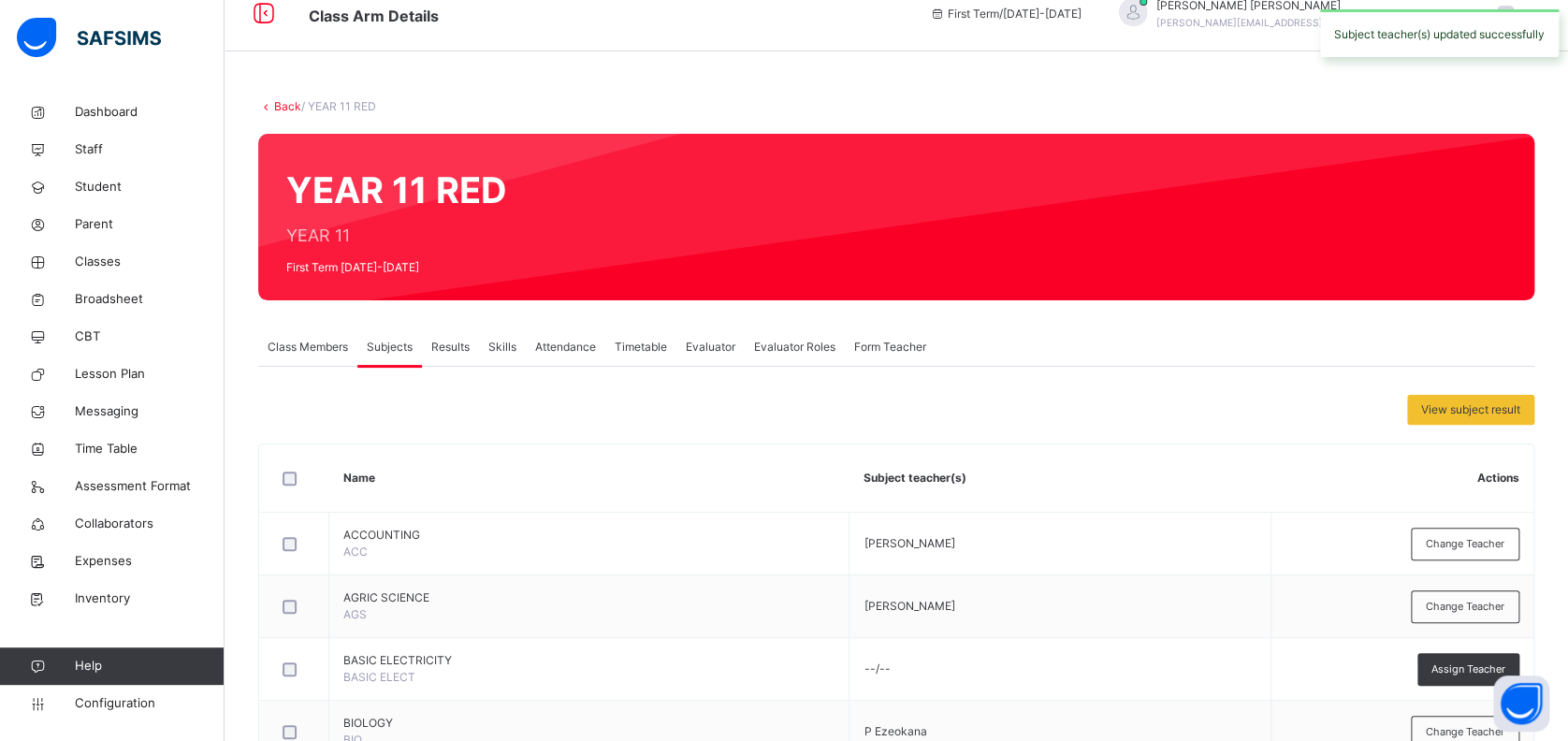
scroll to position [0, 0]
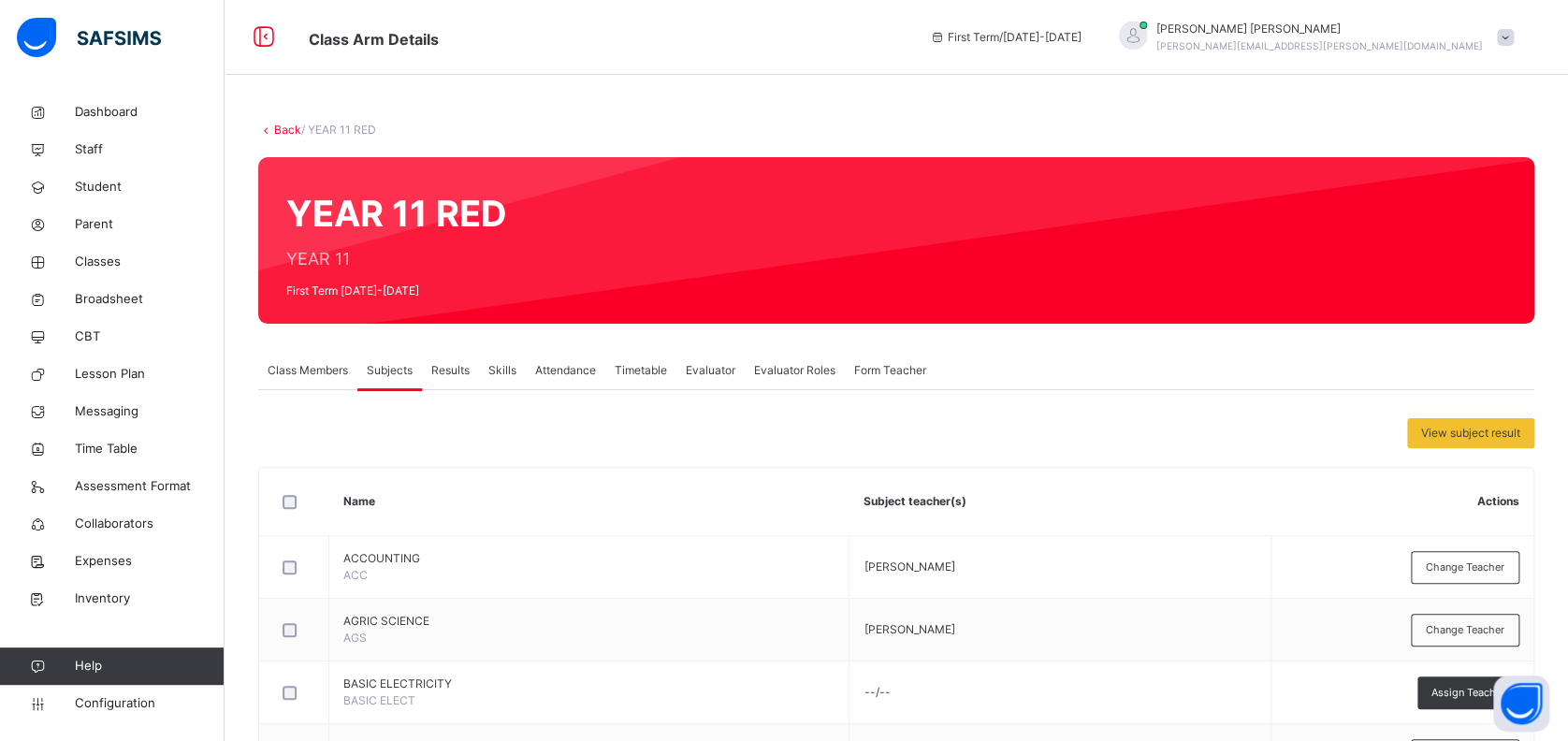
click at [314, 367] on span "Class Members" at bounding box center [307, 370] width 81 height 17
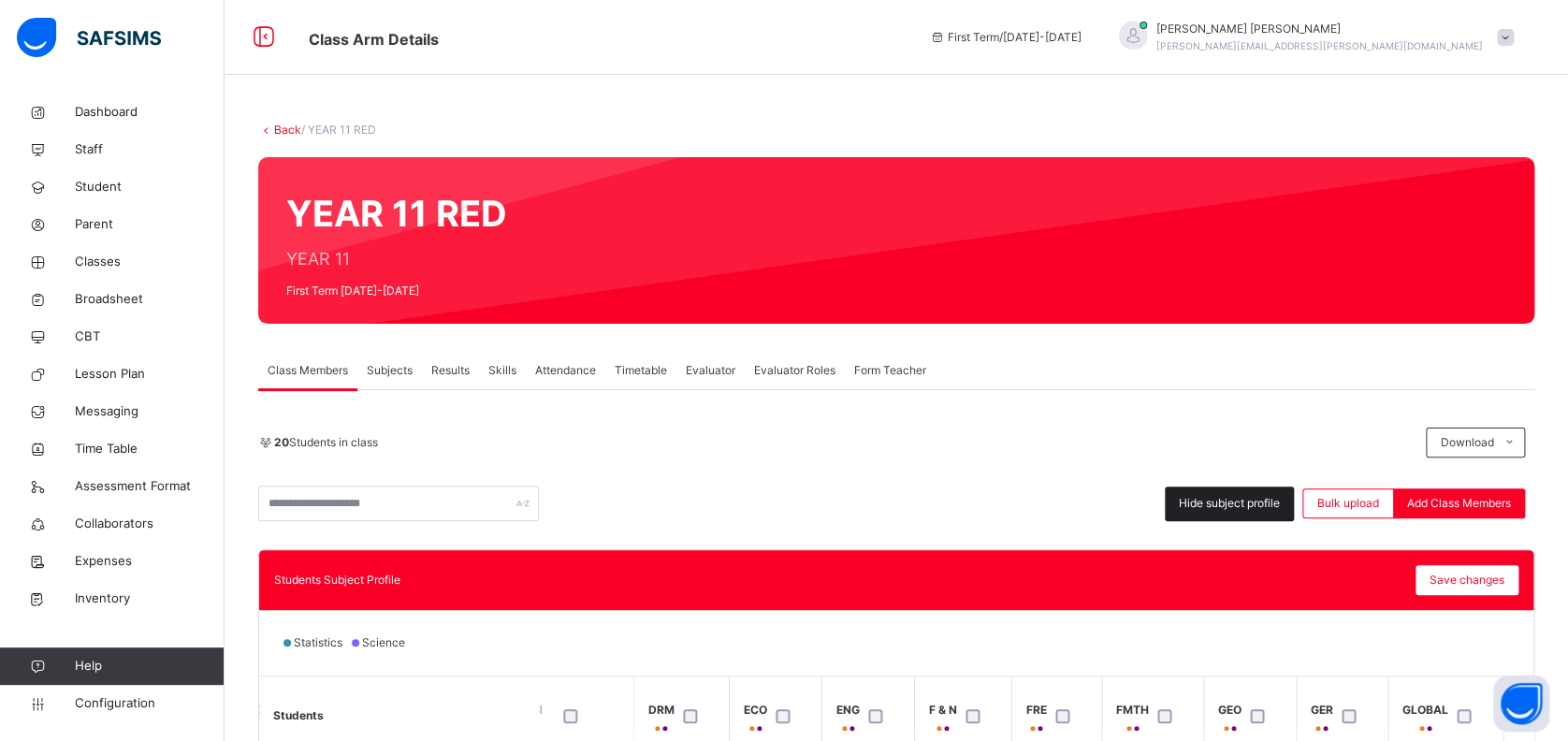
click at [1265, 505] on span "Hide subject profile" at bounding box center [1229, 503] width 102 height 17
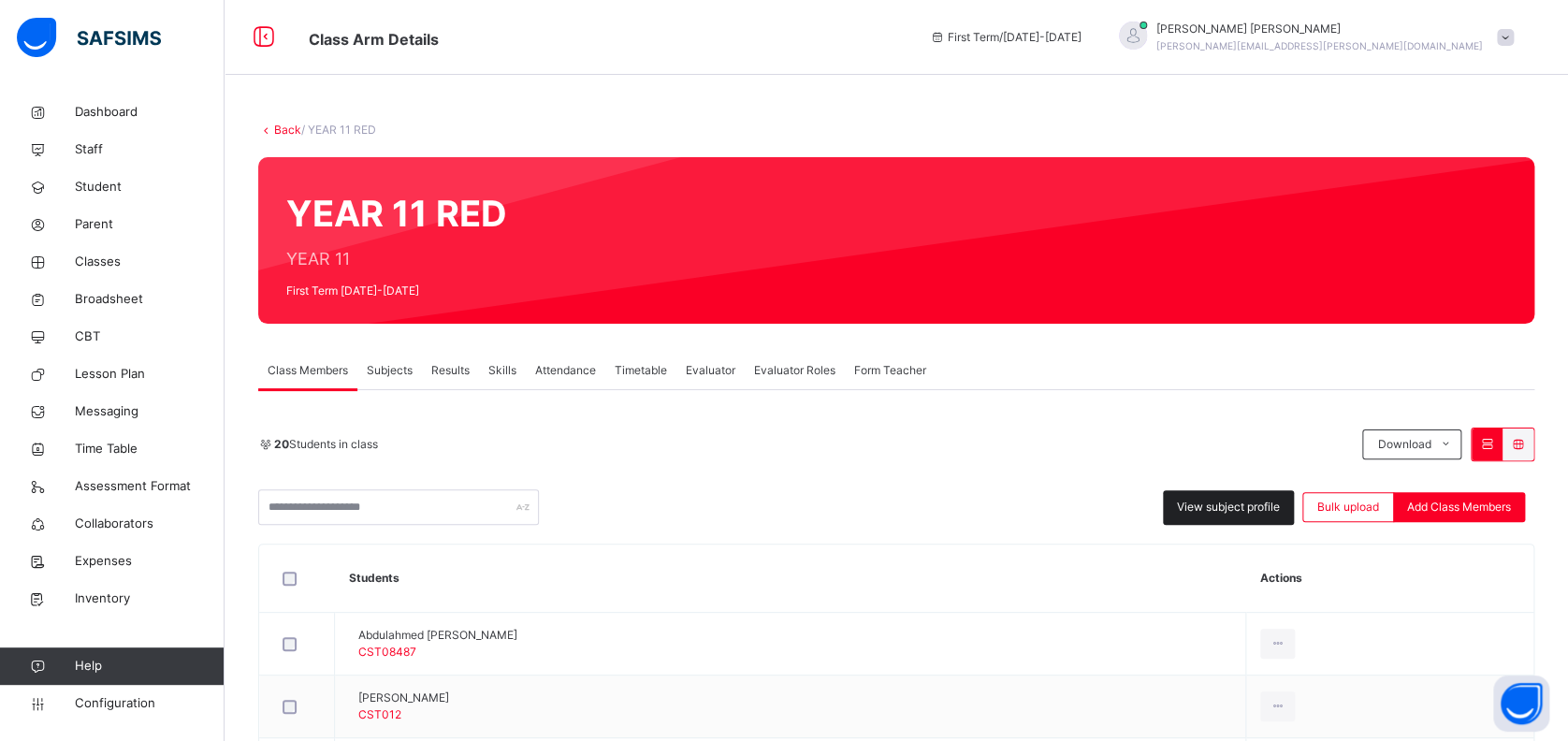
click at [1227, 502] on span "View subject profile" at bounding box center [1228, 506] width 102 height 17
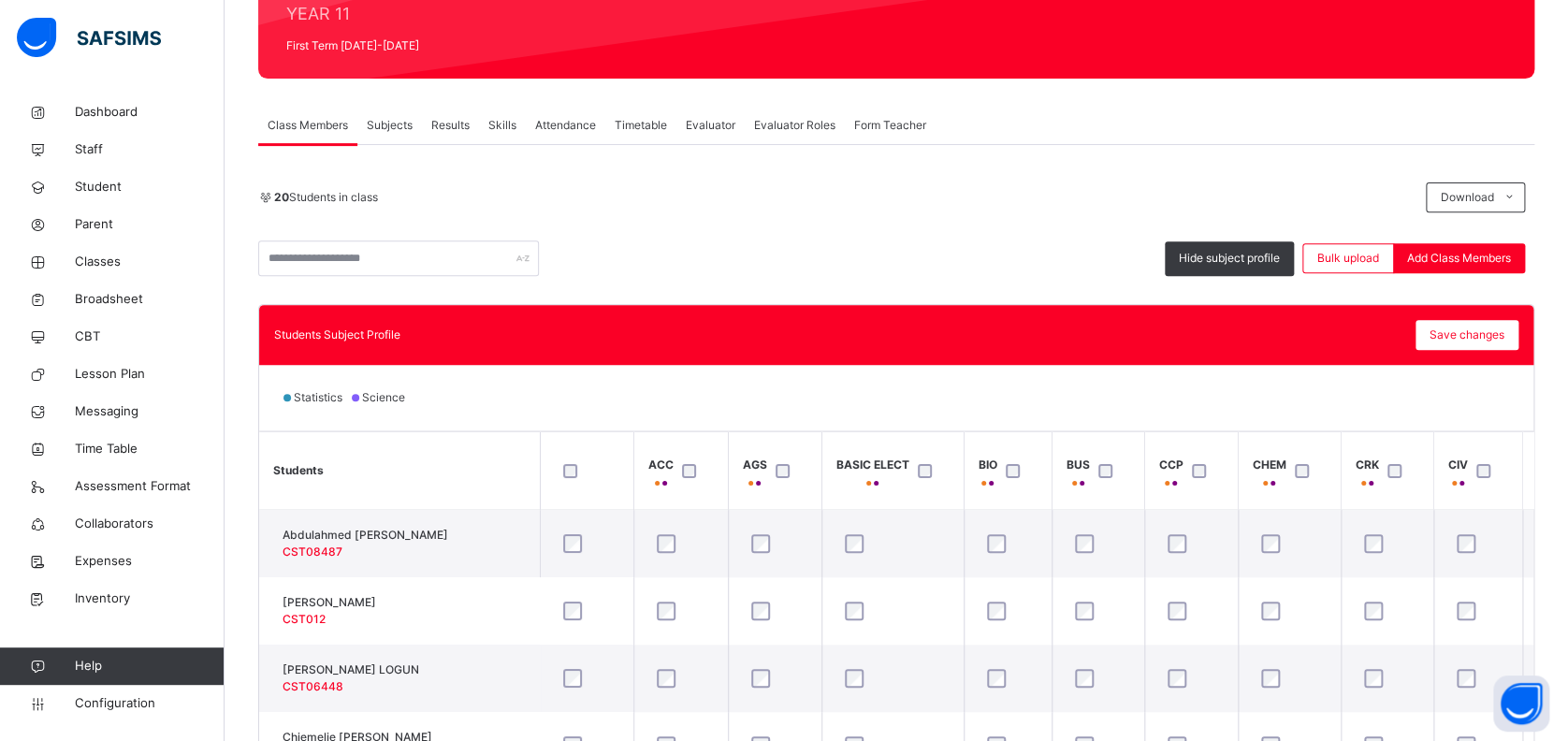
scroll to position [248, 0]
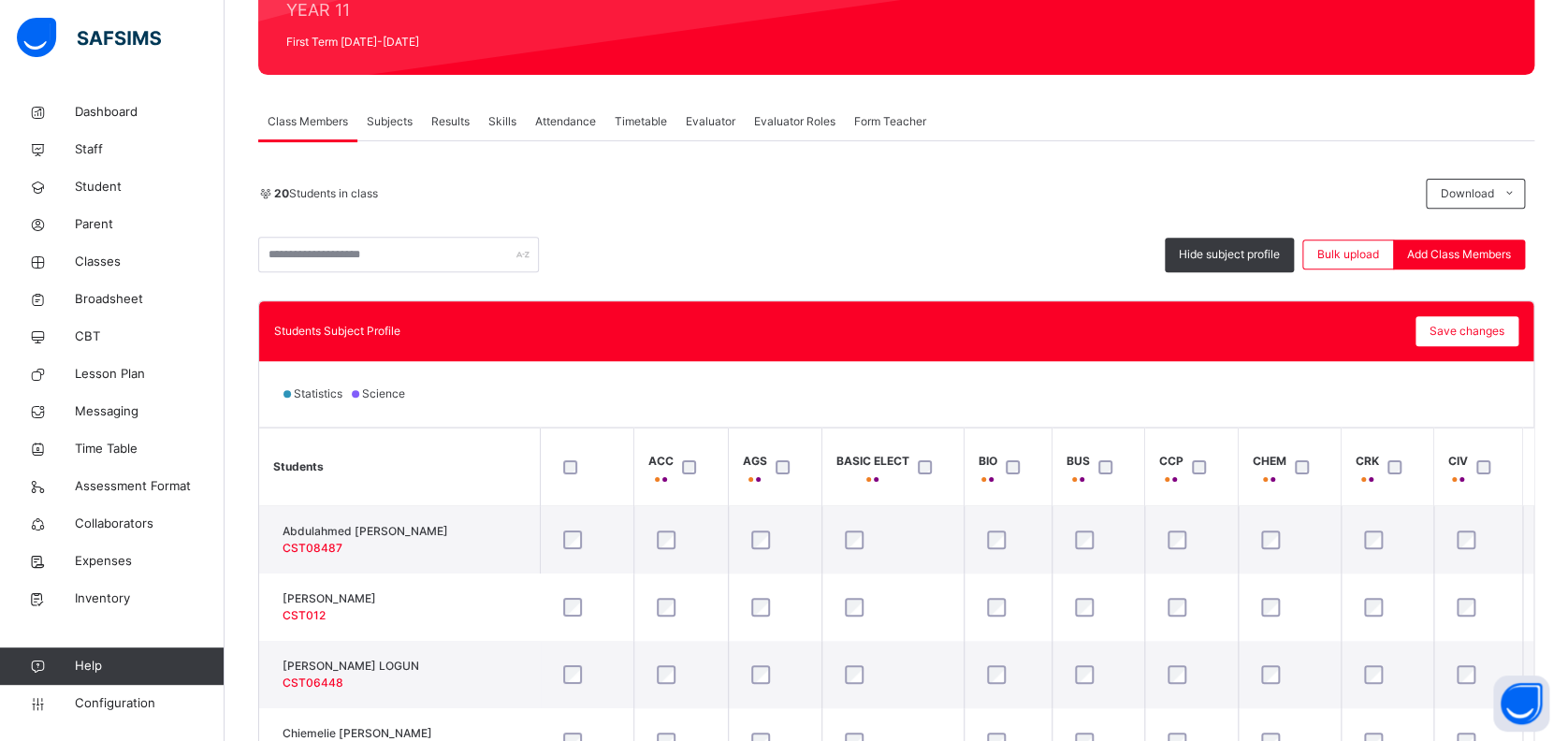
click at [689, 435] on th "ACC" at bounding box center [681, 467] width 95 height 78
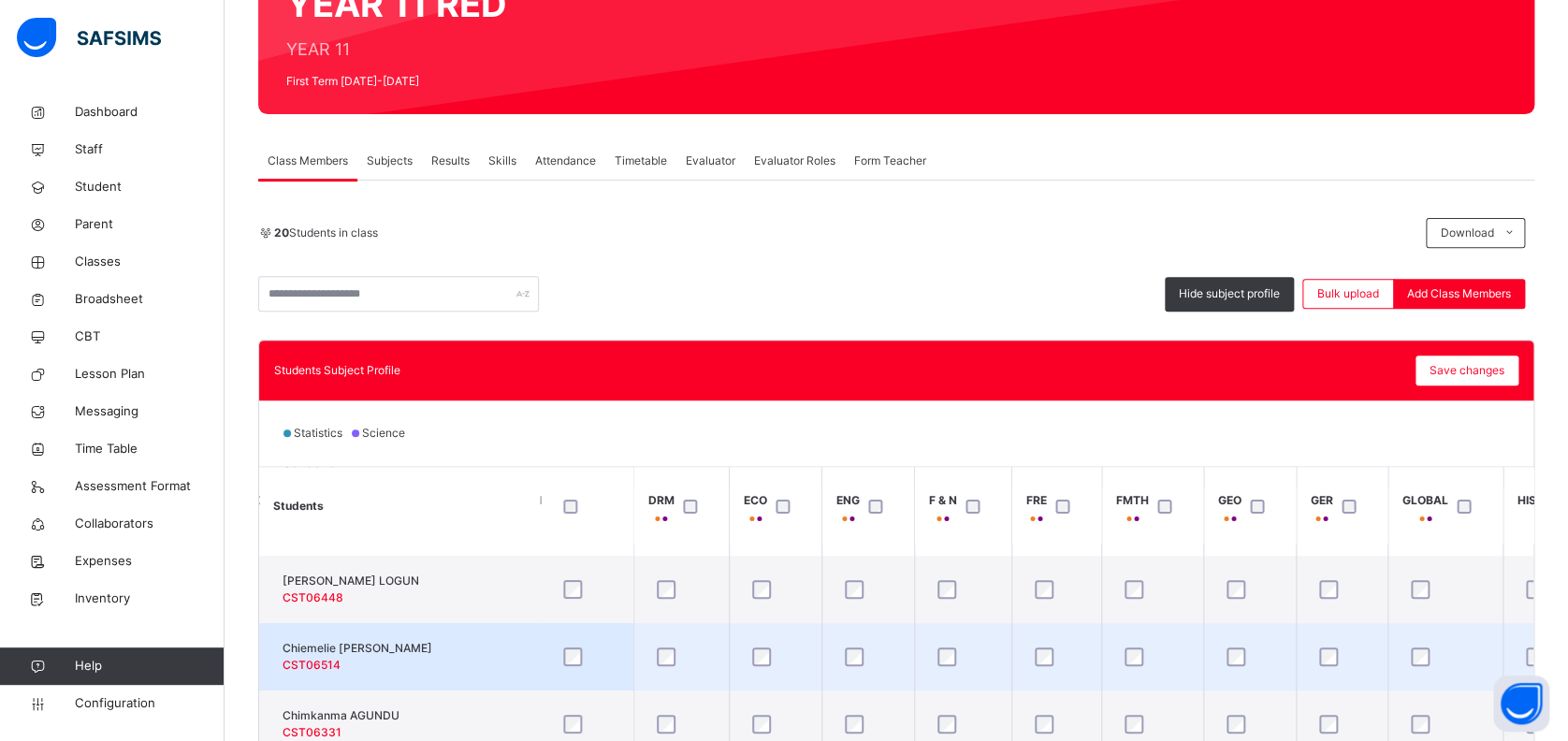
scroll to position [248, 997]
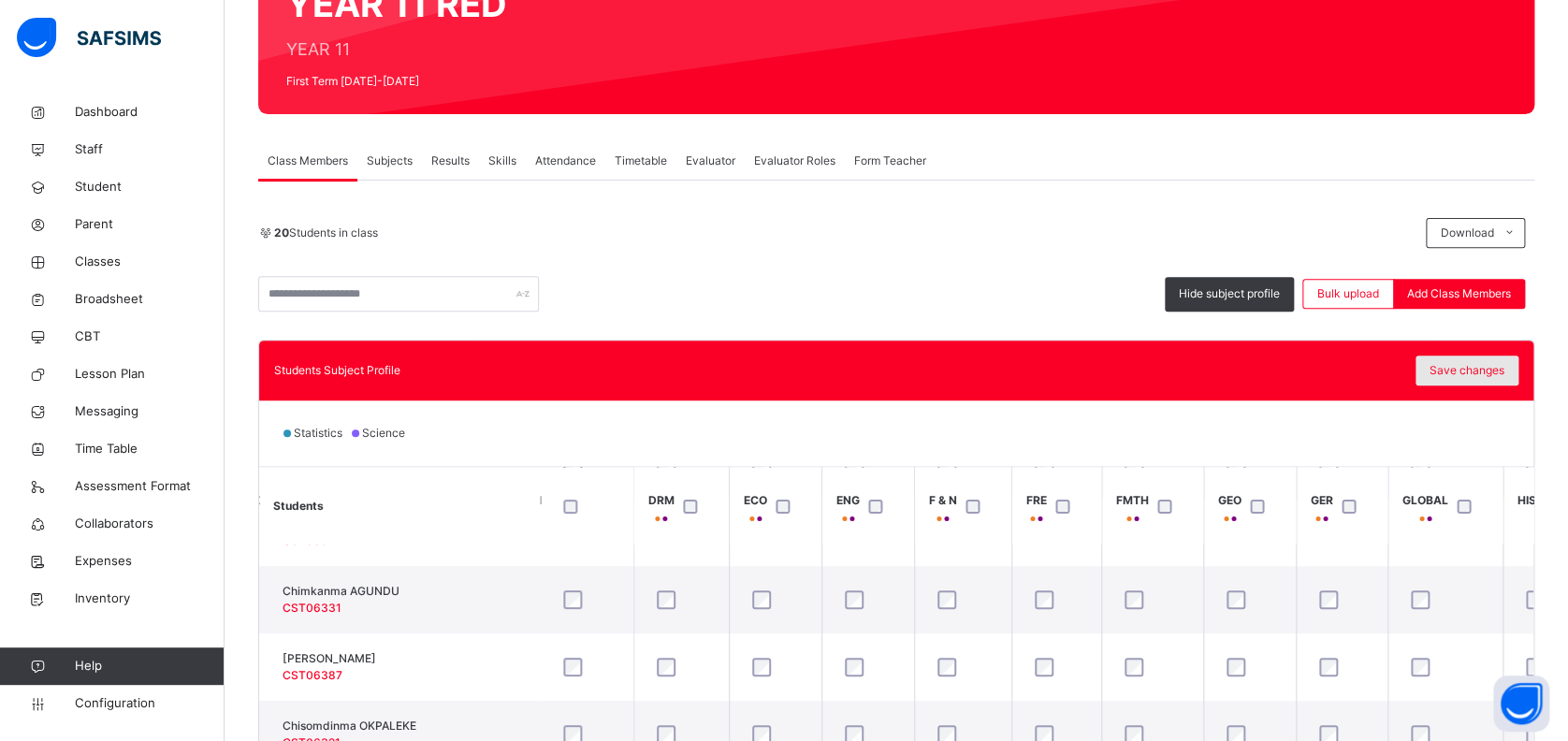
click at [1469, 367] on span "Save changes" at bounding box center [1466, 370] width 75 height 17
drag, startPoint x: 86, startPoint y: 257, endPoint x: 186, endPoint y: 255, distance: 100.0
click at [86, 256] on span "Classes" at bounding box center [150, 261] width 150 height 19
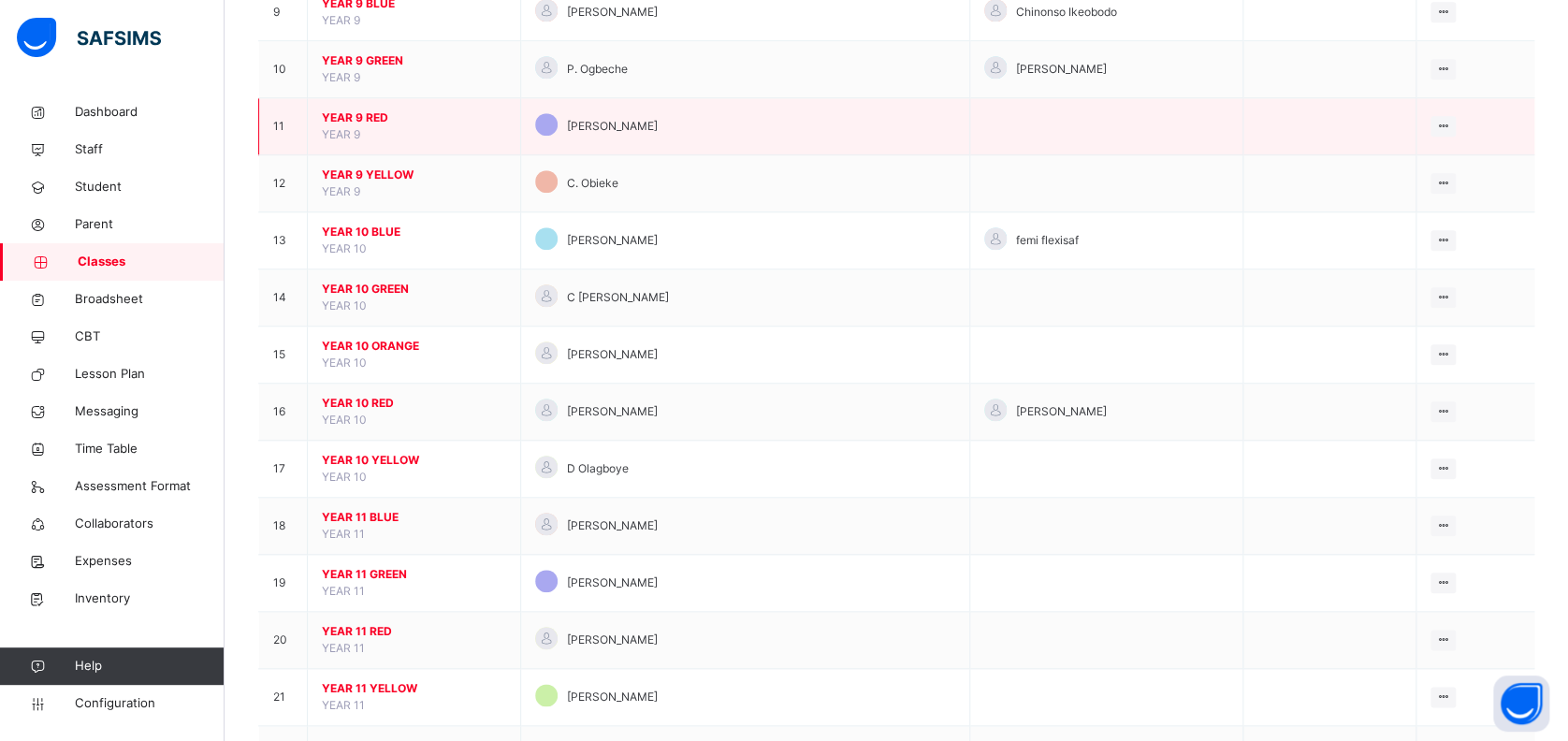
scroll to position [748, 0]
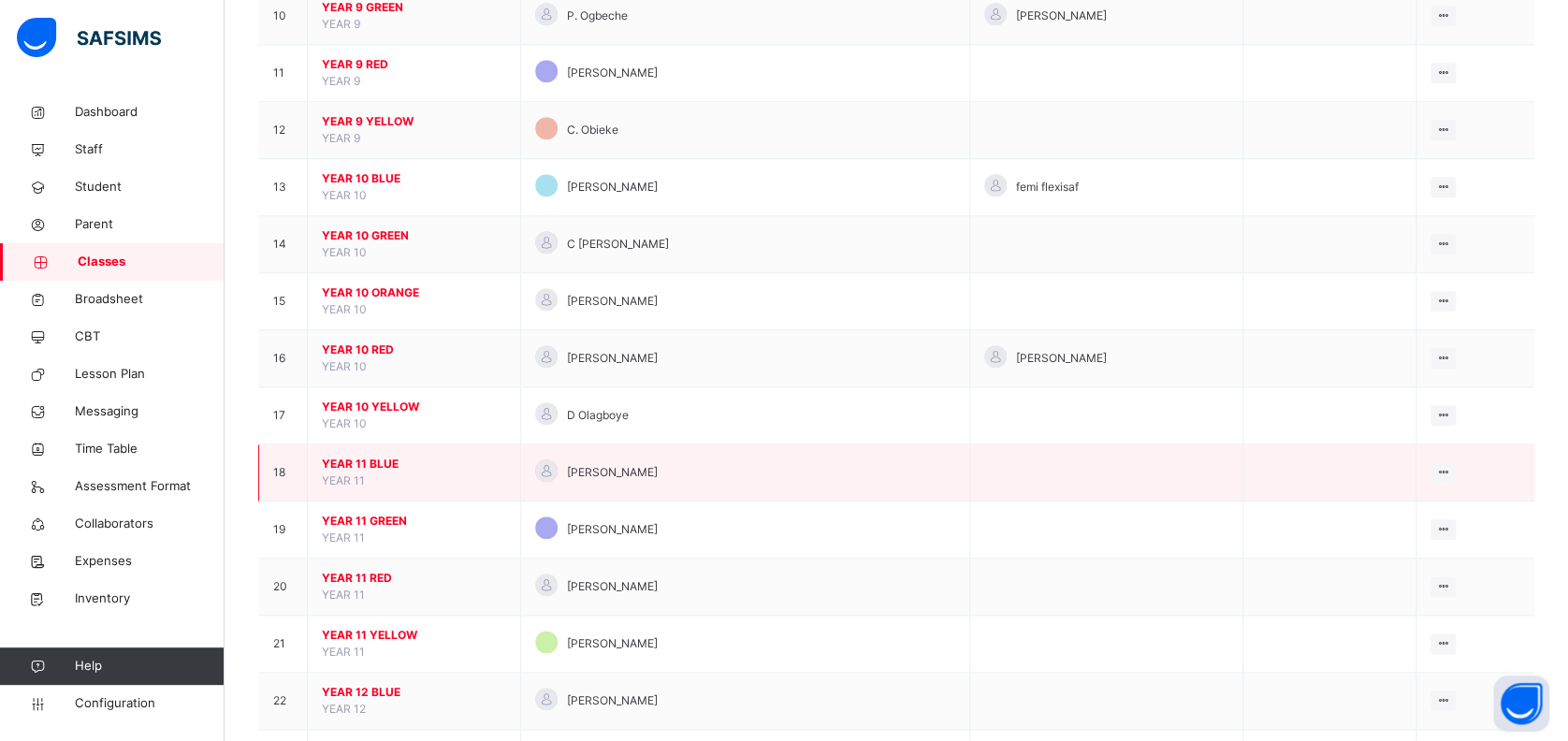
click at [375, 462] on span "YEAR 11 BLUE" at bounding box center [414, 463] width 184 height 17
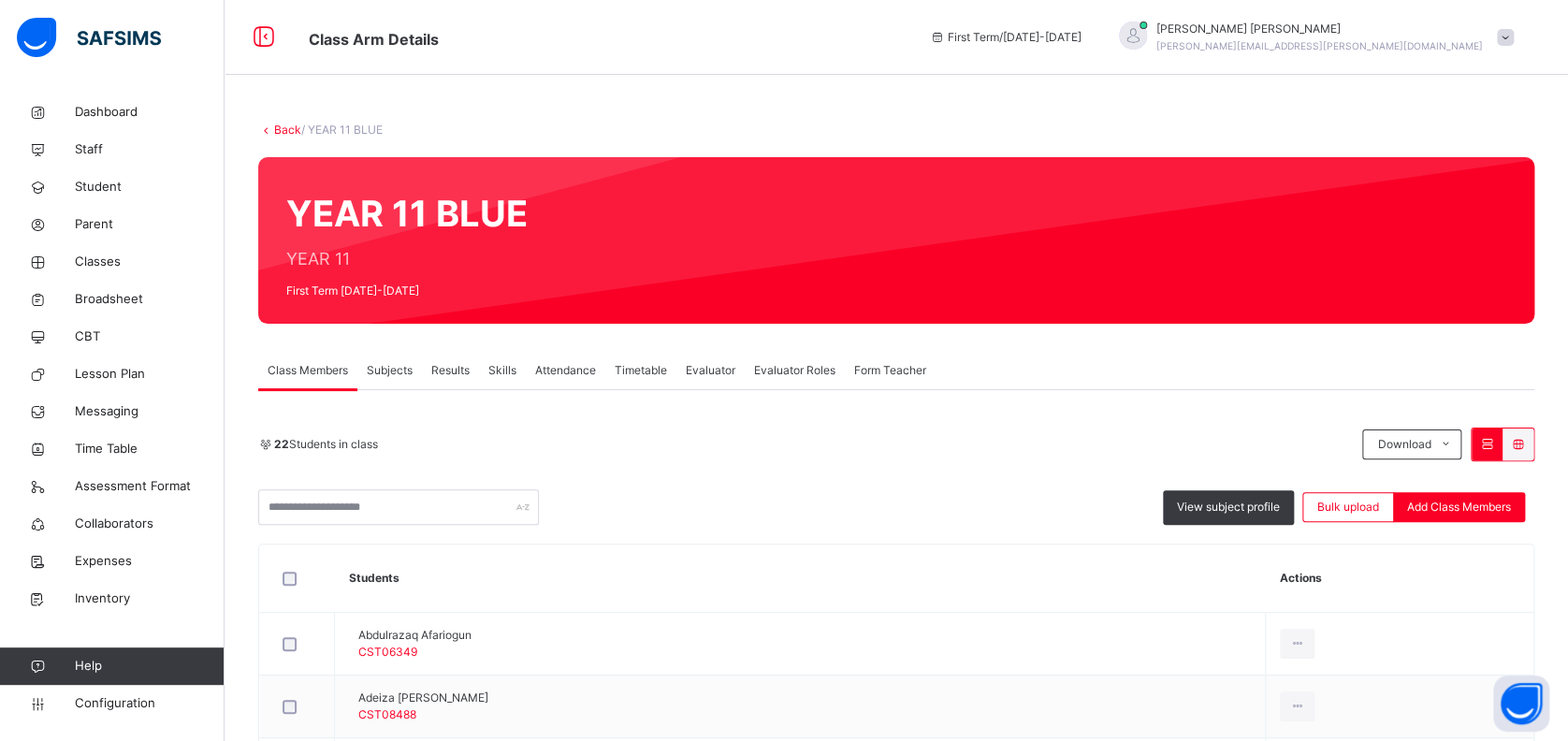
click at [393, 371] on span "Subjects" at bounding box center [389, 370] width 46 height 17
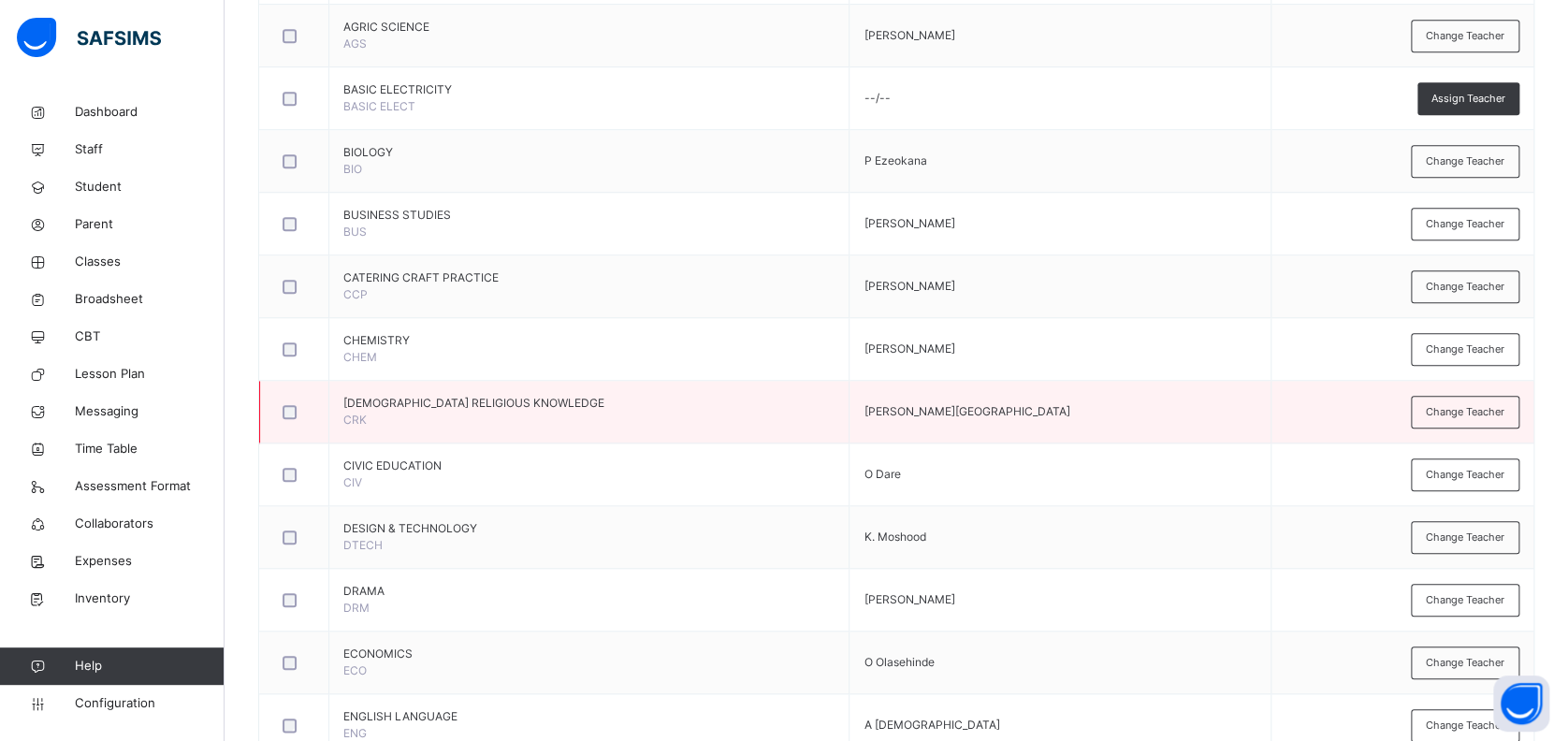
scroll to position [748, 0]
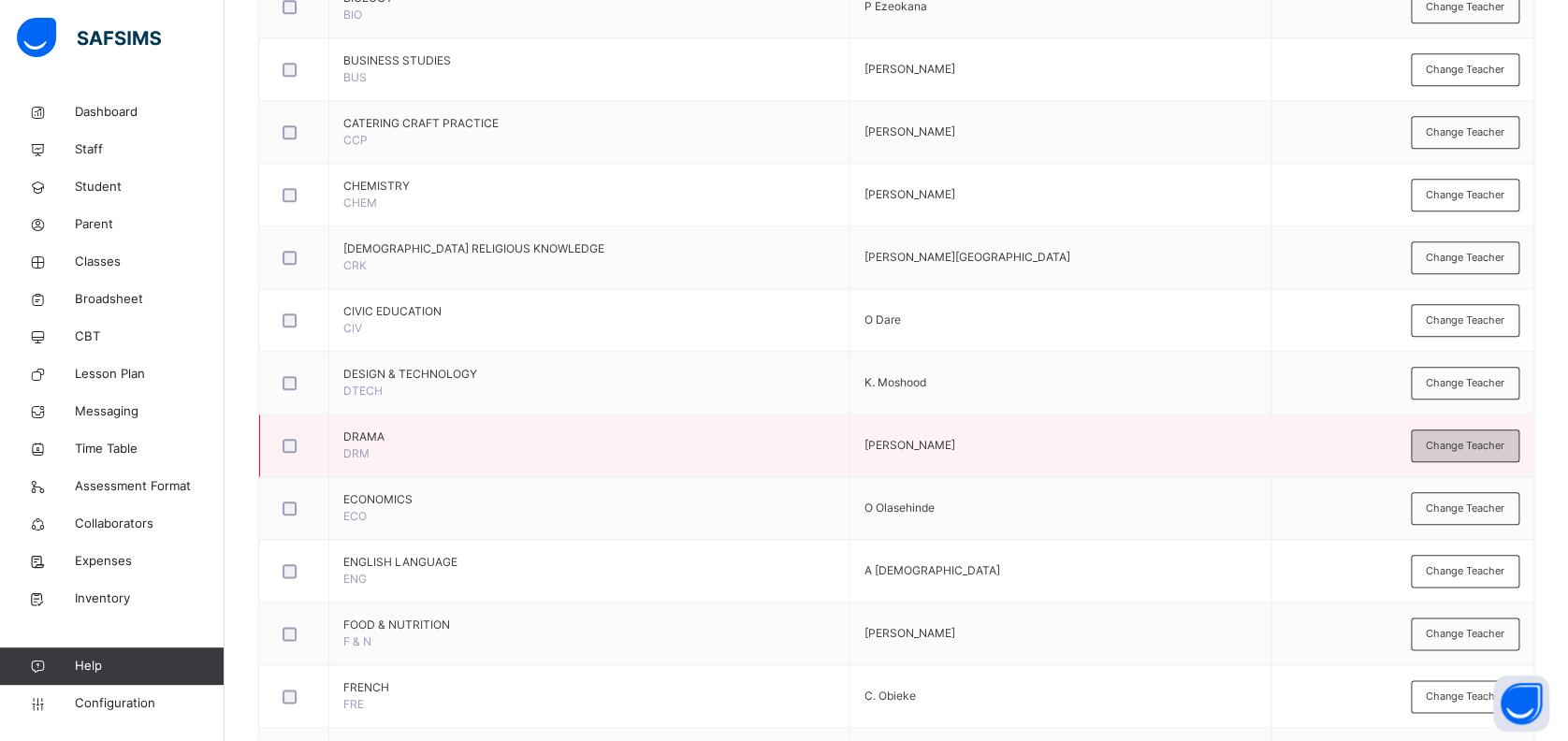
click at [1466, 446] on span "Change Teacher" at bounding box center [1465, 445] width 79 height 16
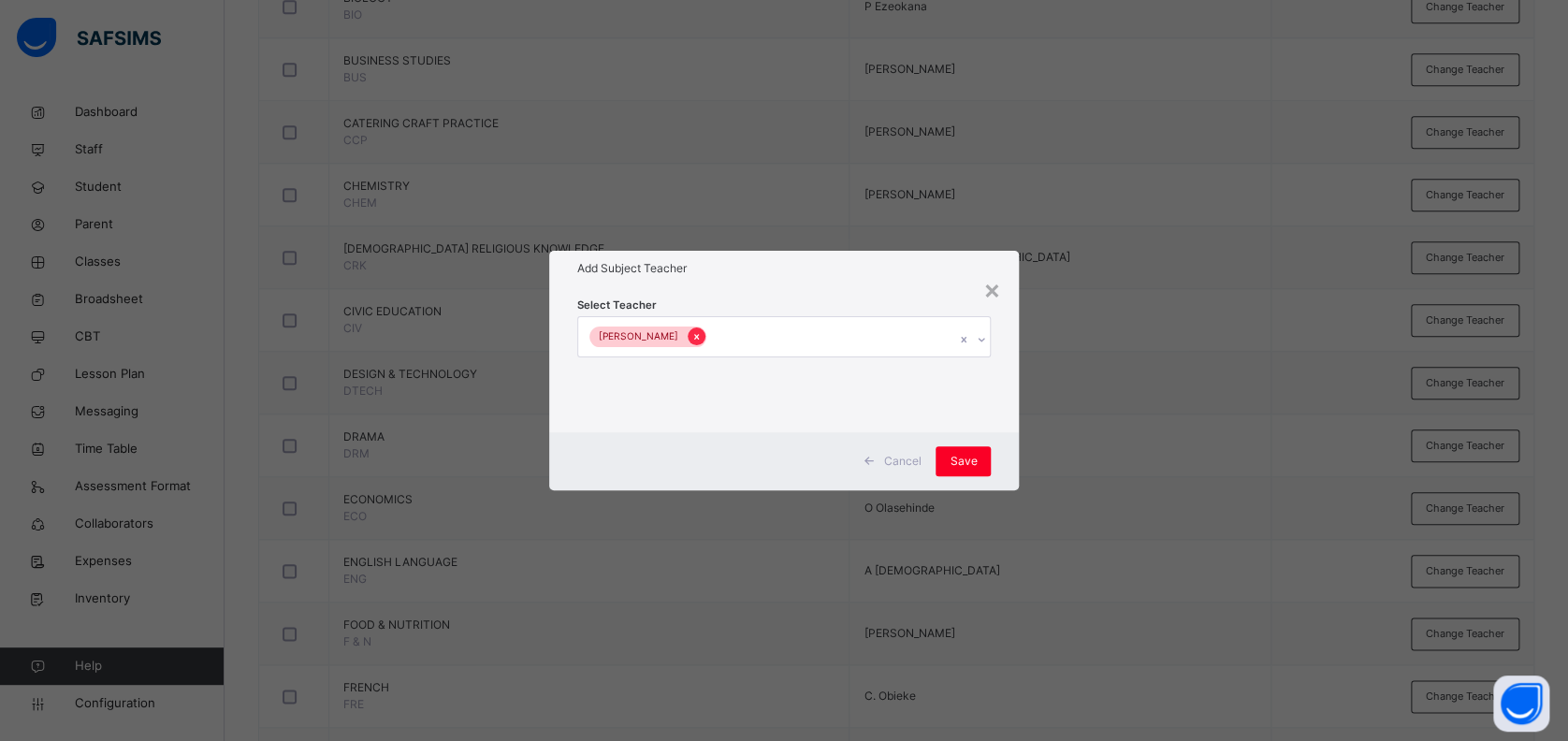
click at [694, 337] on icon at bounding box center [696, 337] width 5 height 6
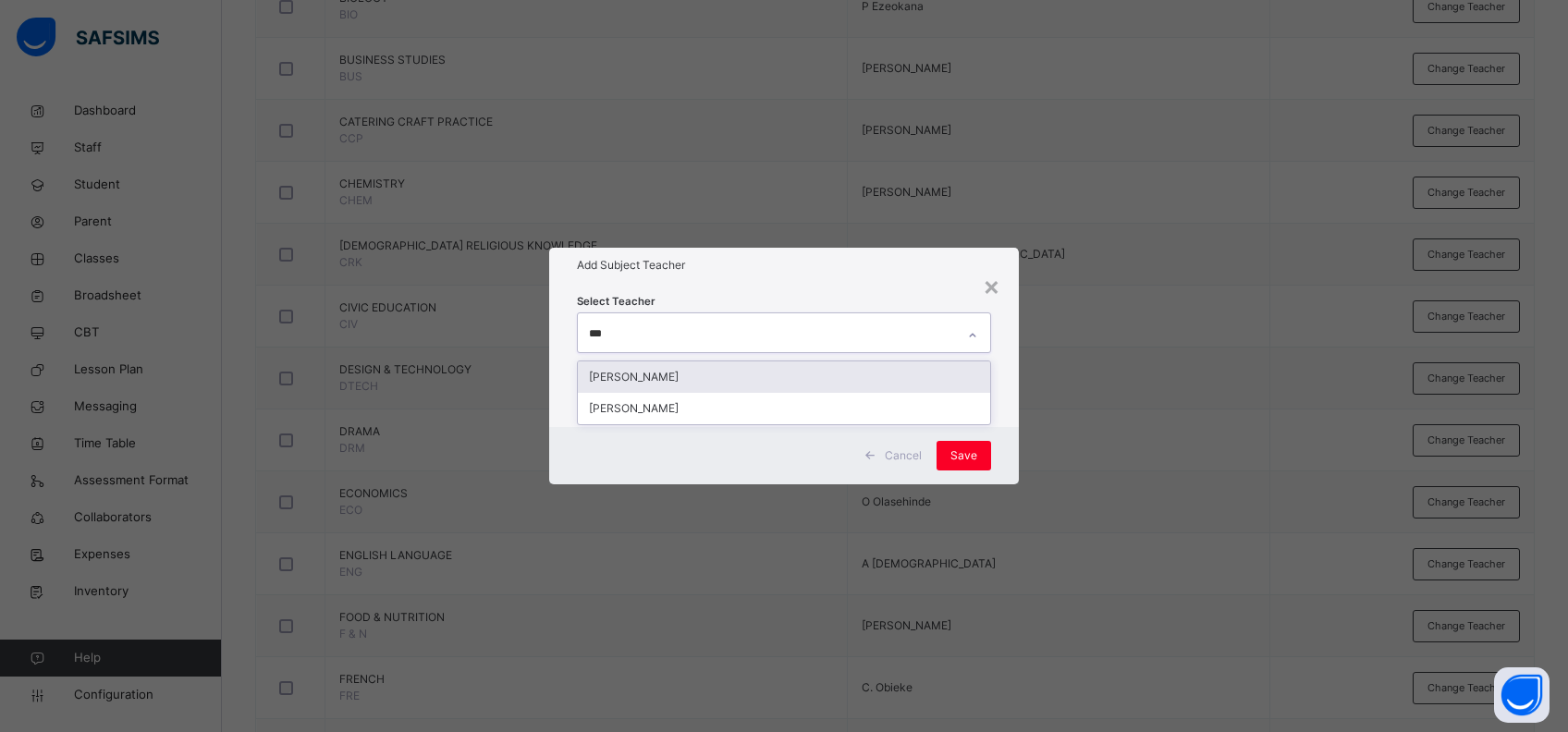
type input "****"
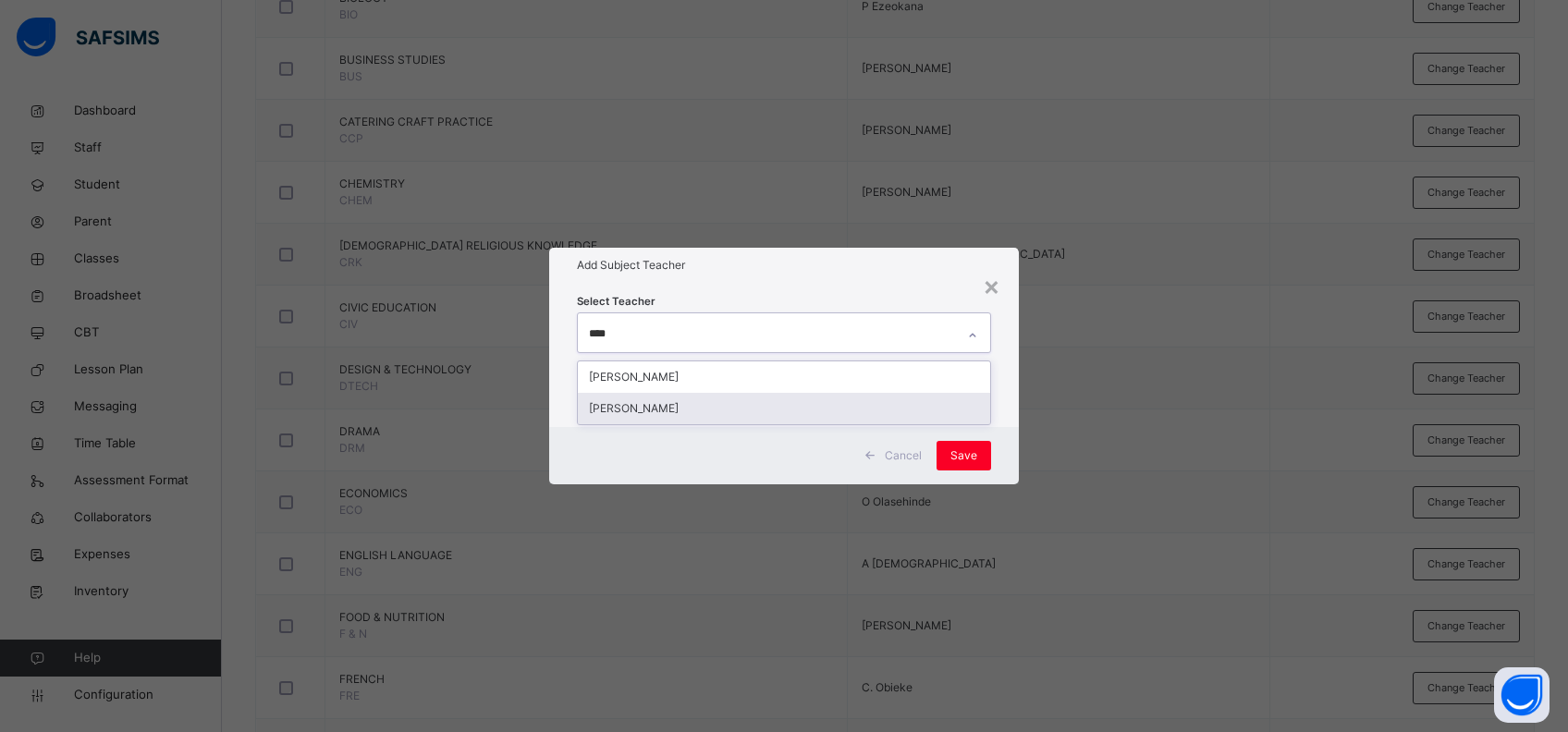
click at [673, 409] on div "[PERSON_NAME]" at bounding box center [784, 408] width 413 height 31
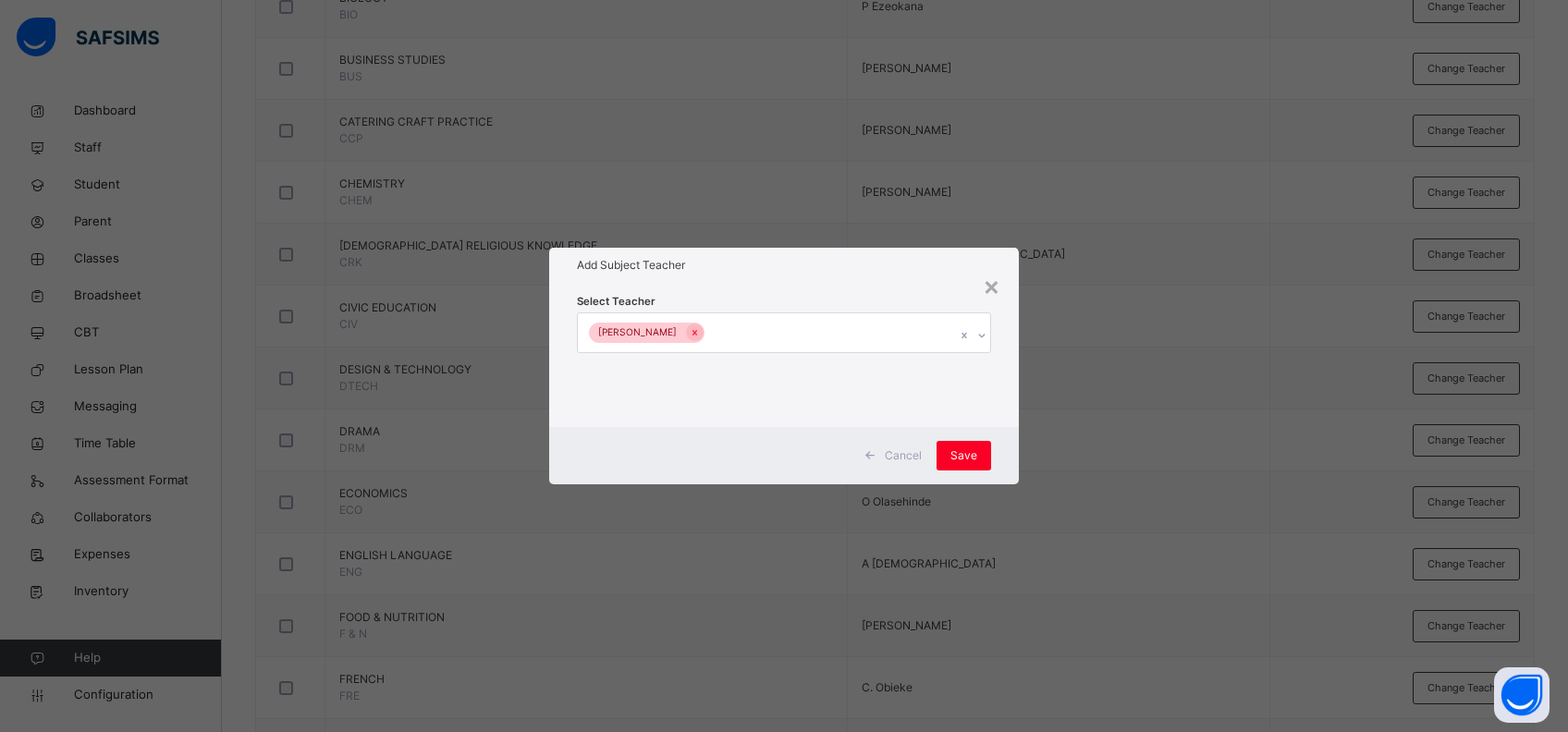
click at [1001, 421] on div "Select Teacher [PERSON_NAME]" at bounding box center [784, 354] width 470 height 144
click at [961, 452] on span "Save" at bounding box center [964, 455] width 27 height 17
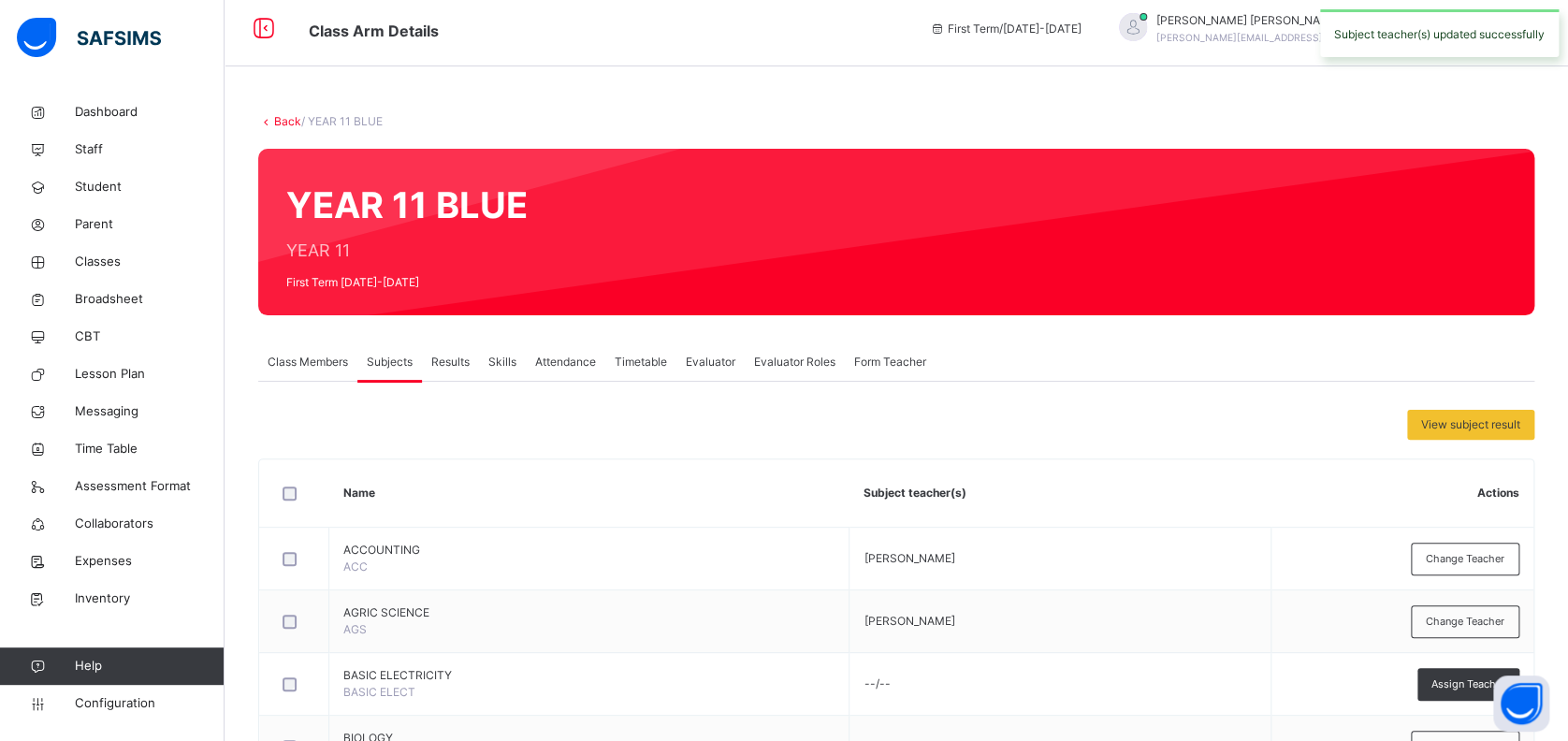
scroll to position [0, 0]
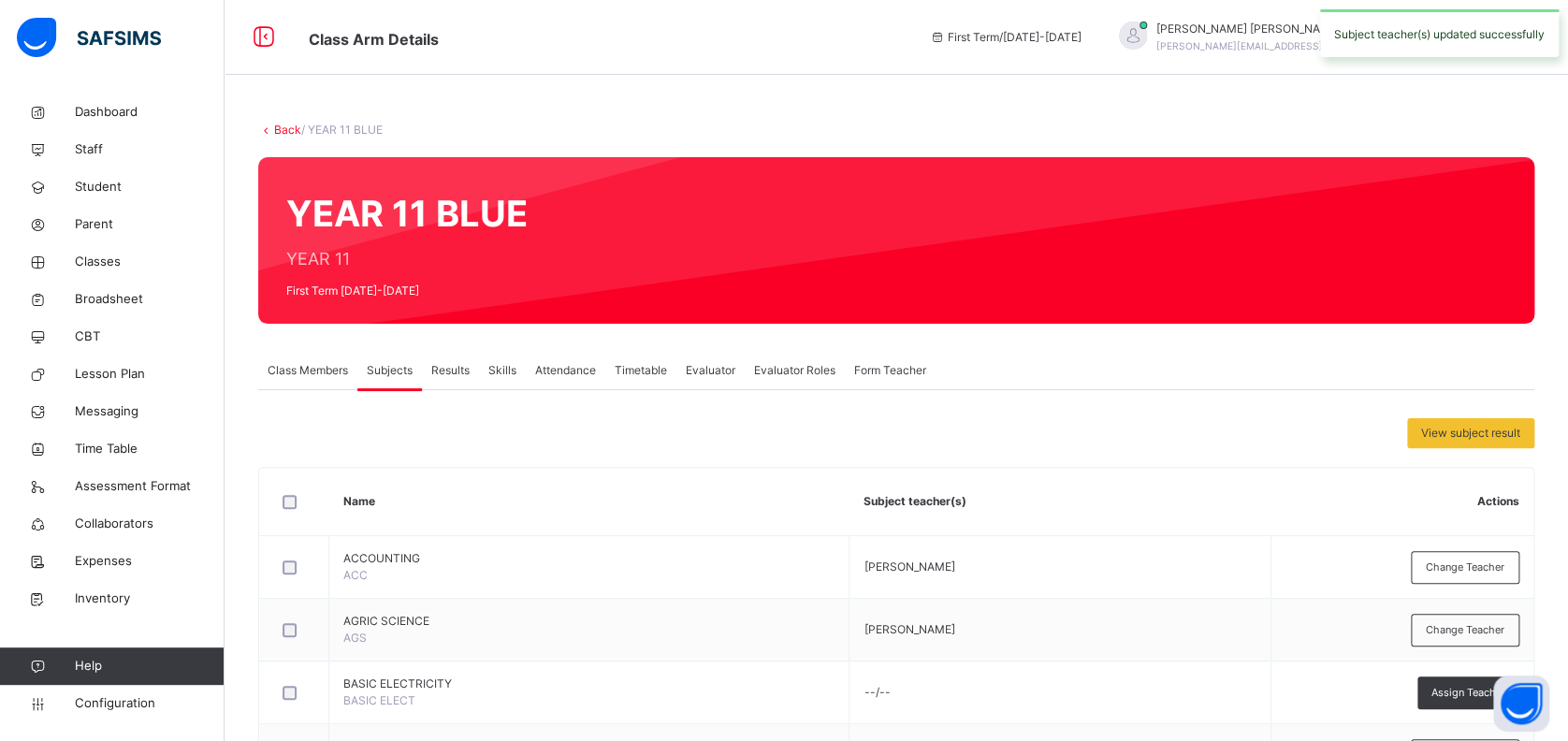
click at [314, 368] on span "Class Members" at bounding box center [307, 370] width 81 height 17
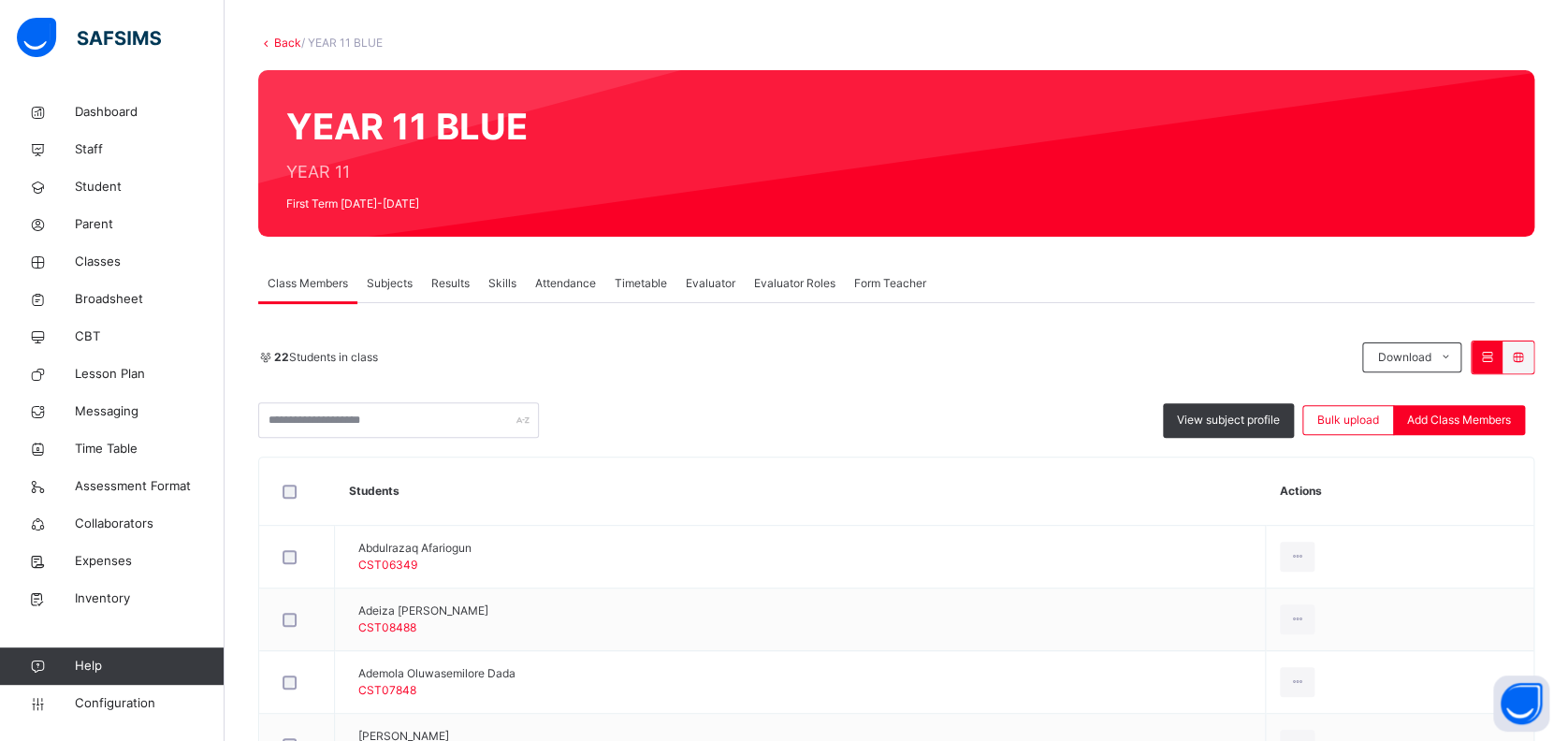
scroll to position [124, 0]
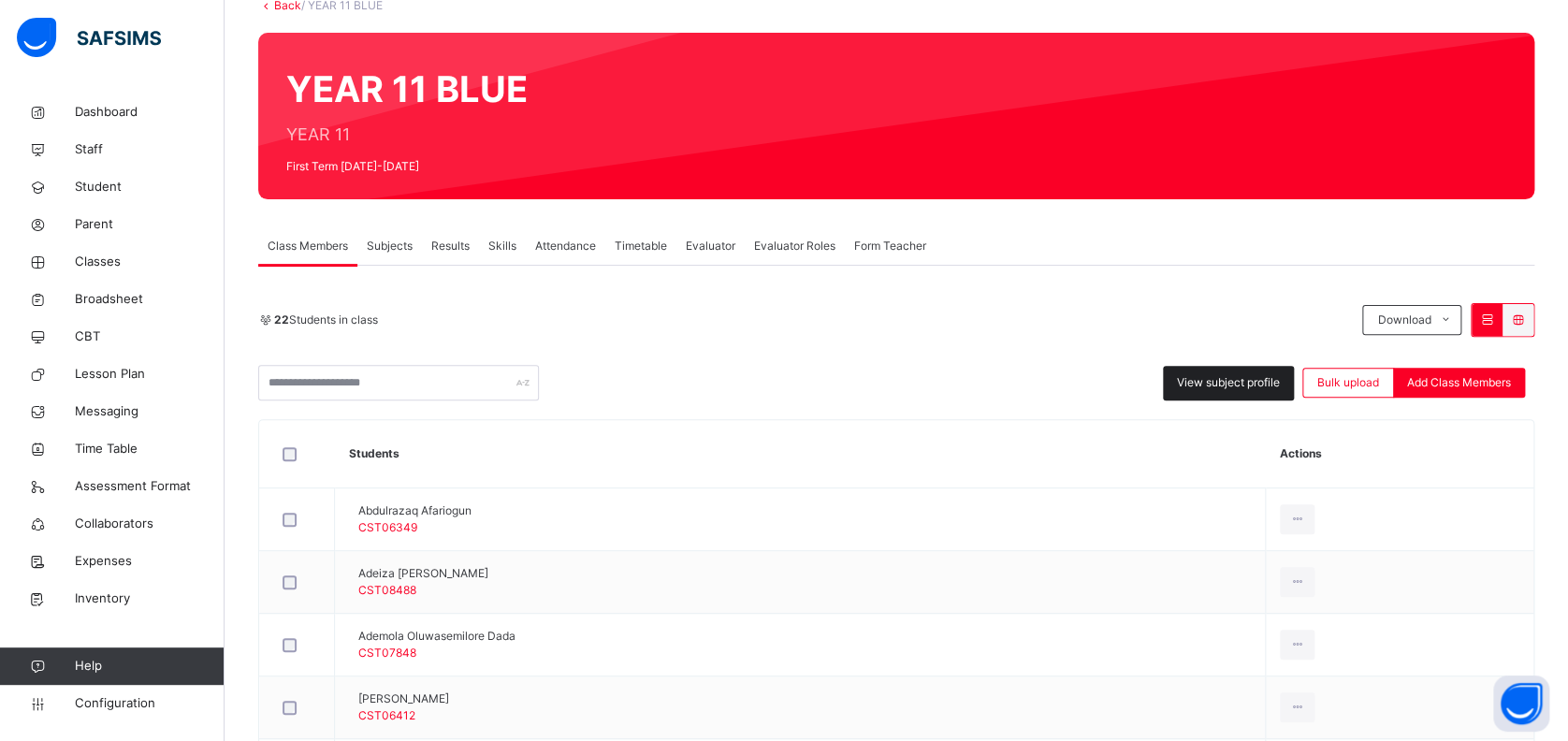
click at [1205, 378] on span "View subject profile" at bounding box center [1228, 382] width 102 height 17
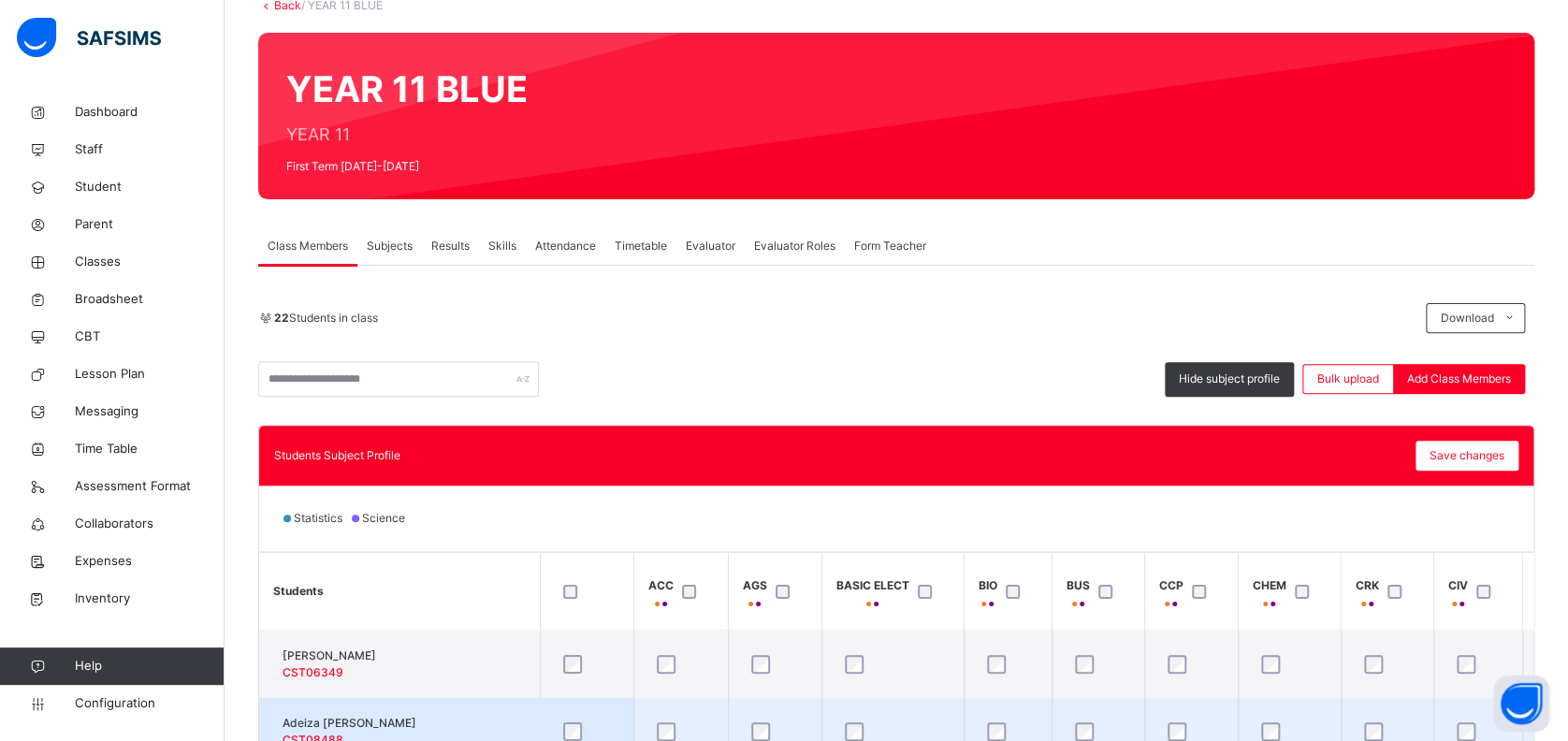
scroll to position [458, 0]
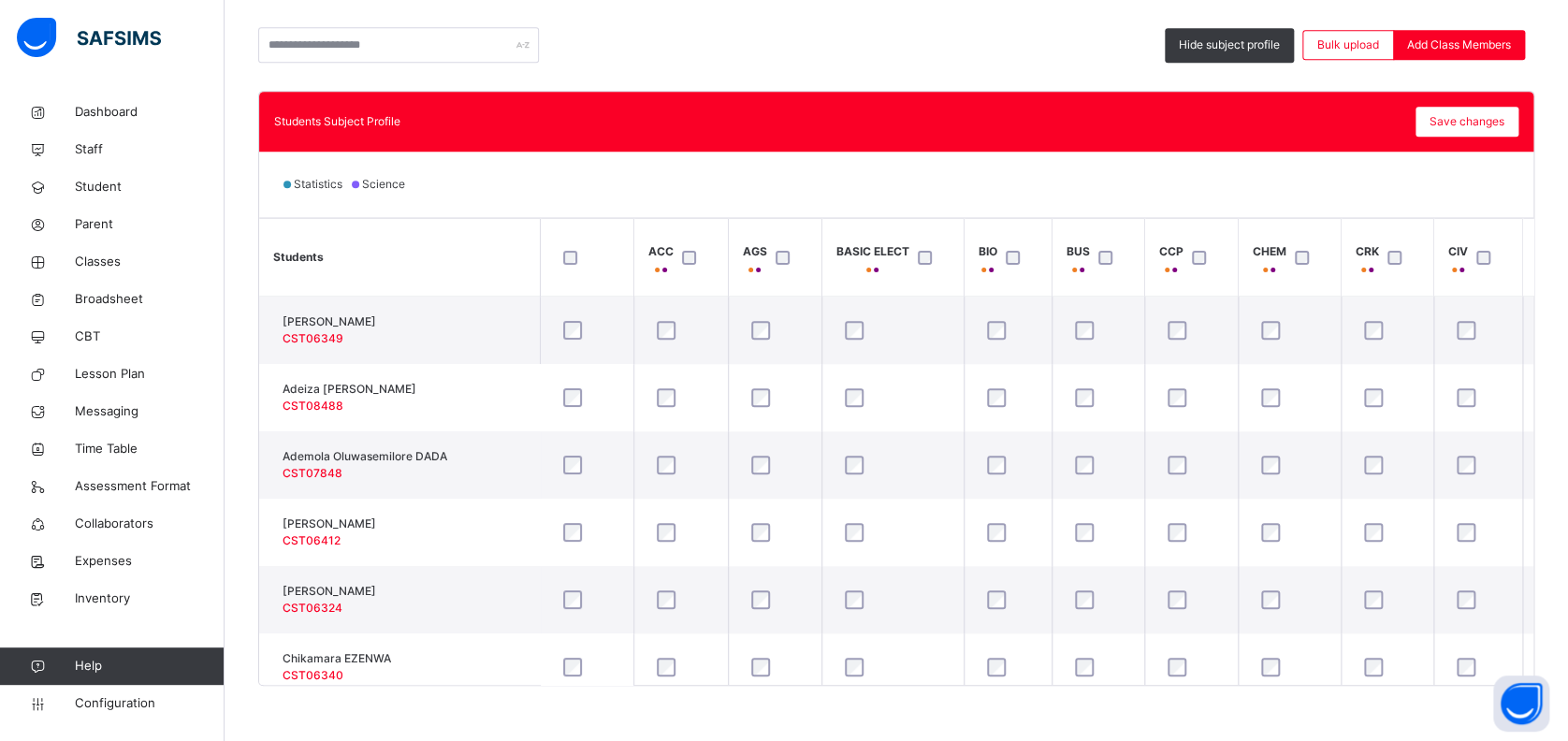
click at [883, 234] on th "BASIC ELECT" at bounding box center [892, 257] width 142 height 78
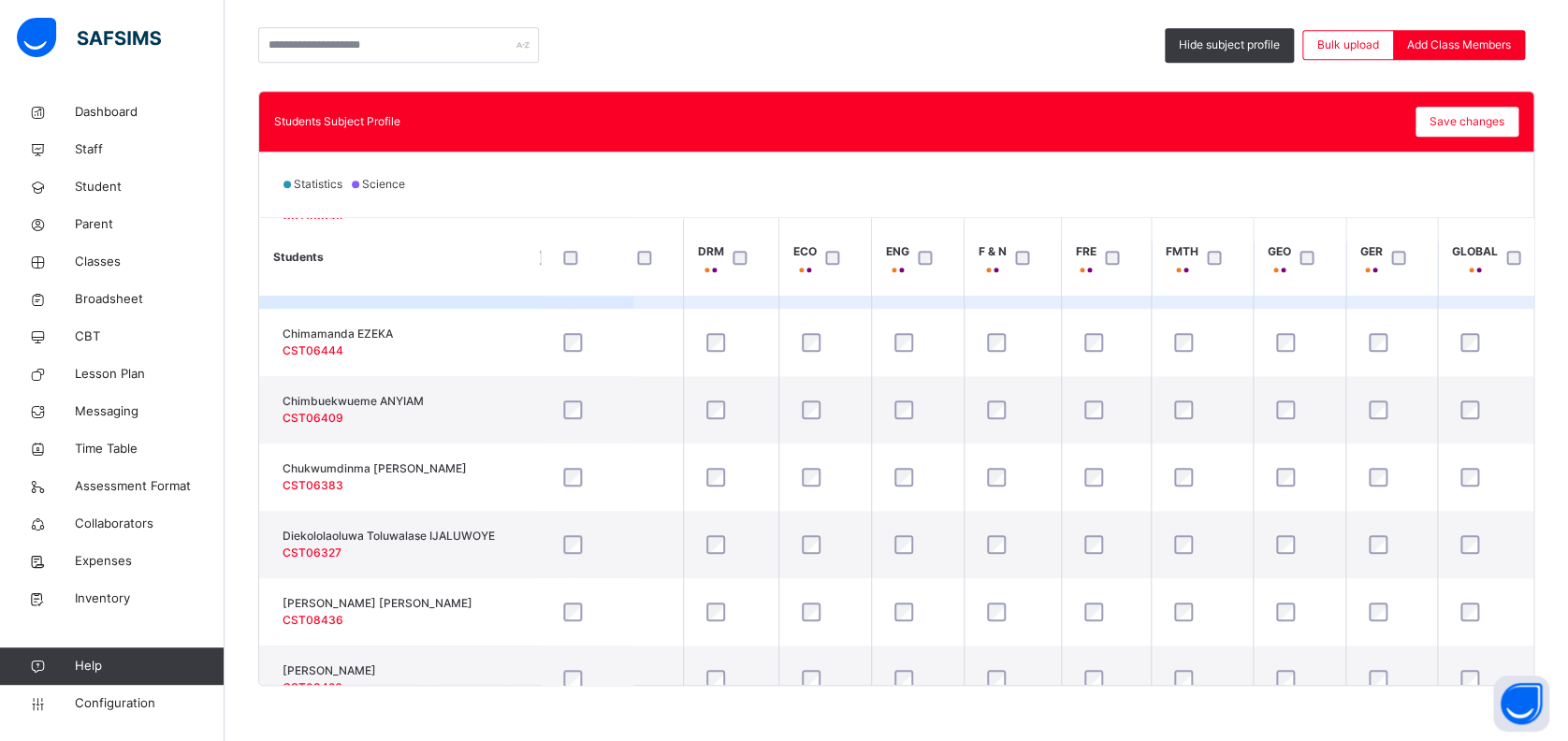
scroll to position [499, 947]
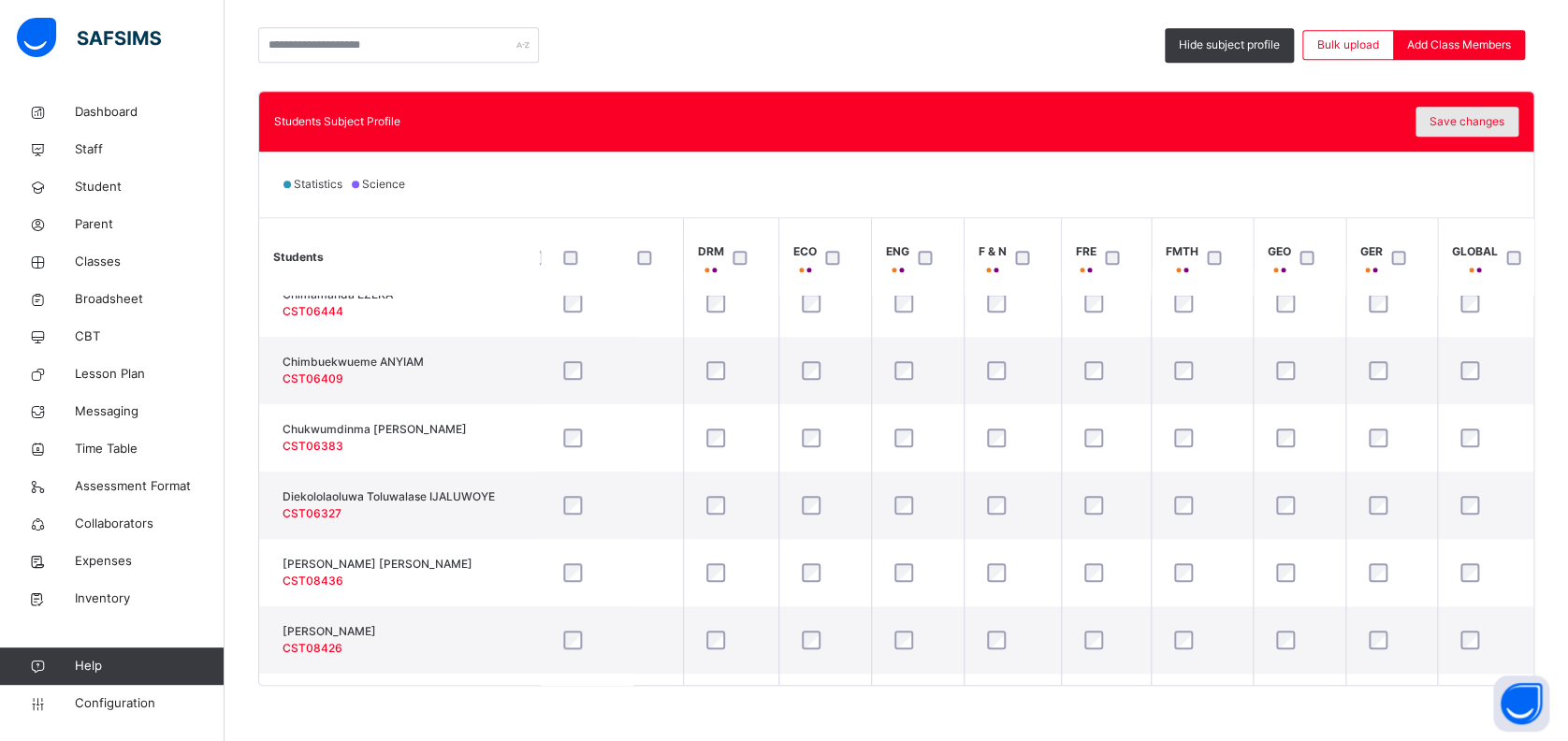
click at [1479, 121] on span "Save changes" at bounding box center [1466, 121] width 75 height 17
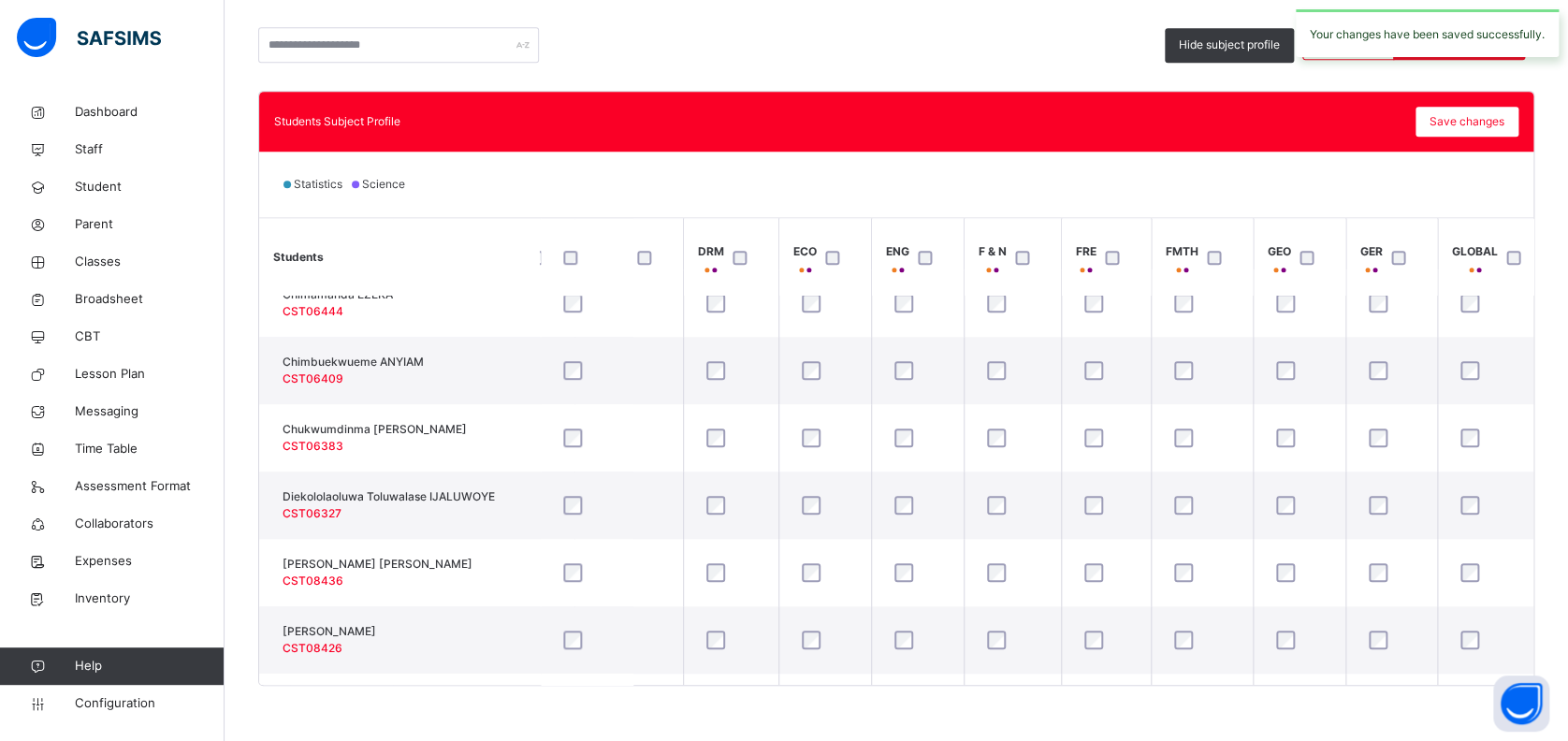
scroll to position [0, 0]
